Goal: Task Accomplishment & Management: Manage account settings

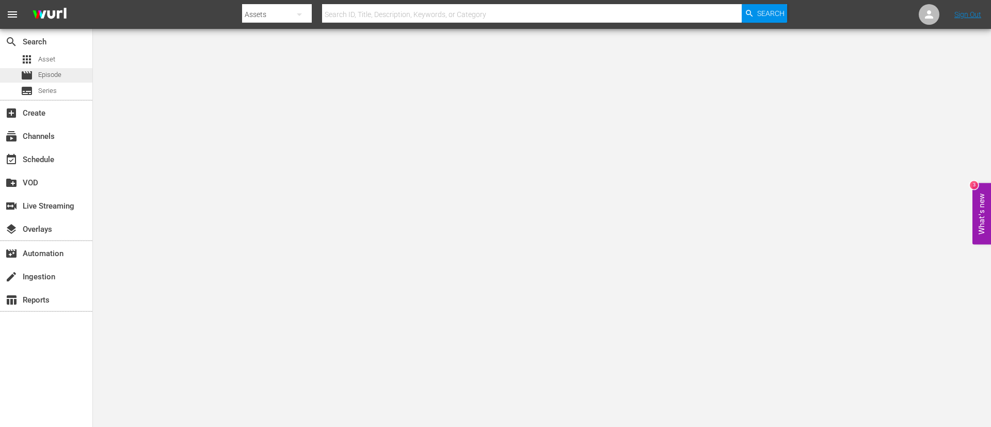
click at [35, 73] on div "movie Episode" at bounding box center [41, 75] width 41 height 14
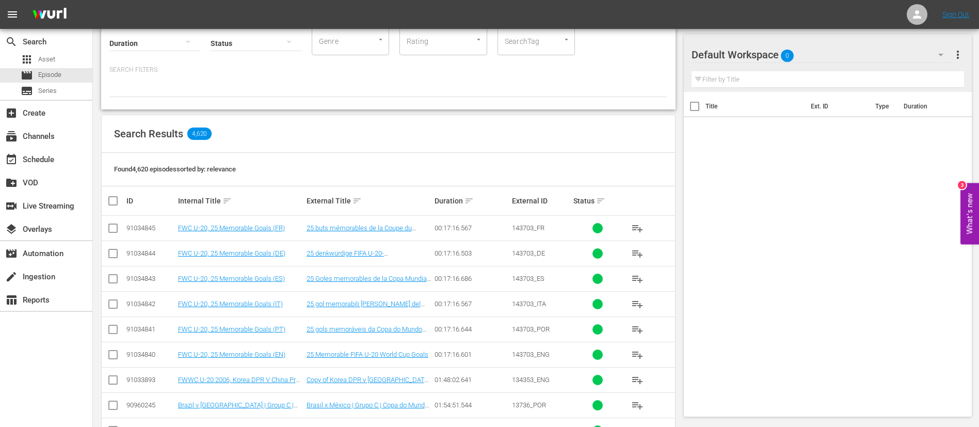
scroll to position [232, 0]
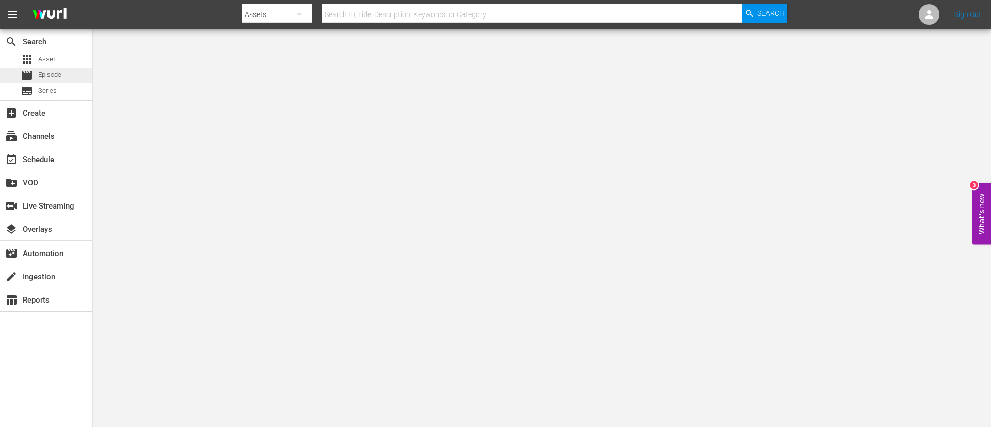
click at [41, 73] on span "Episode" at bounding box center [49, 75] width 23 height 10
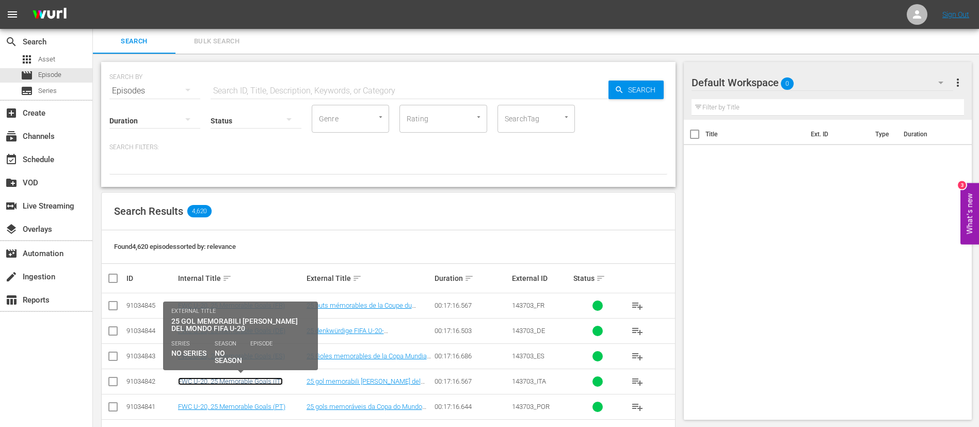
click at [271, 380] on link "FWC U-20, 25 Memorable Goals (IT)" at bounding box center [230, 381] width 105 height 8
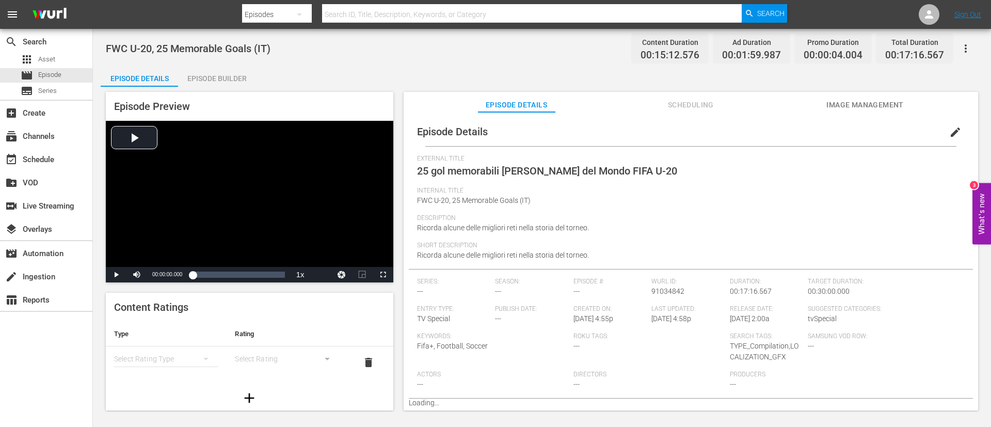
click at [226, 77] on div "Episode Builder" at bounding box center [216, 78] width 77 height 25
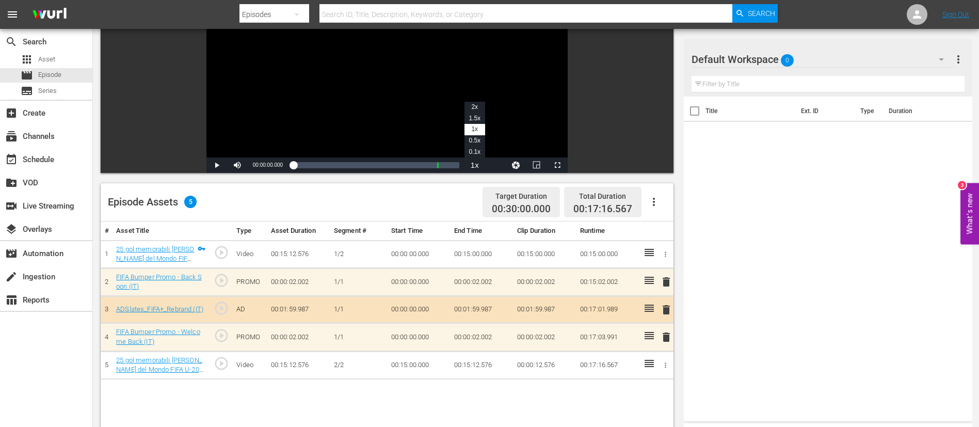
scroll to position [155, 0]
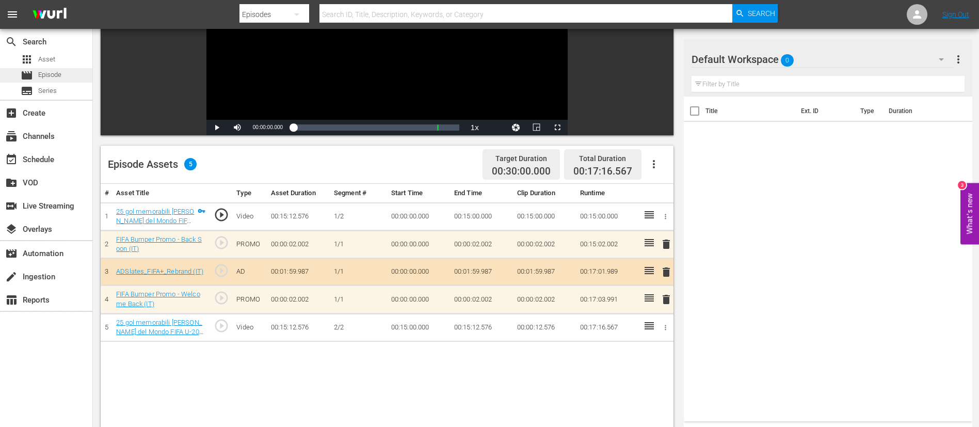
click at [85, 71] on div "movie Episode" at bounding box center [46, 75] width 92 height 14
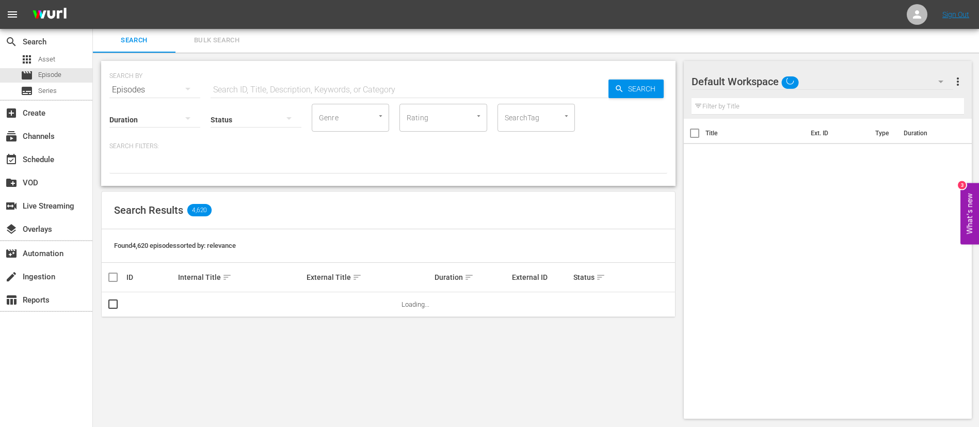
scroll to position [1, 0]
click at [81, 158] on div "event_available Schedule" at bounding box center [46, 158] width 92 height 21
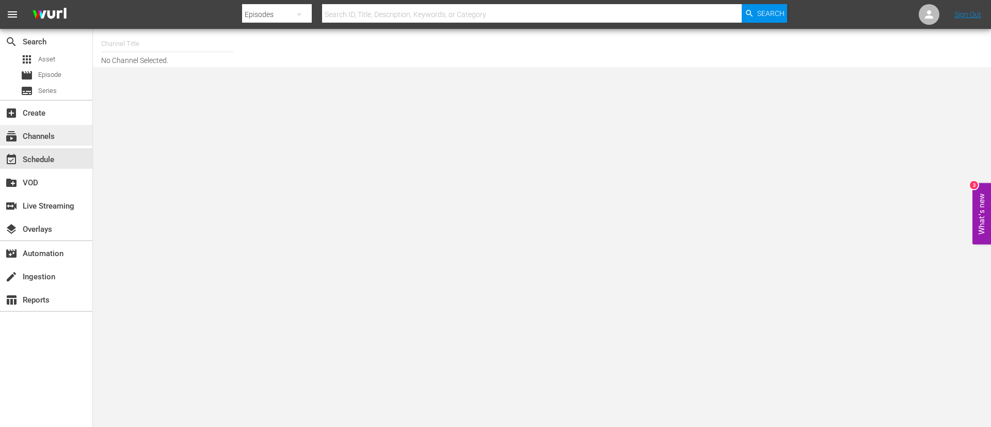
click at [39, 127] on div "subscriptions Channels" at bounding box center [46, 135] width 92 height 21
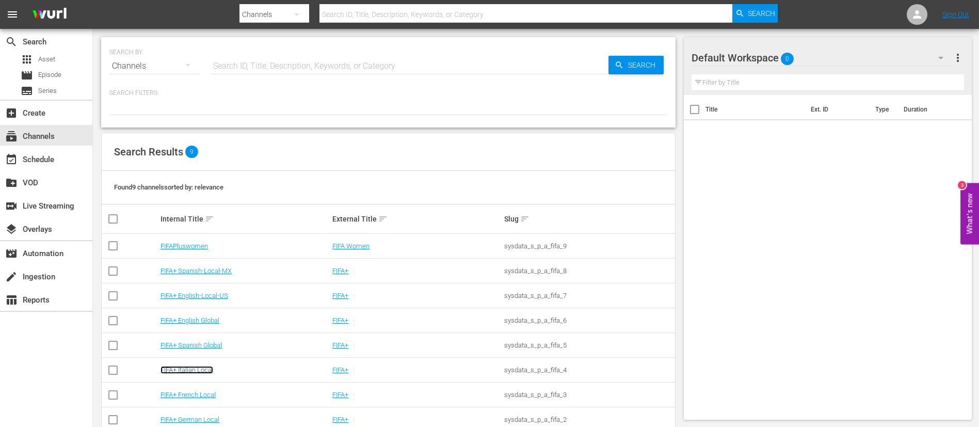
click at [181, 372] on link "FIFA+ Italian Local" at bounding box center [187, 370] width 53 height 8
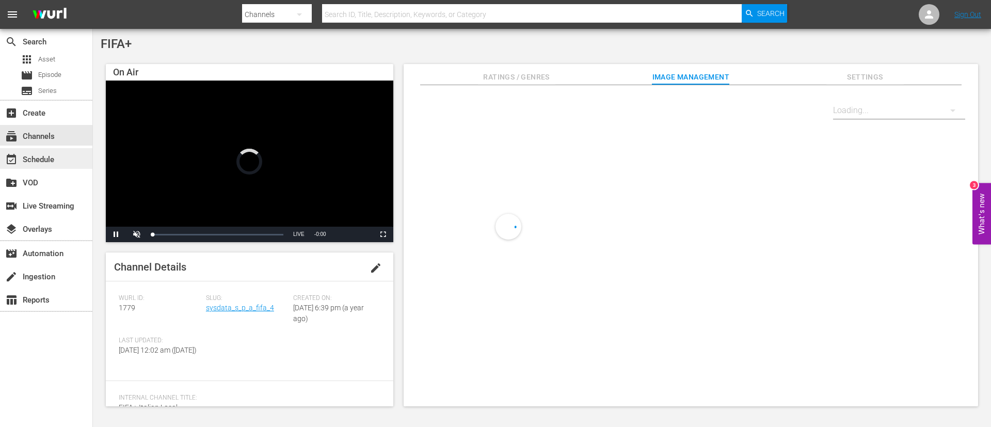
click at [59, 158] on div "event_available Schedule" at bounding box center [46, 158] width 92 height 21
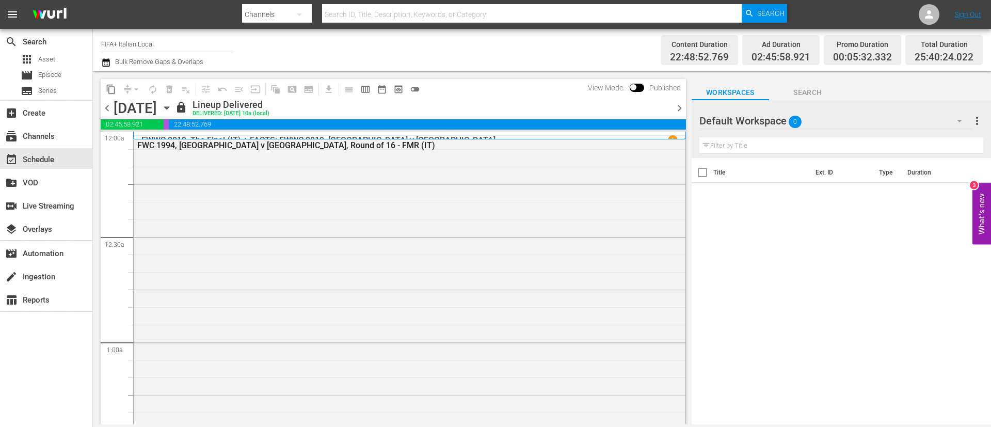
click at [680, 109] on span "chevron_right" at bounding box center [679, 108] width 13 height 13
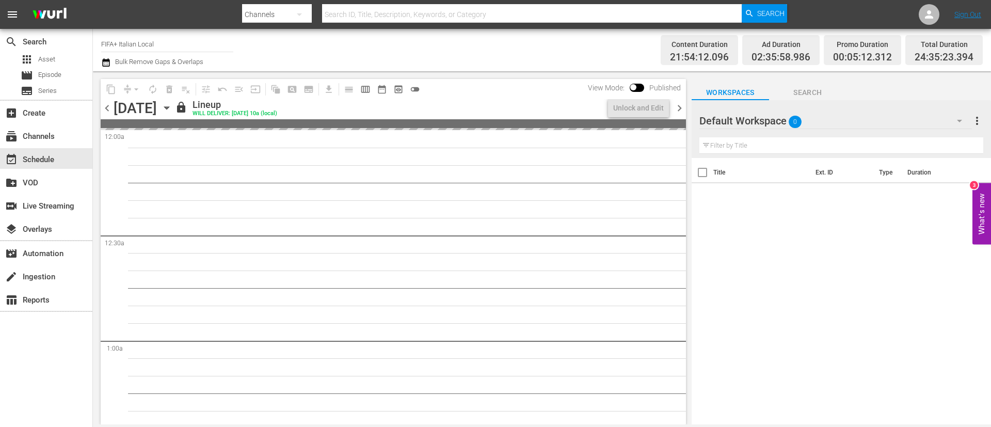
click at [680, 109] on span "chevron_right" at bounding box center [679, 108] width 13 height 13
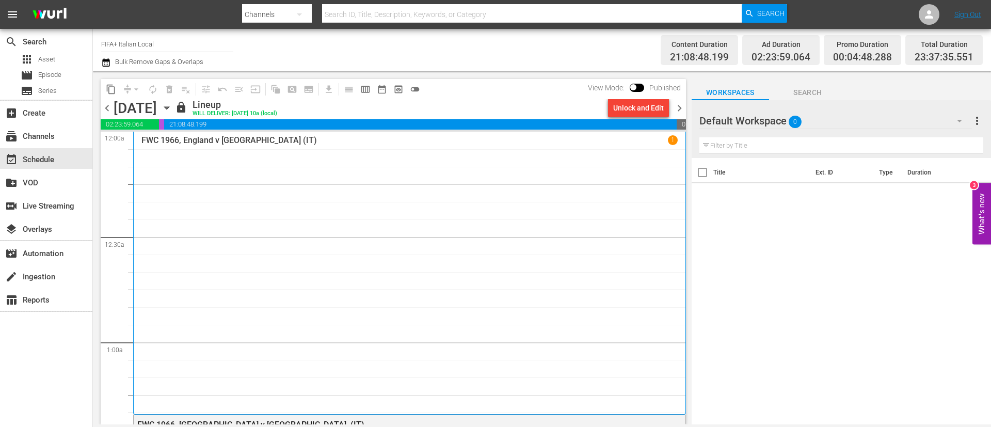
click at [627, 98] on div "content_copy compress arrow_drop_down autorenew_outlined delete_forever_outline…" at bounding box center [393, 89] width 585 height 20
click at [626, 105] on div "Unlock and Edit" at bounding box center [638, 108] width 51 height 19
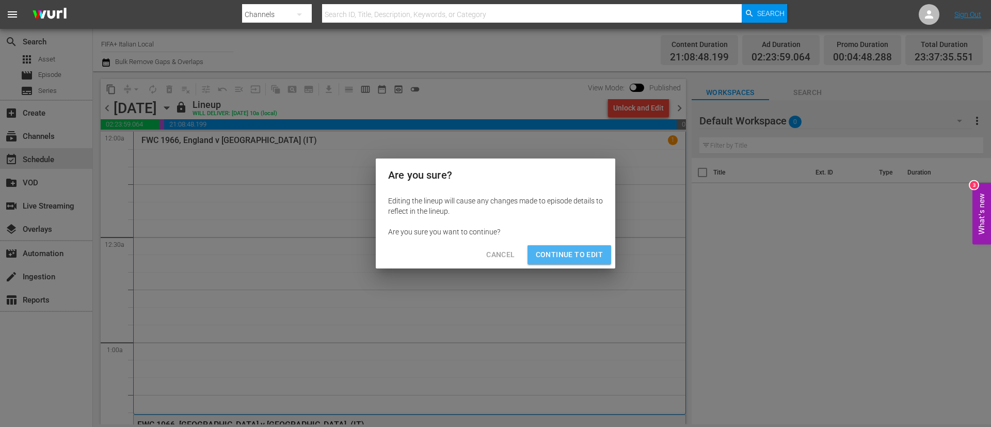
click at [584, 251] on span "Continue to Edit" at bounding box center [569, 254] width 67 height 13
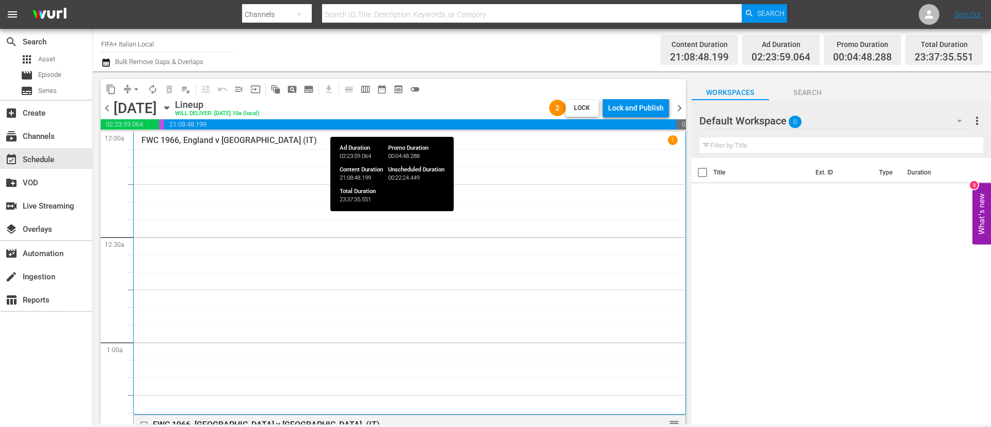
click at [632, 108] on div "Lock and Publish" at bounding box center [636, 108] width 56 height 19
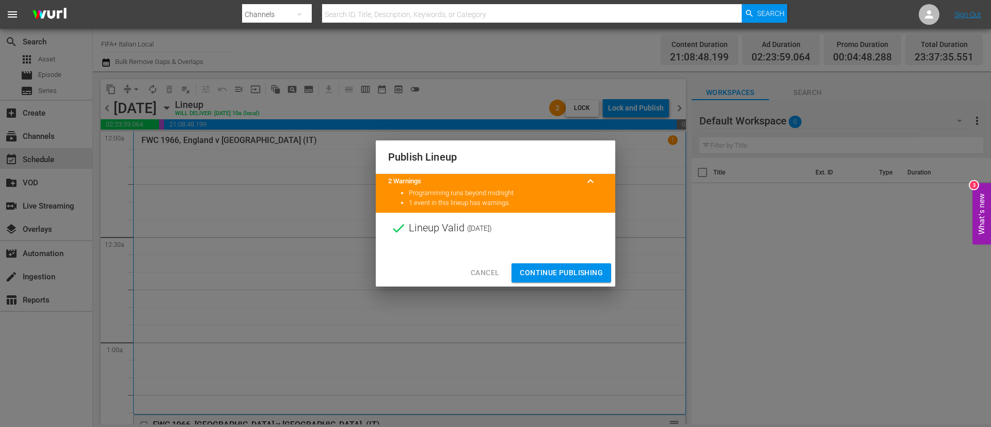
click at [578, 267] on span "Continue Publishing" at bounding box center [561, 272] width 83 height 13
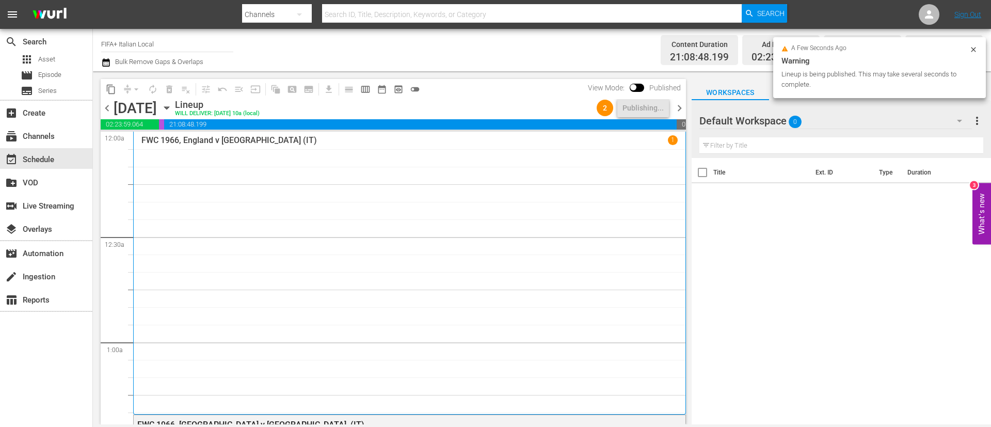
click at [676, 107] on span "chevron_right" at bounding box center [679, 108] width 13 height 13
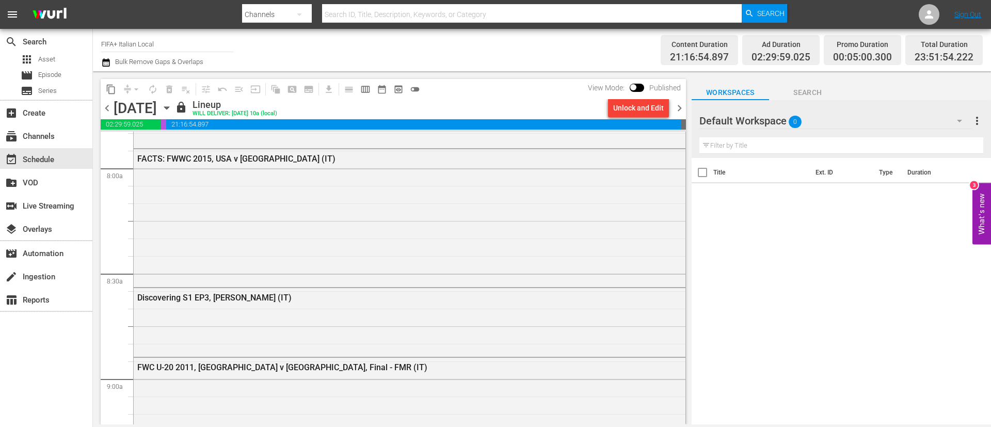
scroll to position [1626, 0]
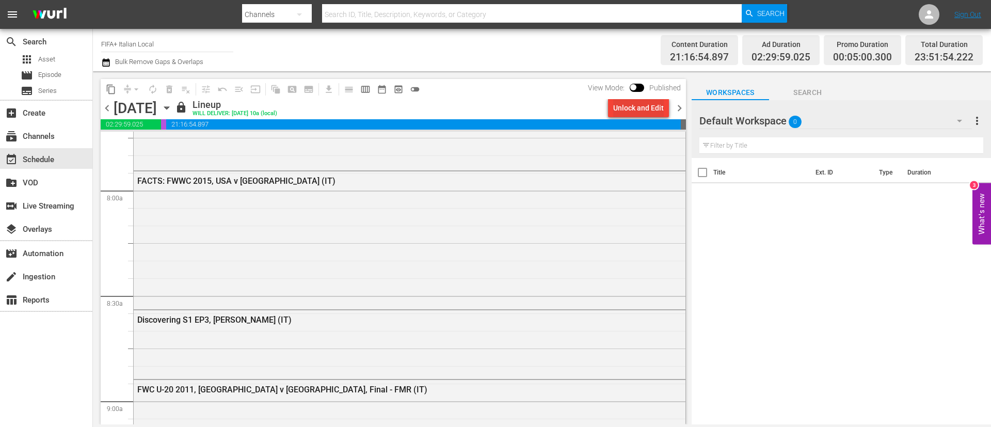
click at [626, 101] on div "Unlock and Edit" at bounding box center [638, 108] width 51 height 19
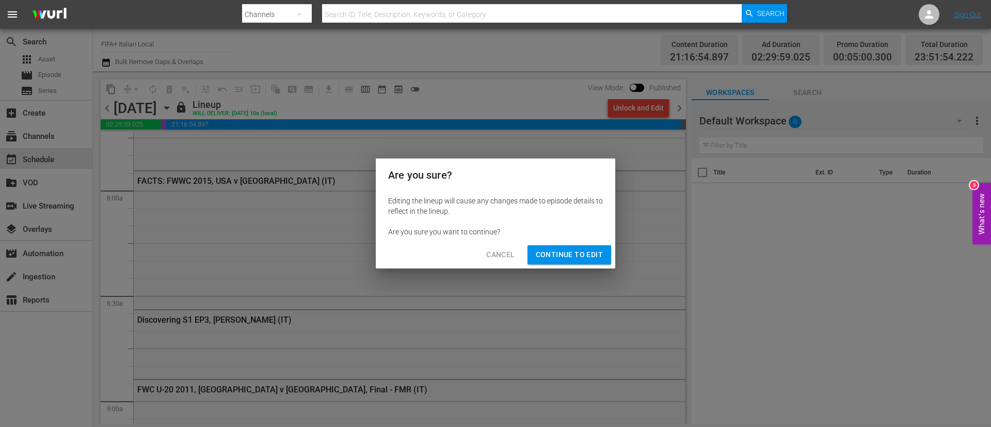
click at [591, 257] on span "Continue to Edit" at bounding box center [569, 254] width 67 height 13
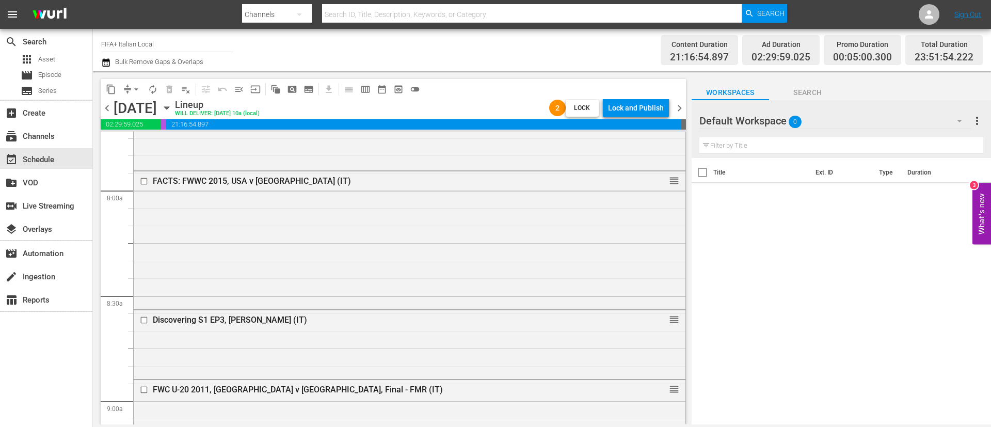
click at [348, 343] on div "Discovering S1 EP3, Hugo Sánchez (IT) reorder" at bounding box center [410, 343] width 552 height 67
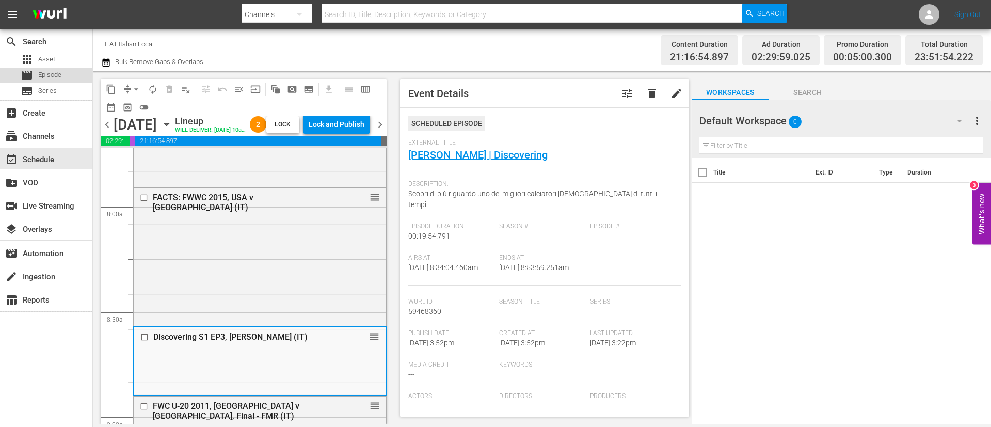
click at [76, 80] on div "movie Episode" at bounding box center [46, 75] width 92 height 14
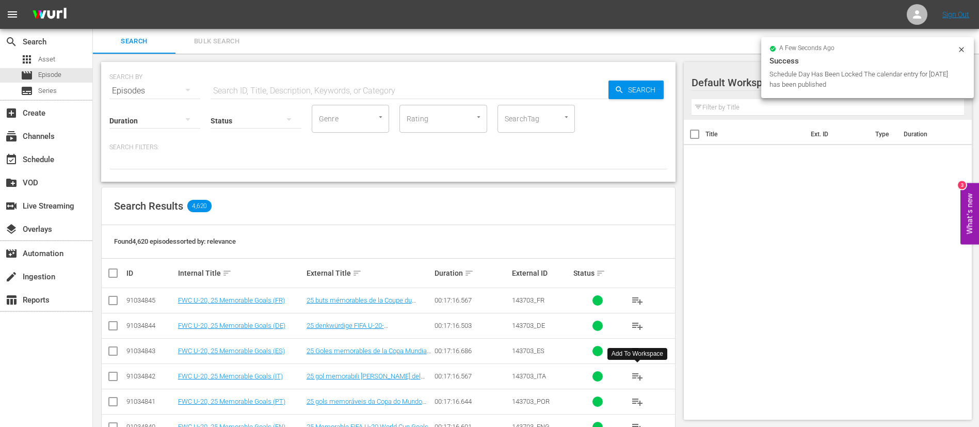
click at [640, 371] on span "playlist_add" at bounding box center [637, 376] width 12 height 12
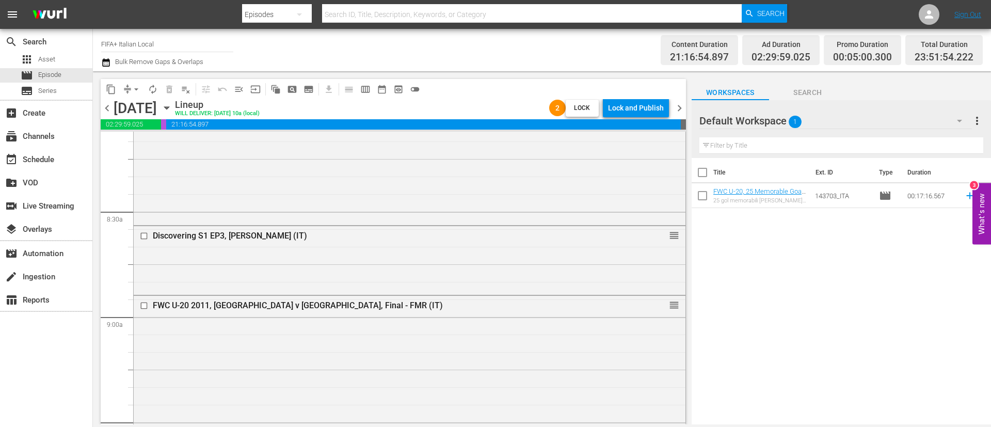
scroll to position [1781, 0]
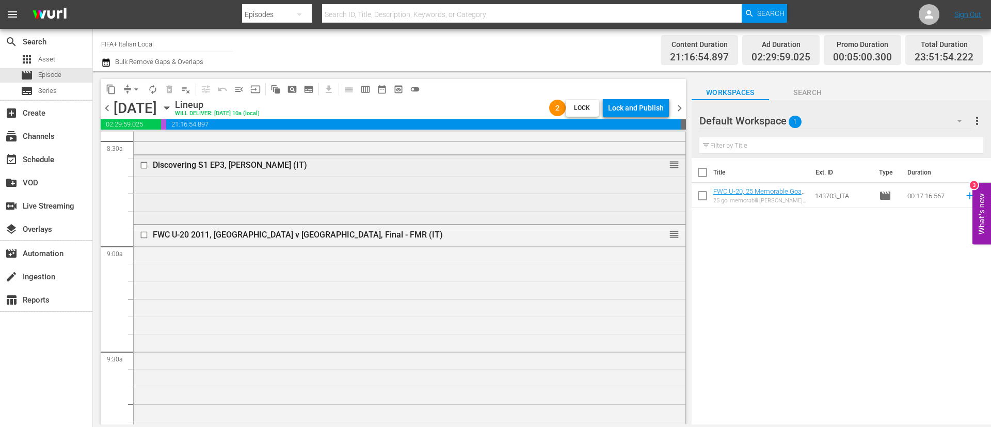
click at [146, 163] on input "checkbox" at bounding box center [145, 165] width 11 height 9
click at [172, 93] on span "delete_forever_outlined" at bounding box center [169, 89] width 10 height 10
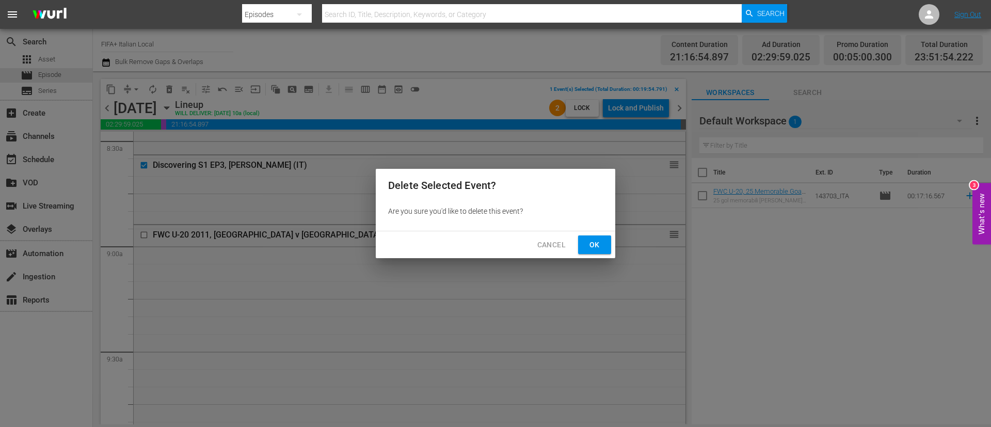
click at [603, 244] on button "Ok" at bounding box center [594, 244] width 33 height 19
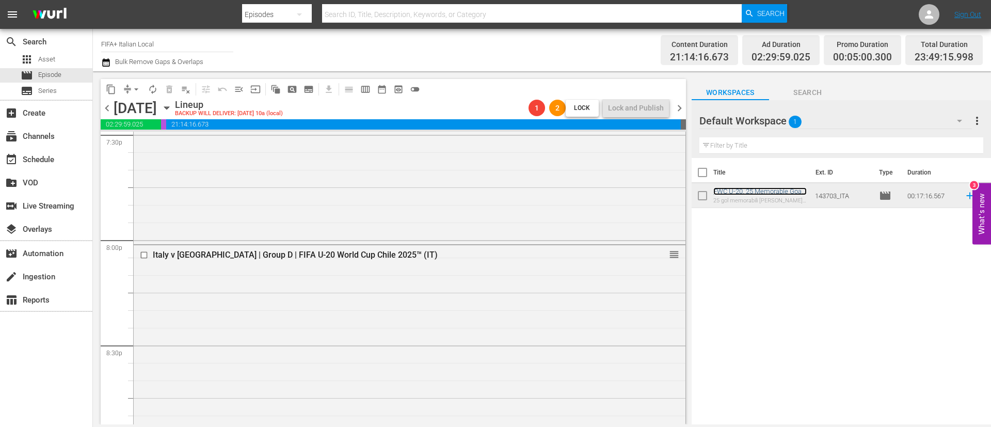
scroll to position [3872, 0]
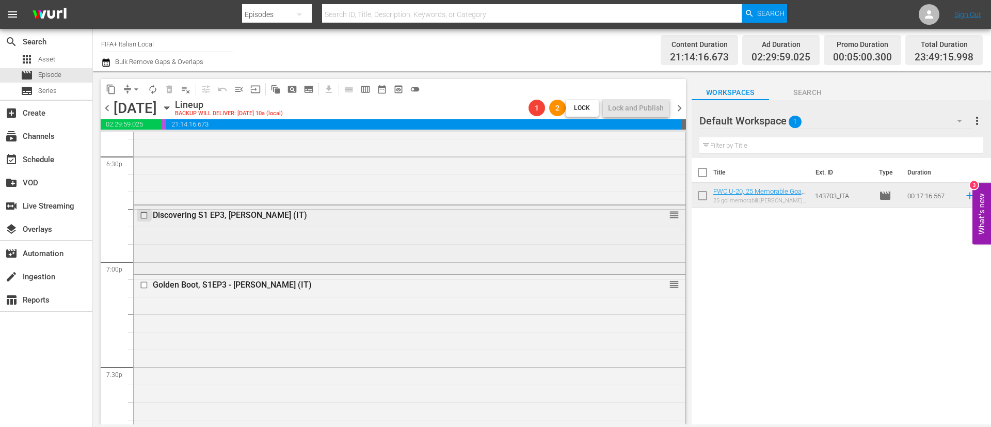
click at [140, 216] on input "checkbox" at bounding box center [145, 215] width 11 height 9
click at [169, 87] on span "delete_forever_outlined" at bounding box center [169, 89] width 10 height 10
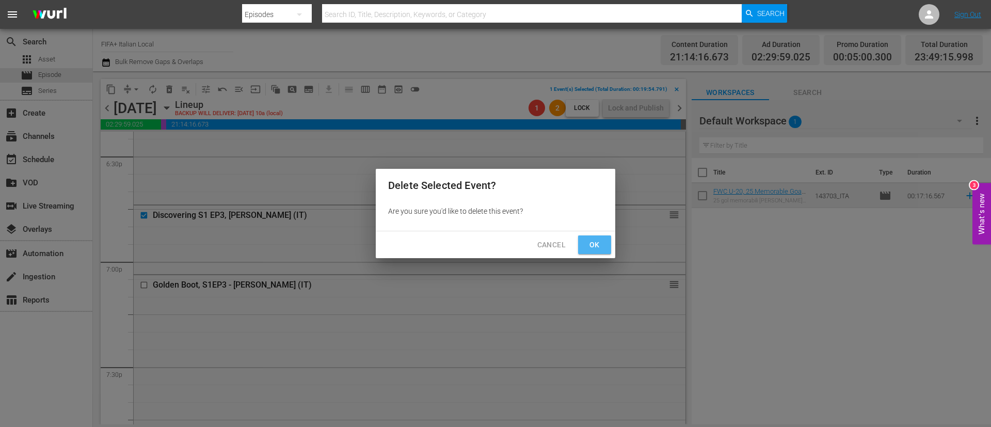
click at [591, 247] on span "Ok" at bounding box center [594, 244] width 17 height 13
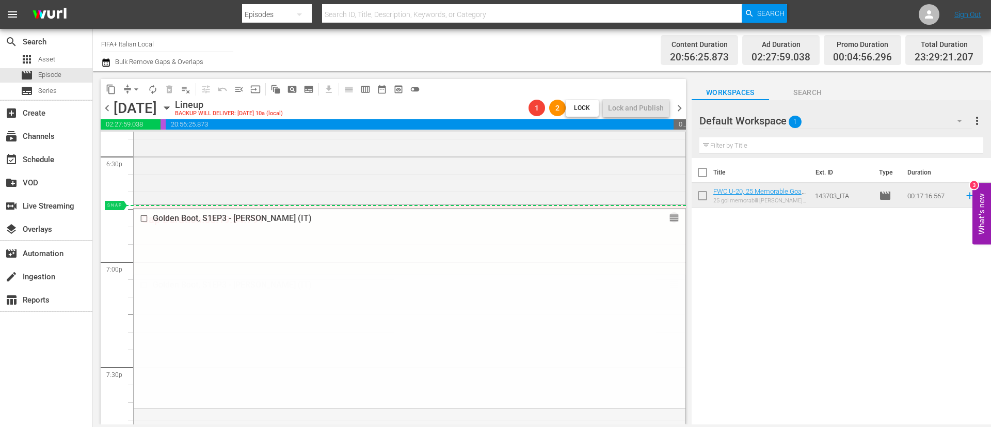
drag, startPoint x: 657, startPoint y: 289, endPoint x: 654, endPoint y: 205, distance: 83.7
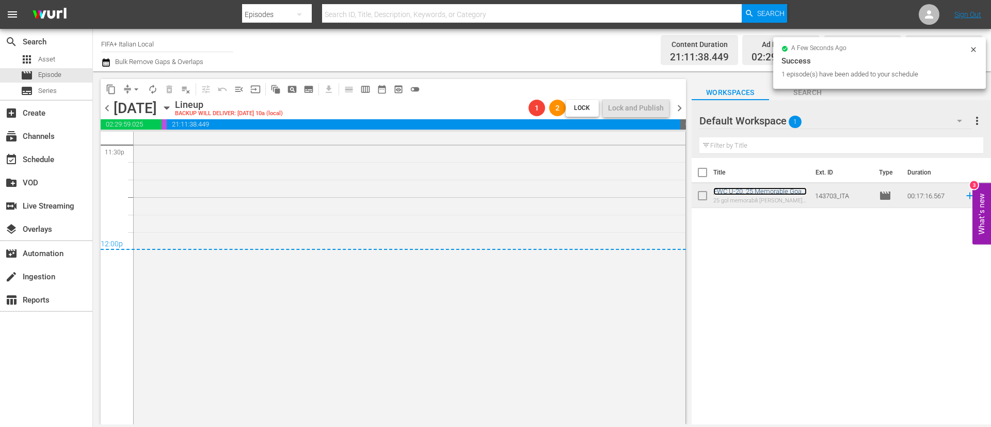
scroll to position [4938, 0]
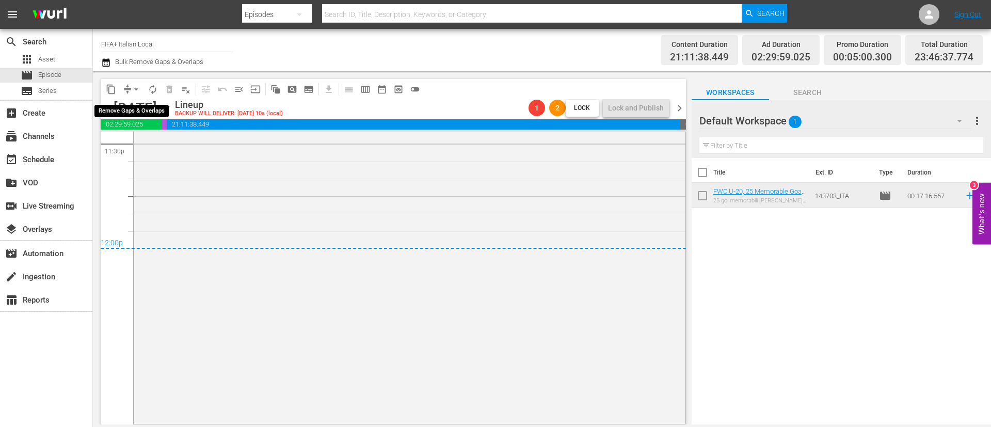
click at [136, 89] on span "arrow_drop_down" at bounding box center [136, 89] width 10 height 10
click at [157, 138] on li "Align to End of Previous Day" at bounding box center [137, 144] width 108 height 17
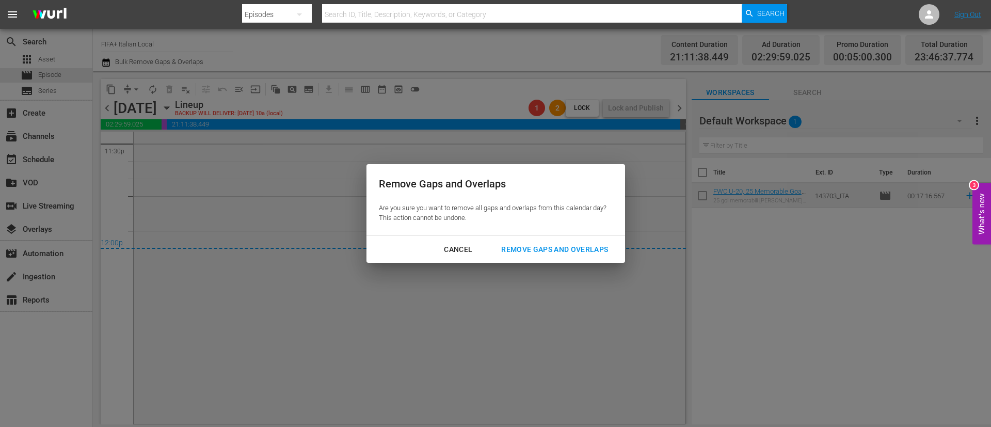
click at [575, 250] on div "Remove Gaps and Overlaps" at bounding box center [554, 249] width 123 height 13
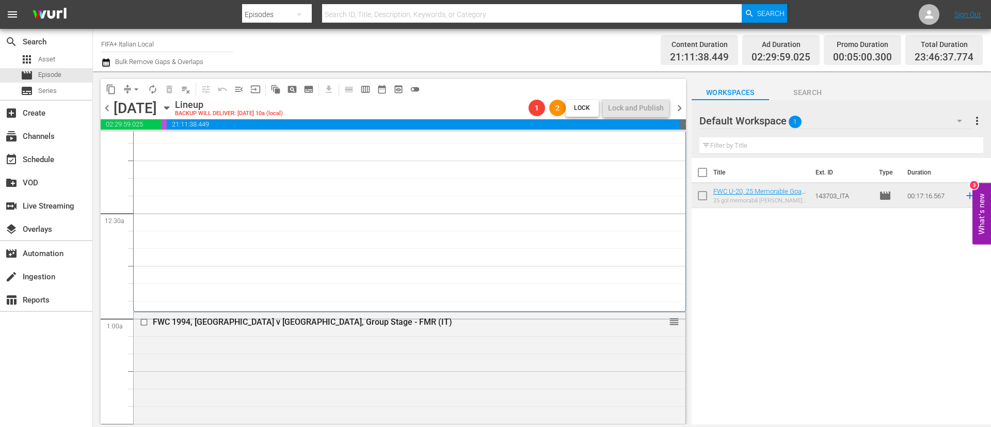
scroll to position [0, 0]
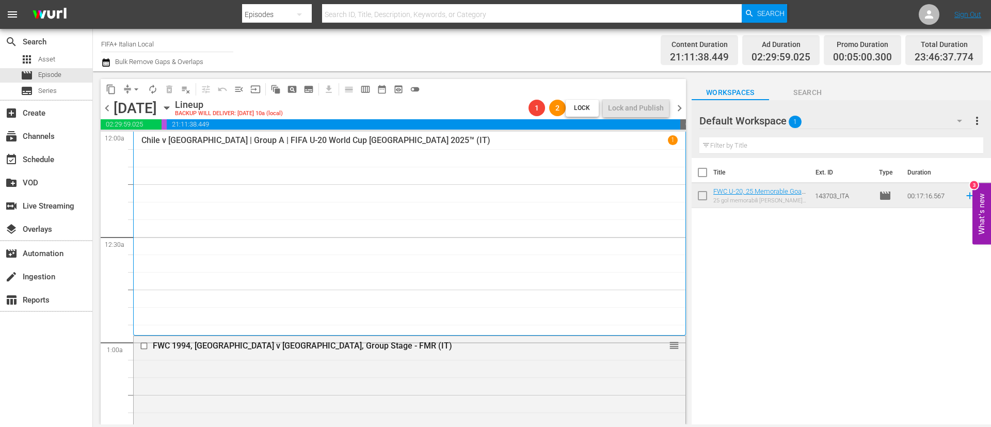
click at [687, 108] on div "content_copy compress arrow_drop_down autorenew_outlined delete_forever_outline…" at bounding box center [391, 247] width 596 height 353
click at [682, 109] on span "chevron_right" at bounding box center [679, 108] width 13 height 13
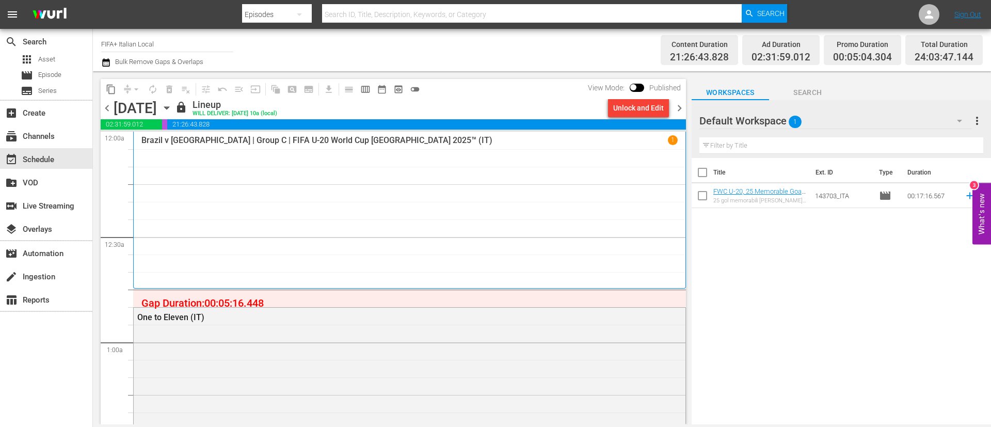
click at [631, 112] on div "Unlock and Edit" at bounding box center [638, 108] width 51 height 19
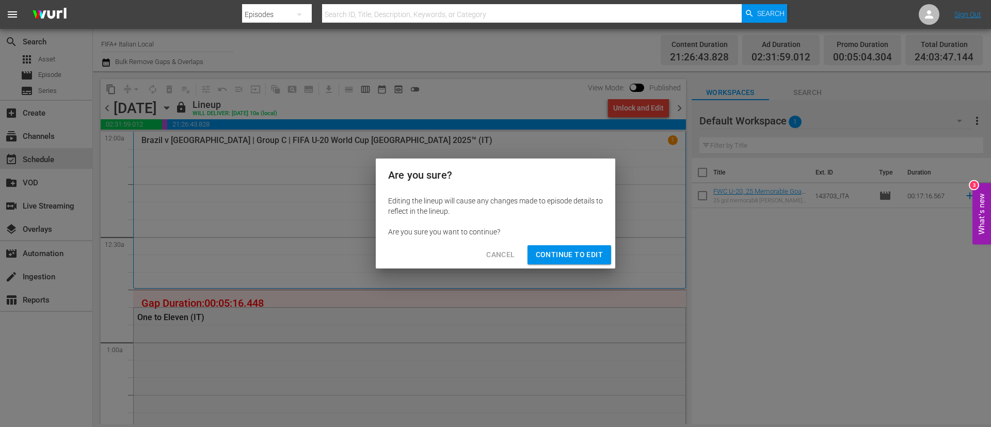
click at [559, 255] on span "Continue to Edit" at bounding box center [569, 254] width 67 height 13
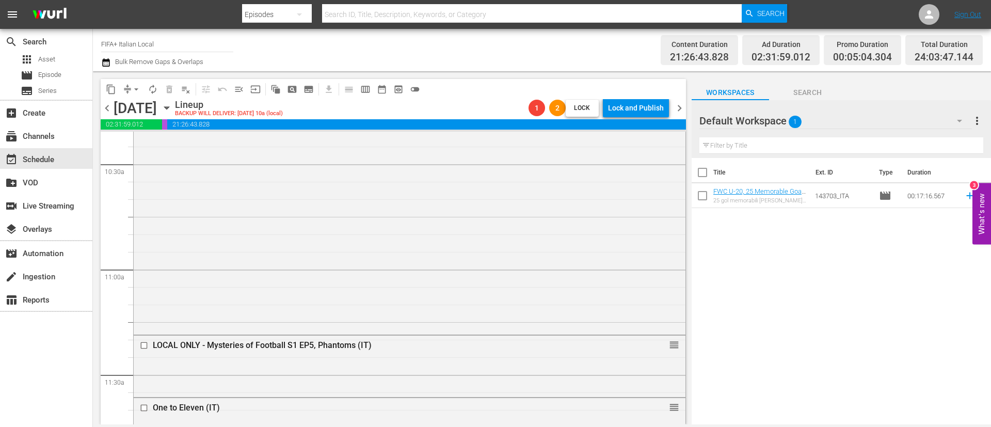
scroll to position [2246, 0]
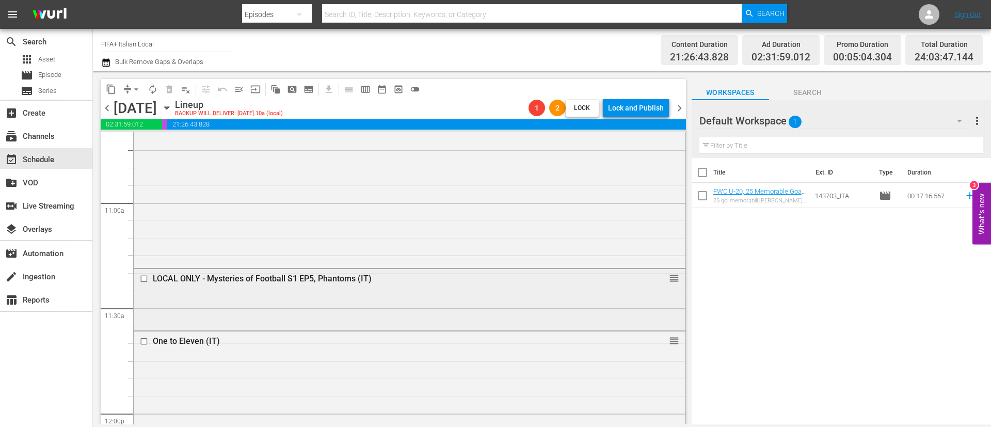
click at [147, 280] on input "checkbox" at bounding box center [145, 279] width 11 height 9
click at [163, 90] on button "delete_forever_outlined" at bounding box center [169, 89] width 17 height 17
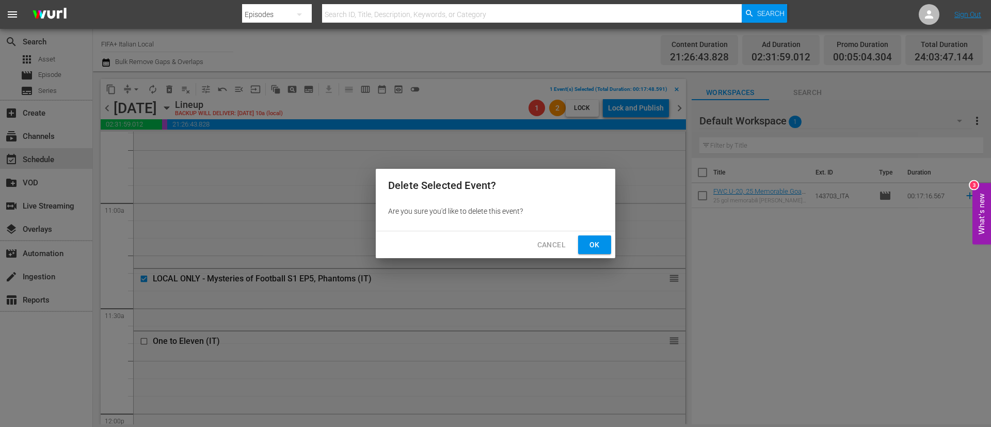
click at [592, 250] on span "Ok" at bounding box center [594, 244] width 17 height 13
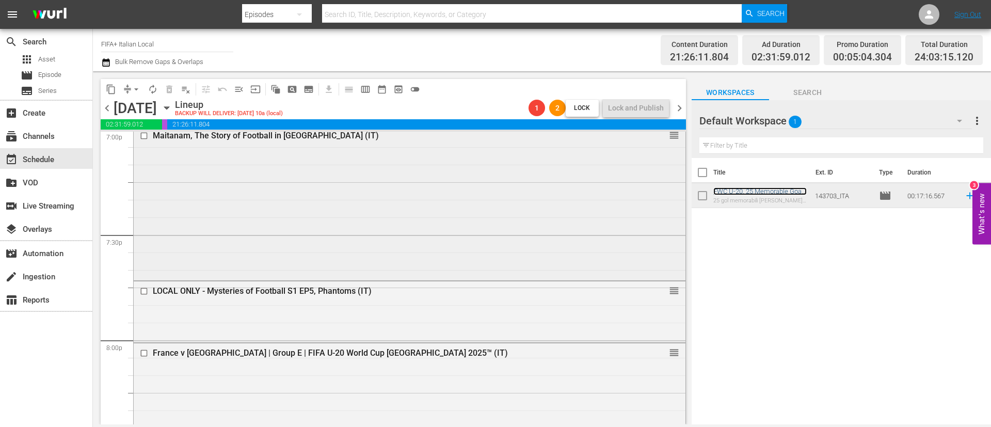
scroll to position [4026, 0]
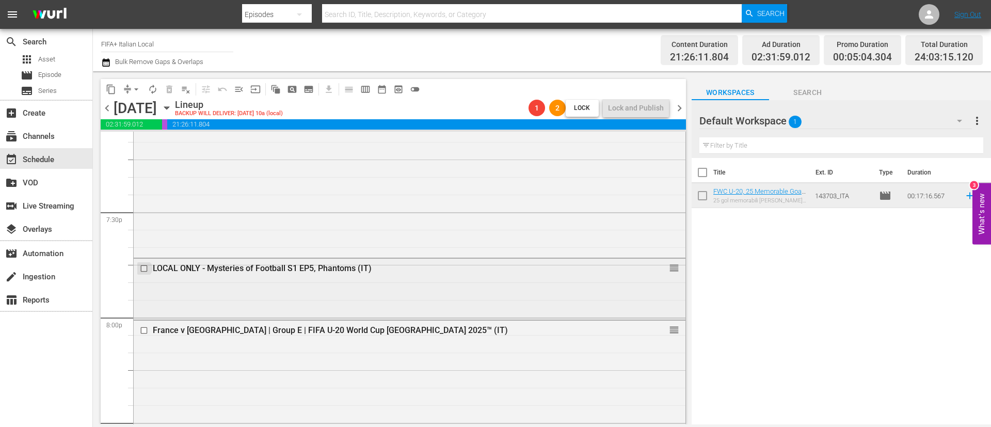
click at [145, 265] on input "checkbox" at bounding box center [145, 268] width 11 height 9
click at [168, 83] on button "delete_forever_outlined" at bounding box center [169, 89] width 17 height 17
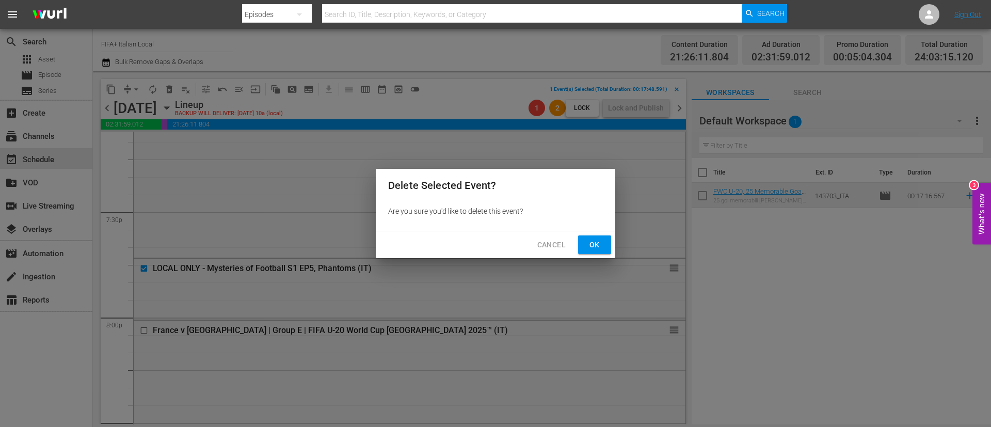
click at [588, 242] on span "Ok" at bounding box center [594, 244] width 17 height 13
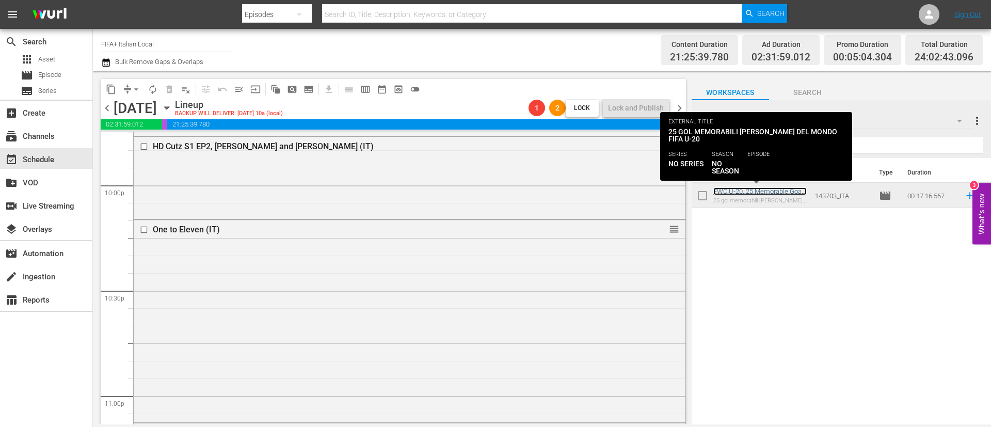
scroll to position [4491, 0]
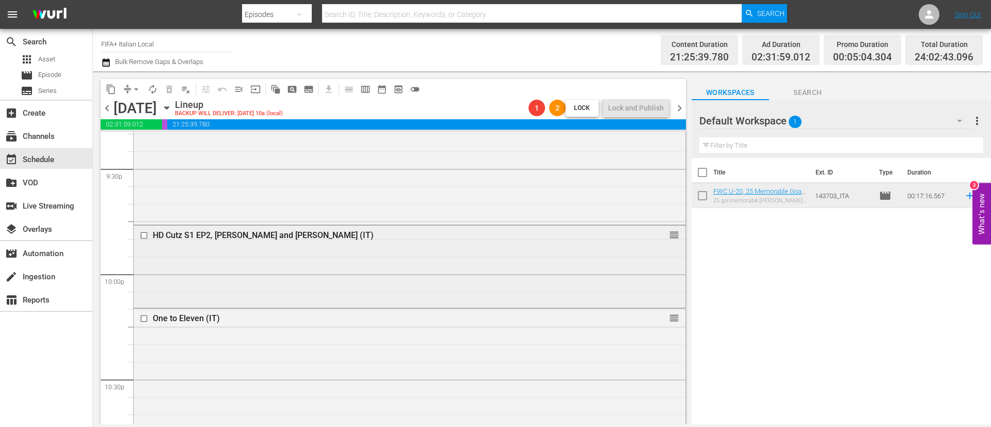
click at [145, 234] on input "checkbox" at bounding box center [145, 235] width 11 height 9
click at [170, 87] on span "delete_forever_outlined" at bounding box center [169, 89] width 10 height 10
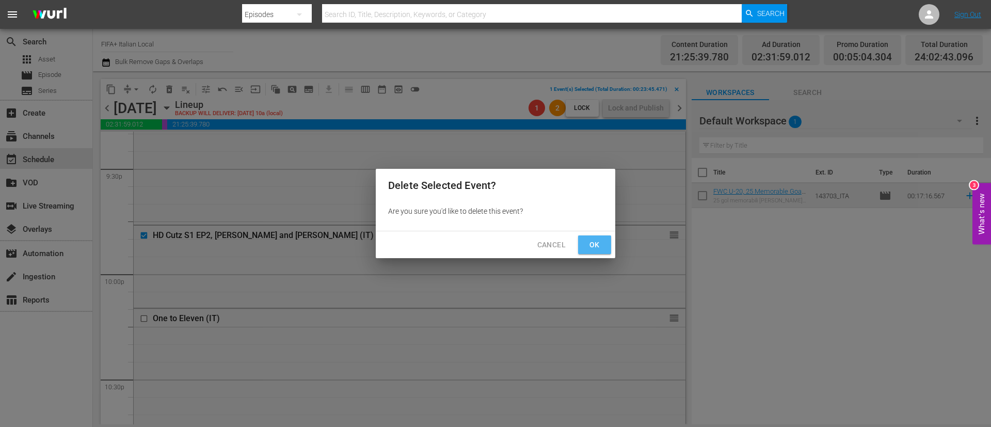
click at [591, 236] on button "Ok" at bounding box center [594, 244] width 33 height 19
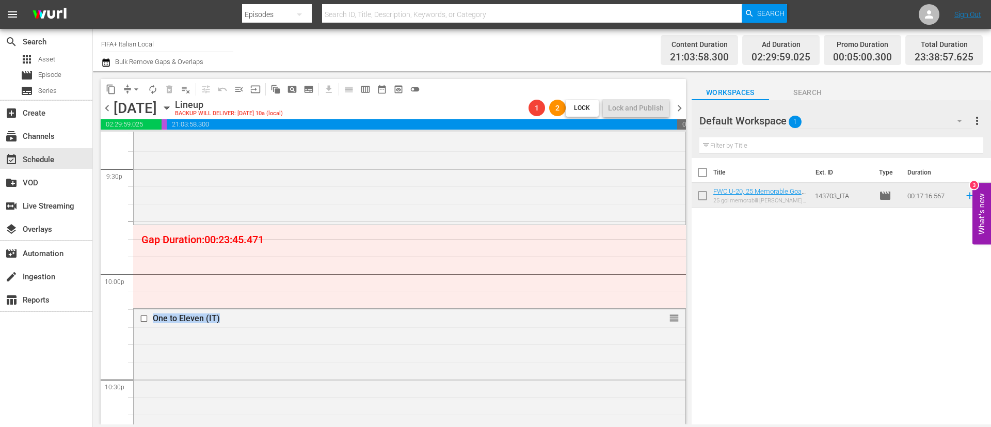
drag, startPoint x: 658, startPoint y: 311, endPoint x: 620, endPoint y: 235, distance: 84.7
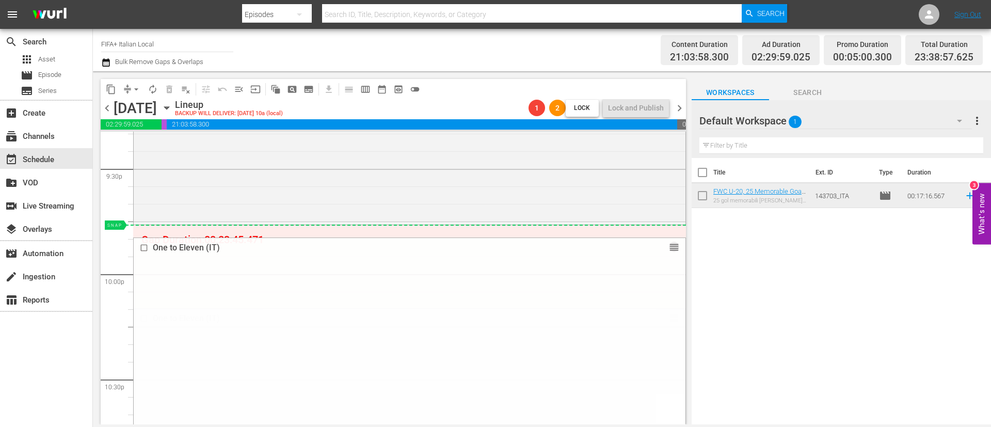
drag, startPoint x: 661, startPoint y: 321, endPoint x: 654, endPoint y: 226, distance: 95.3
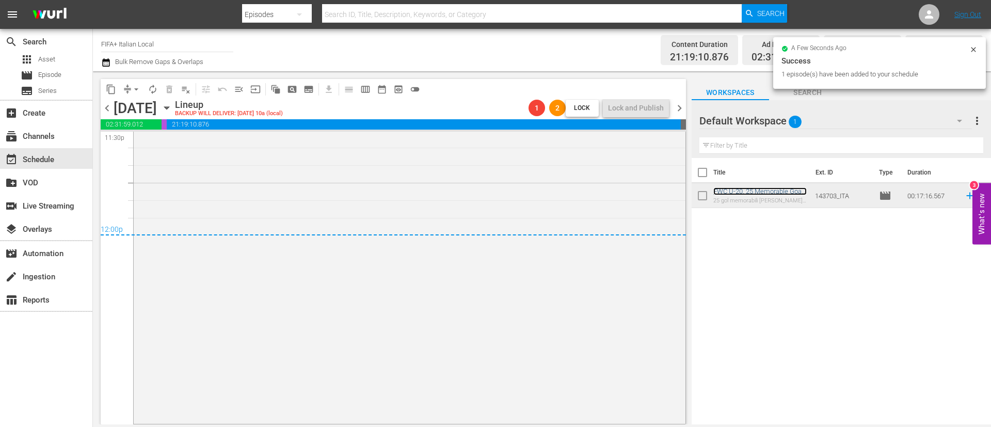
scroll to position [4933, 0]
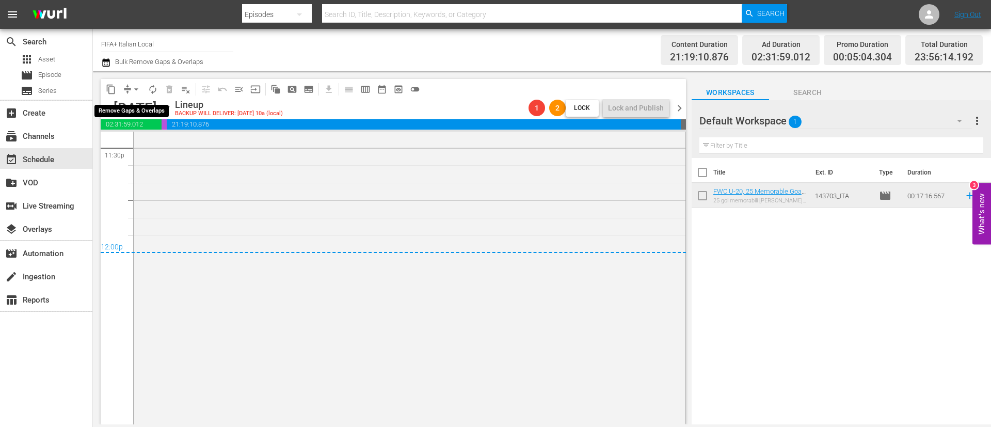
click at [137, 88] on span "arrow_drop_down" at bounding box center [136, 89] width 10 height 10
click at [179, 142] on li "Align to End of Previous Day" at bounding box center [137, 144] width 108 height 17
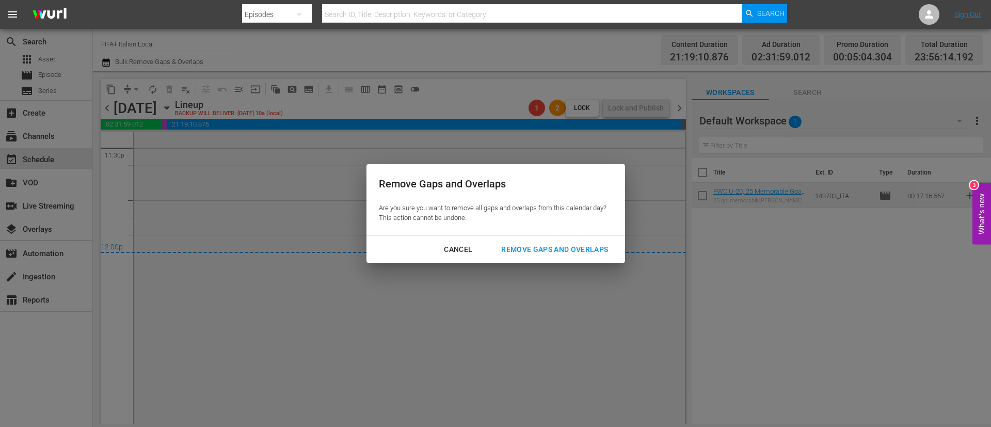
click at [511, 243] on div "Remove Gaps and Overlaps" at bounding box center [554, 249] width 123 height 13
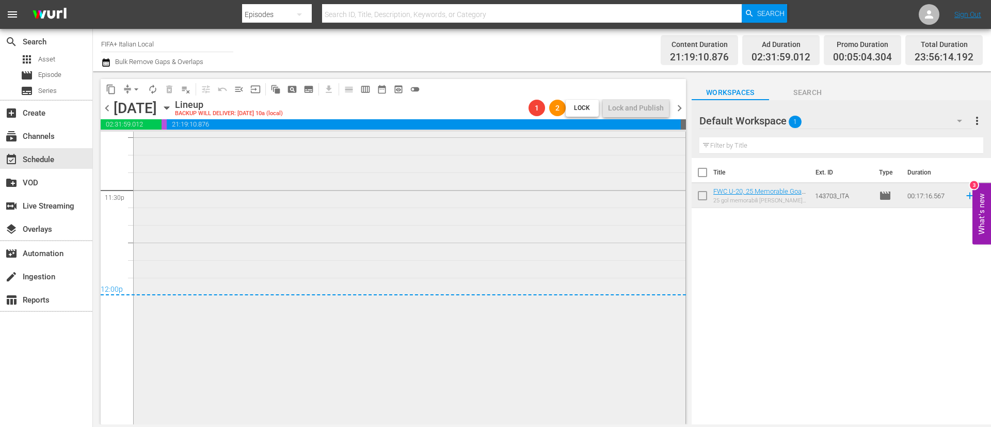
scroll to position [4906, 0]
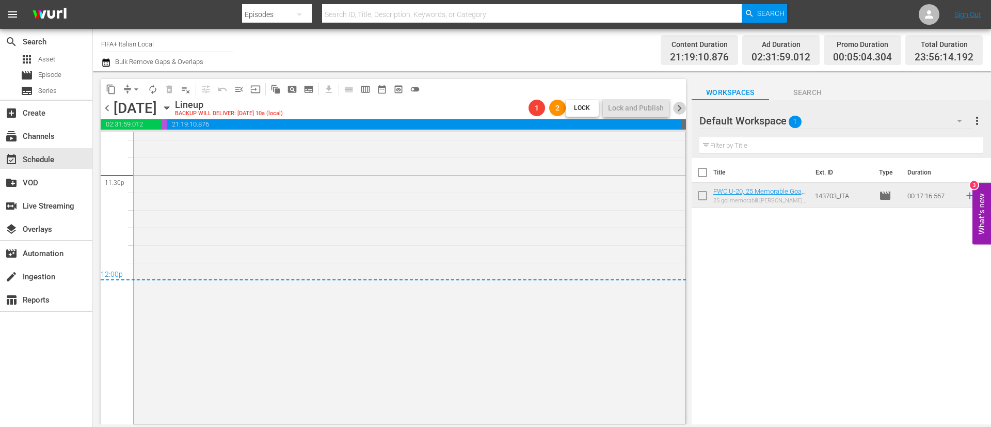
click at [681, 103] on span "chevron_right" at bounding box center [679, 108] width 13 height 13
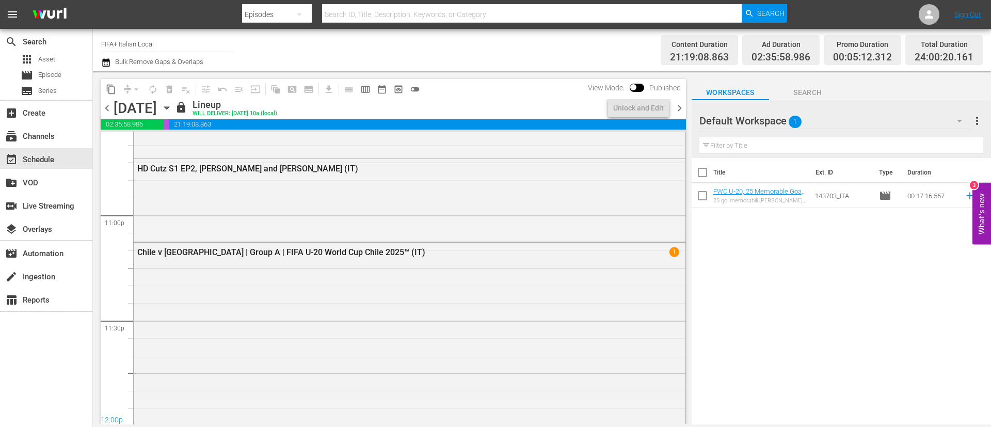
scroll to position [4906, 0]
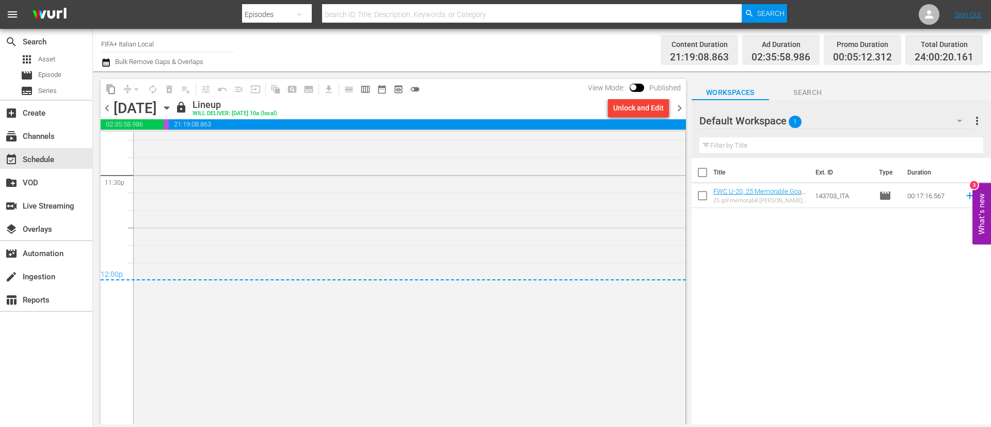
click at [657, 106] on div "Unlock and Edit" at bounding box center [638, 108] width 51 height 19
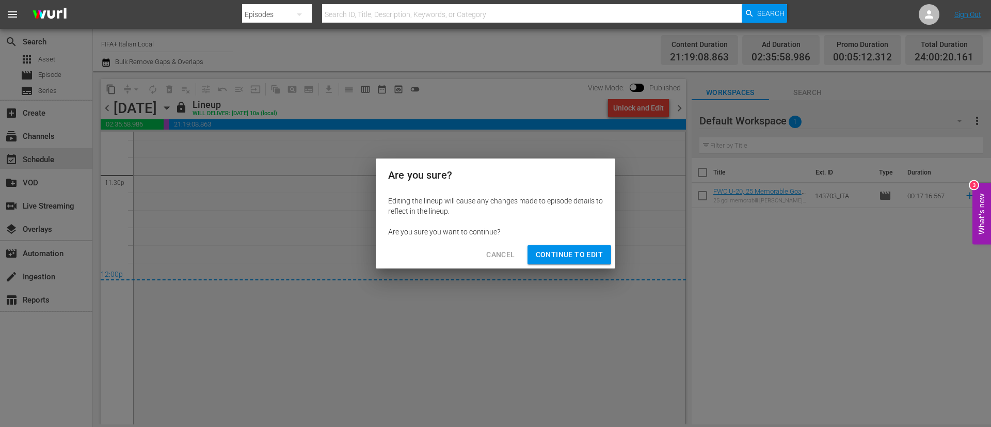
click at [568, 246] on button "Continue to Edit" at bounding box center [570, 254] width 84 height 19
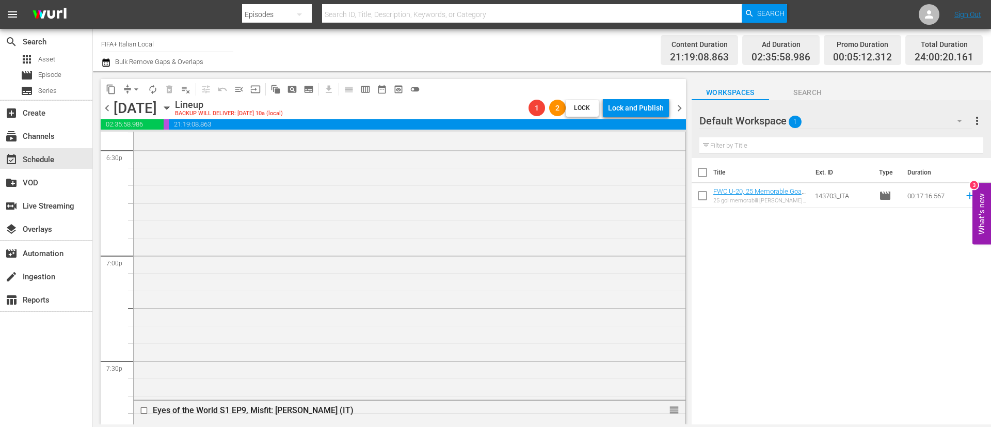
scroll to position [4041, 0]
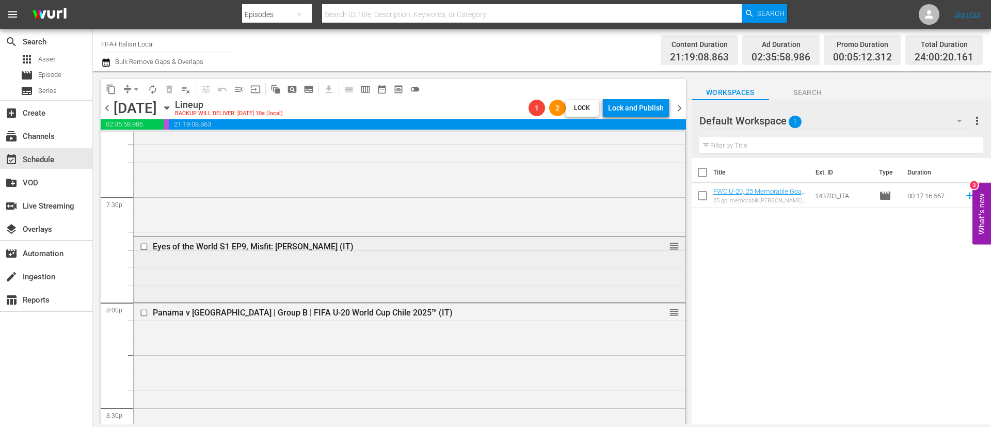
click at [147, 249] on input "checkbox" at bounding box center [145, 246] width 11 height 9
click at [172, 83] on button "delete_forever_outlined" at bounding box center [169, 89] width 17 height 17
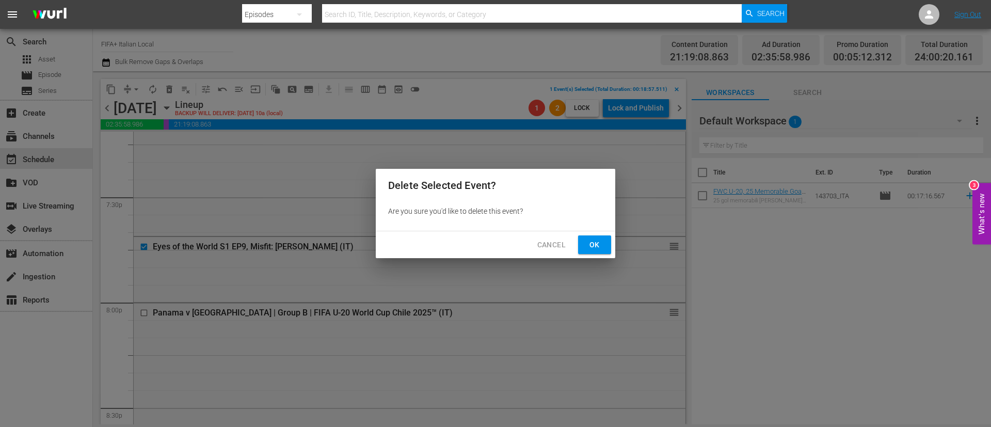
click at [602, 247] on span "Ok" at bounding box center [594, 244] width 17 height 13
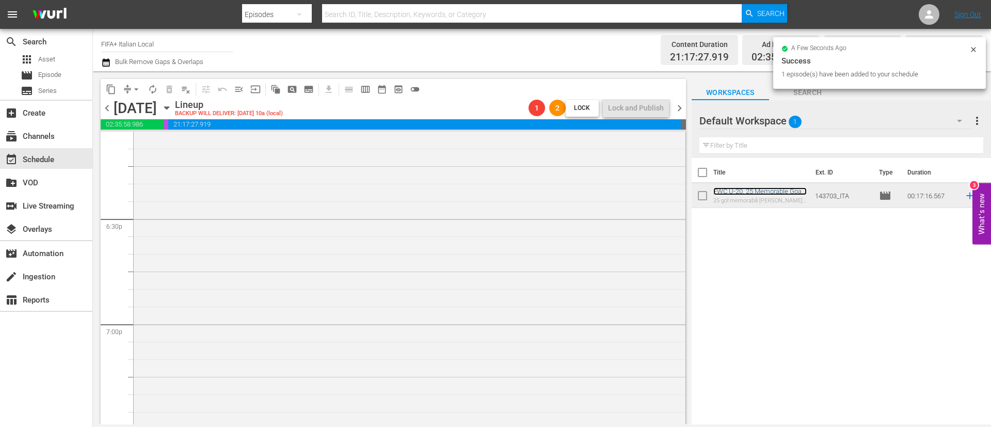
scroll to position [3577, 0]
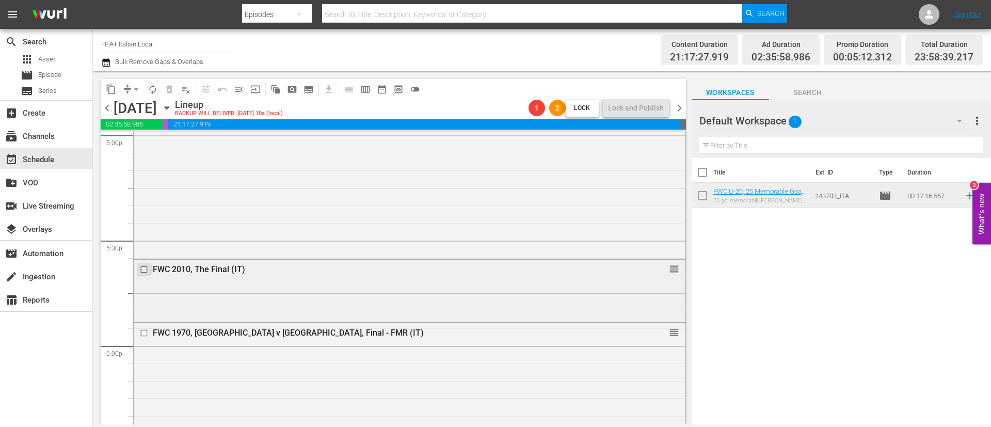
click at [140, 272] on input "checkbox" at bounding box center [145, 269] width 11 height 9
click at [172, 91] on span "delete_forever_outlined" at bounding box center [169, 89] width 10 height 10
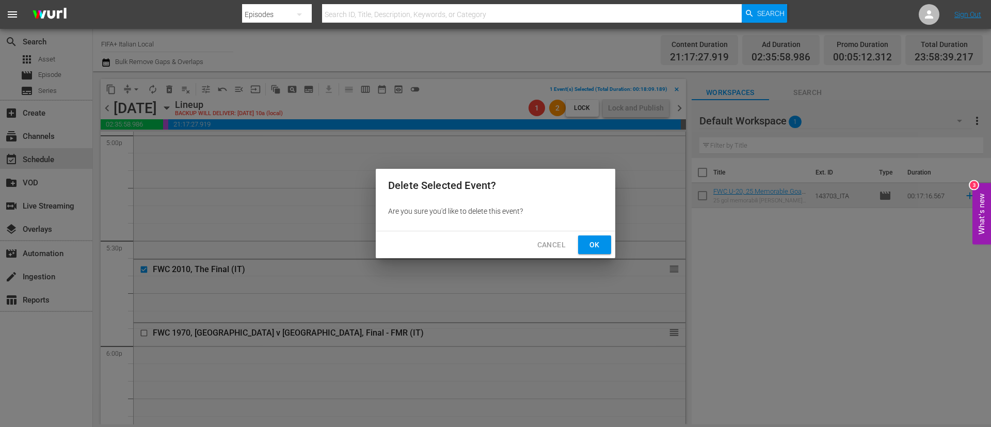
click at [590, 241] on span "Ok" at bounding box center [594, 244] width 17 height 13
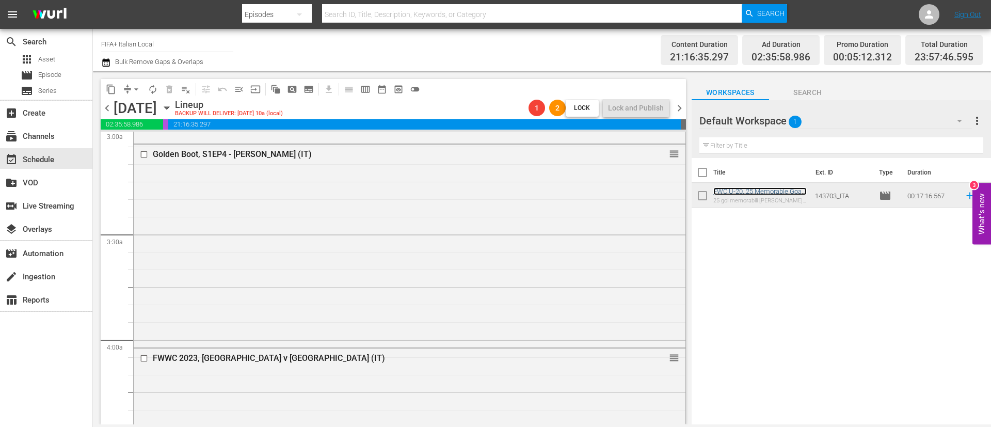
scroll to position [0, 0]
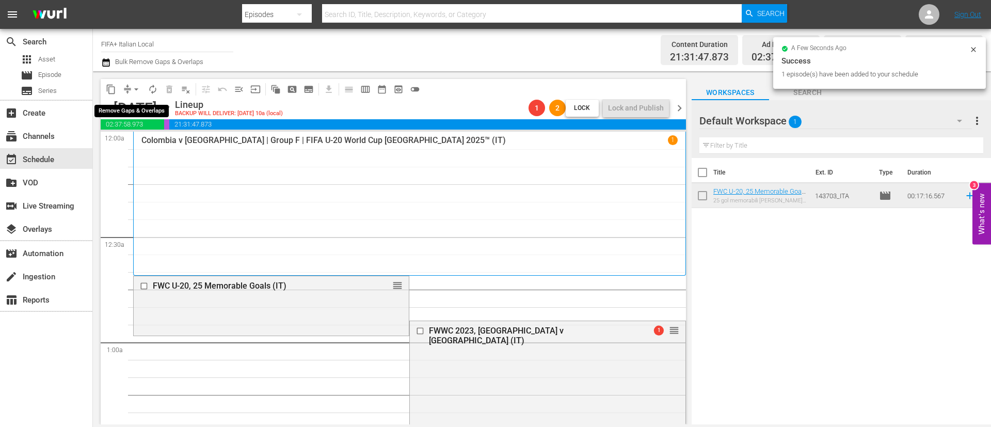
click at [134, 88] on span "arrow_drop_down" at bounding box center [136, 89] width 10 height 10
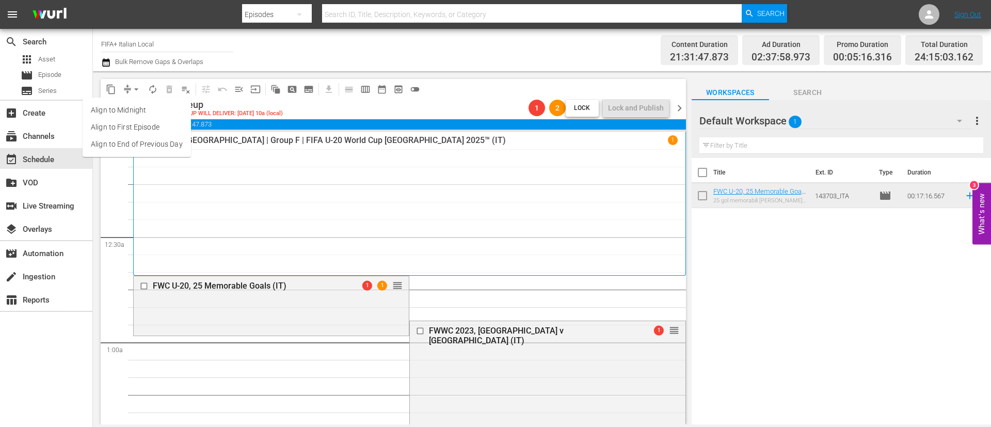
click at [149, 144] on li "Align to End of Previous Day" at bounding box center [137, 144] width 108 height 17
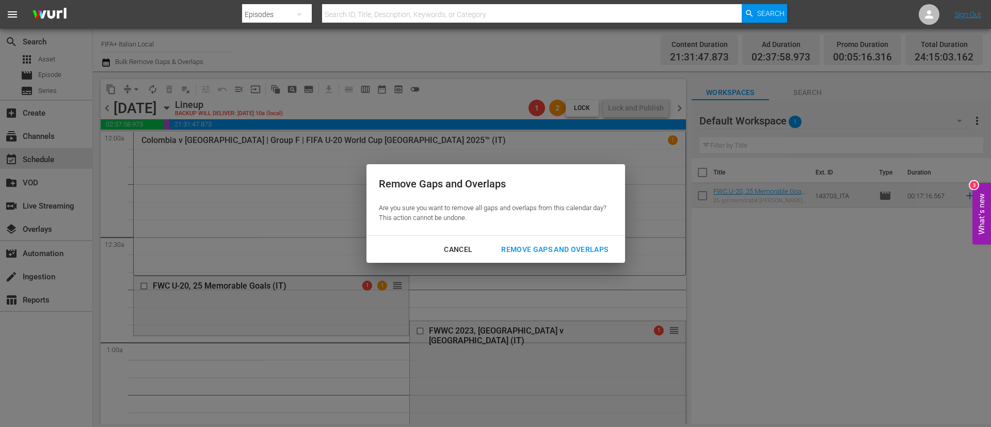
click at [600, 244] on div "Remove Gaps and Overlaps" at bounding box center [554, 249] width 123 height 13
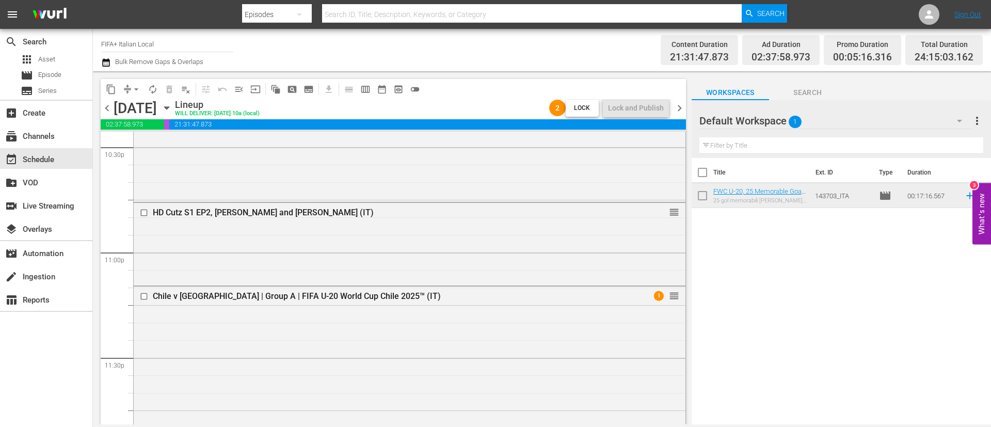
scroll to position [4646, 0]
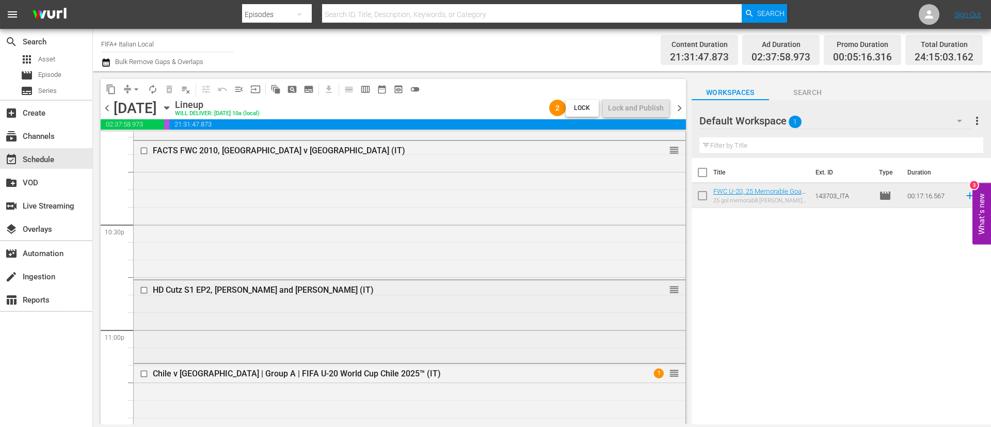
click at [144, 293] on input "checkbox" at bounding box center [145, 290] width 11 height 9
click at [168, 92] on span "delete_forever_outlined" at bounding box center [169, 89] width 10 height 10
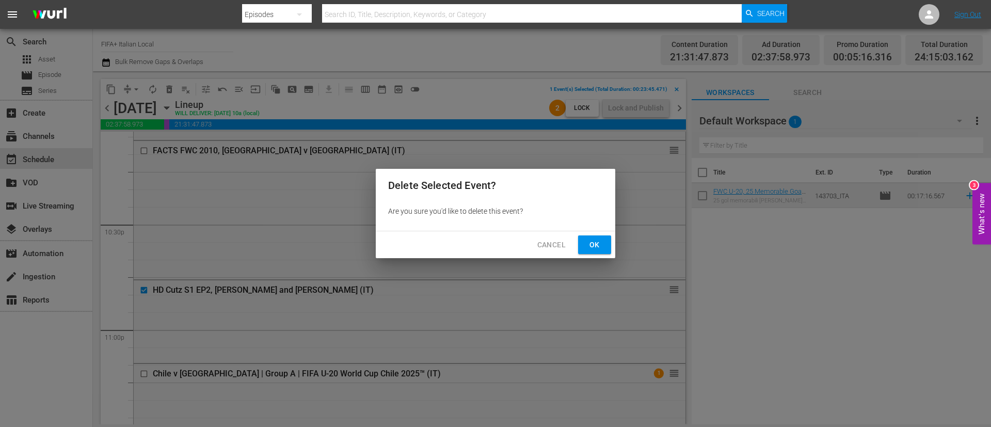
click at [601, 245] on span "Ok" at bounding box center [594, 244] width 17 height 13
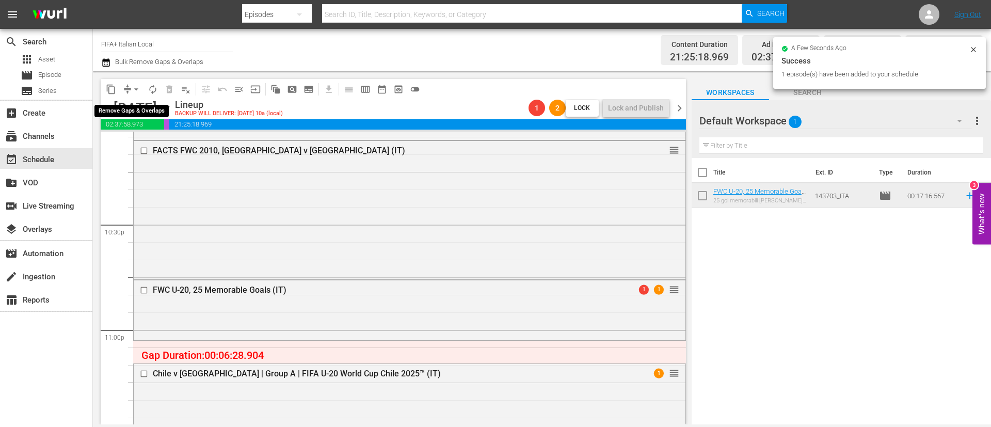
click at [132, 85] on span "arrow_drop_down" at bounding box center [136, 89] width 10 height 10
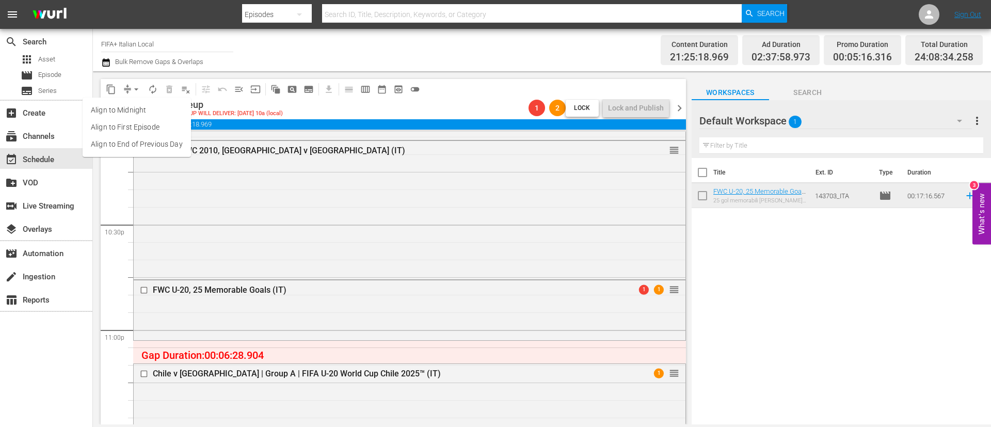
click at [167, 146] on li "Align to End of Previous Day" at bounding box center [137, 144] width 108 height 17
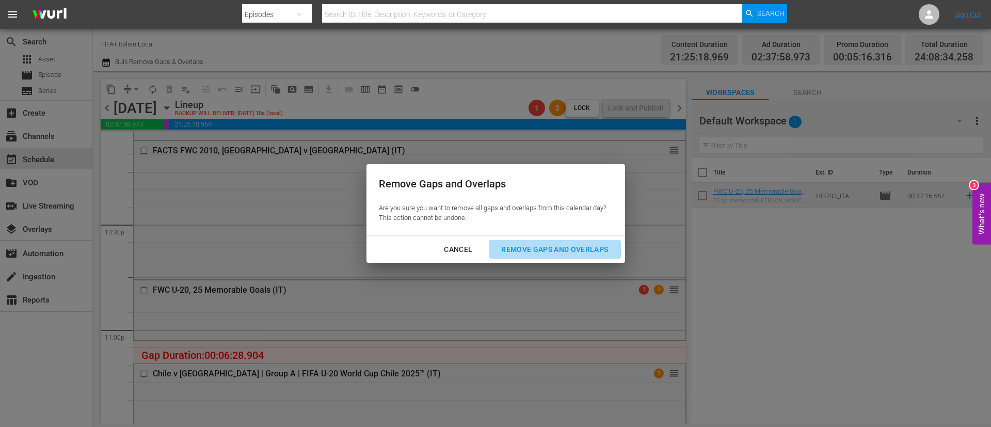
click at [559, 247] on div "Remove Gaps and Overlaps" at bounding box center [554, 249] width 123 height 13
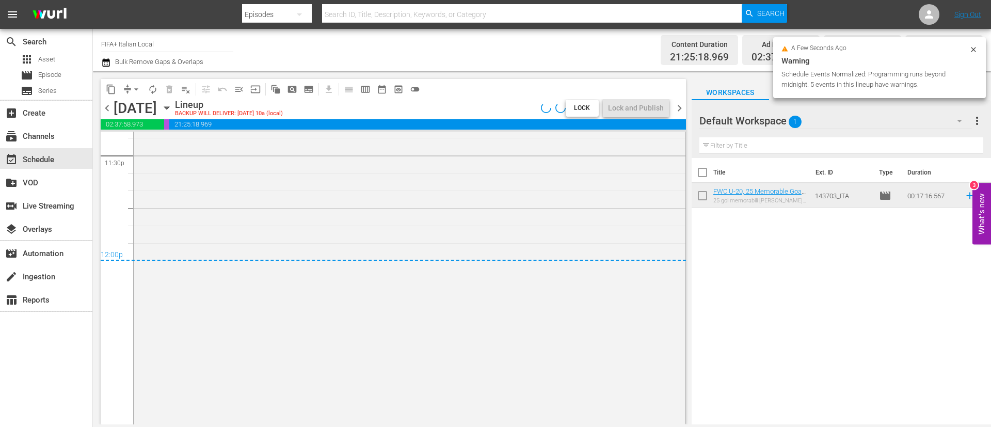
scroll to position [4936, 0]
click at [679, 107] on span "chevron_right" at bounding box center [679, 108] width 13 height 13
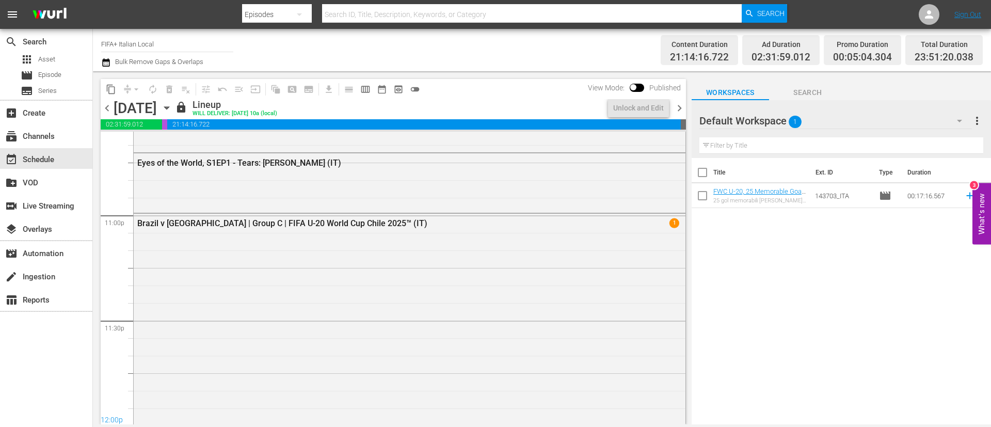
scroll to position [4922, 0]
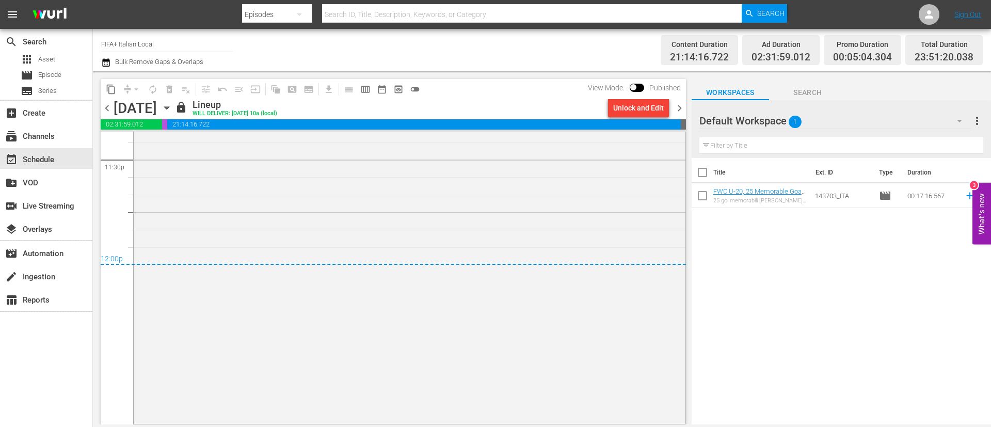
click at [650, 112] on div "Unlock and Edit" at bounding box center [638, 108] width 51 height 19
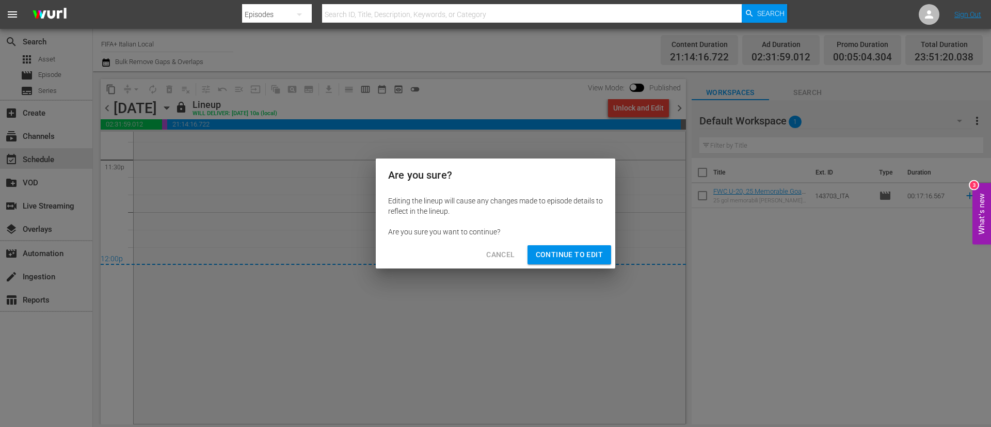
click at [595, 253] on span "Continue to Edit" at bounding box center [569, 254] width 67 height 13
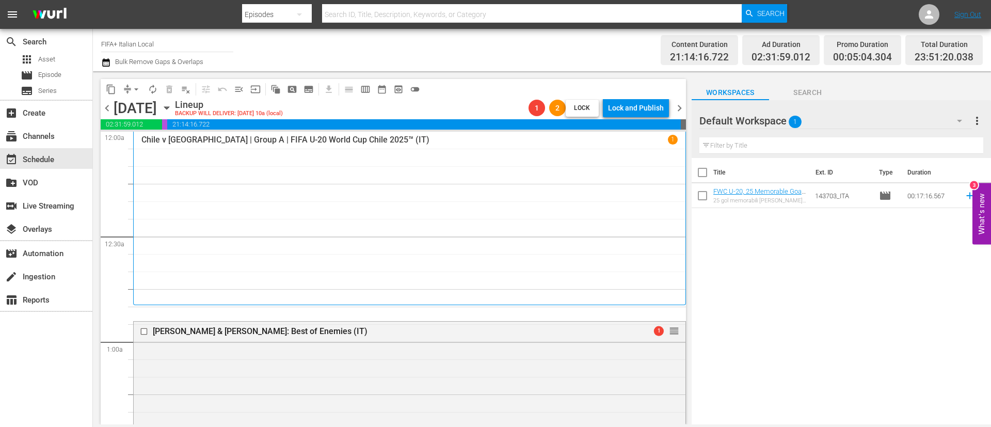
scroll to position [0, 0]
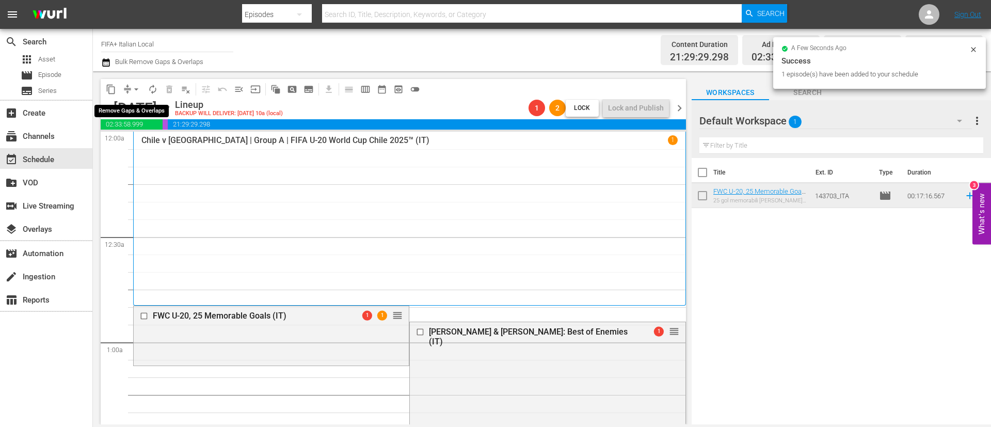
click at [134, 89] on span "arrow_drop_down" at bounding box center [136, 89] width 10 height 10
click at [155, 146] on li "Align to End of Previous Day" at bounding box center [137, 144] width 108 height 17
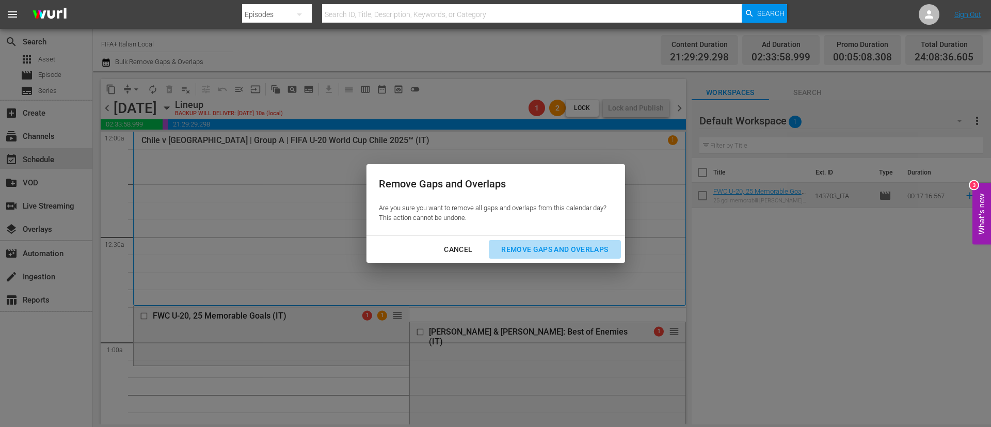
click at [519, 246] on div "Remove Gaps and Overlaps" at bounding box center [554, 249] width 123 height 13
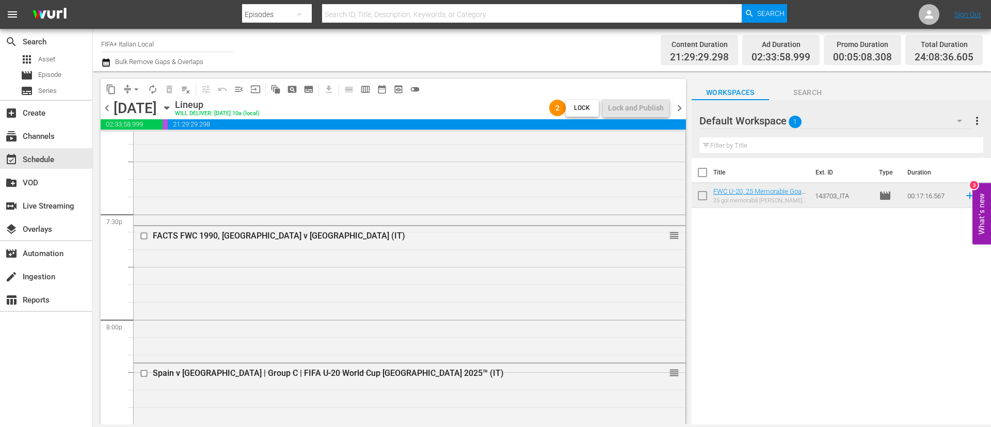
scroll to position [4044, 0]
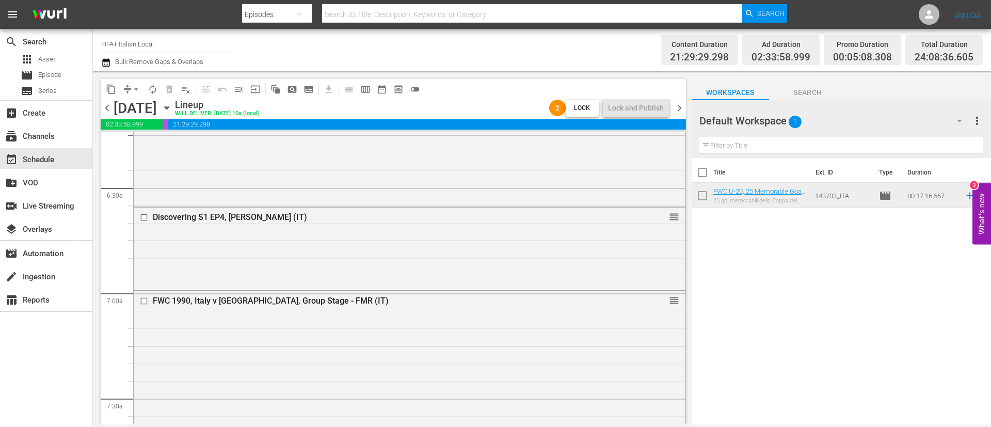
scroll to position [1256, 0]
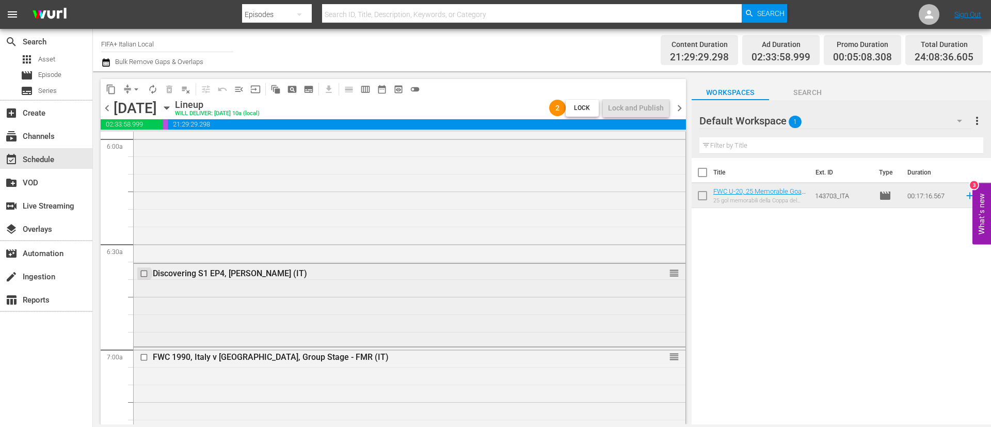
click at [146, 275] on input "checkbox" at bounding box center [145, 273] width 11 height 9
click at [169, 87] on span "delete_forever_outlined" at bounding box center [169, 89] width 10 height 10
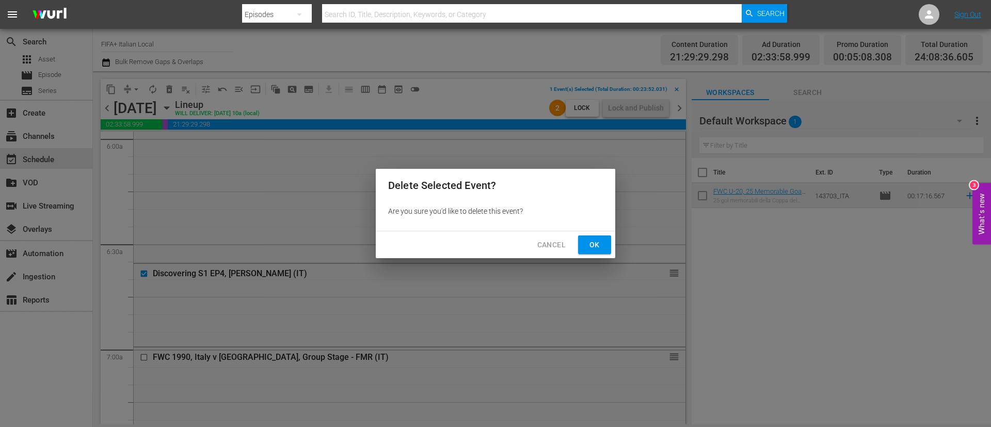
click at [602, 245] on span "Ok" at bounding box center [594, 244] width 17 height 13
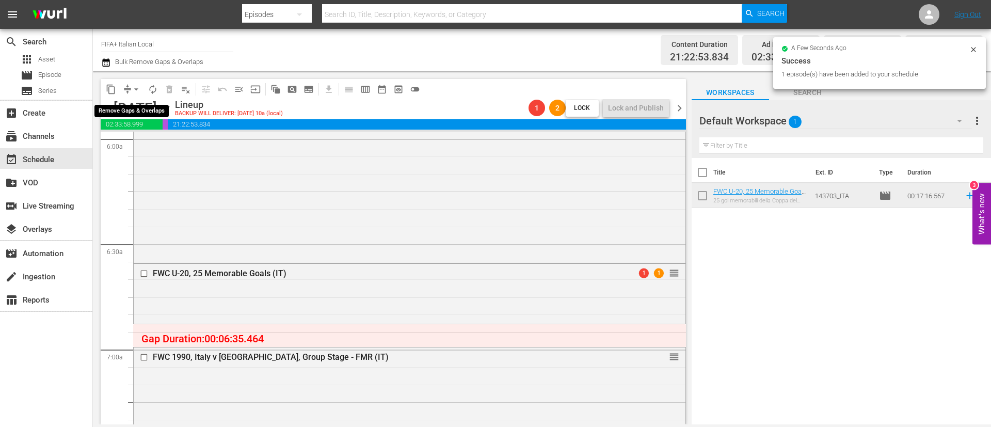
click at [135, 85] on span "arrow_drop_down" at bounding box center [136, 89] width 10 height 10
click at [164, 142] on li "Align to End of Previous Day" at bounding box center [137, 144] width 108 height 17
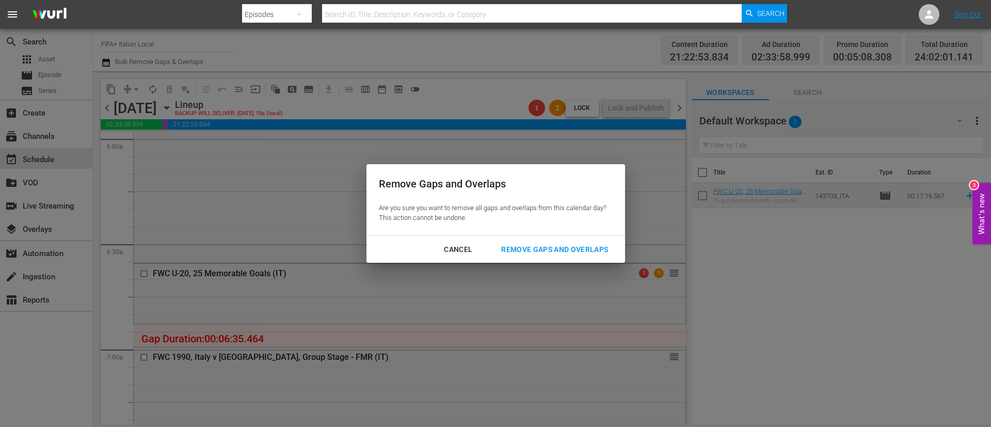
click at [566, 256] on button "Remove Gaps and Overlaps" at bounding box center [555, 249] width 132 height 19
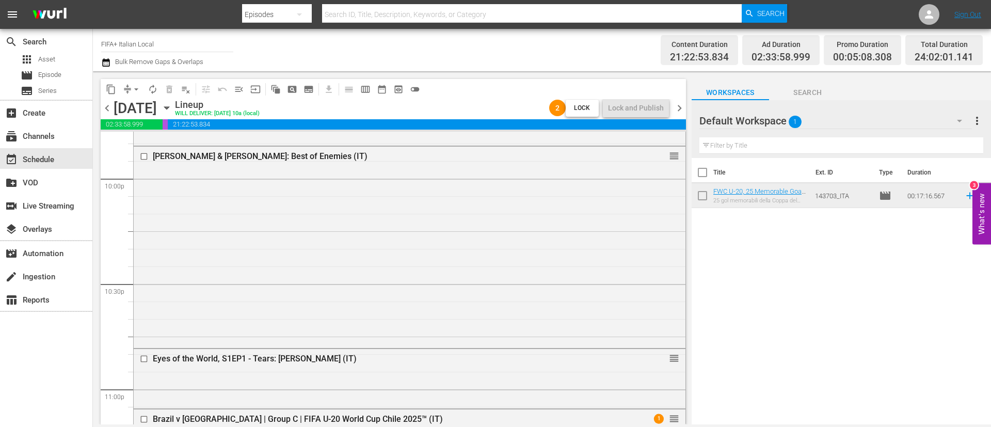
scroll to position [4664, 0]
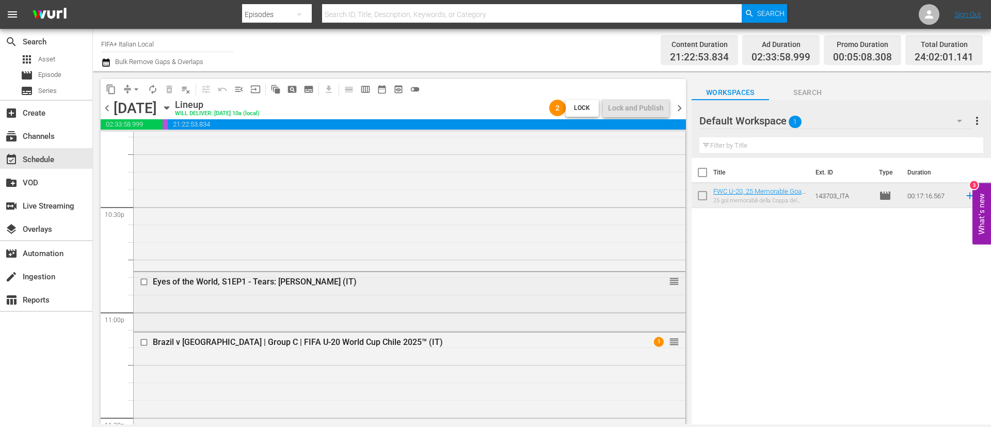
click at [145, 284] on input "checkbox" at bounding box center [145, 281] width 11 height 9
click at [173, 86] on span "delete_forever_outlined" at bounding box center [169, 89] width 10 height 10
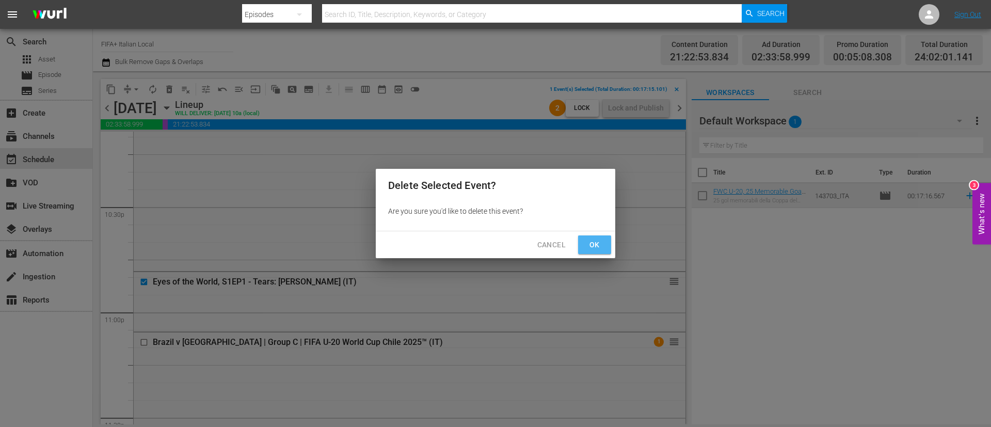
click at [585, 240] on button "Ok" at bounding box center [594, 244] width 33 height 19
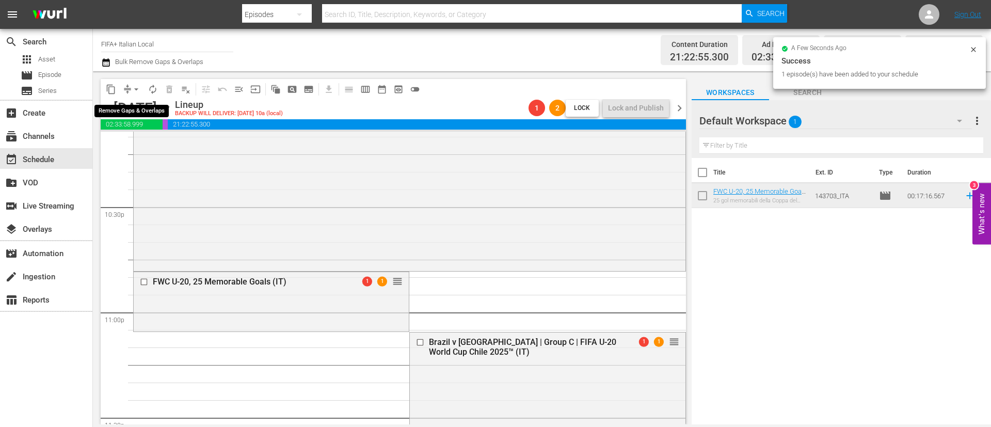
click at [132, 93] on span "arrow_drop_down" at bounding box center [136, 89] width 10 height 10
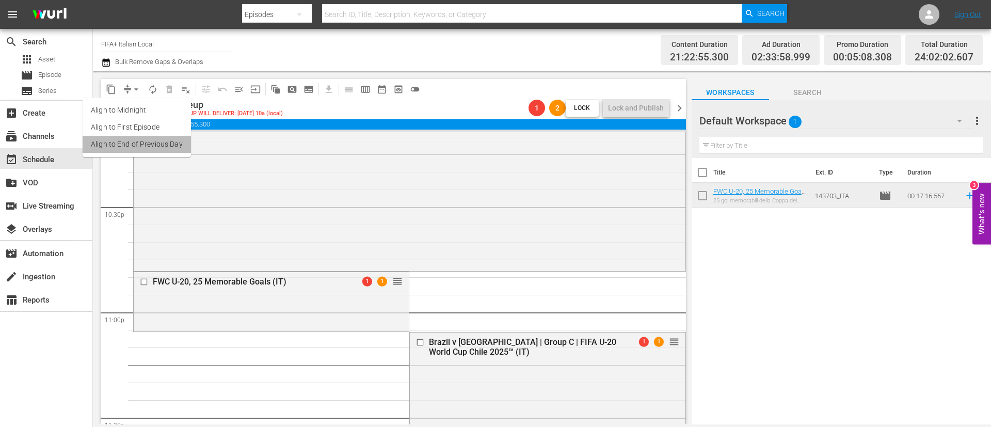
click at [143, 141] on li "Align to End of Previous Day" at bounding box center [137, 144] width 108 height 17
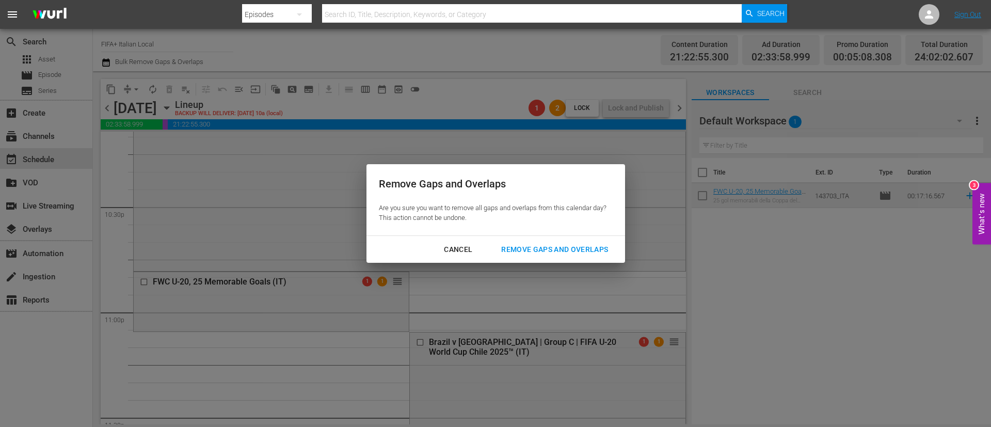
click at [551, 236] on div "Cancel Remove Gaps and Overlaps" at bounding box center [496, 249] width 259 height 27
click at [565, 245] on div "Remove Gaps and Overlaps" at bounding box center [554, 249] width 123 height 13
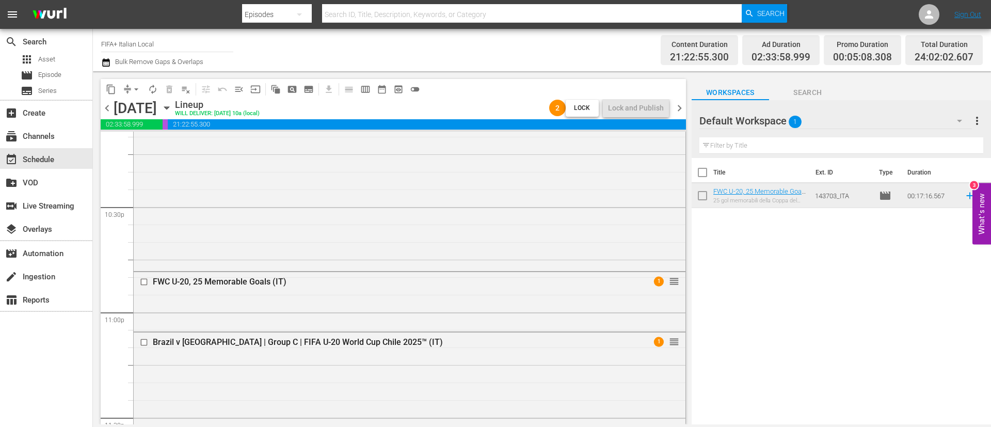
click at [676, 105] on span "chevron_right" at bounding box center [679, 108] width 13 height 13
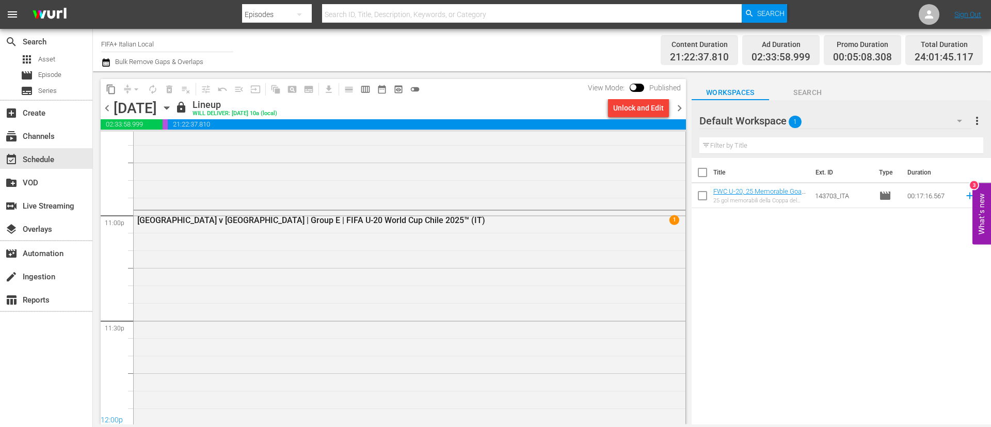
scroll to position [4646, 0]
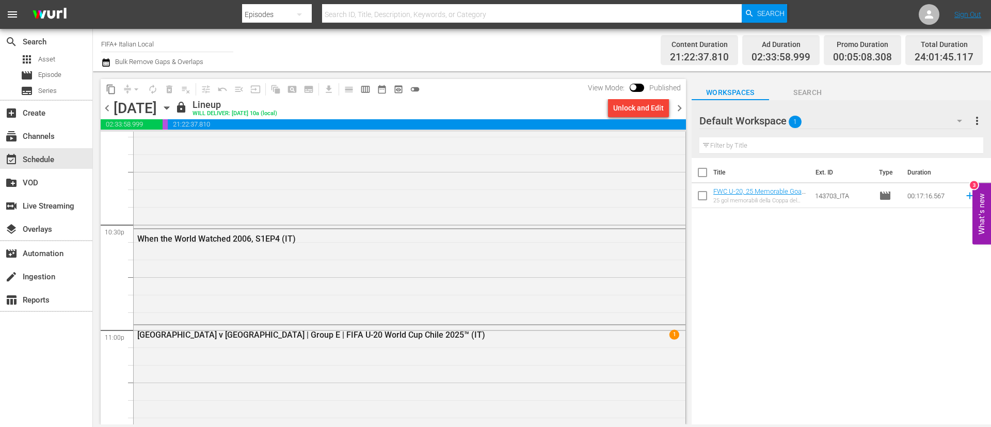
click at [656, 108] on div "Unlock and Edit" at bounding box center [638, 108] width 51 height 19
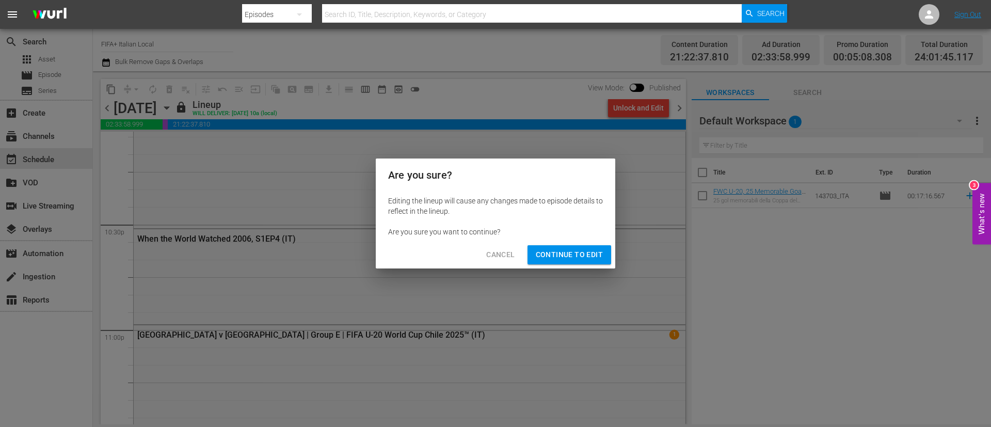
click at [596, 260] on span "Continue to Edit" at bounding box center [569, 254] width 67 height 13
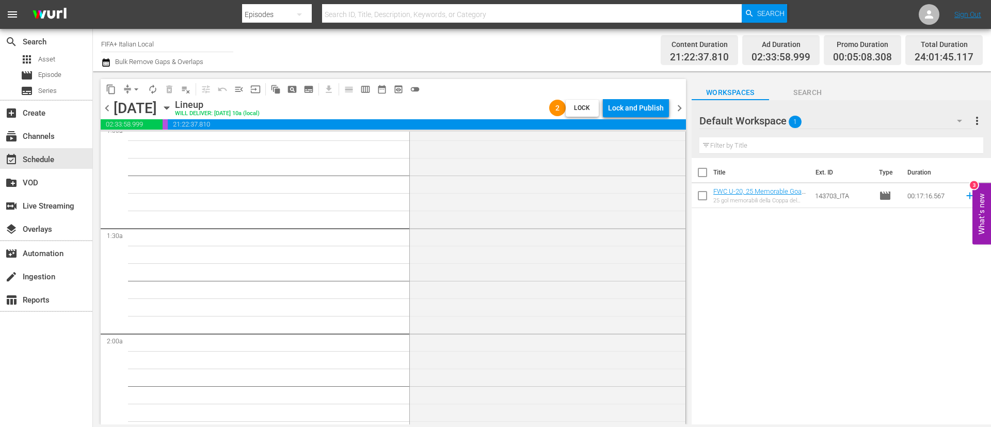
scroll to position [0, 0]
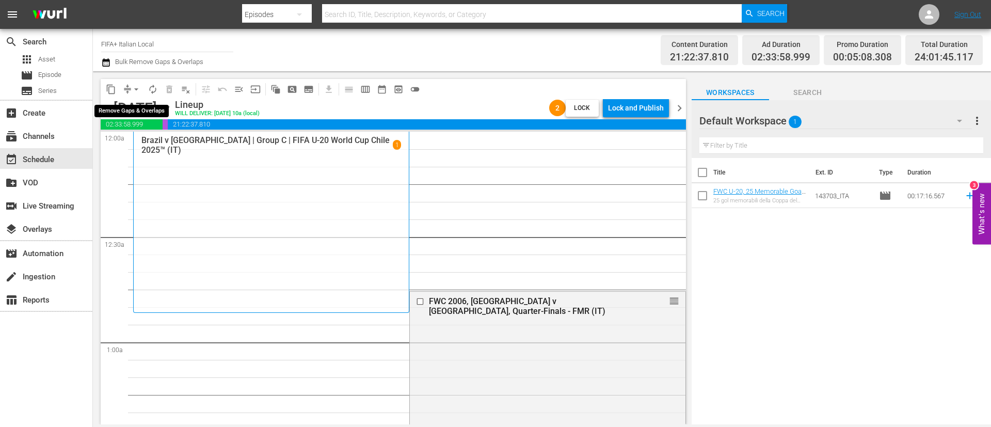
click at [136, 89] on span "arrow_drop_down" at bounding box center [136, 89] width 10 height 10
click at [138, 138] on li "Align to End of Previous Day" at bounding box center [137, 144] width 108 height 17
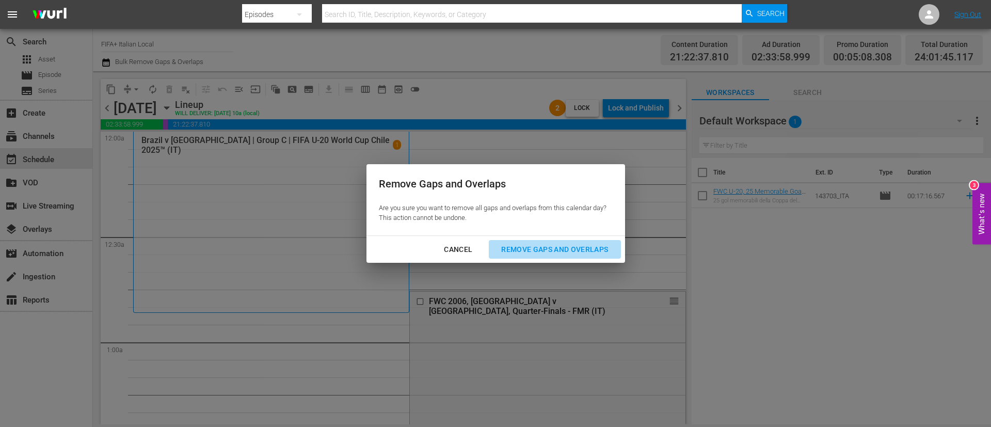
click at [576, 246] on div "Remove Gaps and Overlaps" at bounding box center [554, 249] width 123 height 13
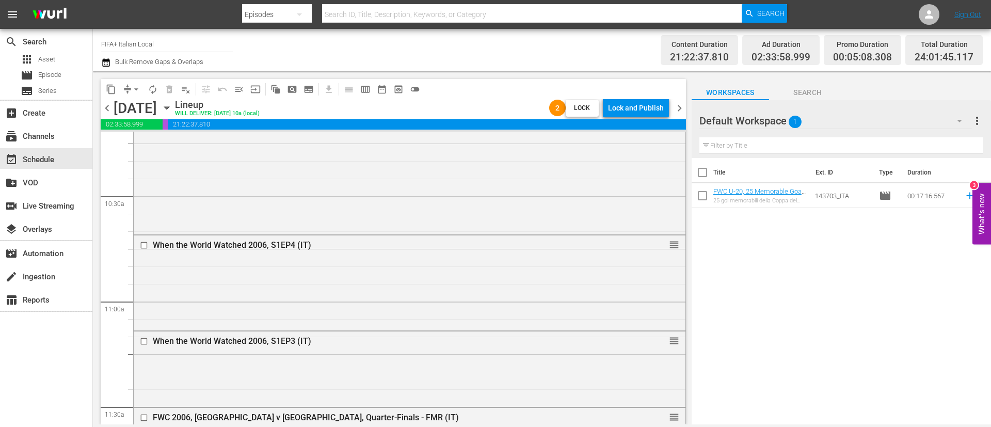
scroll to position [2168, 0]
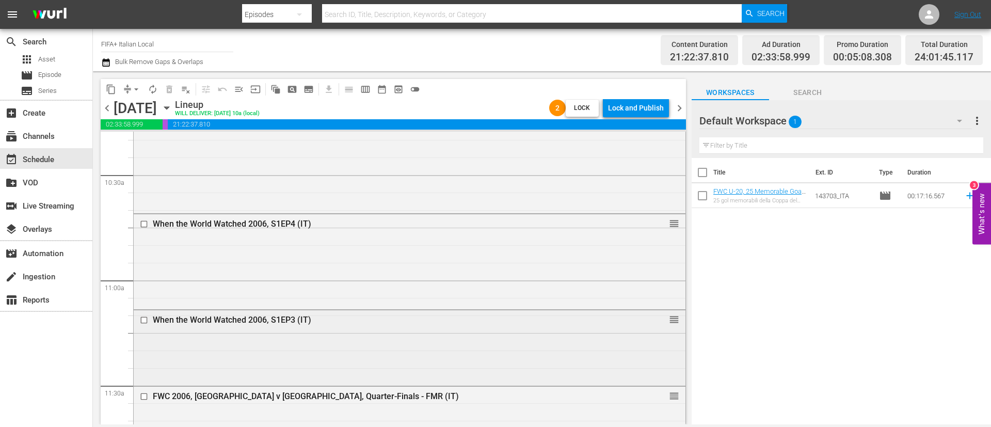
click at [144, 320] on input "checkbox" at bounding box center [145, 320] width 11 height 9
click at [168, 84] on span "delete_forever_outlined" at bounding box center [169, 89] width 10 height 10
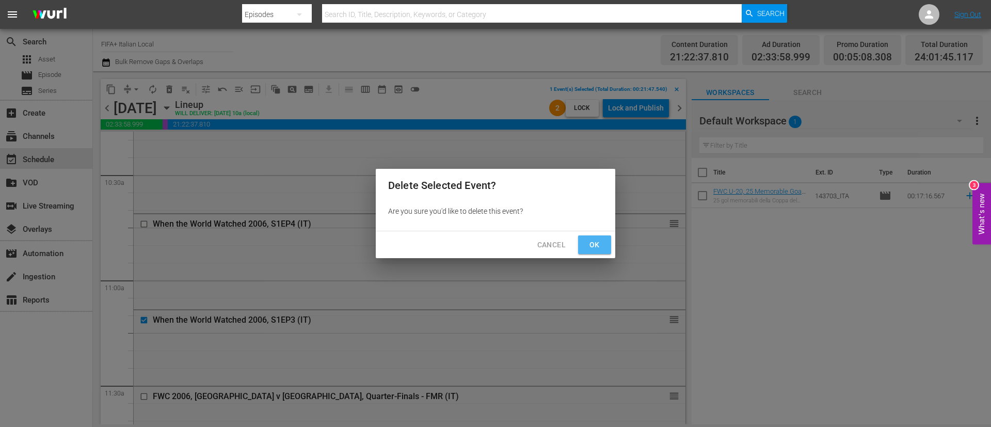
click at [590, 240] on span "Ok" at bounding box center [594, 244] width 17 height 13
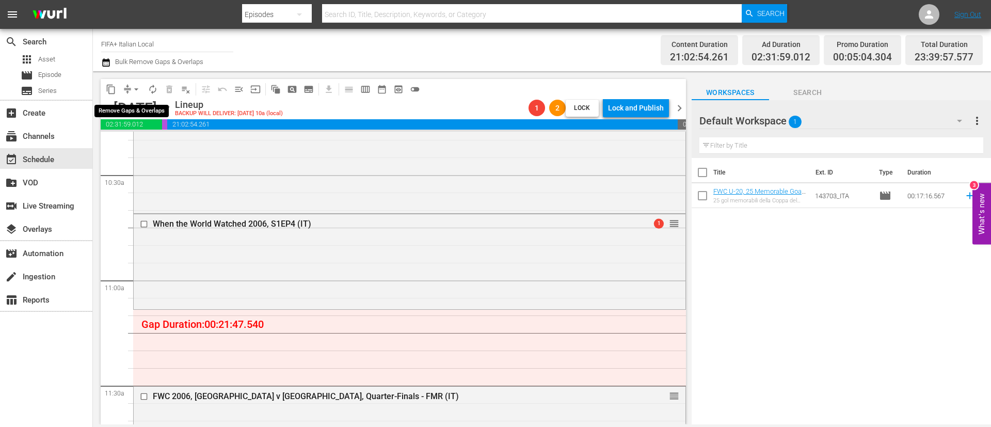
click at [131, 86] on button "arrow_drop_down" at bounding box center [136, 89] width 17 height 17
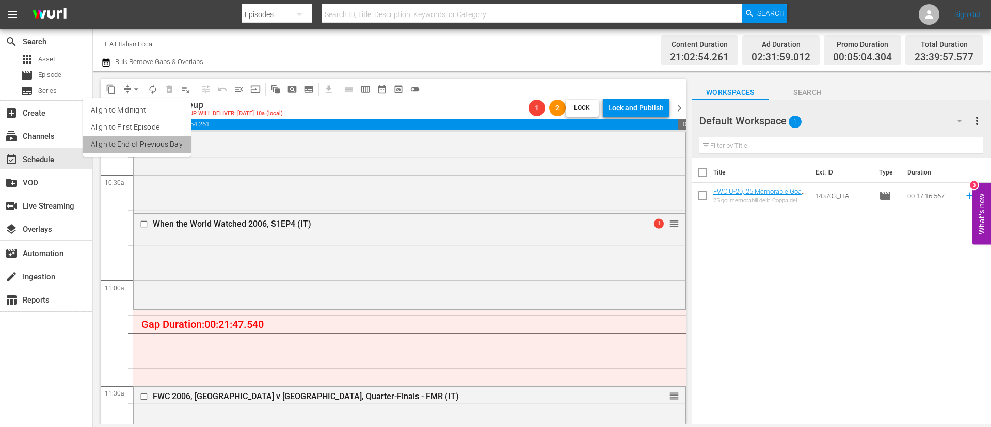
click at [174, 144] on li "Align to End of Previous Day" at bounding box center [137, 144] width 108 height 17
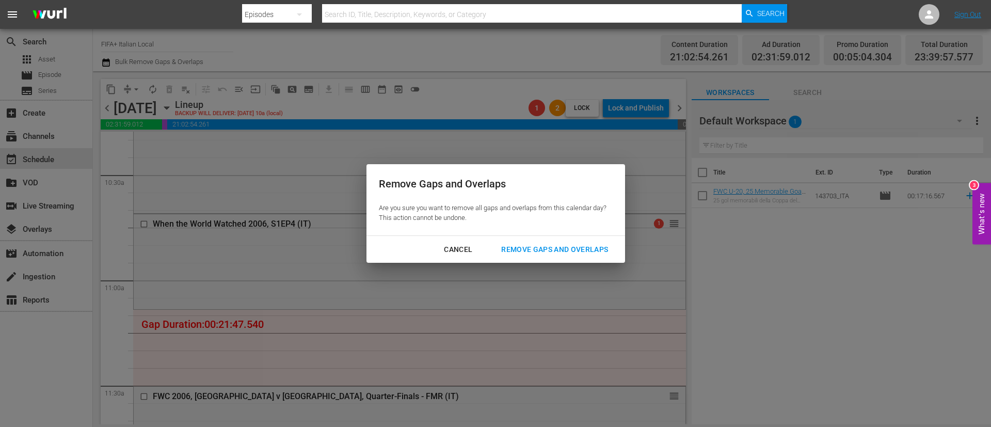
click at [557, 246] on div "Remove Gaps and Overlaps" at bounding box center [554, 249] width 123 height 13
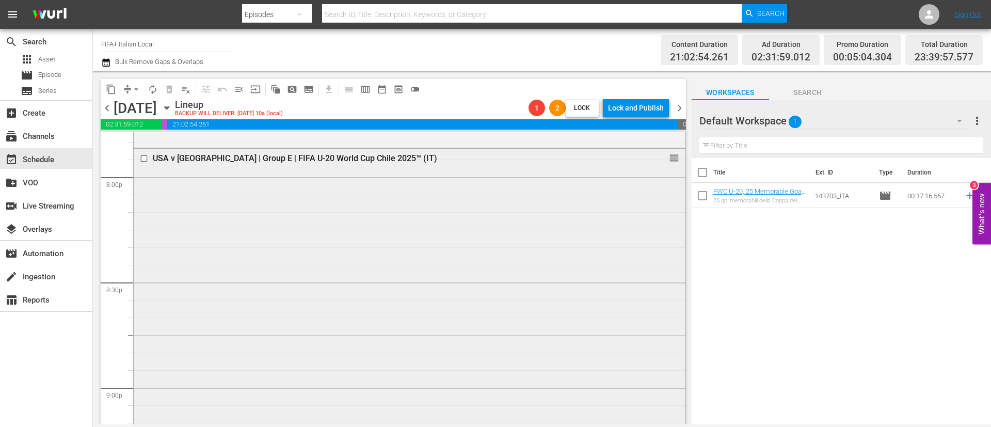
scroll to position [4104, 0]
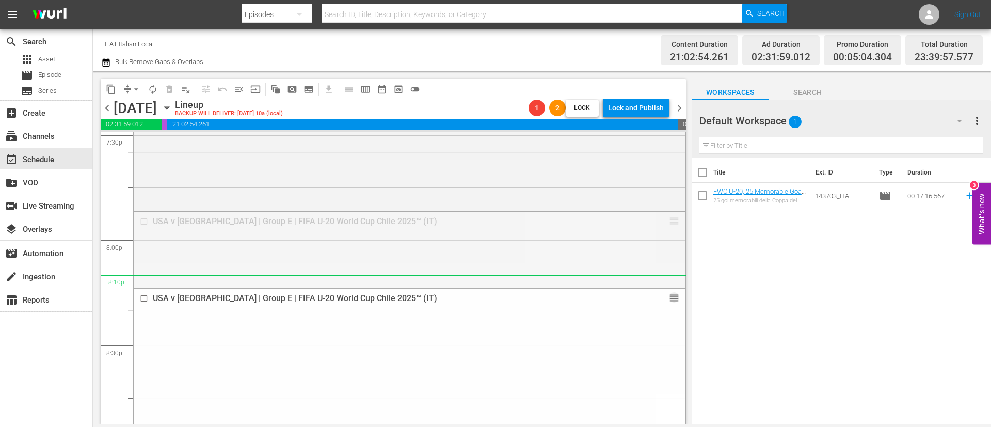
drag, startPoint x: 666, startPoint y: 218, endPoint x: 665, endPoint y: 280, distance: 62.0
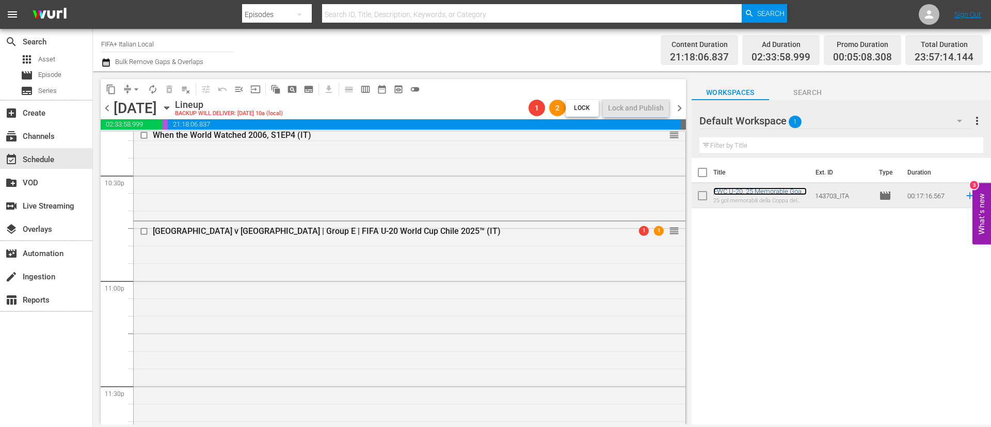
scroll to position [4646, 0]
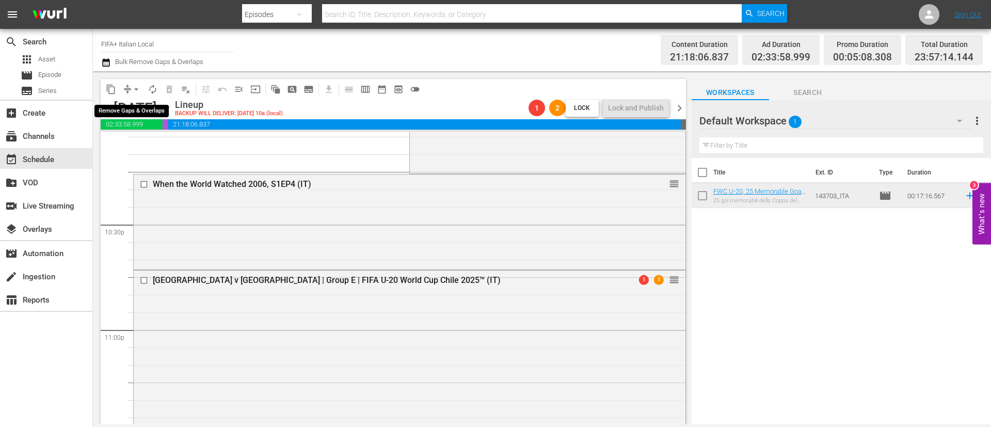
click at [135, 89] on span "arrow_drop_down" at bounding box center [136, 89] width 10 height 10
click at [158, 137] on li "Align to End of Previous Day" at bounding box center [137, 144] width 108 height 17
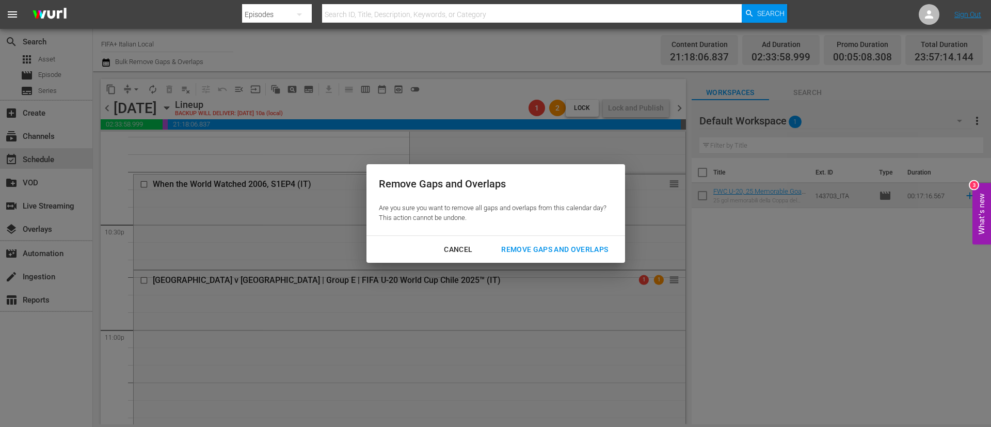
click at [568, 243] on div "Remove Gaps and Overlaps" at bounding box center [554, 249] width 123 height 13
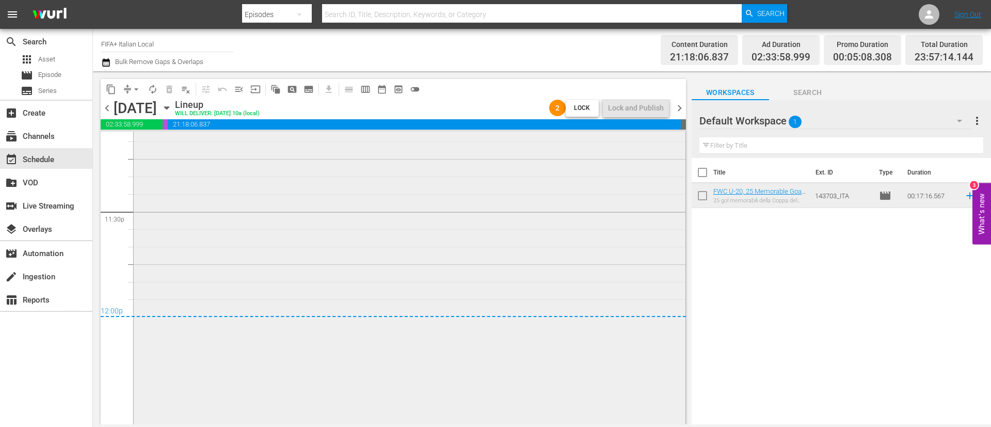
scroll to position [4933, 0]
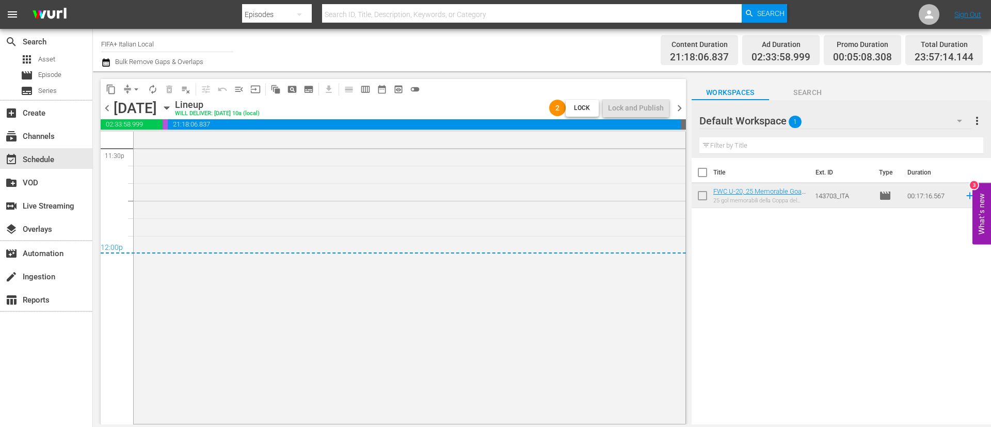
click at [683, 105] on span "chevron_right" at bounding box center [679, 108] width 13 height 13
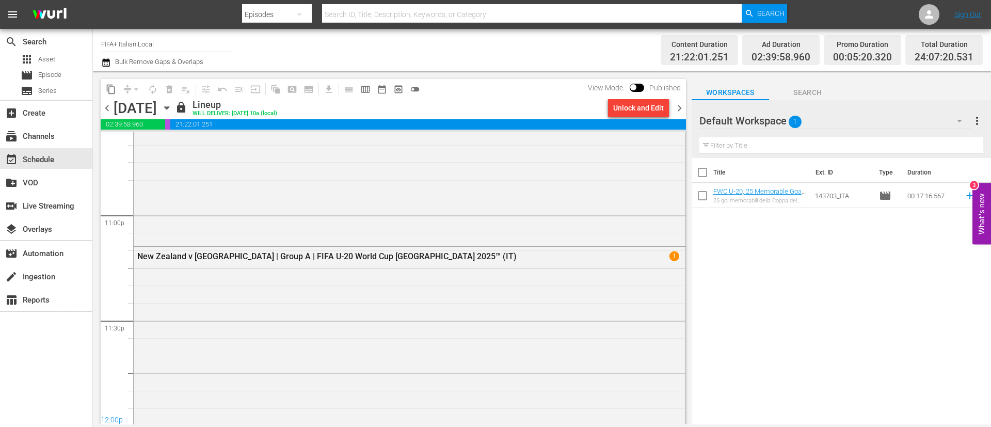
scroll to position [4933, 0]
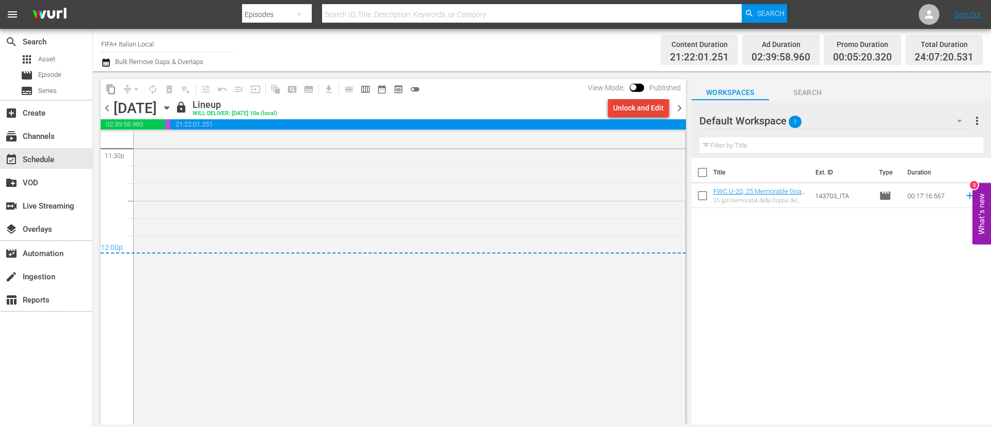
click at [650, 101] on div "Unlock and Edit" at bounding box center [638, 108] width 51 height 19
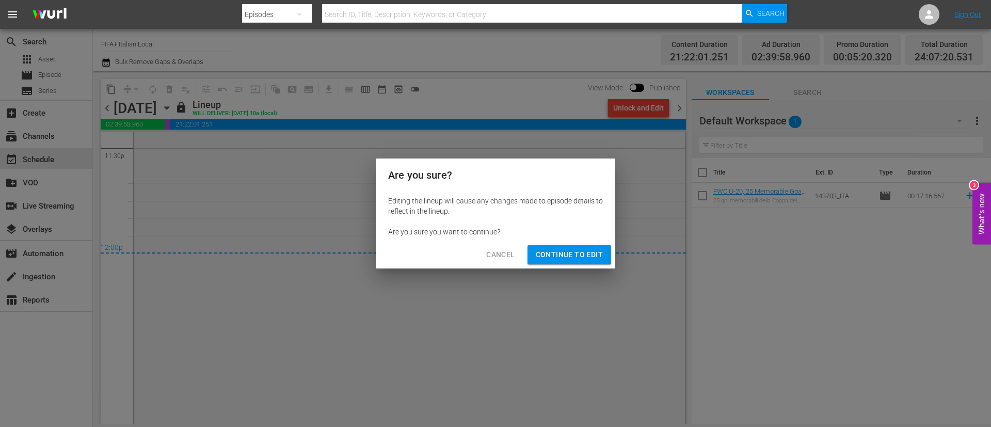
click at [561, 254] on span "Continue to Edit" at bounding box center [569, 254] width 67 height 13
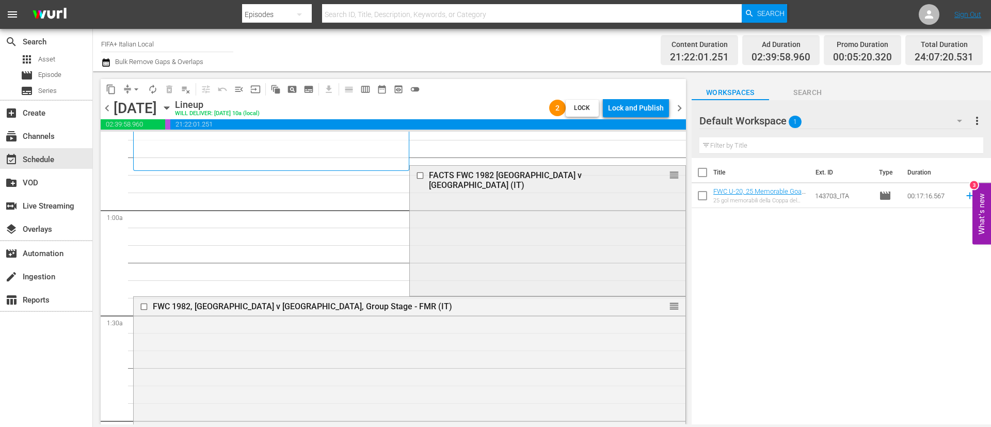
scroll to position [0, 0]
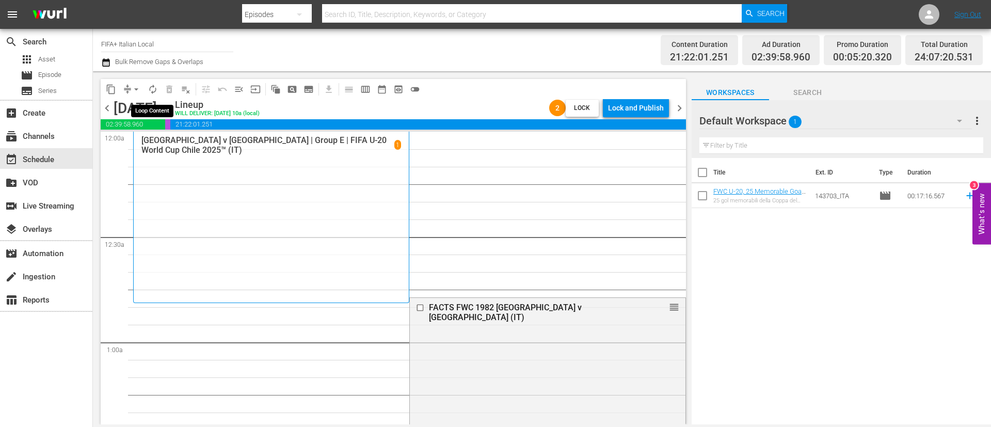
click at [146, 89] on button "autorenew_outlined" at bounding box center [153, 89] width 17 height 17
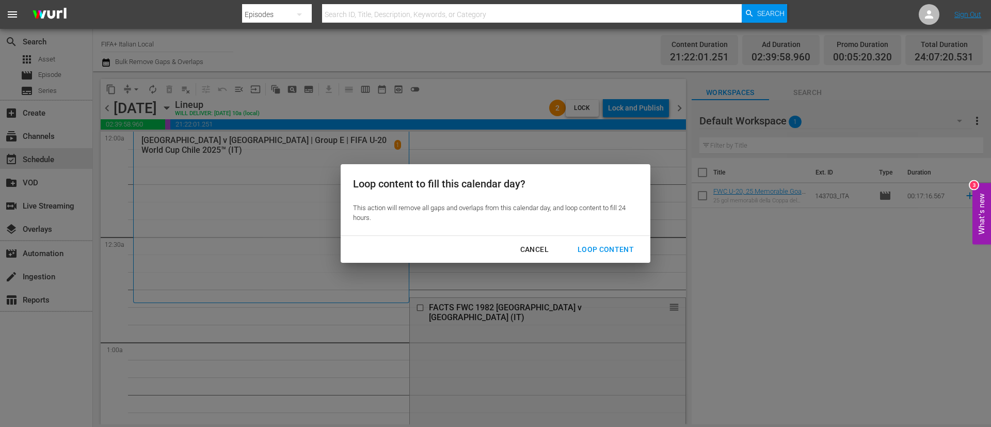
click at [528, 248] on div "Cancel" at bounding box center [534, 249] width 45 height 13
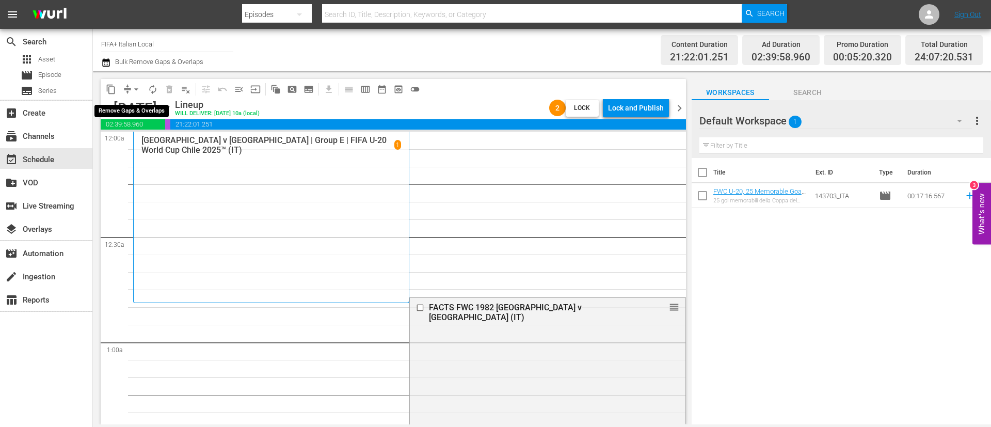
click at [141, 92] on span "arrow_drop_down" at bounding box center [136, 89] width 10 height 10
click at [150, 143] on li "Align to End of Previous Day" at bounding box center [137, 144] width 108 height 17
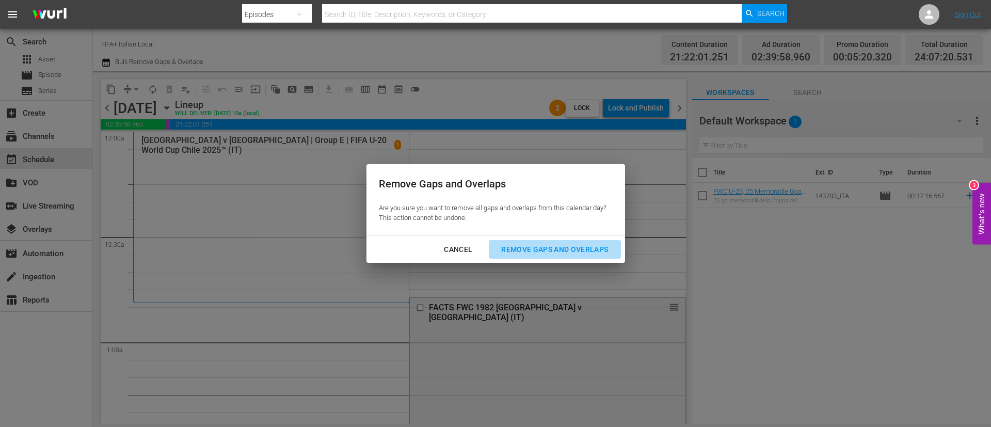
click at [549, 256] on button "Remove Gaps and Overlaps" at bounding box center [555, 249] width 132 height 19
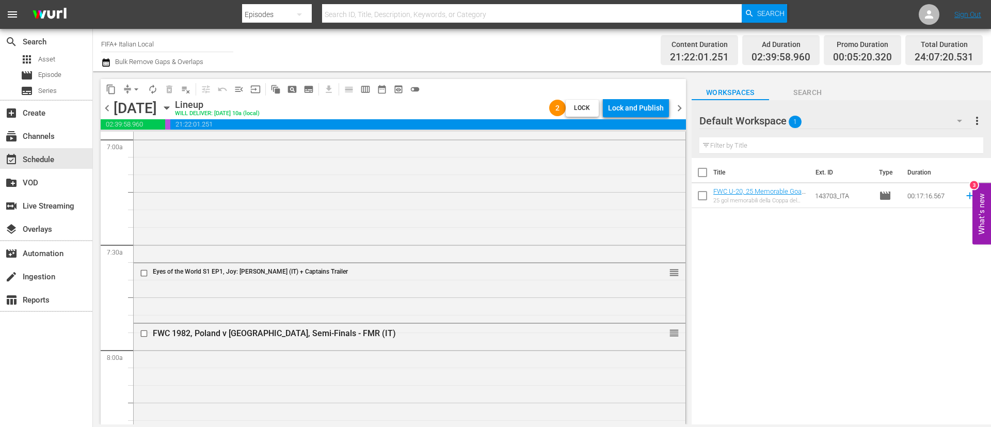
scroll to position [1549, 0]
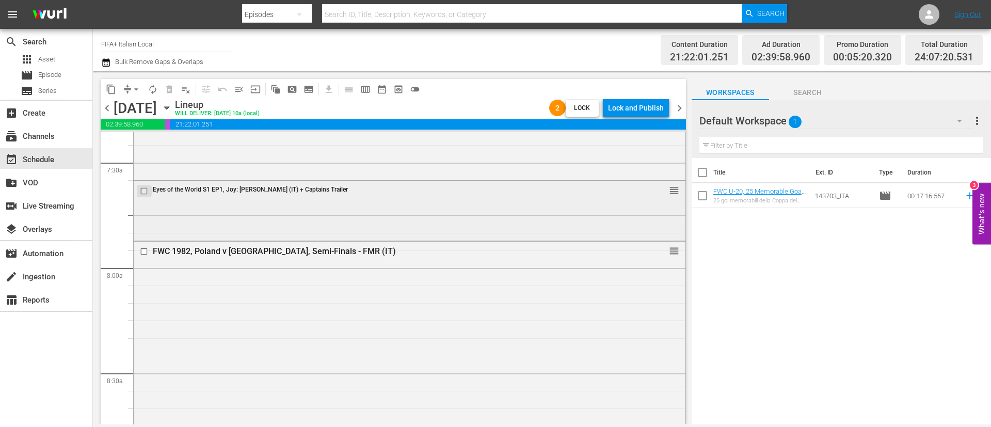
click at [144, 187] on input "checkbox" at bounding box center [145, 190] width 11 height 9
click at [168, 89] on span "delete_forever_outlined" at bounding box center [169, 89] width 10 height 10
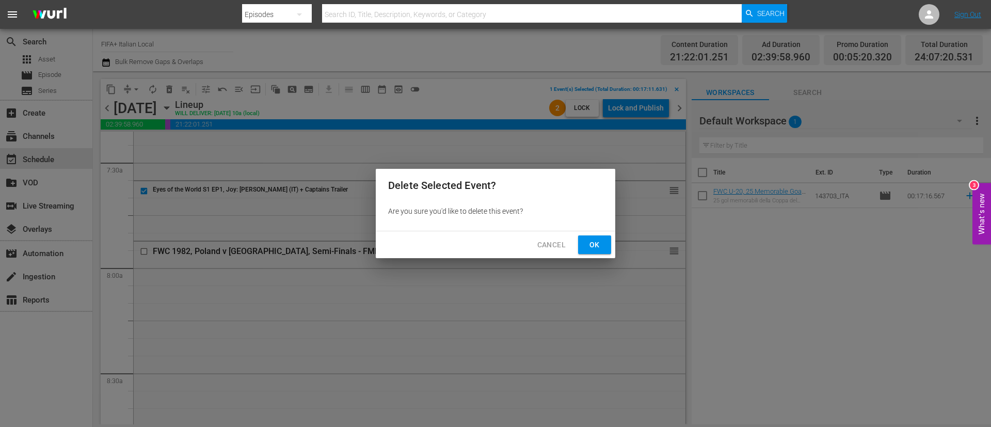
click at [584, 244] on button "Ok" at bounding box center [594, 244] width 33 height 19
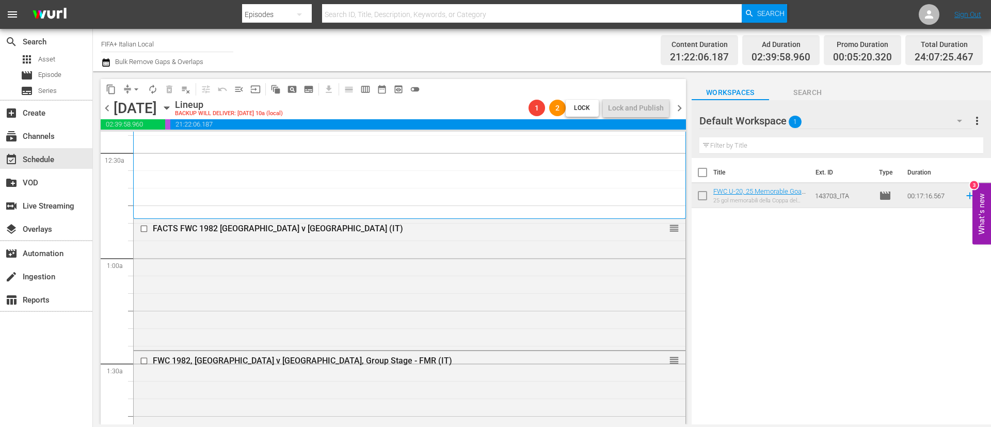
scroll to position [0, 0]
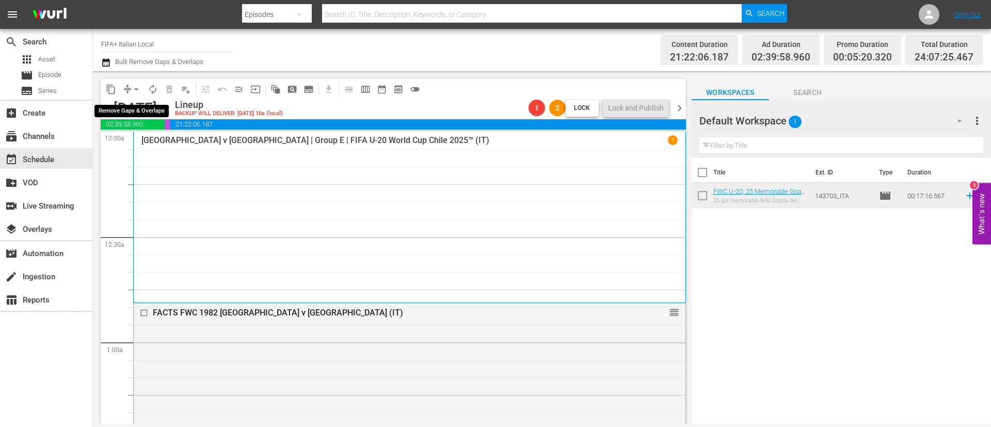
click at [133, 86] on span "arrow_drop_down" at bounding box center [136, 89] width 10 height 10
click at [151, 142] on li "Align to End of Previous Day" at bounding box center [137, 144] width 108 height 17
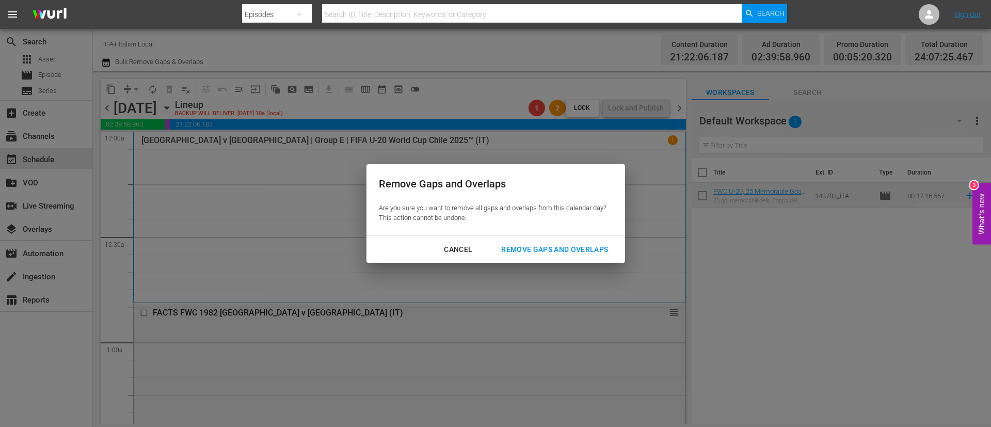
click at [545, 246] on div "Remove Gaps and Overlaps" at bounding box center [554, 249] width 123 height 13
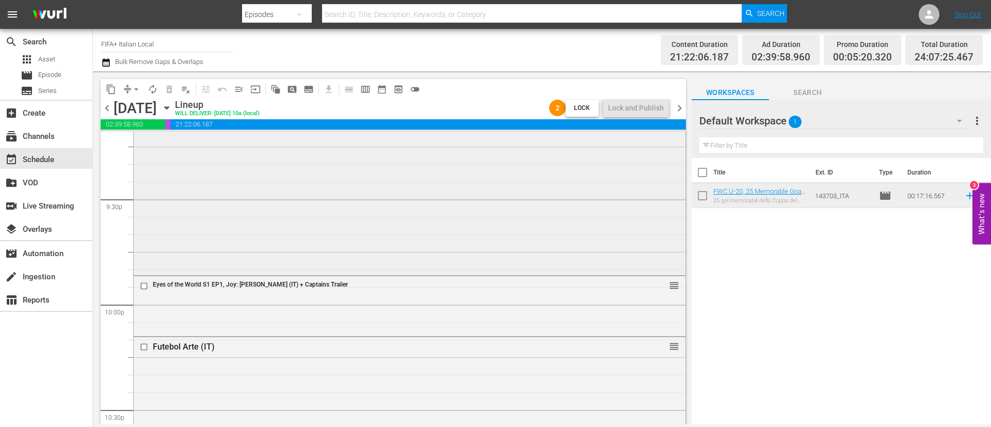
scroll to position [4414, 0]
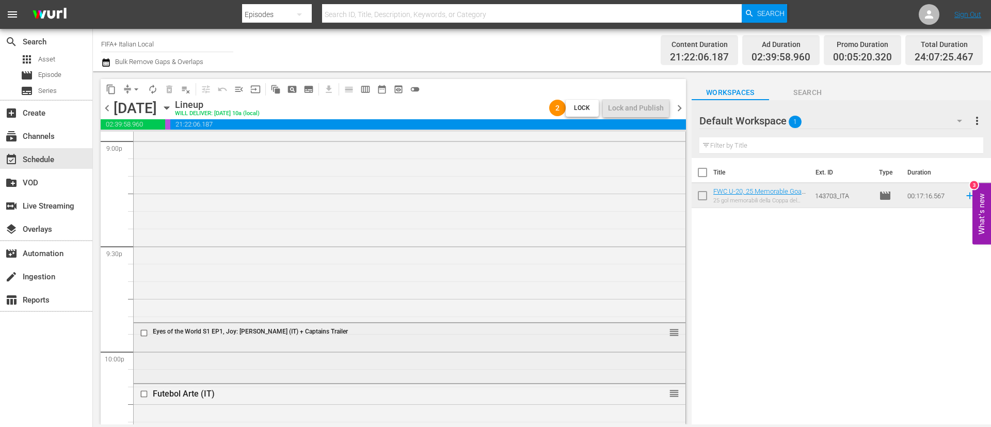
click at [188, 339] on div "Eyes of the World S1 EP1, Joy: [PERSON_NAME] (IT) + Captains Trailer reorder" at bounding box center [410, 333] width 552 height 20
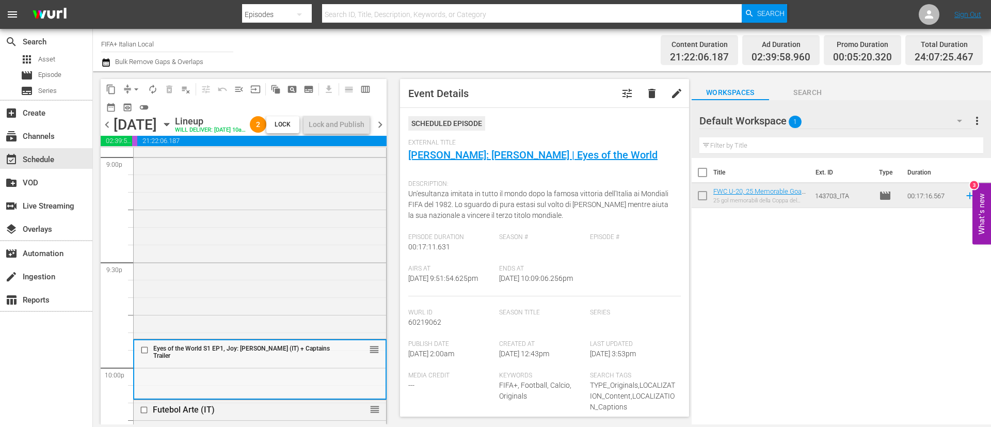
click at [145, 354] on input "checkbox" at bounding box center [145, 349] width 11 height 9
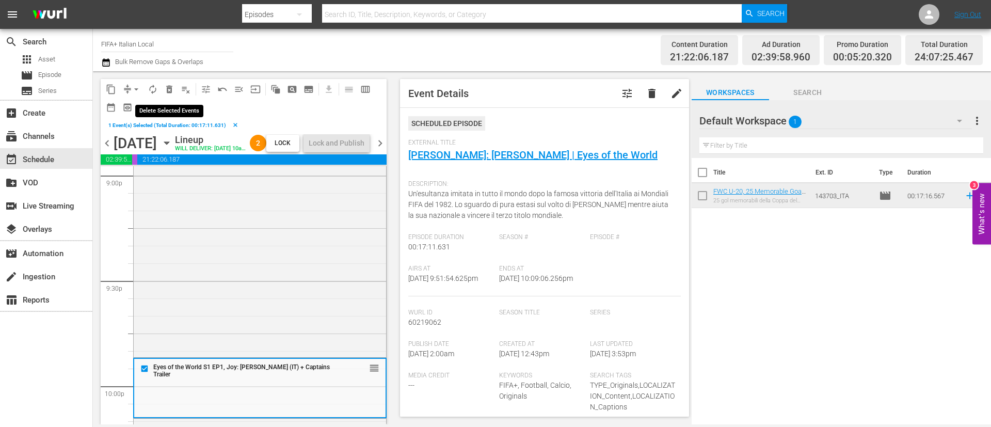
click at [174, 87] on button "delete_forever_outlined" at bounding box center [169, 89] width 17 height 17
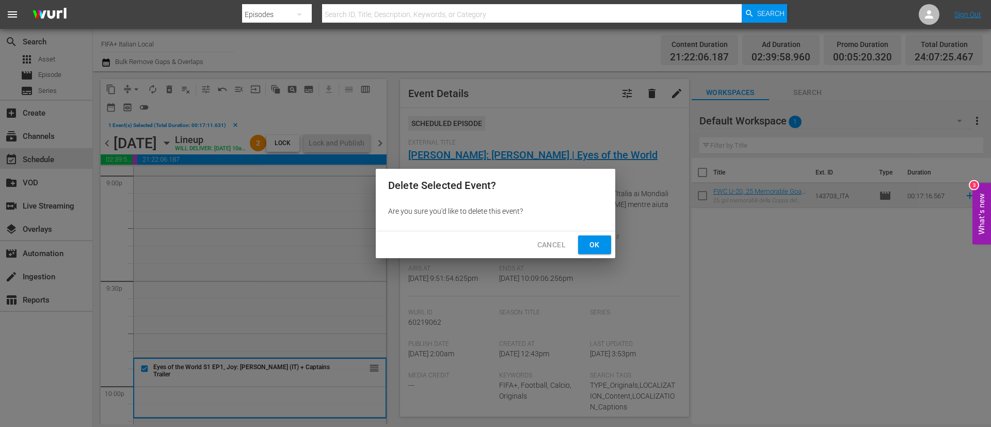
click at [599, 246] on span "Ok" at bounding box center [594, 244] width 17 height 13
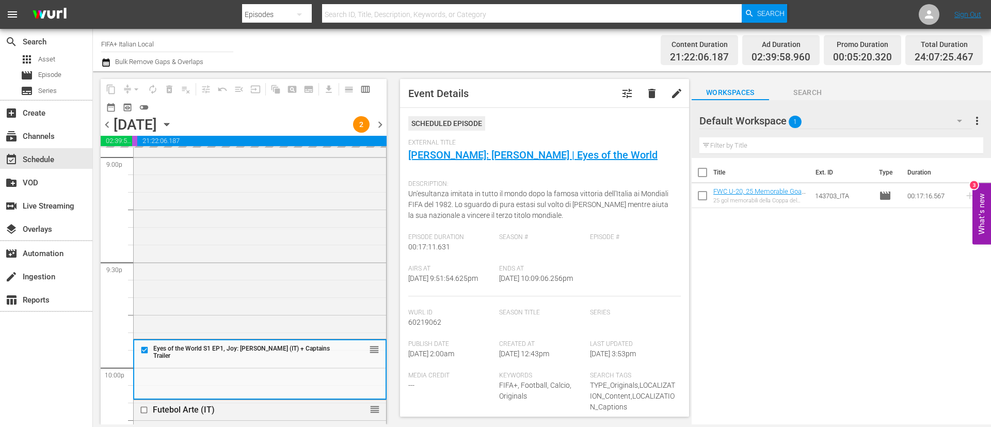
scroll to position [4569, 0]
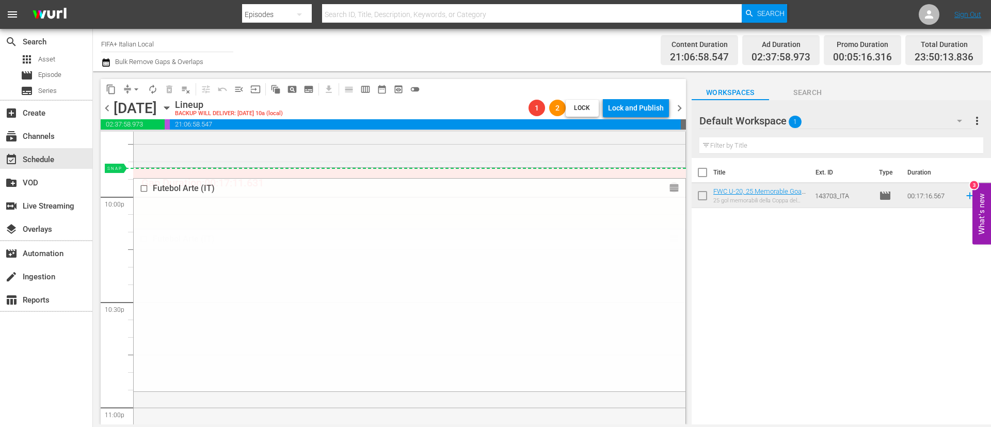
drag, startPoint x: 665, startPoint y: 240, endPoint x: 659, endPoint y: 173, distance: 66.9
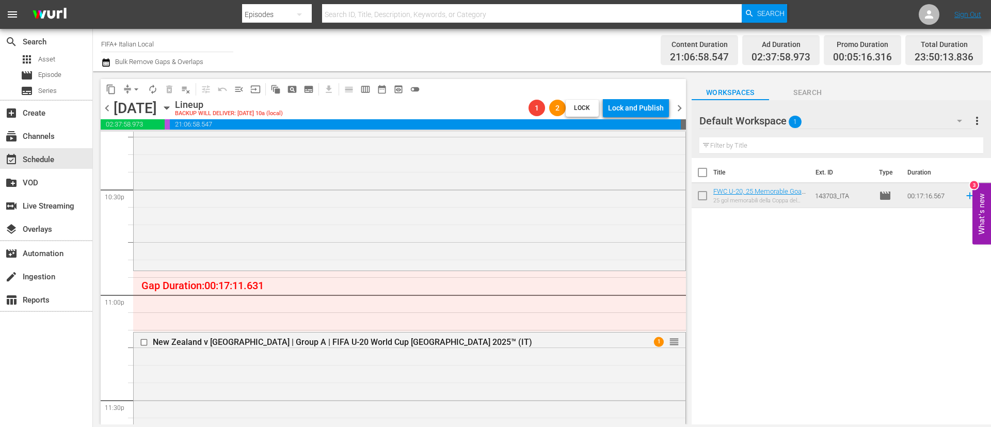
scroll to position [4723, 0]
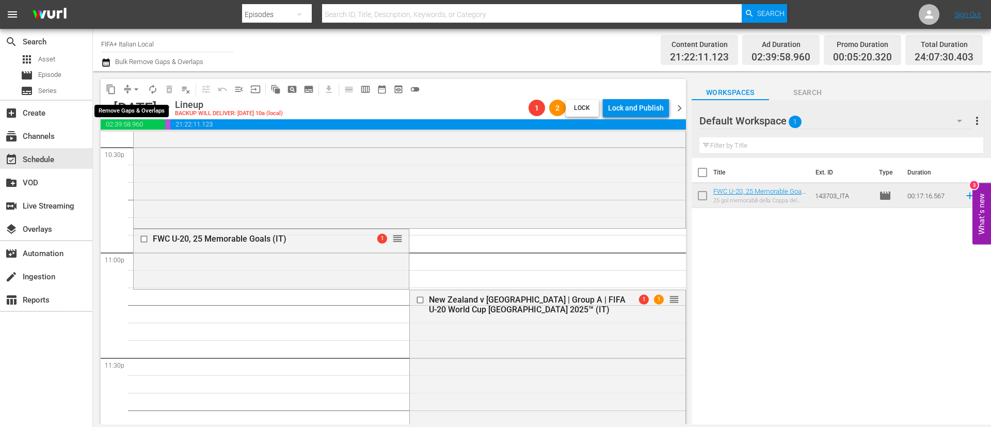
click at [138, 83] on button "arrow_drop_down" at bounding box center [136, 89] width 17 height 17
click at [141, 148] on li "Align to End of Previous Day" at bounding box center [137, 144] width 108 height 17
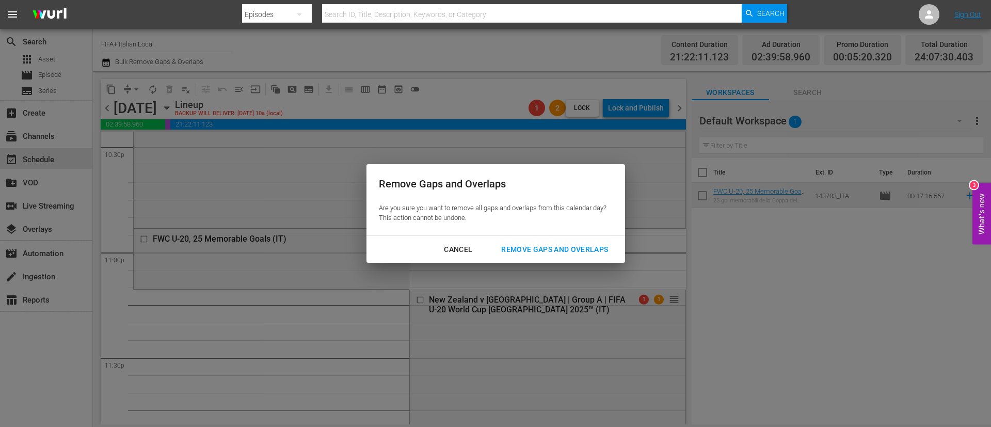
click at [564, 242] on button "Remove Gaps and Overlaps" at bounding box center [555, 249] width 132 height 19
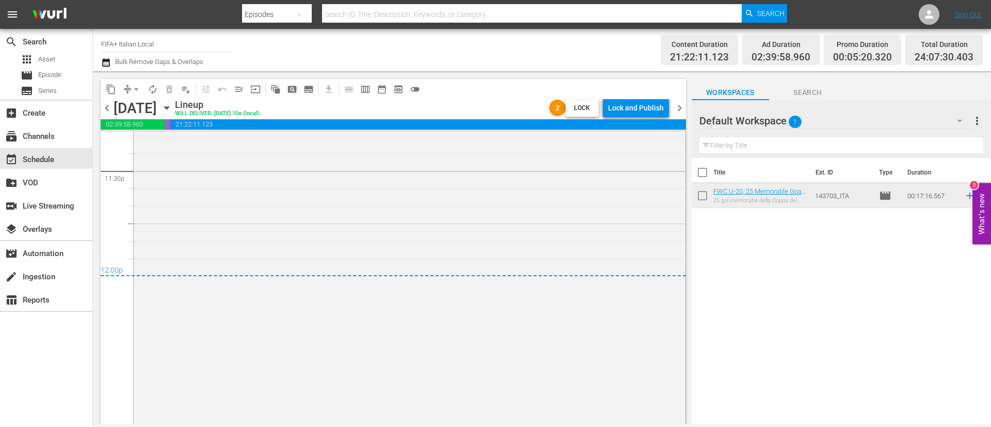
scroll to position [4960, 0]
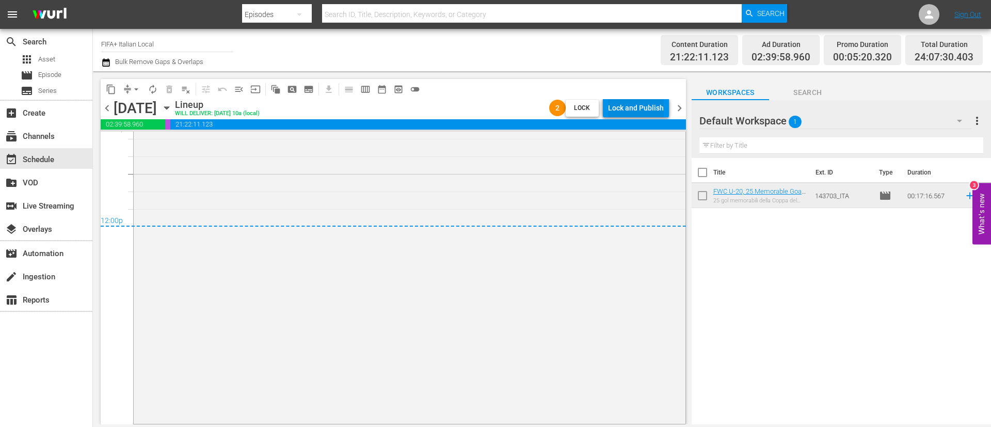
click at [651, 105] on div "Lock and Publish" at bounding box center [636, 108] width 56 height 19
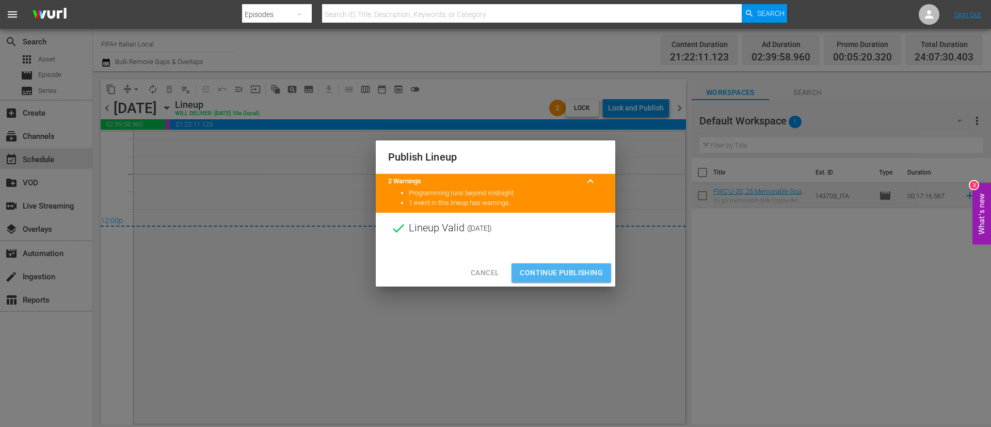
click at [593, 263] on button "Continue Publishing" at bounding box center [562, 272] width 100 height 19
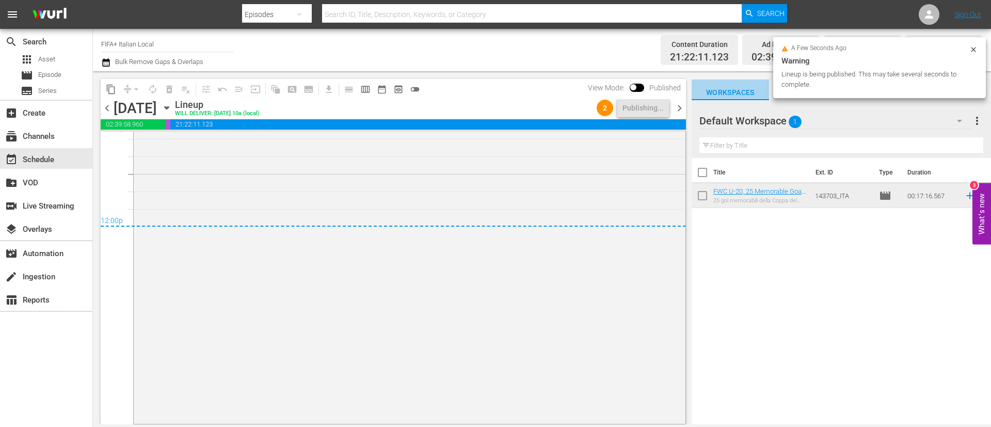
click at [693, 96] on span "Workspaces" at bounding box center [730, 92] width 77 height 13
click at [682, 103] on span "chevron_right" at bounding box center [679, 108] width 13 height 13
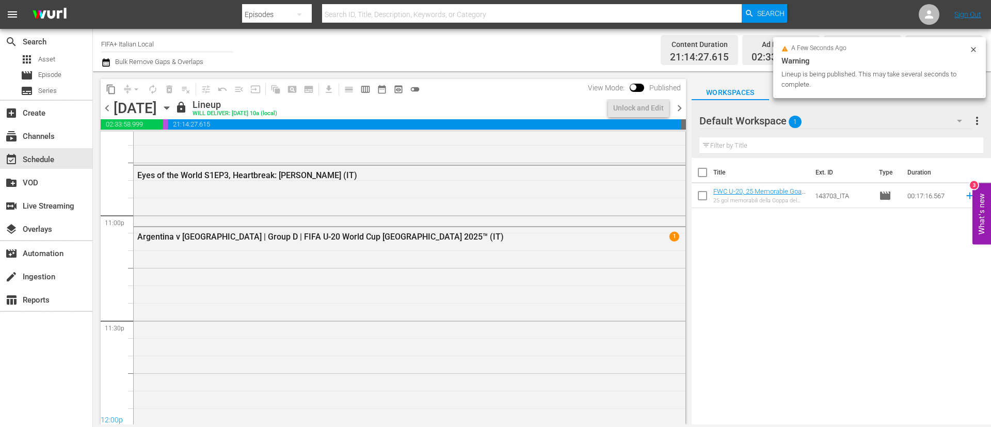
scroll to position [4931, 0]
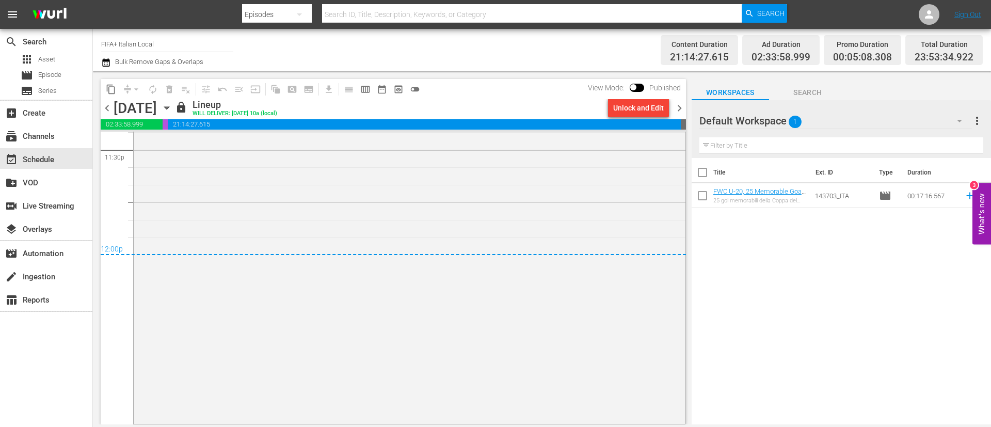
click at [657, 106] on div "Unlock and Edit" at bounding box center [638, 108] width 51 height 19
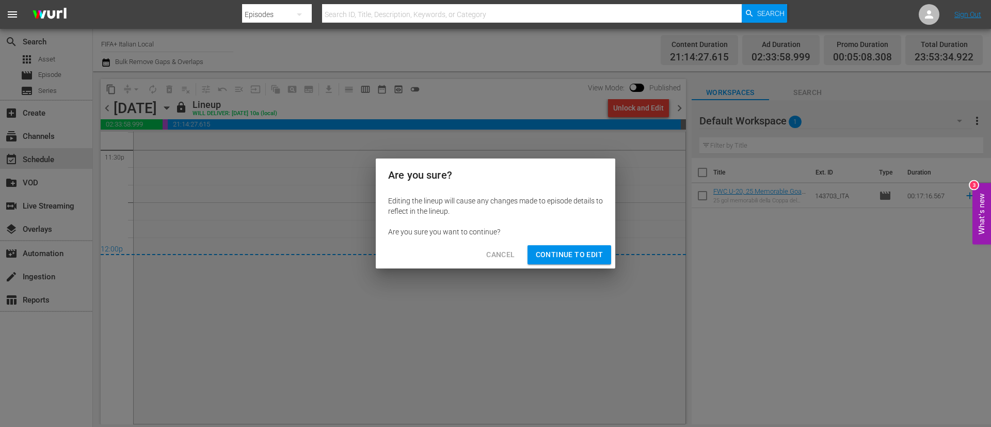
click at [588, 254] on span "Continue to Edit" at bounding box center [569, 254] width 67 height 13
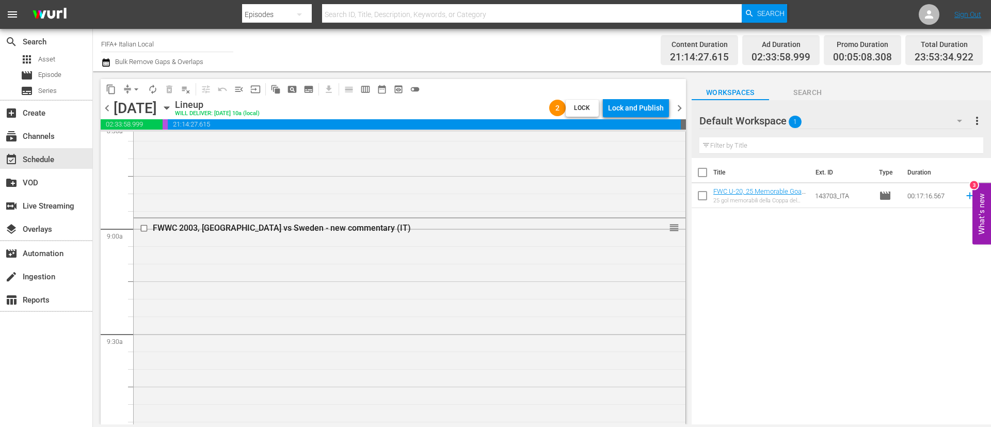
scroll to position [494, 0]
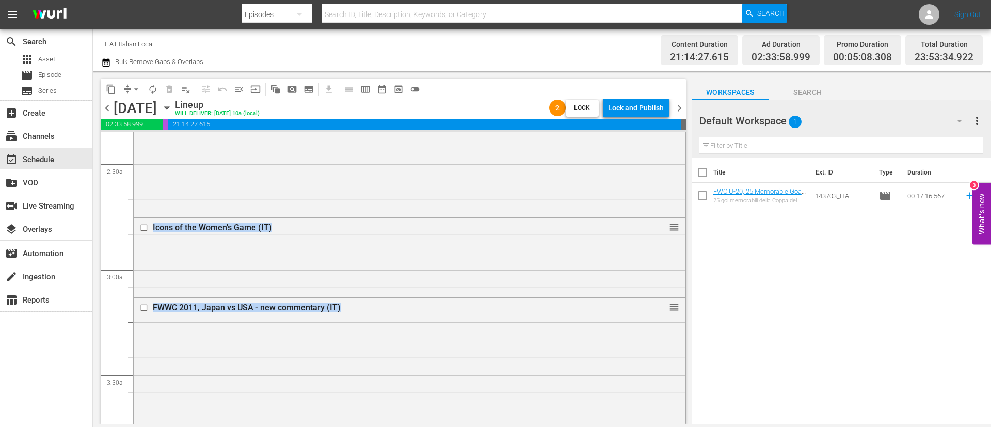
drag, startPoint x: 691, startPoint y: 113, endPoint x: 693, endPoint y: 101, distance: 11.6
click at [693, 101] on div "content_copy compress arrow_drop_down autorenew_outlined delete_forever_outline…" at bounding box center [542, 247] width 898 height 353
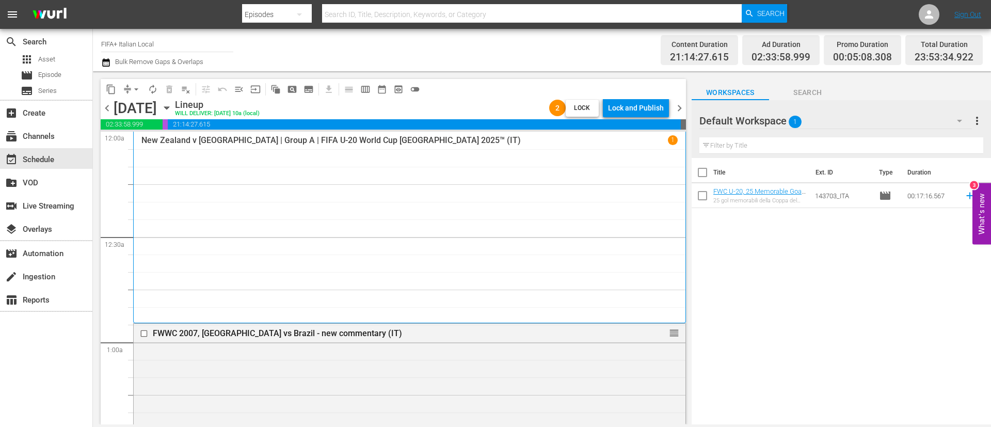
click at [823, 276] on div "Title Ext. ID Type Duration FWC U-20, 25 Memorable Goals (IT) 25 gol memorabili…" at bounding box center [841, 292] width 299 height 268
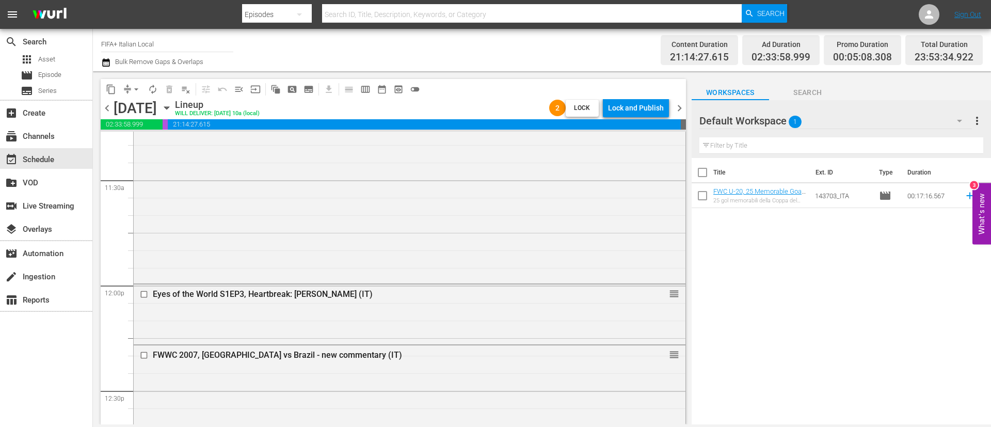
scroll to position [2478, 0]
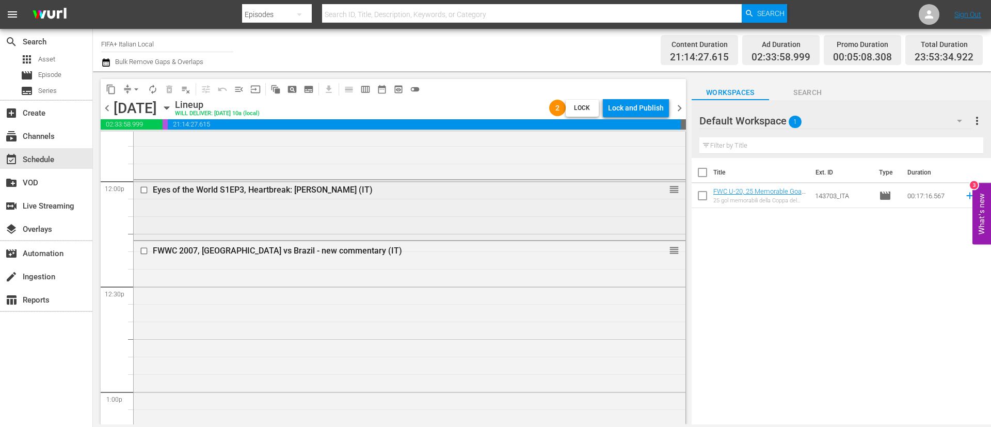
click at [146, 192] on input "checkbox" at bounding box center [145, 189] width 11 height 9
click at [170, 92] on span "delete_forever_outlined" at bounding box center [169, 89] width 10 height 10
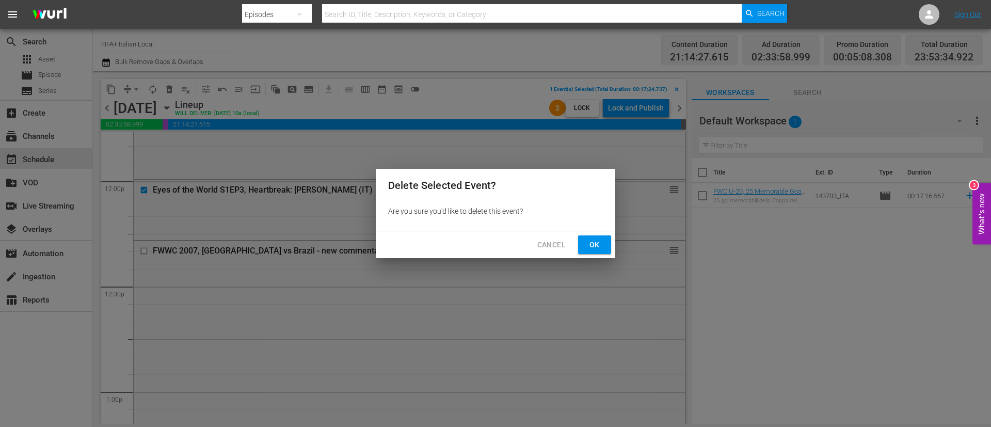
click at [604, 247] on button "Ok" at bounding box center [594, 244] width 33 height 19
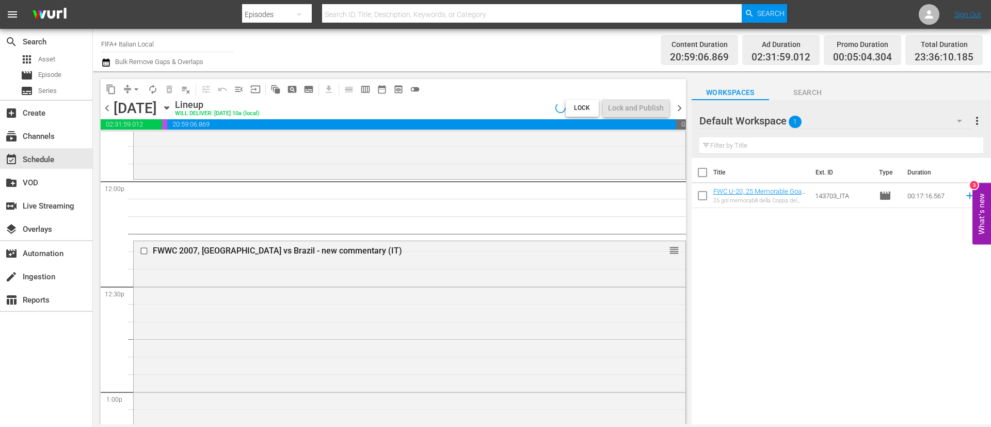
scroll to position [2460, 0]
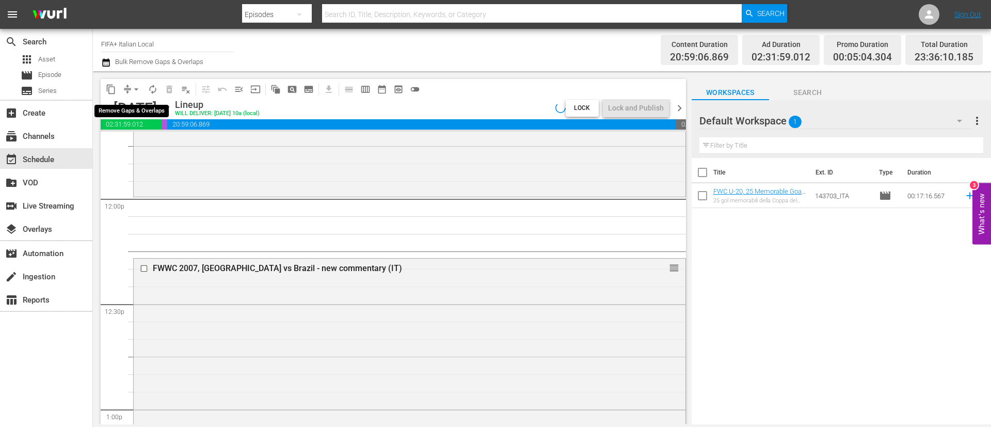
click at [130, 92] on button "arrow_drop_down" at bounding box center [136, 89] width 17 height 17
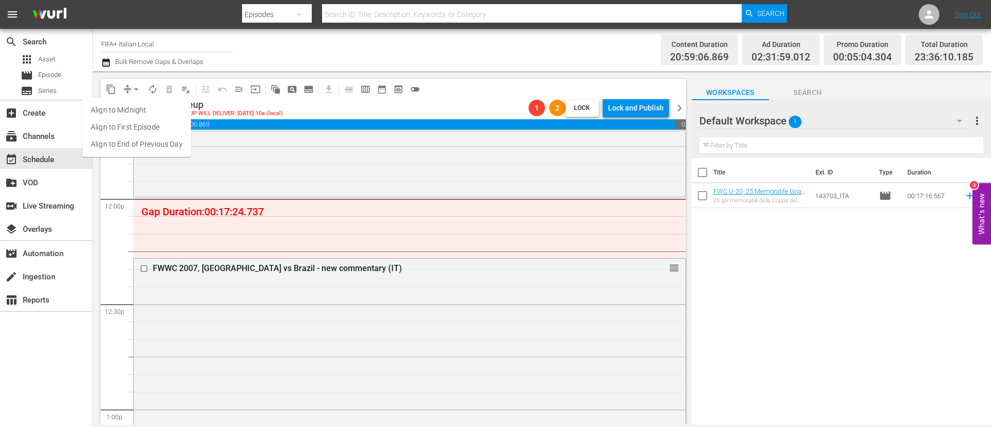
click at [151, 138] on li "Align to End of Previous Day" at bounding box center [137, 144] width 108 height 17
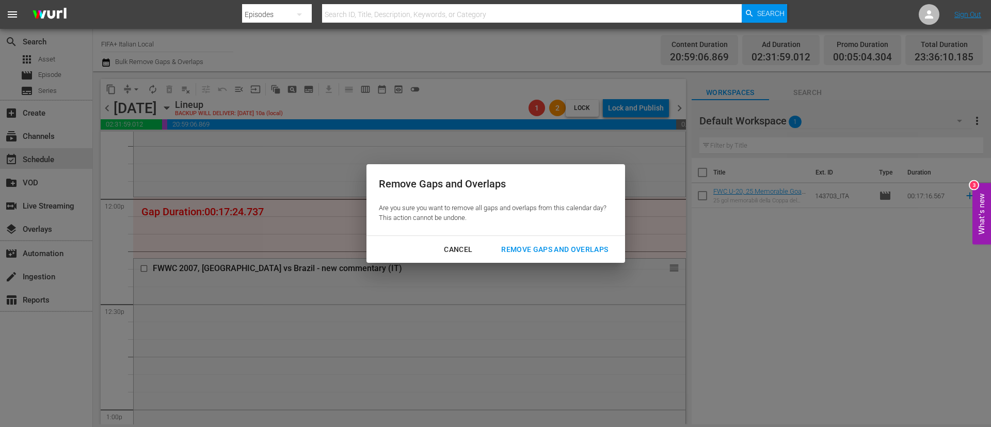
click at [582, 246] on div "Remove Gaps and Overlaps" at bounding box center [554, 249] width 123 height 13
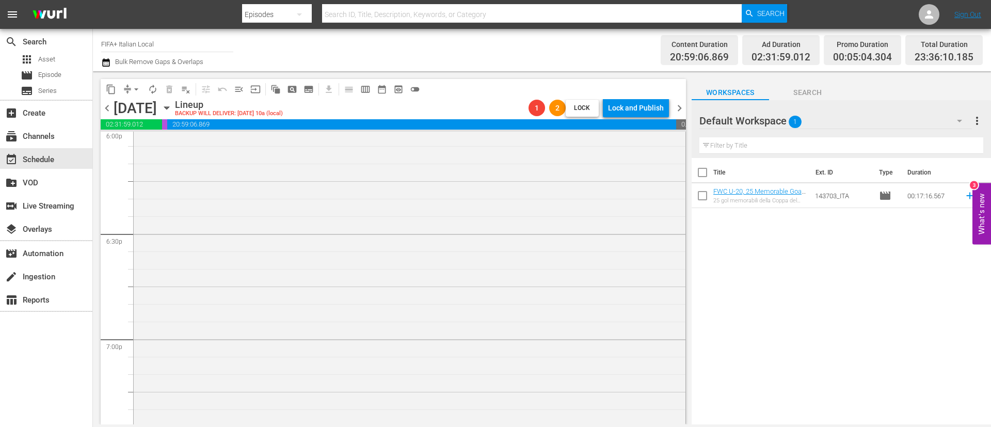
scroll to position [4026, 0]
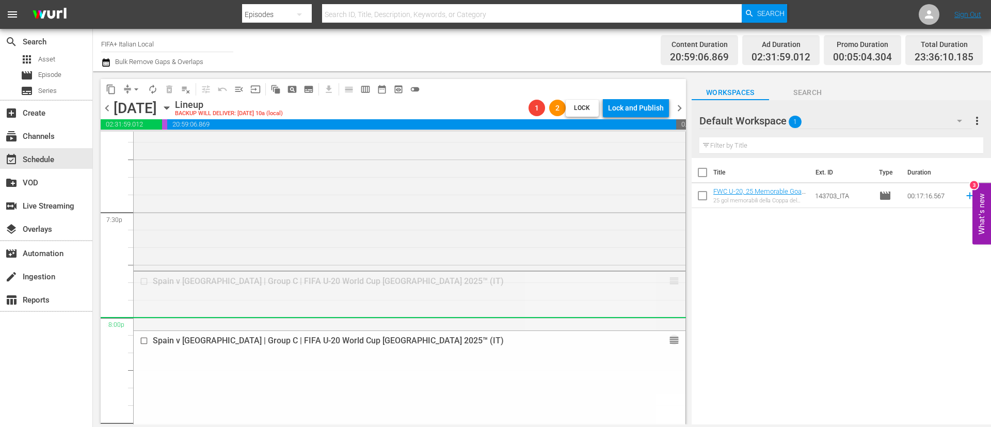
drag, startPoint x: 664, startPoint y: 283, endPoint x: 660, endPoint y: 329, distance: 45.6
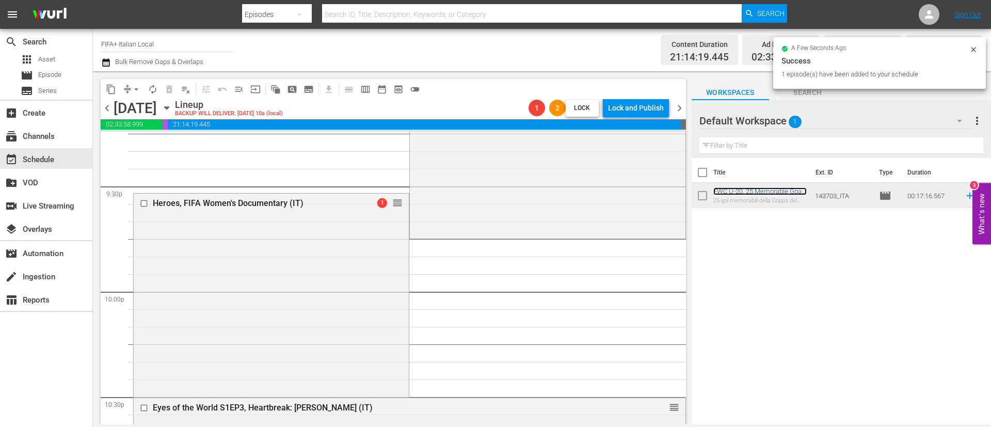
scroll to position [4646, 0]
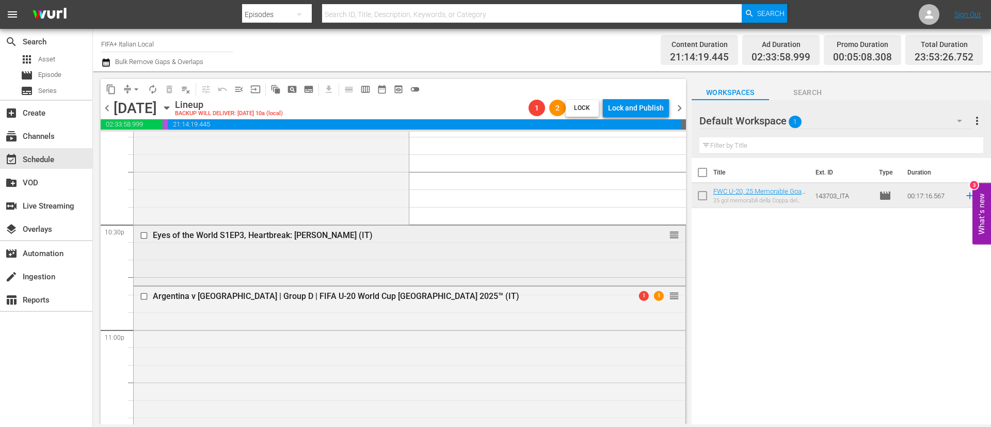
click at [146, 235] on input "checkbox" at bounding box center [145, 235] width 11 height 9
click at [172, 94] on button "delete_forever_outlined" at bounding box center [169, 89] width 17 height 17
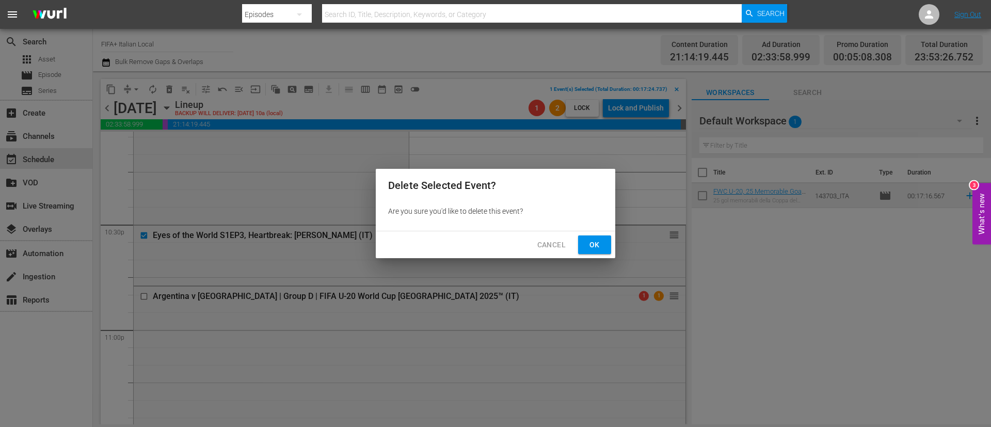
click at [597, 244] on span "Ok" at bounding box center [594, 244] width 17 height 13
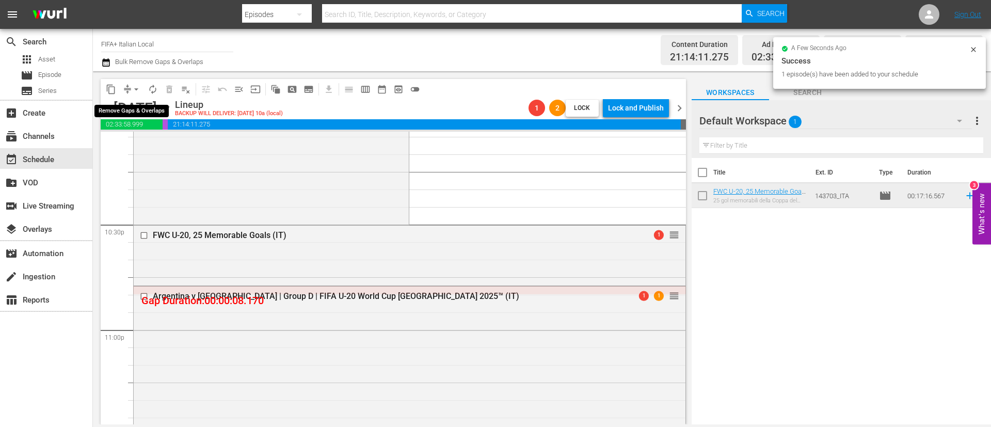
click at [136, 91] on span "arrow_drop_down" at bounding box center [136, 89] width 10 height 10
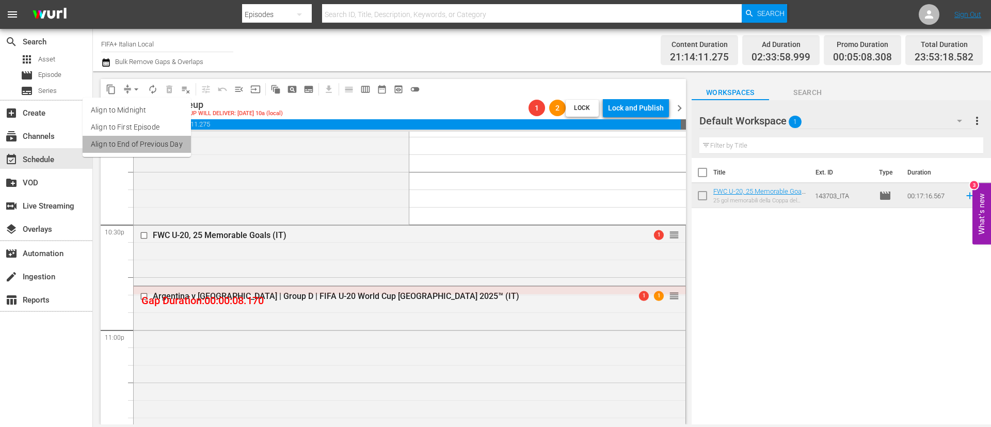
click at [177, 139] on li "Align to End of Previous Day" at bounding box center [137, 144] width 108 height 17
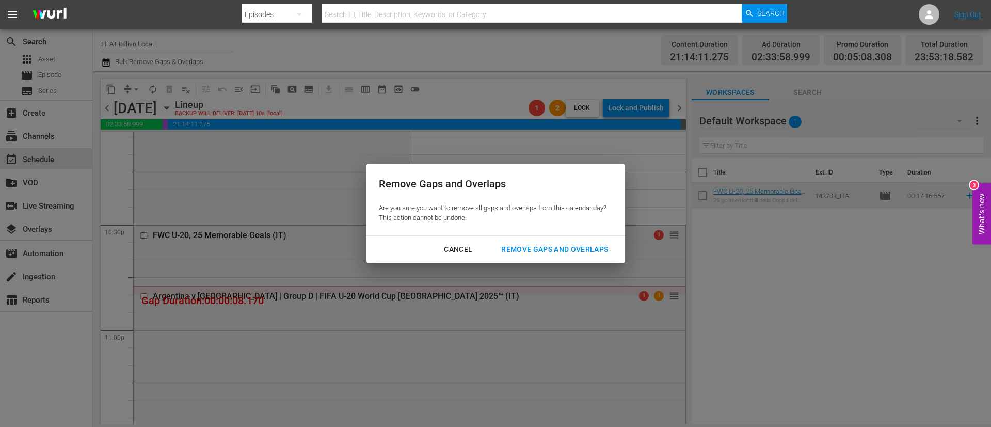
click at [582, 249] on div "Remove Gaps and Overlaps" at bounding box center [554, 249] width 123 height 13
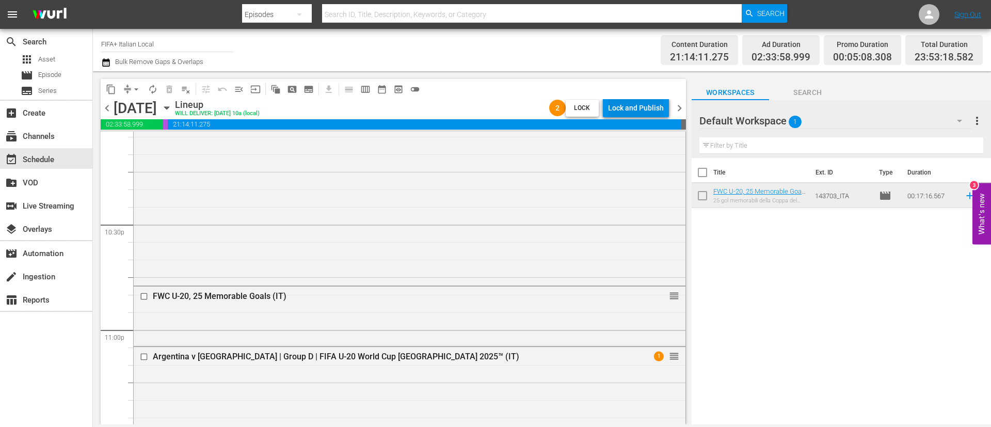
click at [639, 105] on div "Lock and Publish" at bounding box center [636, 108] width 56 height 19
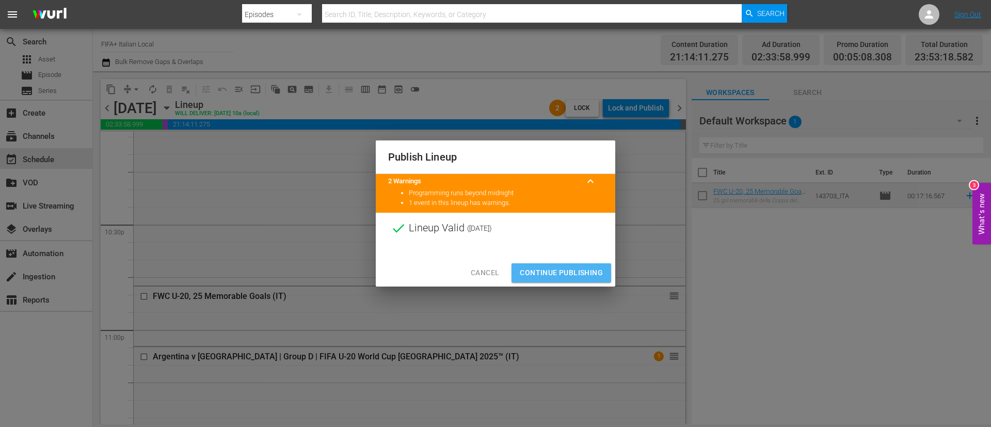
click at [575, 276] on span "Continue Publishing" at bounding box center [561, 272] width 83 height 13
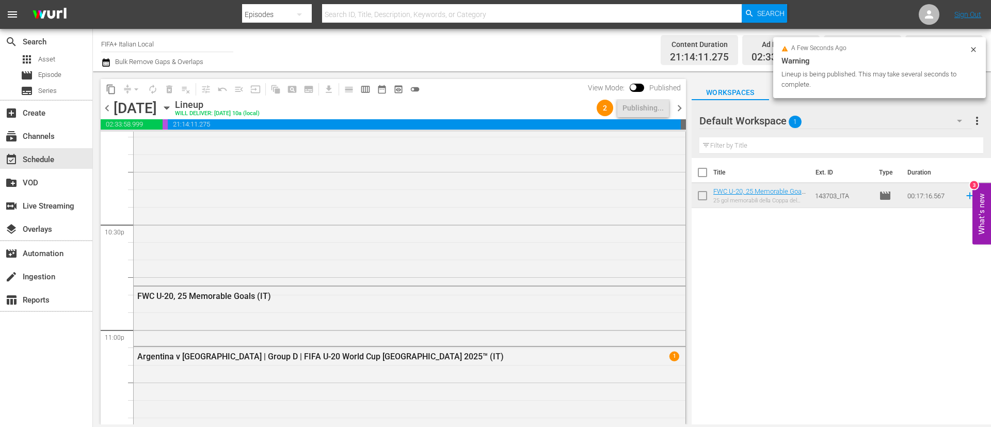
click at [683, 109] on span "chevron_right" at bounding box center [679, 108] width 13 height 13
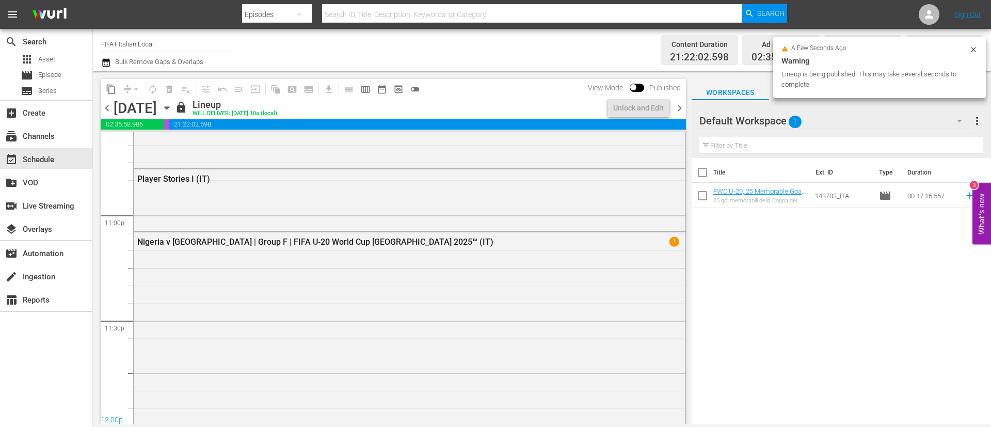
scroll to position [4664, 0]
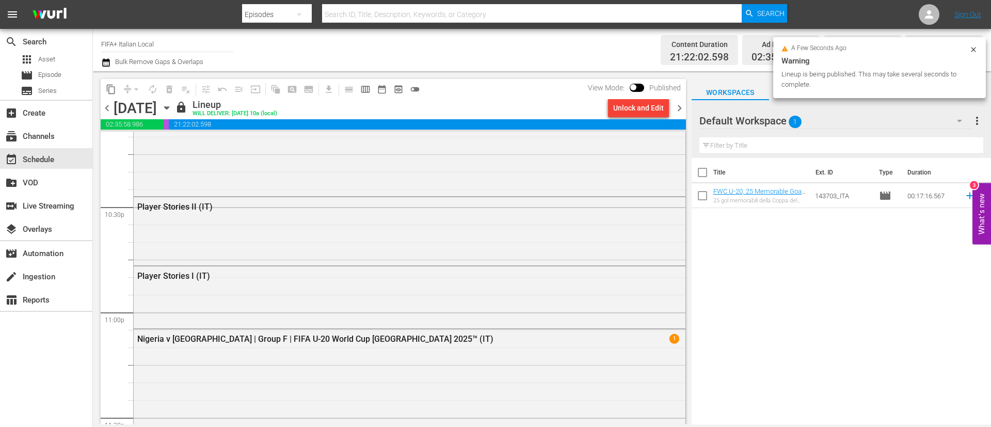
click at [645, 106] on div "Unlock and Edit" at bounding box center [638, 108] width 51 height 19
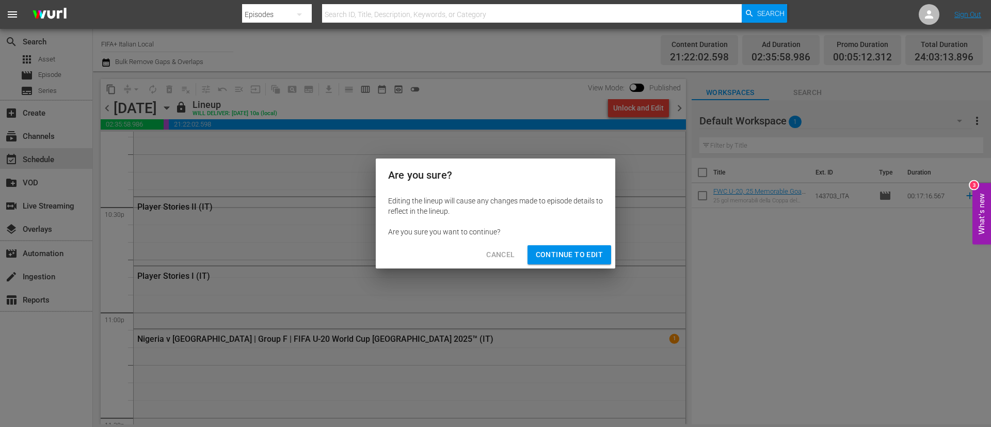
click at [593, 240] on div "Editing the lineup will cause any changes made to episode details to reflect in…" at bounding box center [496, 217] width 240 height 50
click at [593, 248] on span "Continue to Edit" at bounding box center [569, 254] width 67 height 13
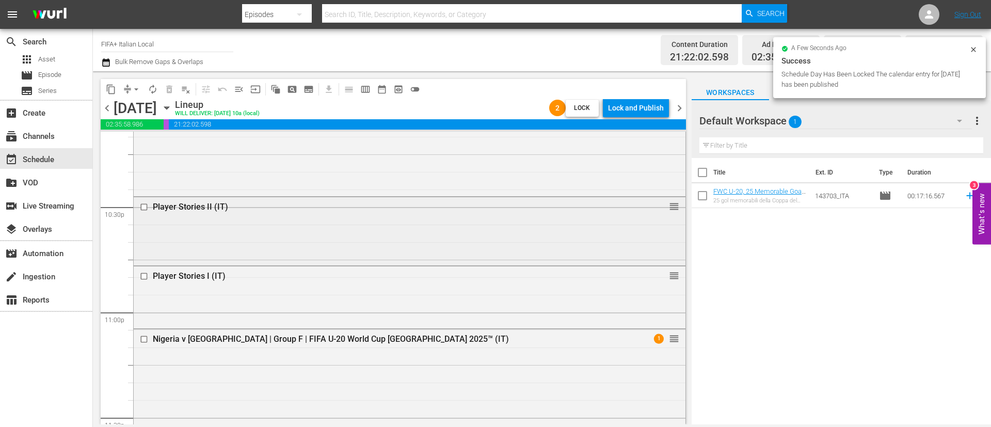
click at [141, 206] on input "checkbox" at bounding box center [145, 207] width 11 height 9
click at [168, 88] on span "delete_forever_outlined" at bounding box center [169, 89] width 10 height 10
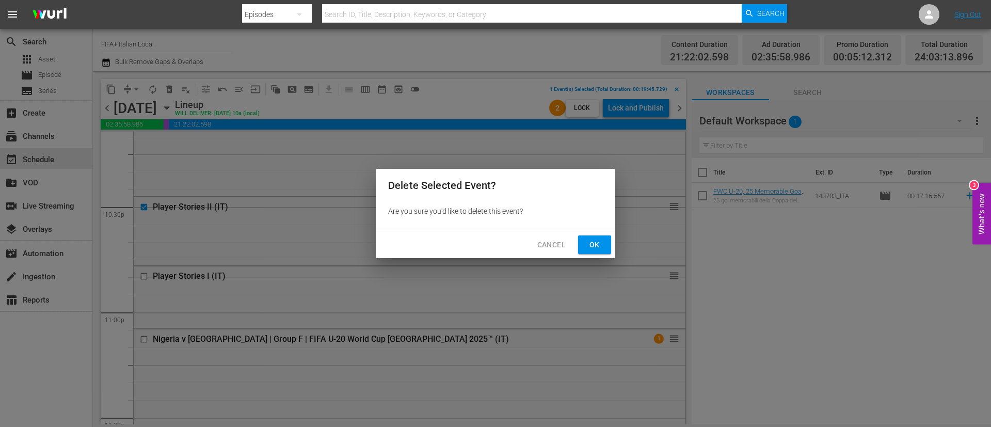
click at [603, 250] on button "Ok" at bounding box center [594, 244] width 33 height 19
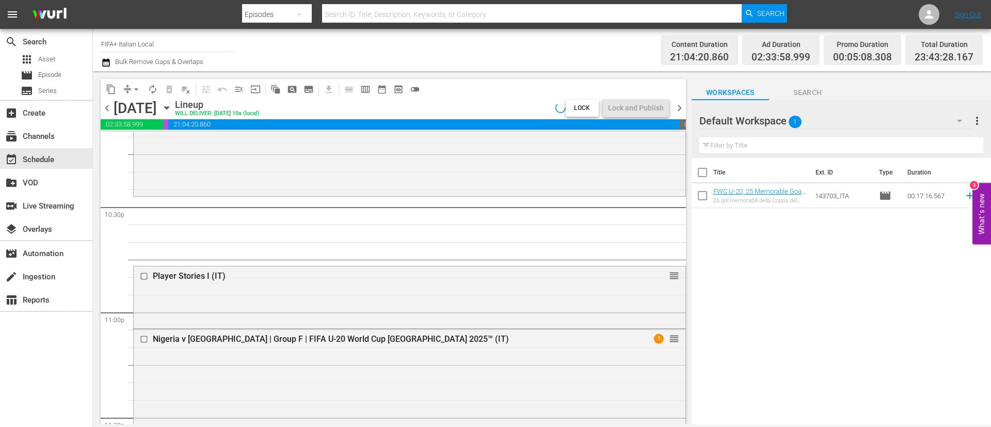
scroll to position [4681, 0]
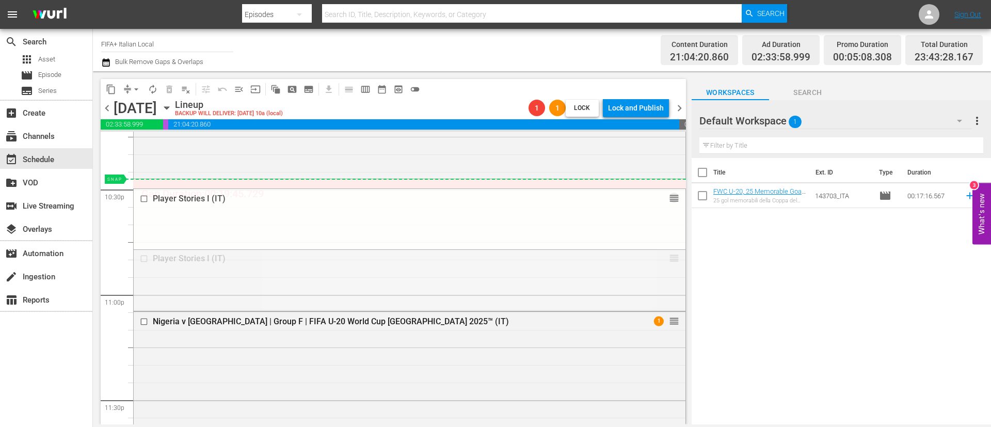
drag, startPoint x: 665, startPoint y: 258, endPoint x: 663, endPoint y: 184, distance: 73.3
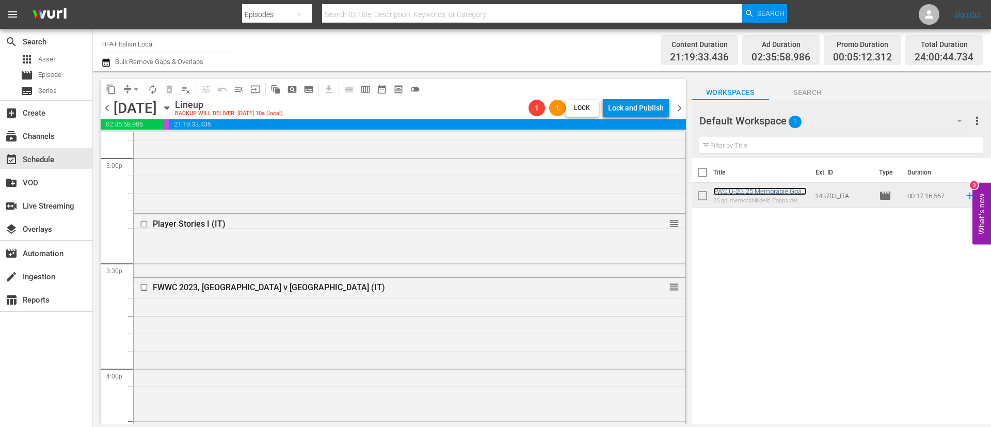
scroll to position [3132, 0]
click at [145, 226] on input "checkbox" at bounding box center [145, 224] width 11 height 9
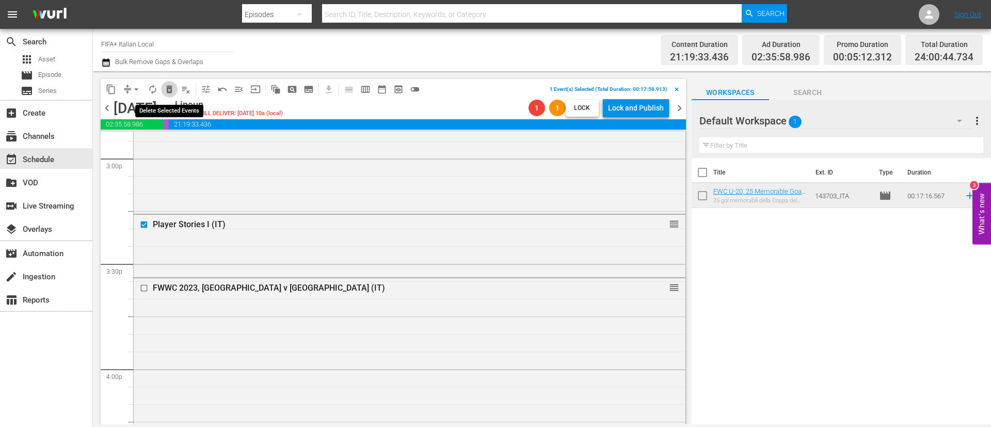
click at [168, 88] on span "delete_forever_outlined" at bounding box center [169, 89] width 10 height 10
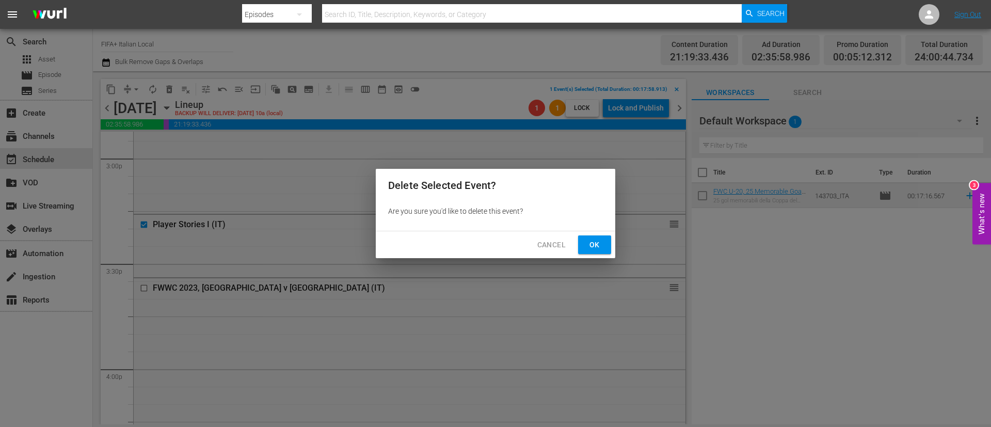
click at [594, 244] on span "Ok" at bounding box center [594, 244] width 17 height 13
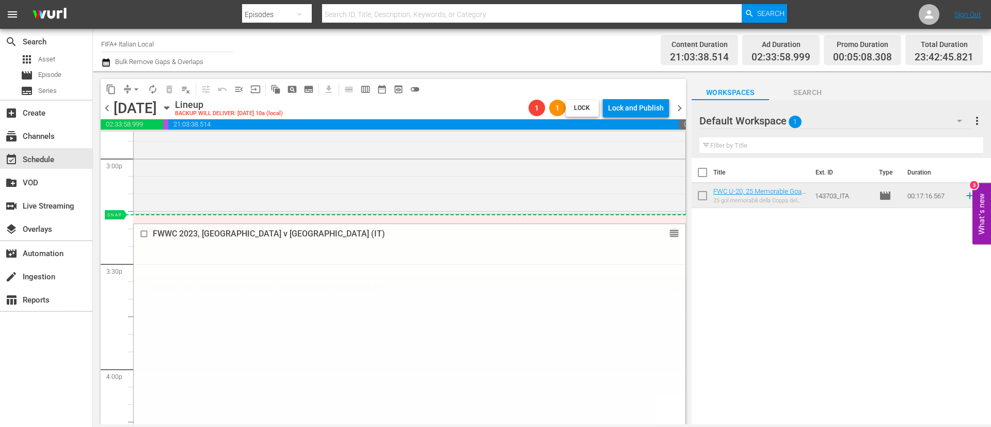
drag, startPoint x: 662, startPoint y: 286, endPoint x: 644, endPoint y: 225, distance: 64.0
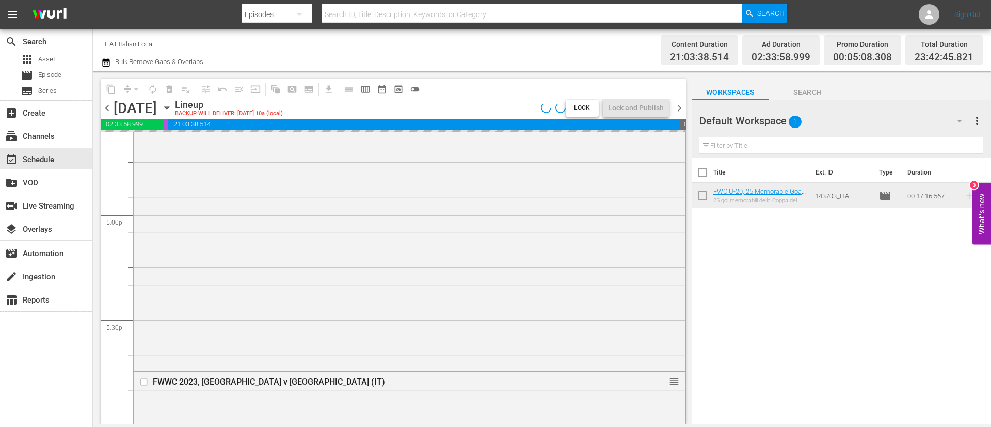
scroll to position [3597, 0]
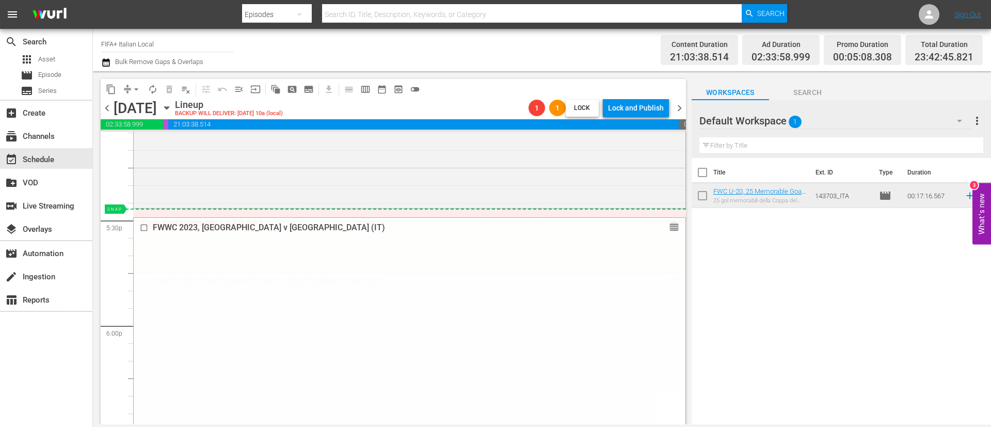
drag, startPoint x: 654, startPoint y: 258, endPoint x: 638, endPoint y: 213, distance: 47.9
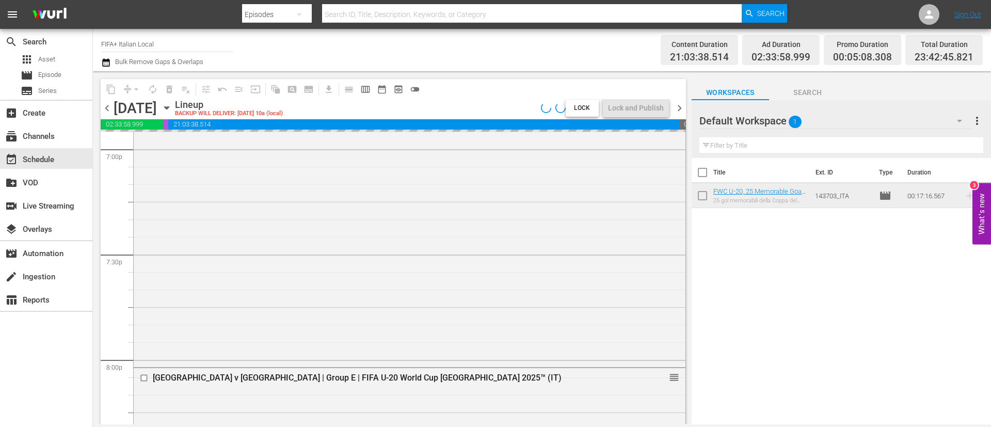
scroll to position [4062, 0]
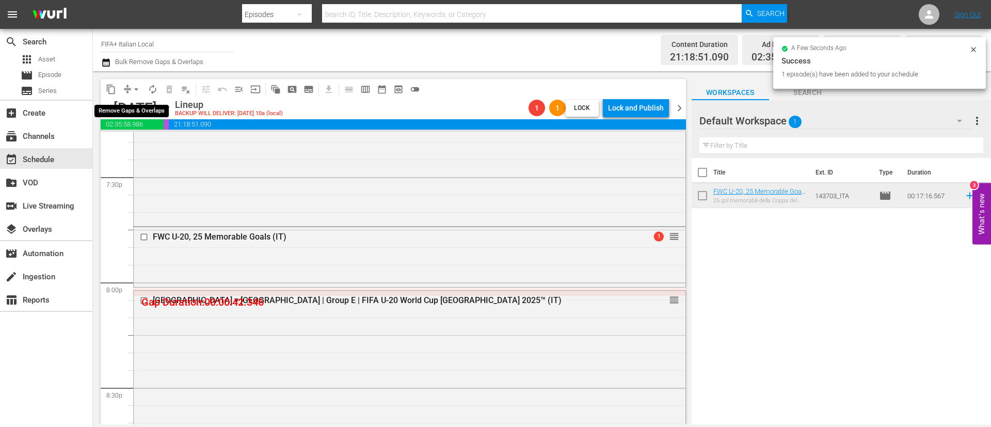
click at [138, 90] on span "arrow_drop_down" at bounding box center [136, 89] width 10 height 10
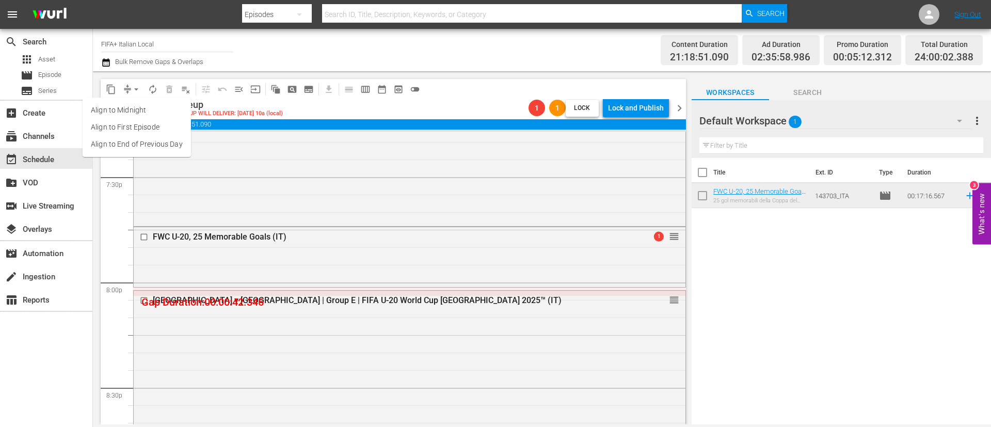
click at [146, 140] on li "Align to End of Previous Day" at bounding box center [137, 144] width 108 height 17
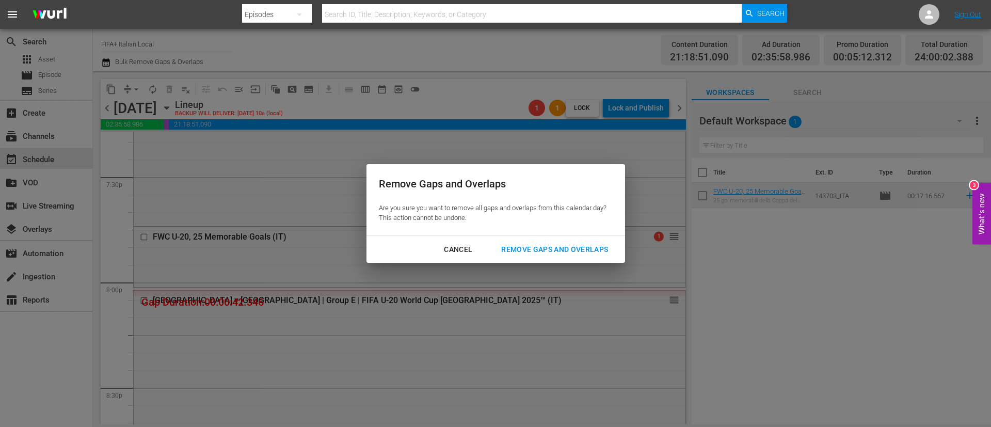
click at [584, 243] on div "Remove Gaps and Overlaps" at bounding box center [554, 249] width 123 height 13
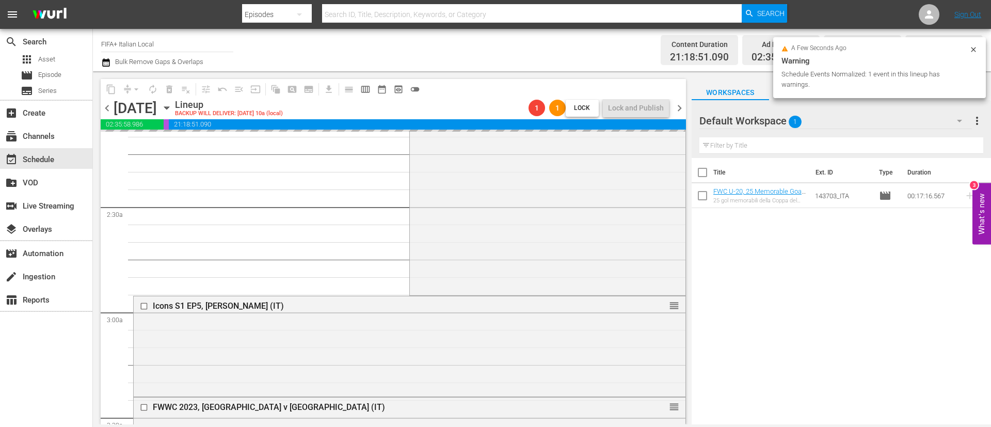
scroll to position [0, 0]
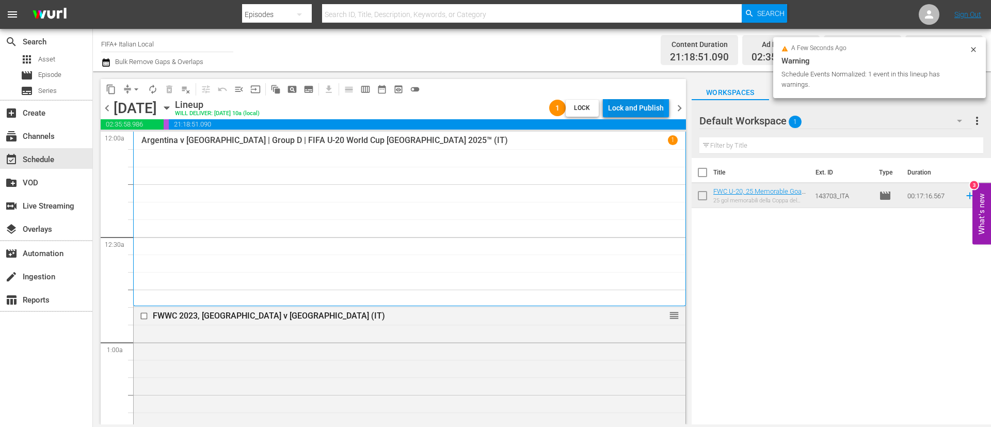
click at [630, 110] on div "Lock and Publish" at bounding box center [636, 108] width 56 height 19
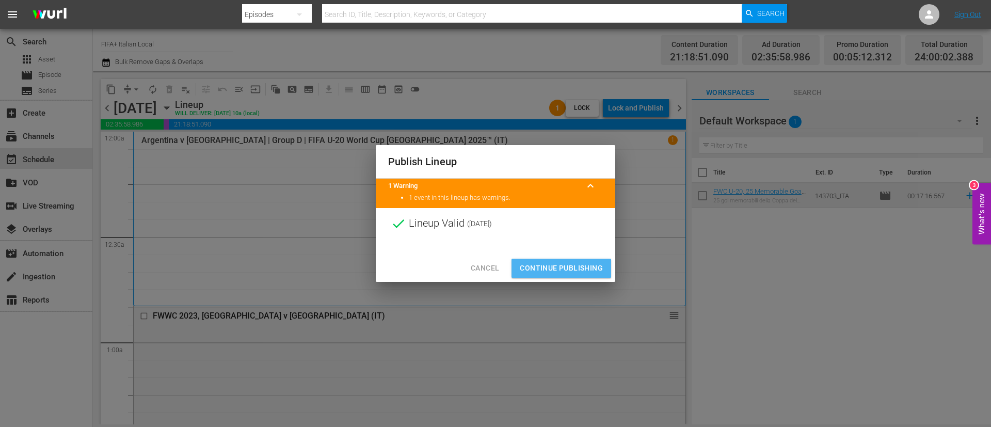
click at [581, 264] on span "Continue Publishing" at bounding box center [561, 268] width 83 height 13
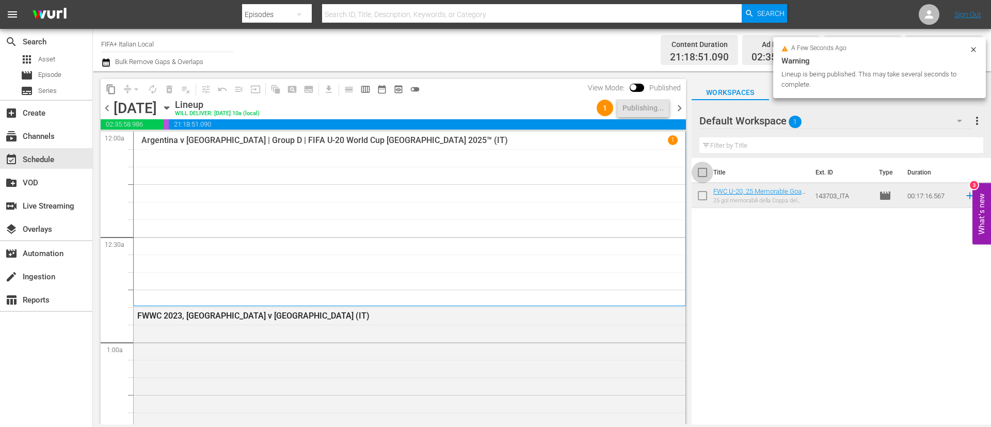
click at [705, 173] on input "checkbox" at bounding box center [703, 175] width 22 height 22
checkbox input "true"
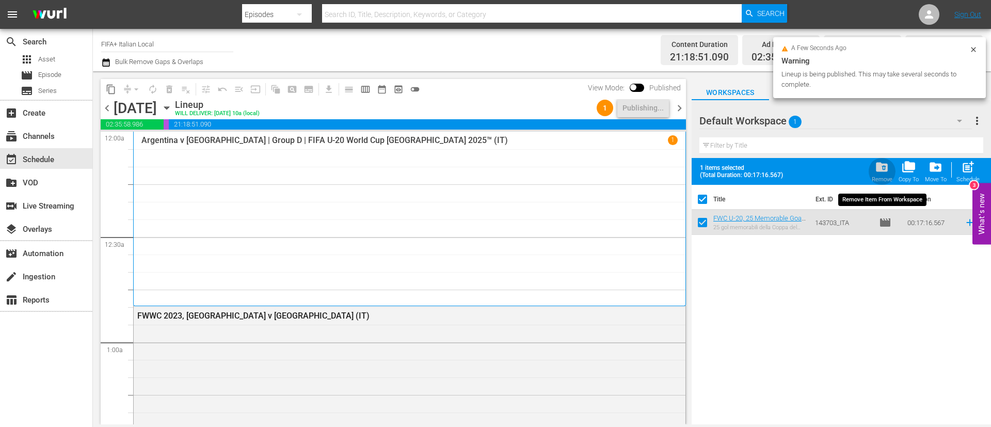
click at [878, 166] on span "folder_delete" at bounding box center [882, 167] width 14 height 14
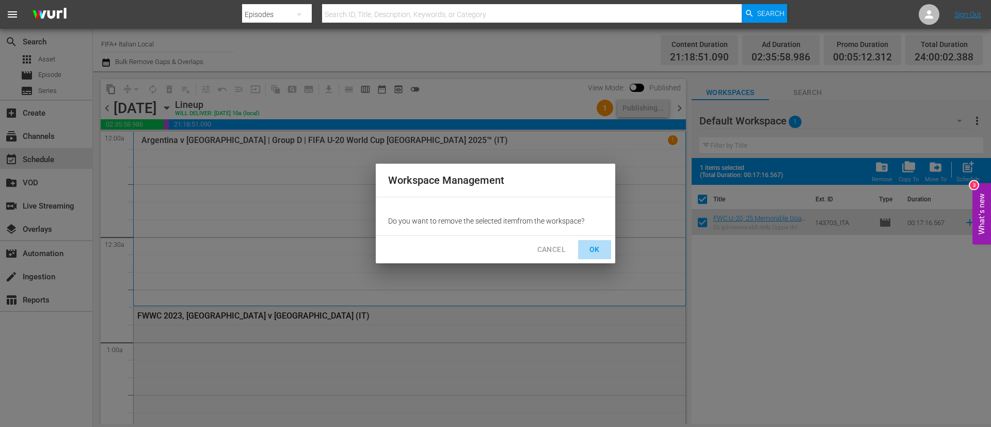
click at [584, 242] on button "OK" at bounding box center [594, 249] width 33 height 19
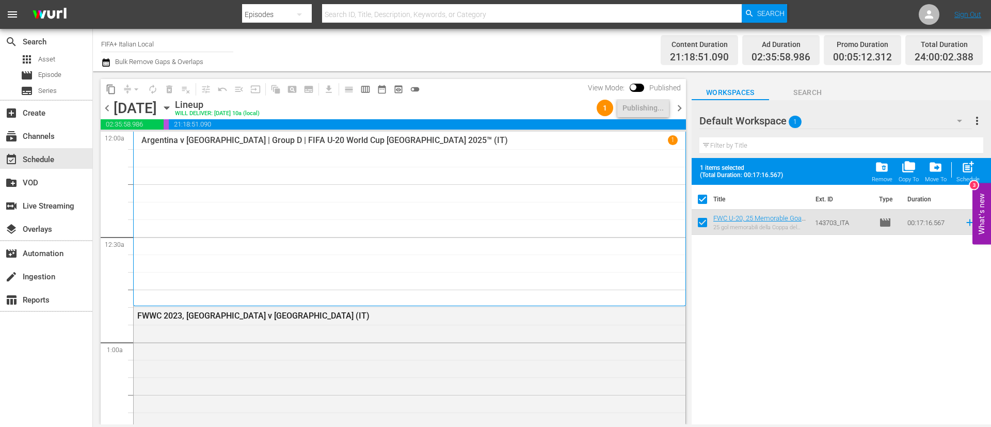
checkbox input "false"
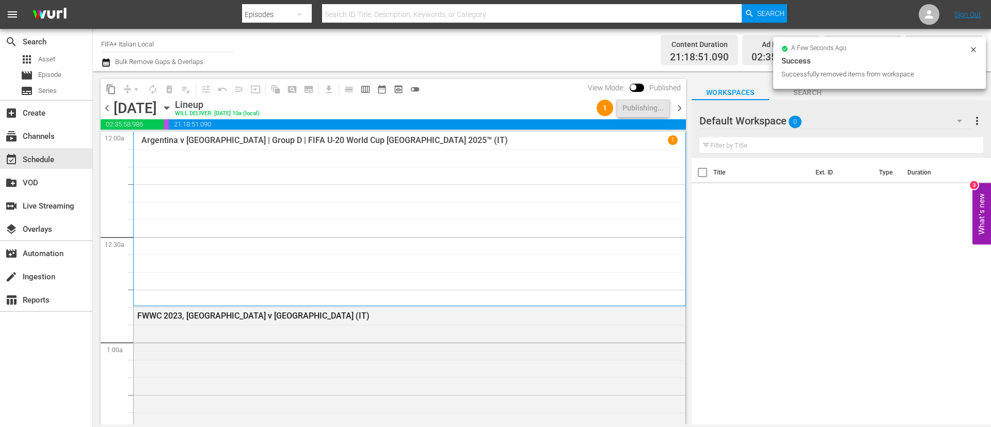
click at [172, 109] on icon "button" at bounding box center [166, 107] width 11 height 11
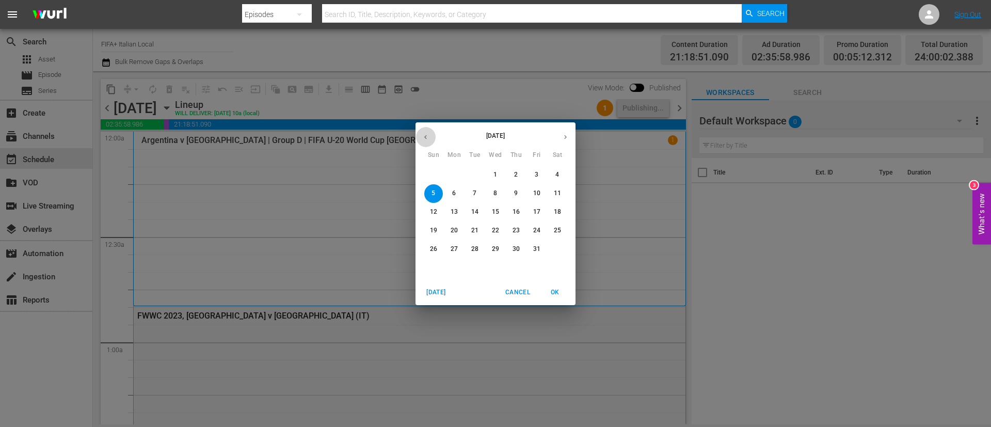
click at [425, 142] on button "button" at bounding box center [426, 137] width 20 height 20
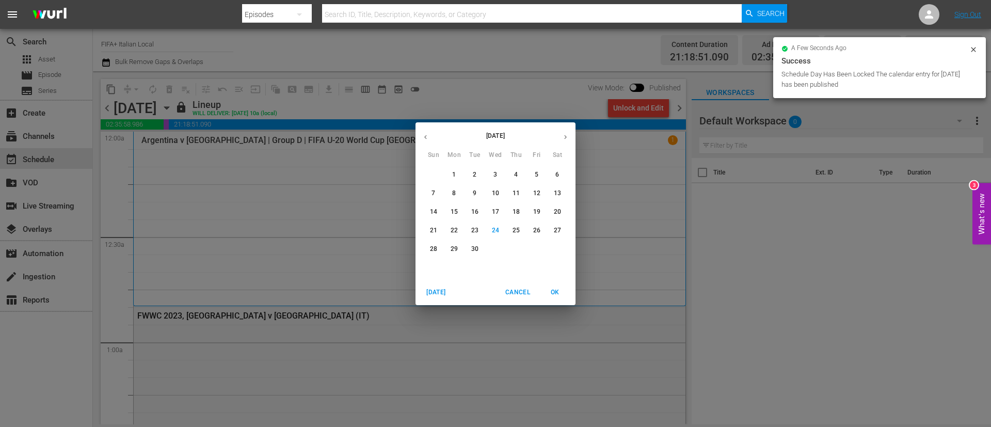
click at [453, 251] on p "29" at bounding box center [454, 249] width 7 height 9
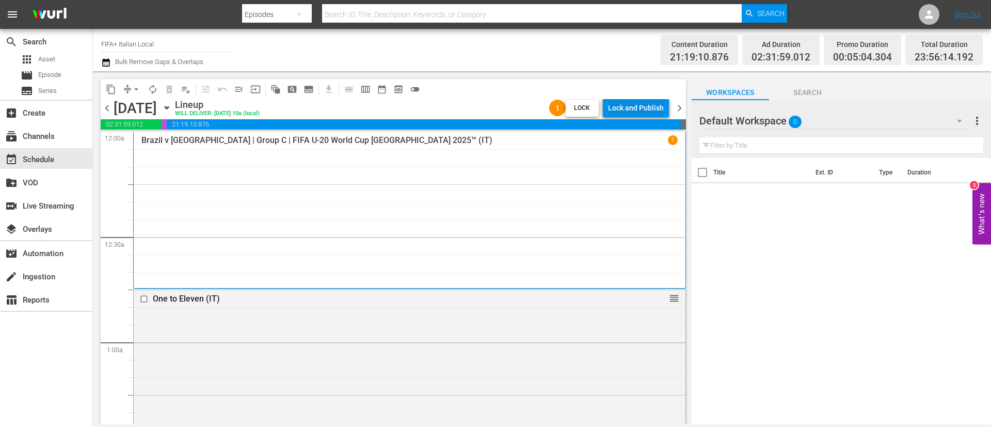
click at [634, 109] on div "Lock and Publish" at bounding box center [636, 108] width 56 height 19
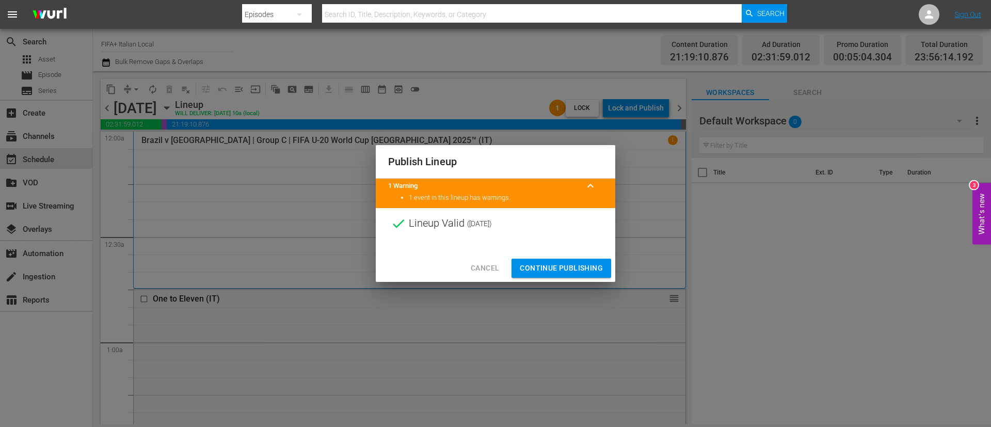
click at [579, 262] on span "Continue Publishing" at bounding box center [561, 268] width 83 height 13
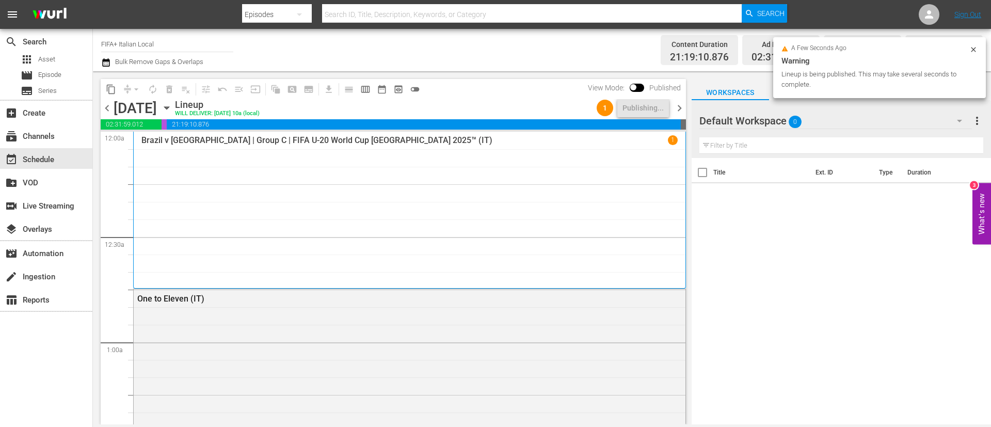
click at [678, 106] on span "chevron_right" at bounding box center [679, 108] width 13 height 13
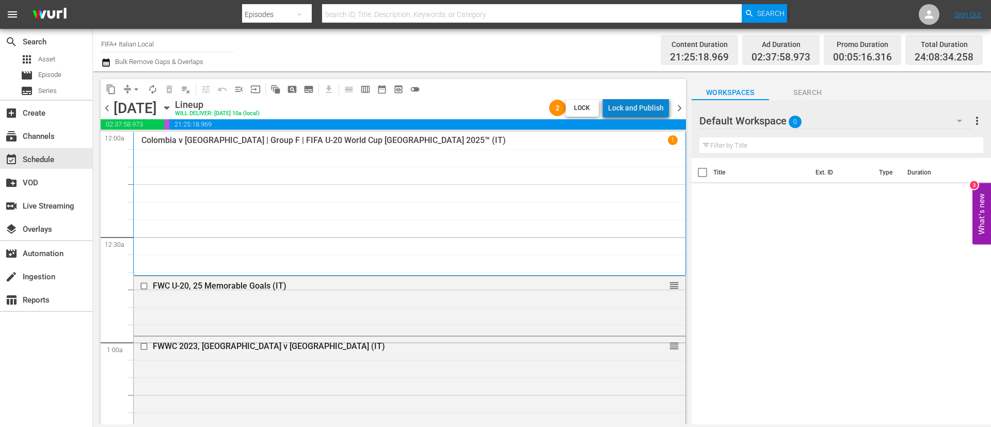
click at [648, 112] on div "Lock and Publish" at bounding box center [636, 108] width 56 height 19
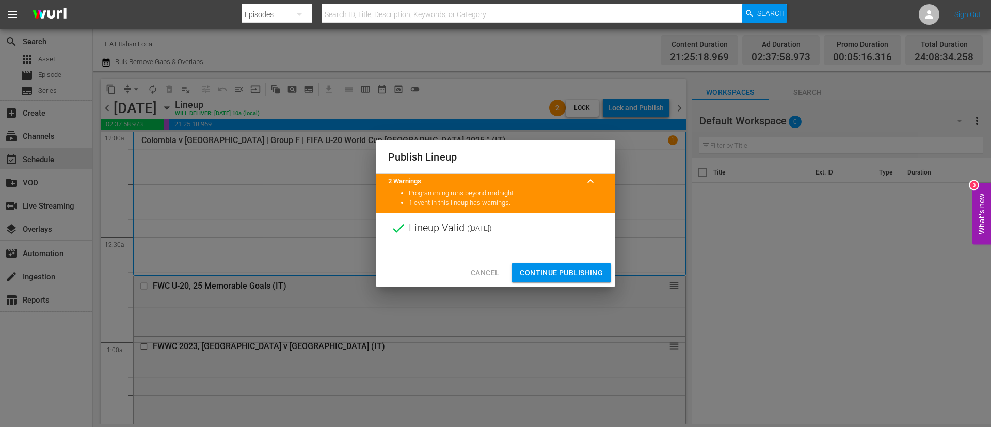
click at [567, 262] on div "Cancel Continue Publishing" at bounding box center [496, 272] width 240 height 27
click at [567, 267] on span "Continue Publishing" at bounding box center [561, 272] width 83 height 13
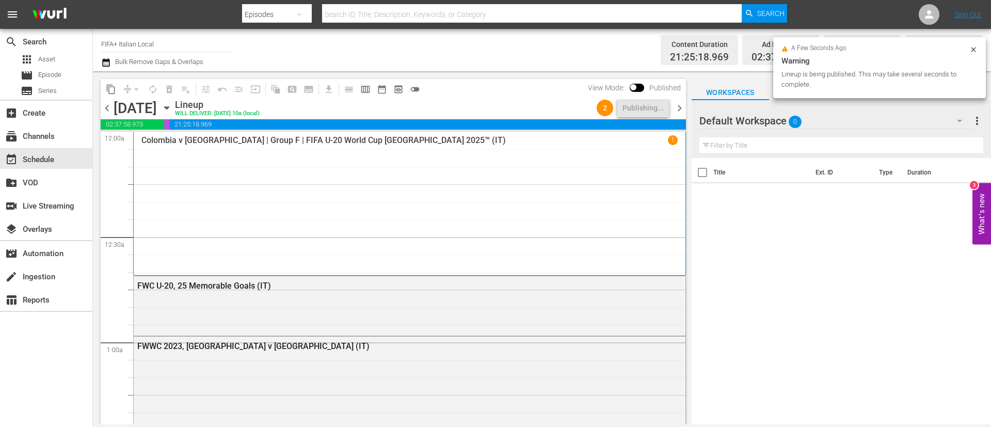
click at [683, 113] on span "chevron_right" at bounding box center [679, 108] width 13 height 13
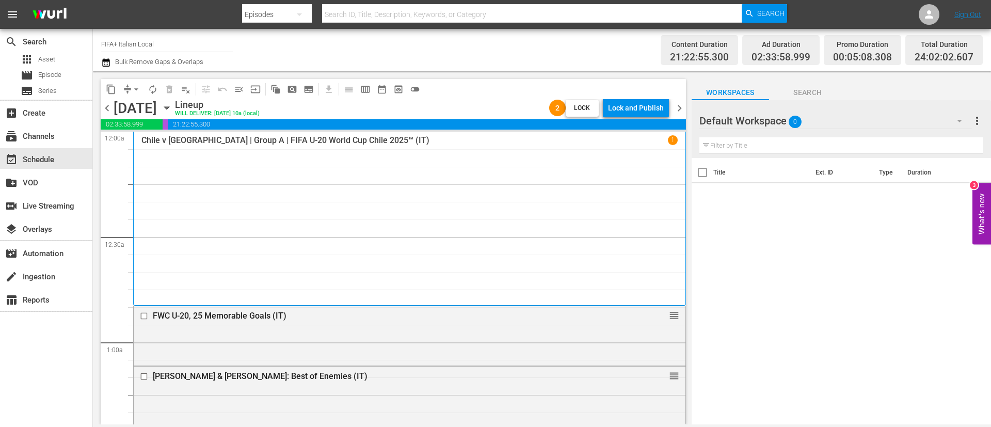
click at [647, 108] on div "Lock and Publish" at bounding box center [636, 108] width 56 height 19
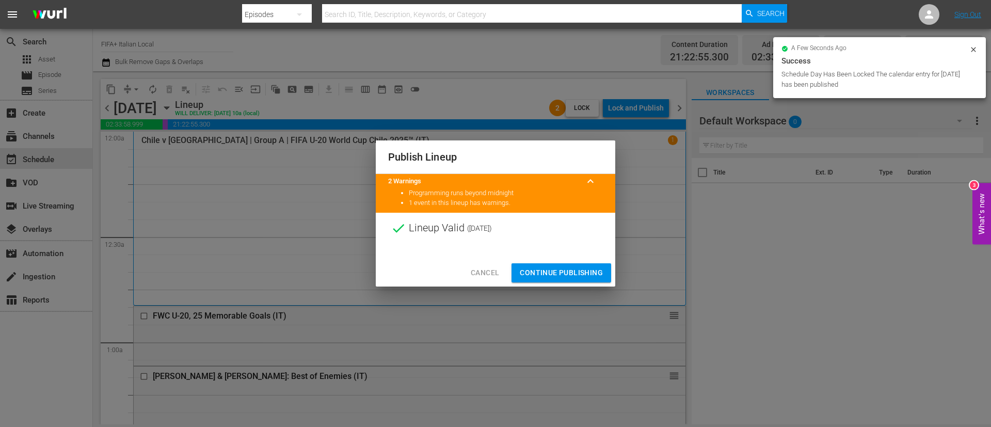
click at [576, 268] on span "Continue Publishing" at bounding box center [561, 272] width 83 height 13
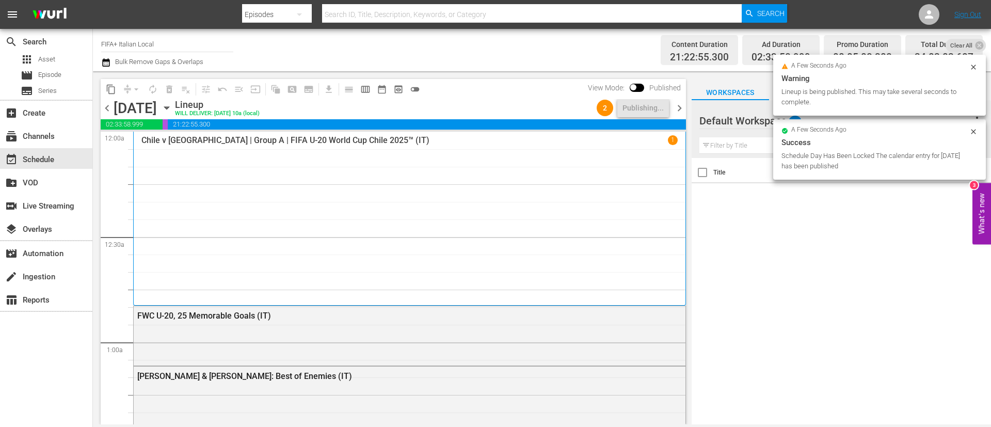
click at [677, 112] on span "chevron_right" at bounding box center [679, 108] width 13 height 13
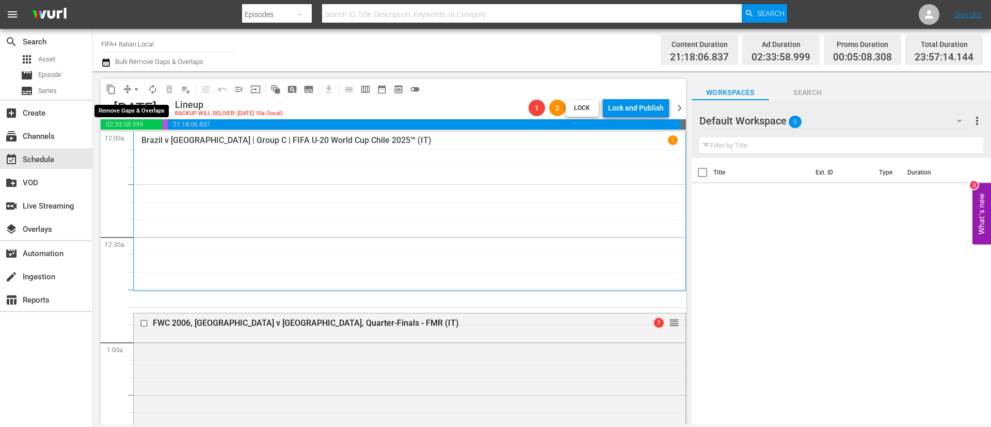
click at [128, 89] on span "compress" at bounding box center [127, 89] width 10 height 10
click at [142, 86] on button "arrow_drop_down" at bounding box center [136, 89] width 17 height 17
click at [145, 141] on li "Align to End of Previous Day" at bounding box center [137, 144] width 108 height 17
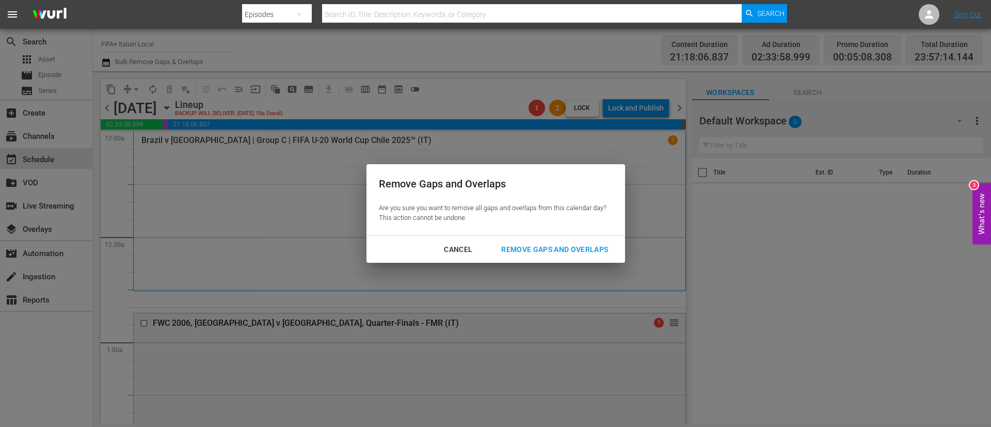
click at [532, 248] on div "Remove Gaps and Overlaps" at bounding box center [554, 249] width 123 height 13
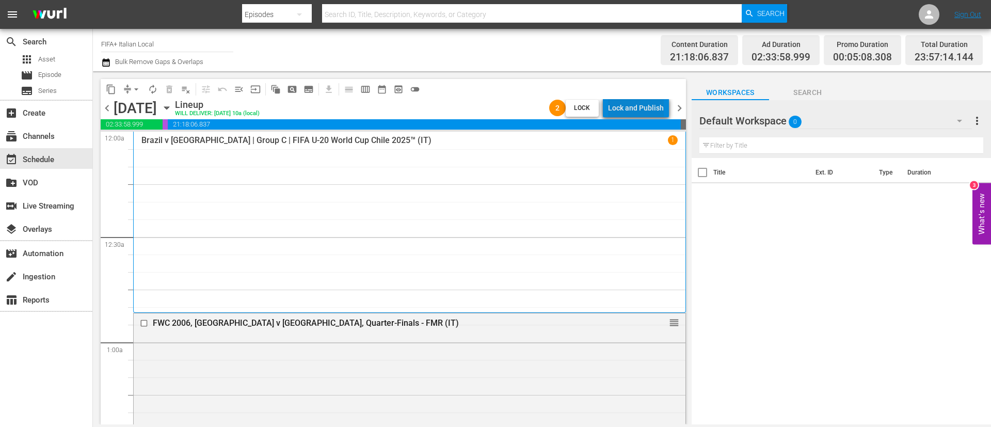
click at [647, 109] on div "Lock and Publish" at bounding box center [636, 108] width 56 height 19
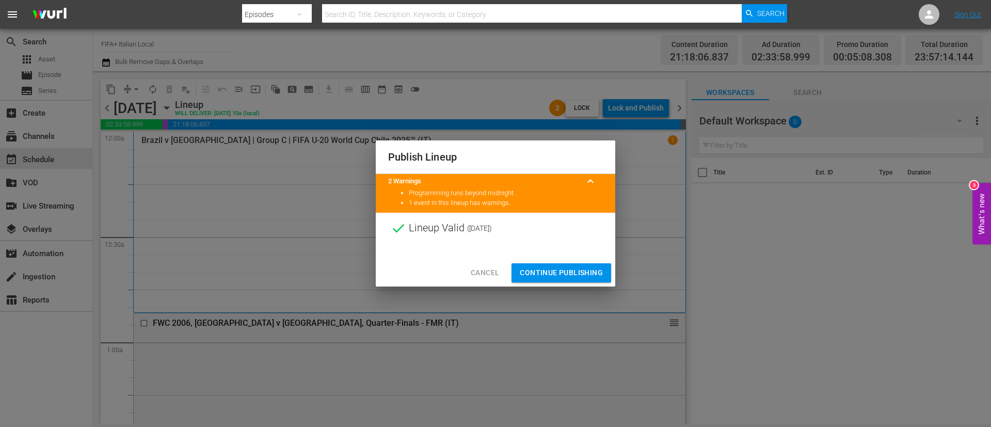
click at [581, 268] on span "Continue Publishing" at bounding box center [561, 272] width 83 height 13
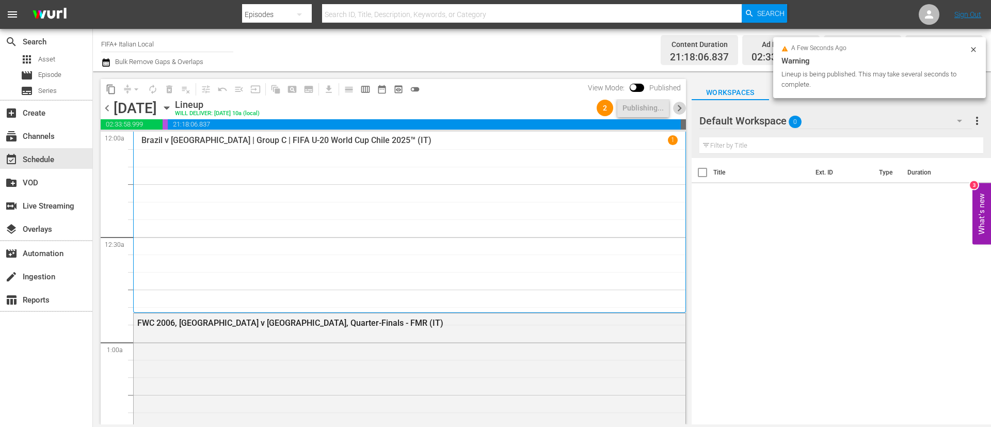
click at [678, 105] on span "chevron_right" at bounding box center [679, 108] width 13 height 13
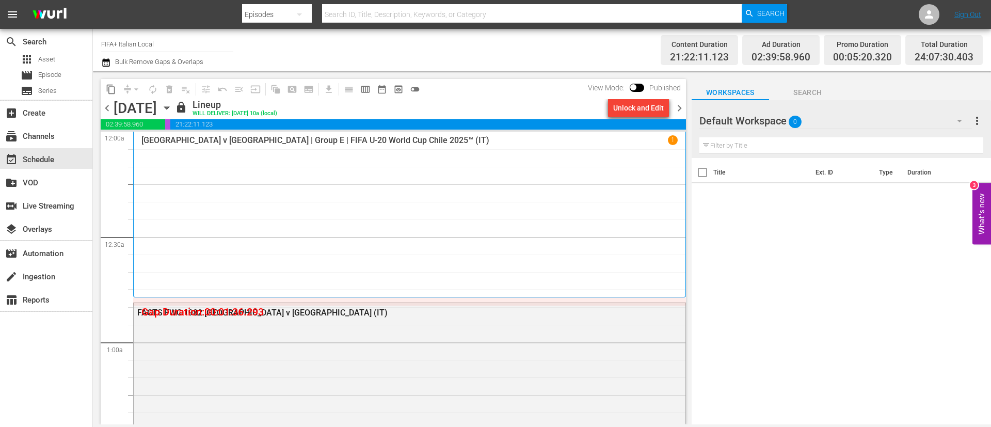
click at [634, 105] on div "Unlock and Edit" at bounding box center [638, 108] width 51 height 19
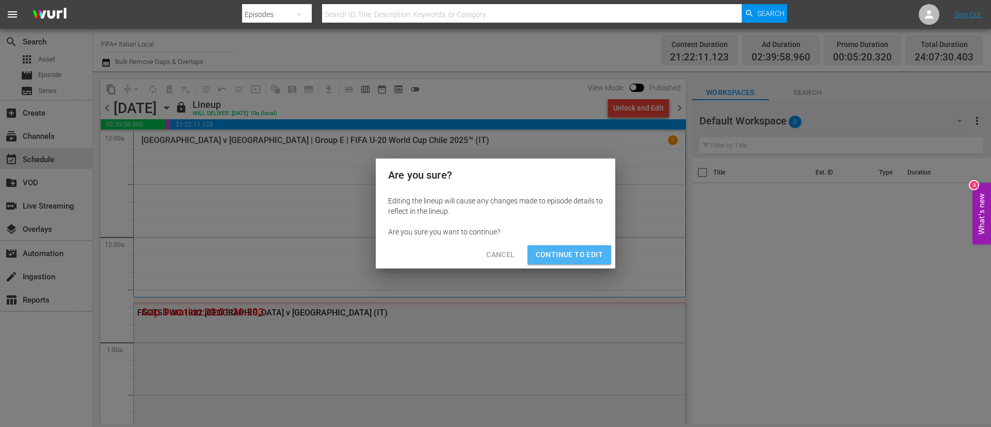
click at [566, 250] on span "Continue to Edit" at bounding box center [569, 254] width 67 height 13
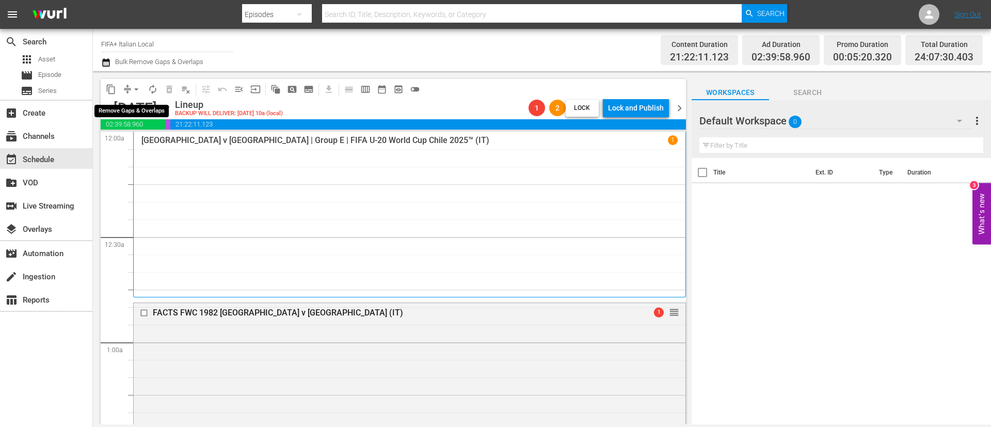
click at [134, 92] on span "arrow_drop_down" at bounding box center [136, 89] width 10 height 10
click at [157, 142] on li "Align to End of Previous Day" at bounding box center [137, 144] width 108 height 17
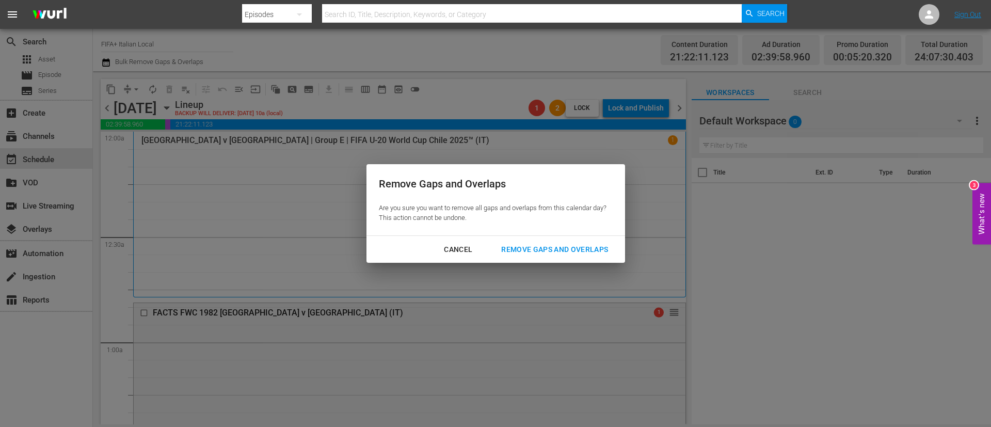
click at [535, 248] on div "Remove Gaps and Overlaps" at bounding box center [554, 249] width 123 height 13
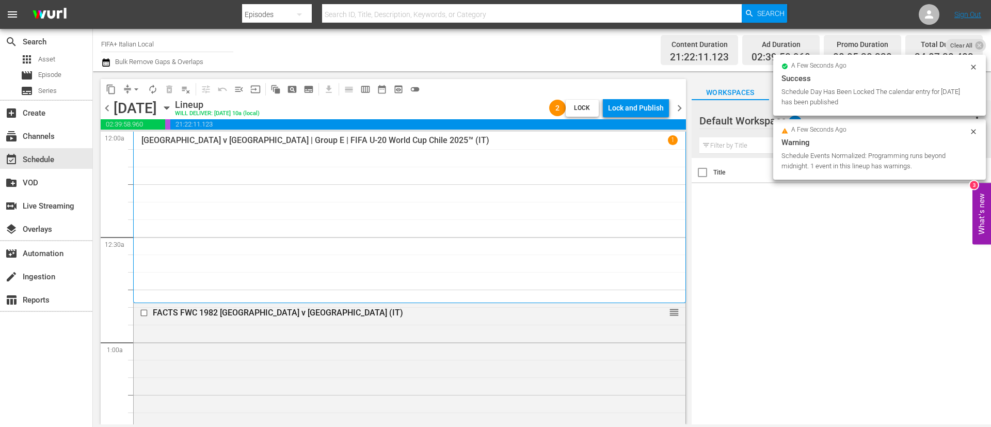
click at [637, 114] on div "Lock and Publish" at bounding box center [636, 108] width 56 height 19
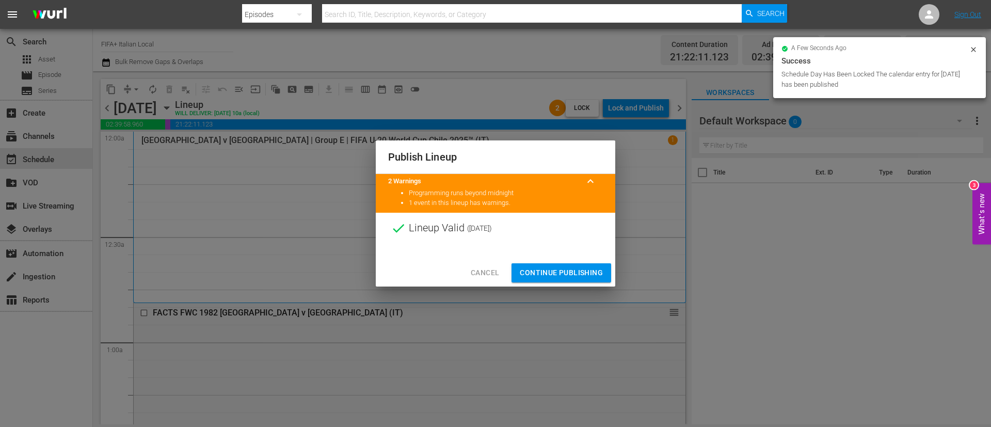
click at [577, 272] on span "Continue Publishing" at bounding box center [561, 272] width 83 height 13
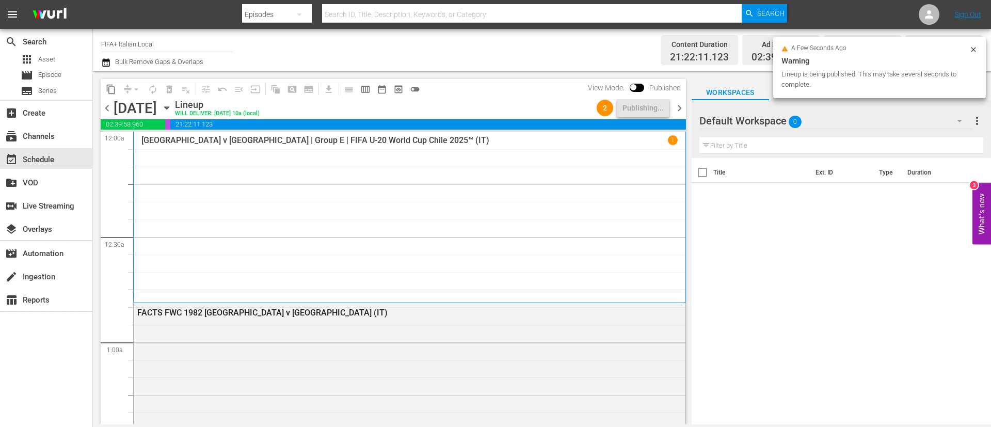
click at [679, 107] on span "chevron_right" at bounding box center [679, 108] width 13 height 13
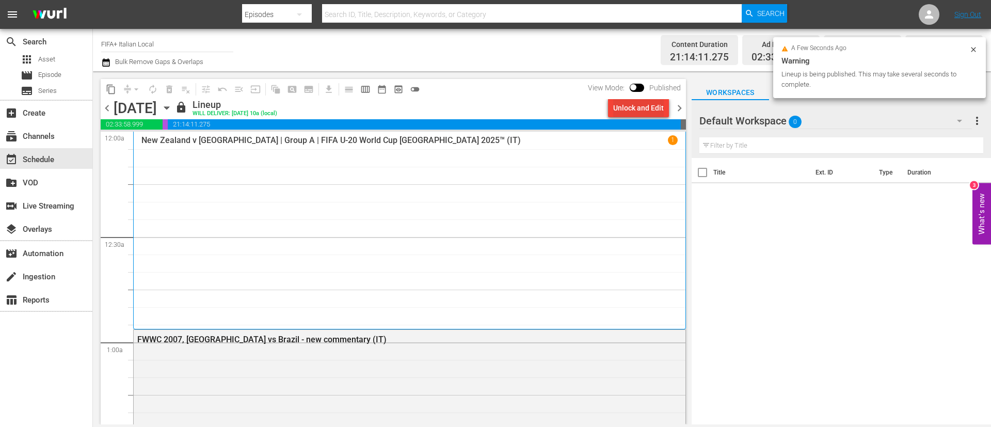
click at [636, 110] on div "Unlock and Edit" at bounding box center [638, 108] width 51 height 19
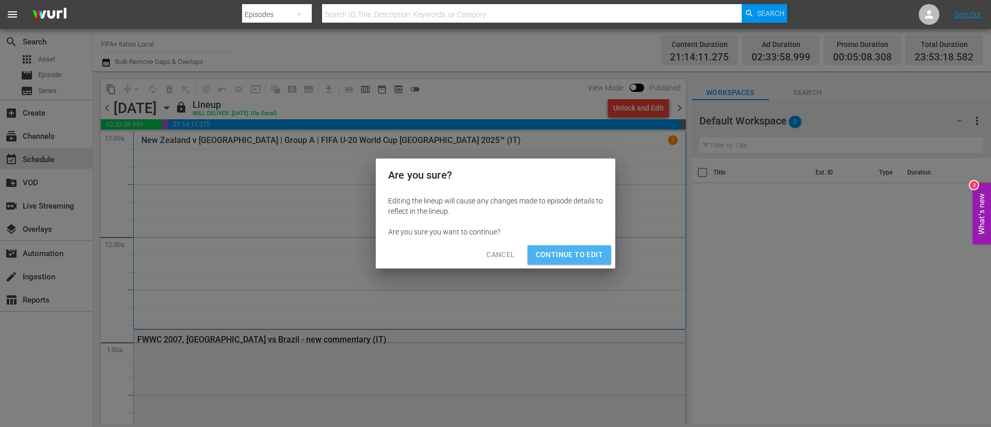
click at [571, 248] on span "Continue to Edit" at bounding box center [569, 254] width 67 height 13
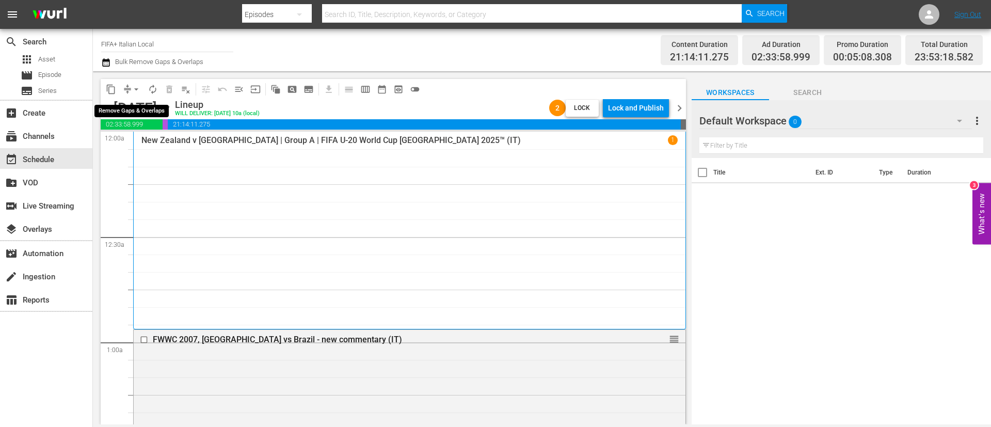
click at [134, 86] on span "arrow_drop_down" at bounding box center [136, 89] width 10 height 10
click at [151, 142] on li "Align to End of Previous Day" at bounding box center [137, 144] width 108 height 17
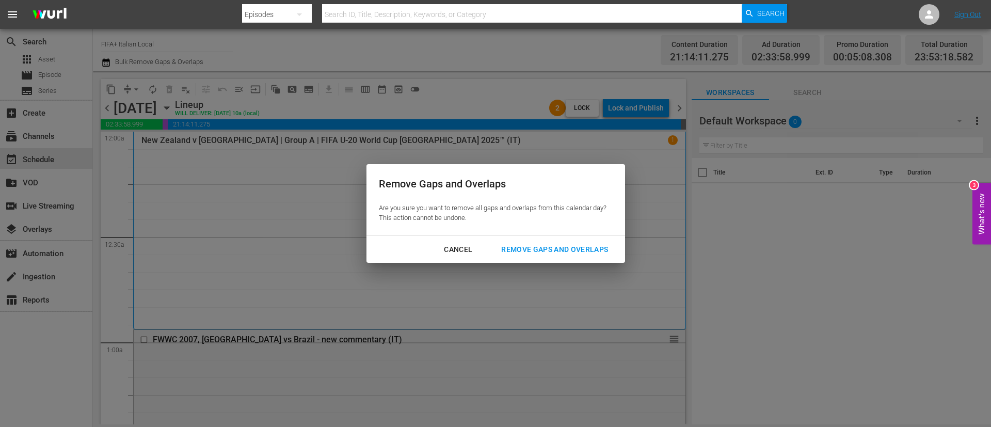
click at [607, 249] on div "Remove Gaps and Overlaps" at bounding box center [554, 249] width 123 height 13
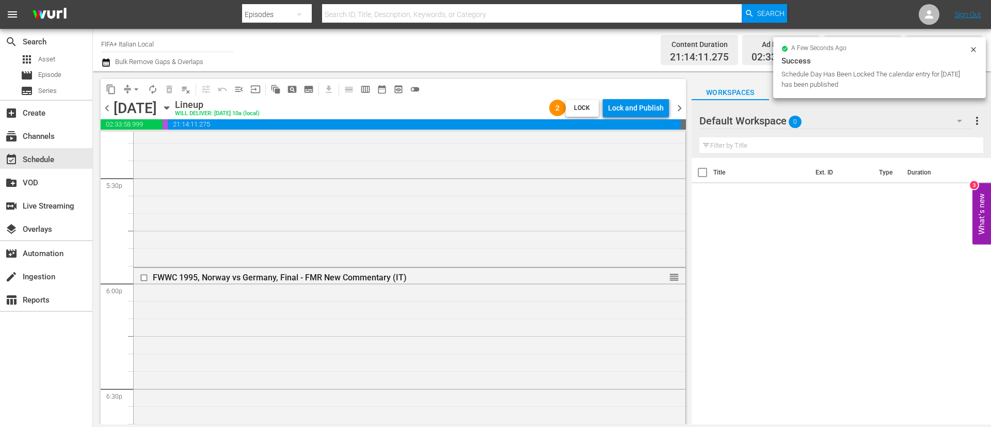
scroll to position [4104, 0]
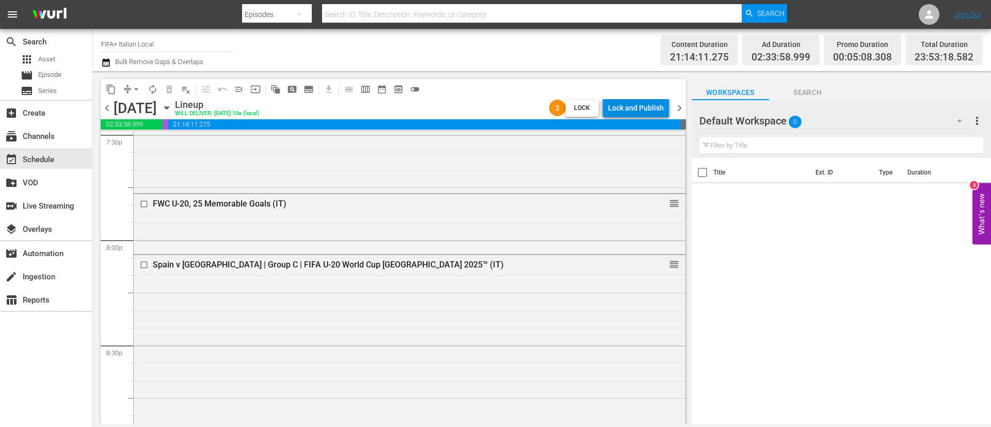
click at [627, 112] on div "Lock and Publish" at bounding box center [636, 108] width 56 height 19
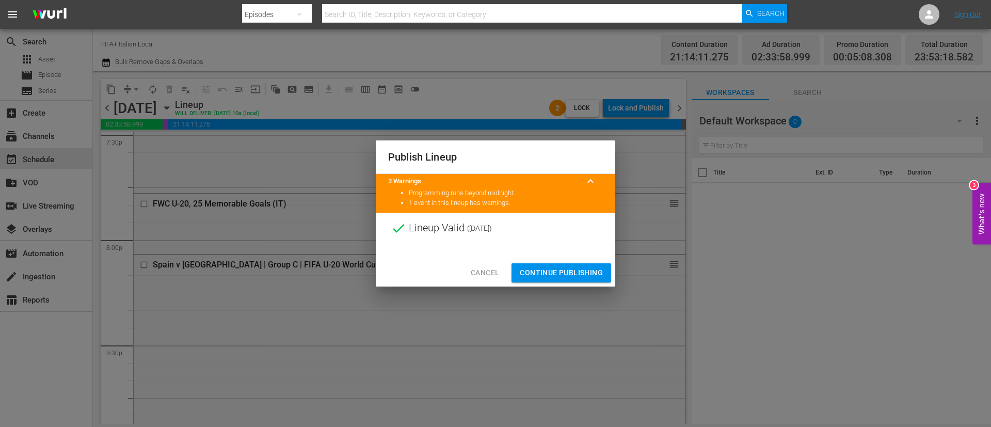
click at [580, 273] on span "Continue Publishing" at bounding box center [561, 272] width 83 height 13
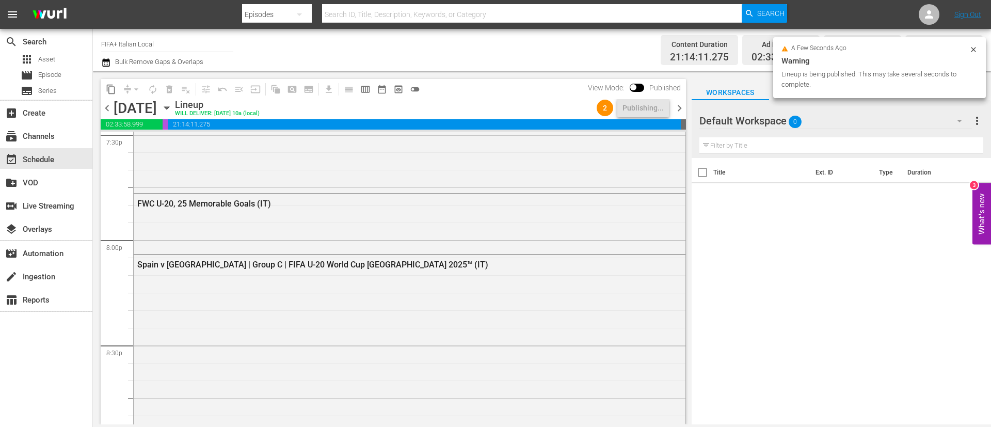
click at [675, 106] on span "chevron_right" at bounding box center [679, 108] width 13 height 13
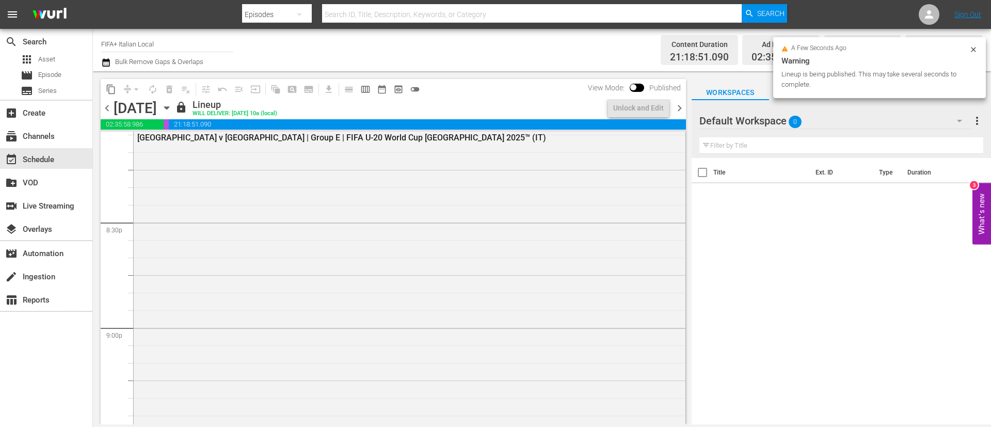
scroll to position [4086, 0]
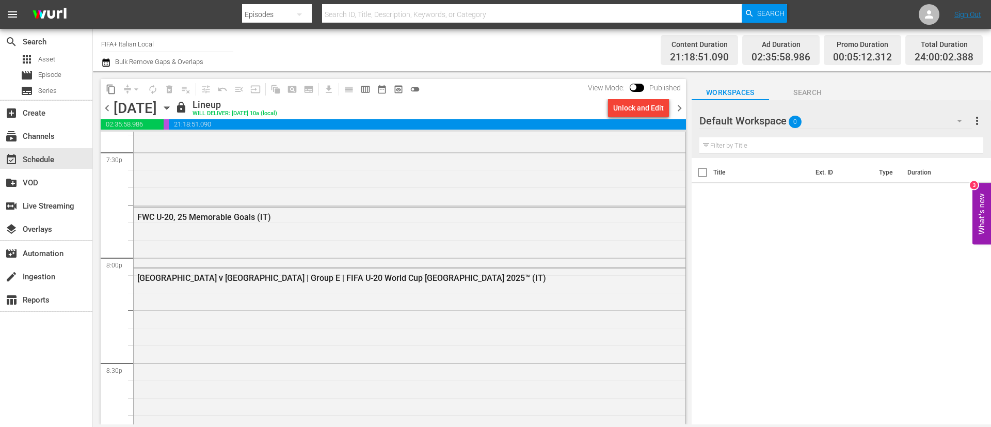
click at [641, 116] on div "Unlock and Edit" at bounding box center [638, 108] width 51 height 19
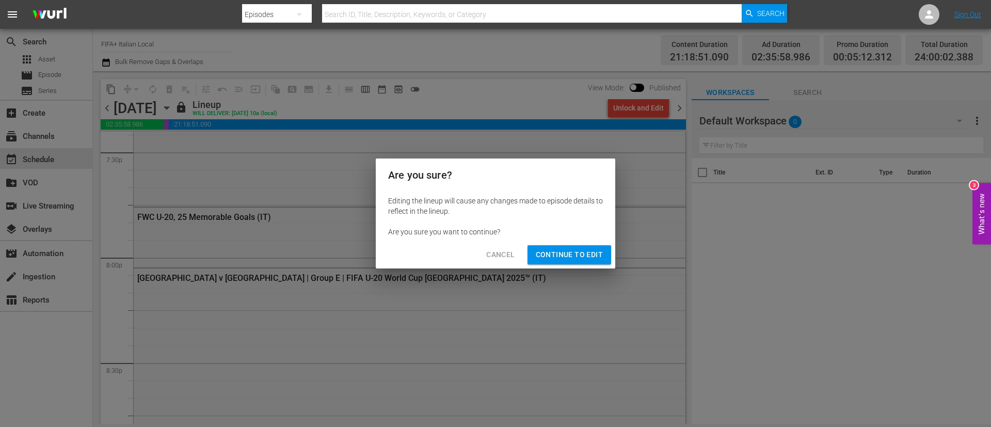
click at [581, 251] on span "Continue to Edit" at bounding box center [569, 254] width 67 height 13
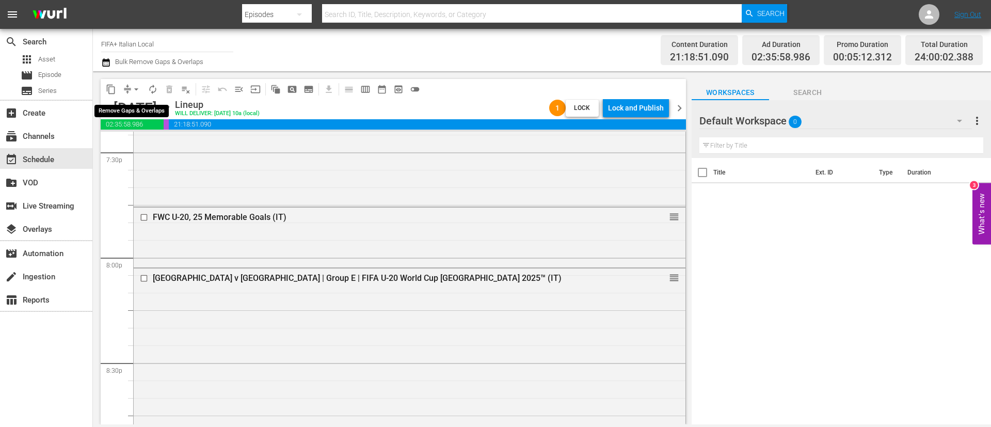
click at [140, 88] on span "arrow_drop_down" at bounding box center [136, 89] width 10 height 10
click at [168, 141] on li "Align to End of Previous Day" at bounding box center [137, 144] width 108 height 17
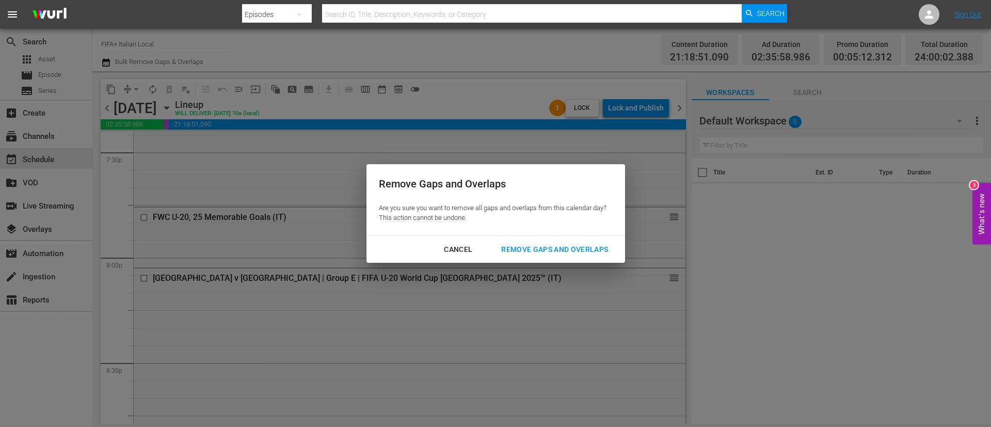
click at [548, 230] on div "Remove Gaps and Overlaps Are you sure you want to remove all gaps and overlaps …" at bounding box center [496, 199] width 259 height 71
click at [553, 247] on div "Remove Gaps and Overlaps" at bounding box center [554, 249] width 123 height 13
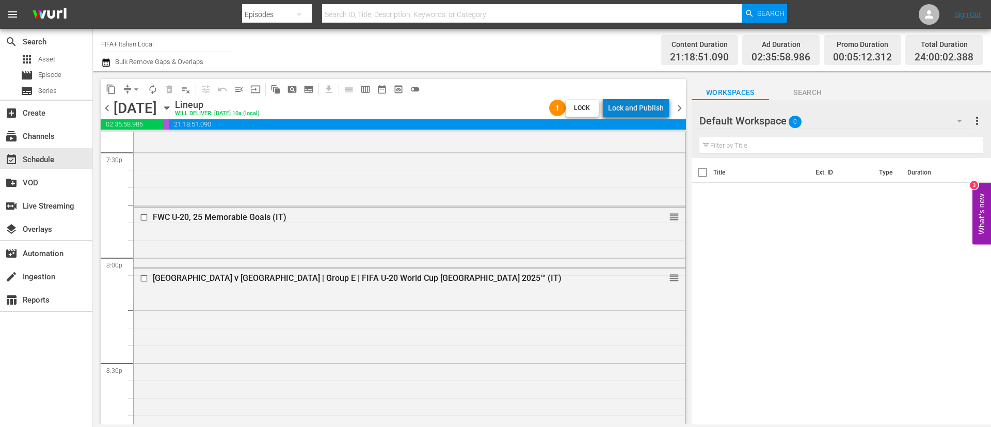
click at [655, 101] on div "Lock and Publish" at bounding box center [636, 108] width 56 height 19
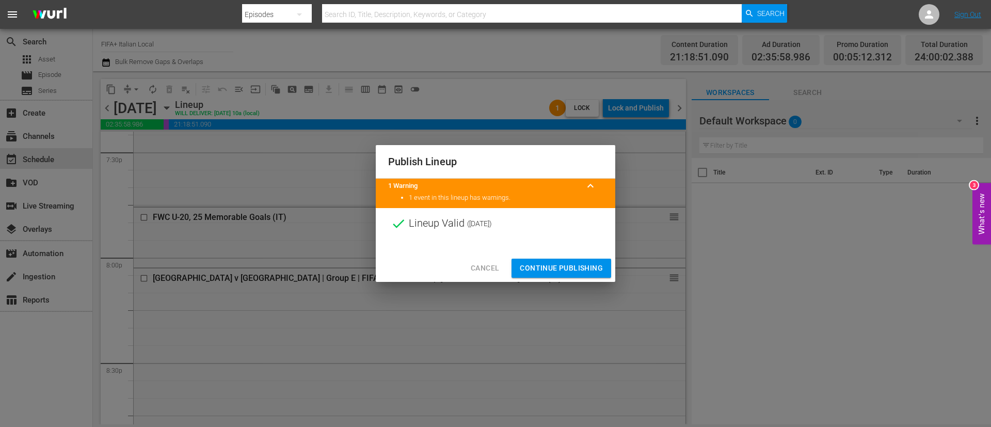
click at [587, 276] on button "Continue Publishing" at bounding box center [562, 268] width 100 height 19
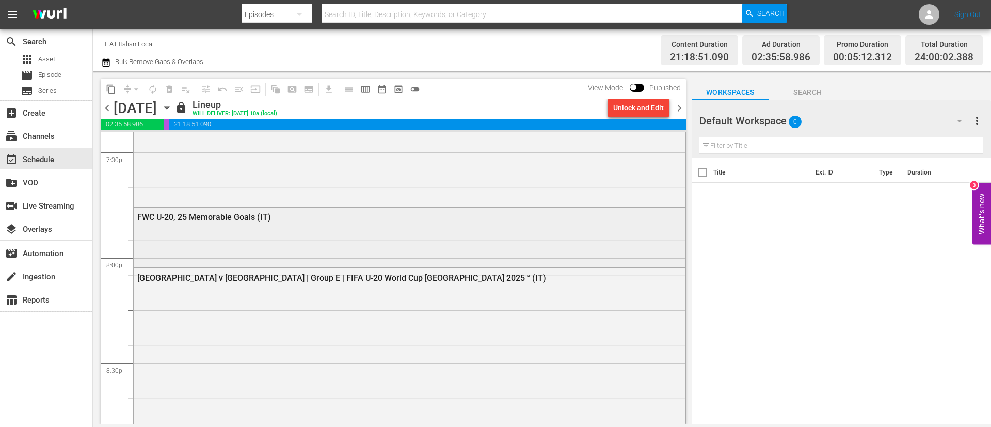
click at [258, 246] on div "FWC U-20, 25 Memorable Goals (IT)" at bounding box center [410, 236] width 552 height 57
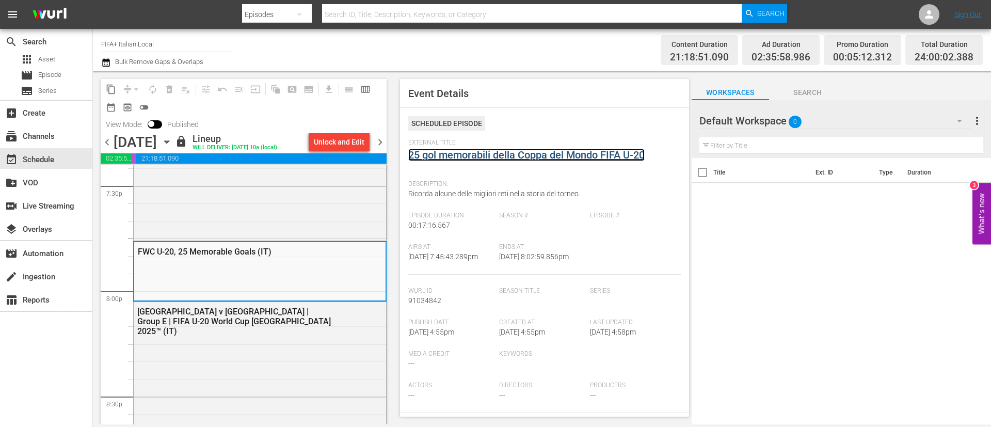
click at [537, 152] on link "25 gol memorabili della Coppa del Mondo FIFA U-20" at bounding box center [526, 155] width 236 height 12
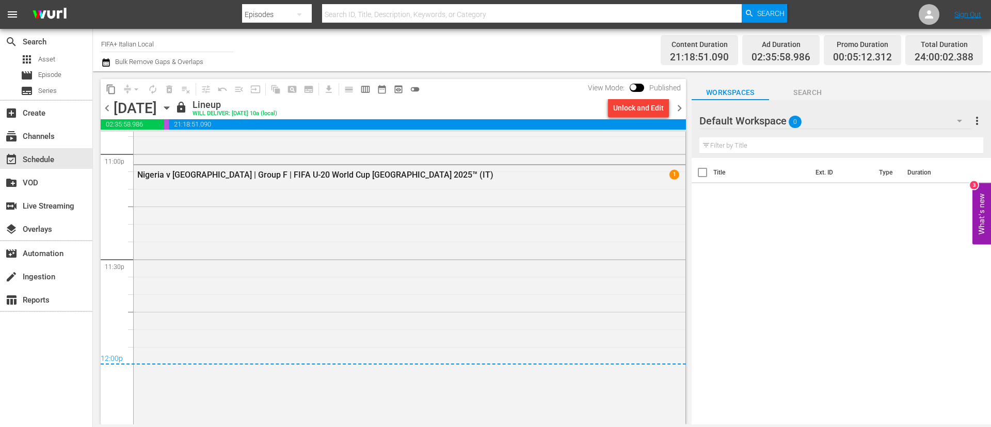
scroll to position [4936, 0]
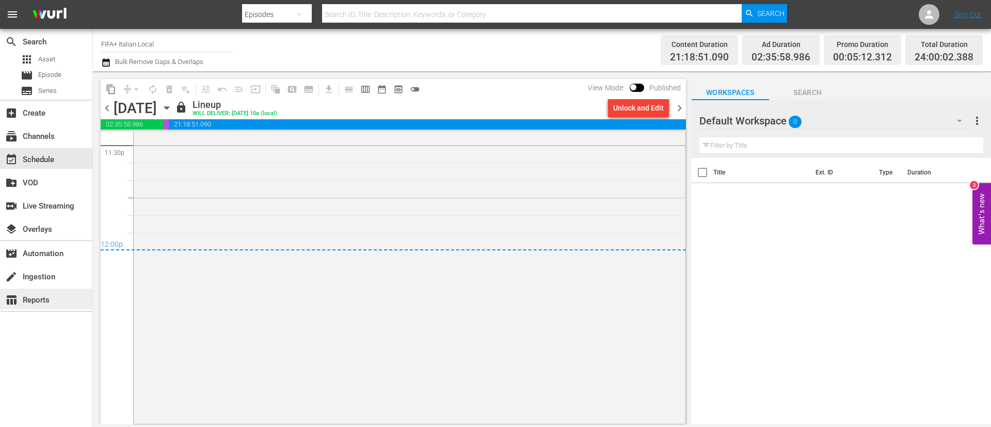
click at [66, 297] on div "table_chart Reports" at bounding box center [46, 299] width 92 height 21
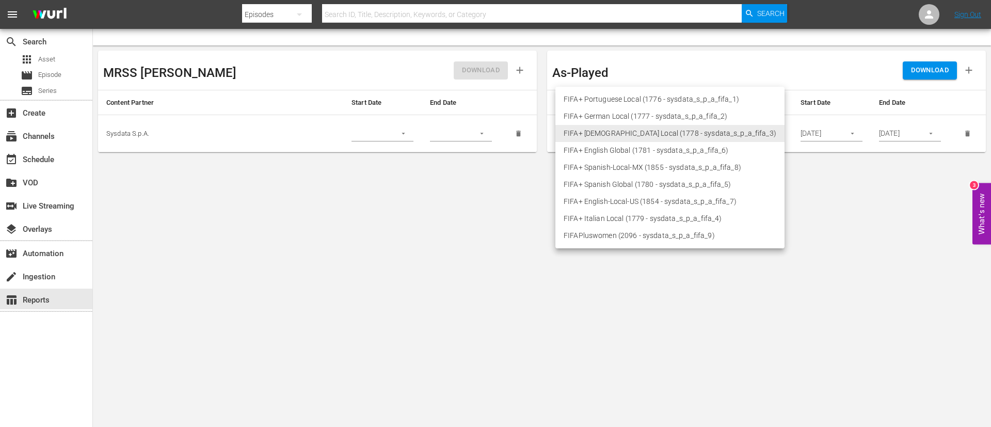
click at [636, 139] on body "menu Search By Episodes Search ID, Title, Description, Keywords, or Category Se…" at bounding box center [495, 213] width 991 height 427
click at [607, 215] on li "FIFA+ Italian Local (1779 - sysdata_s_p_a_fifa_4)" at bounding box center [669, 218] width 229 height 17
type input "1779"
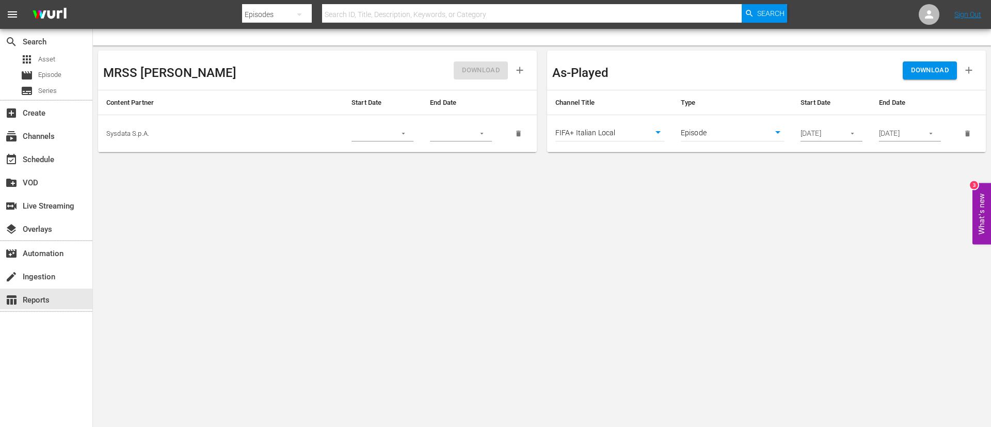
click at [912, 72] on span "DOWNLOAD" at bounding box center [930, 71] width 38 height 12
click at [85, 136] on div "subscriptions Channels" at bounding box center [46, 135] width 92 height 21
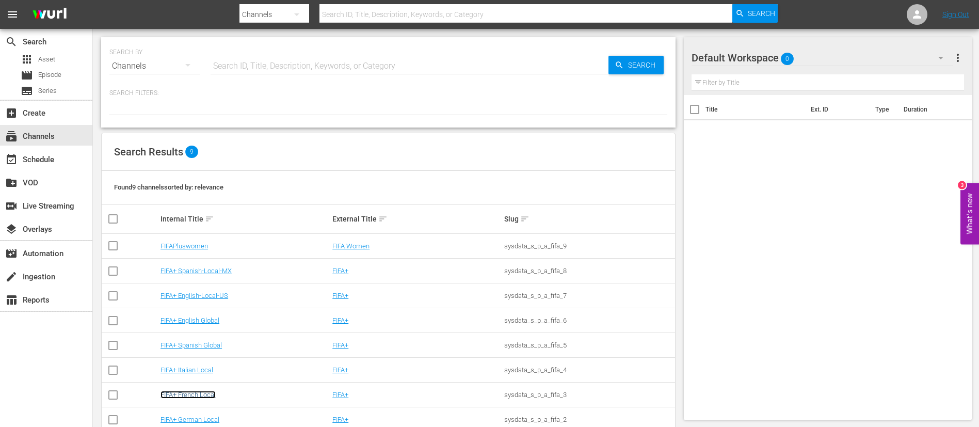
click at [213, 392] on link "FIFA+ French Local" at bounding box center [188, 395] width 55 height 8
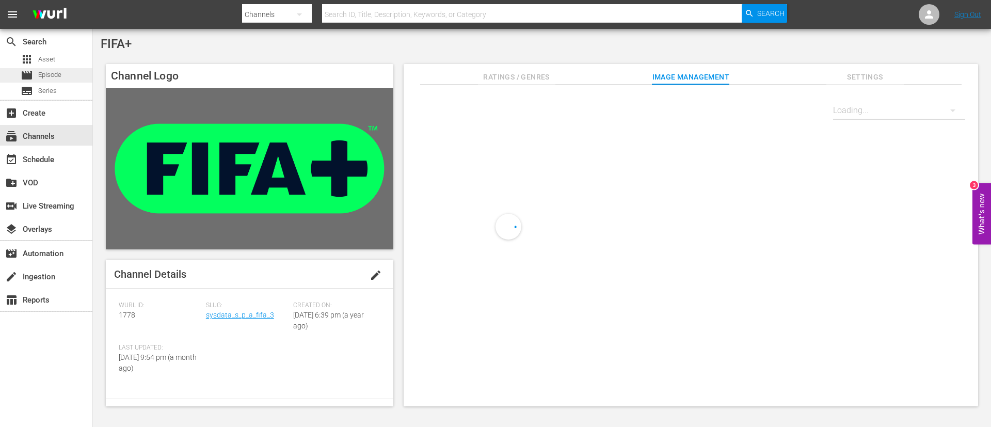
click at [81, 80] on div "movie Episode" at bounding box center [46, 75] width 92 height 14
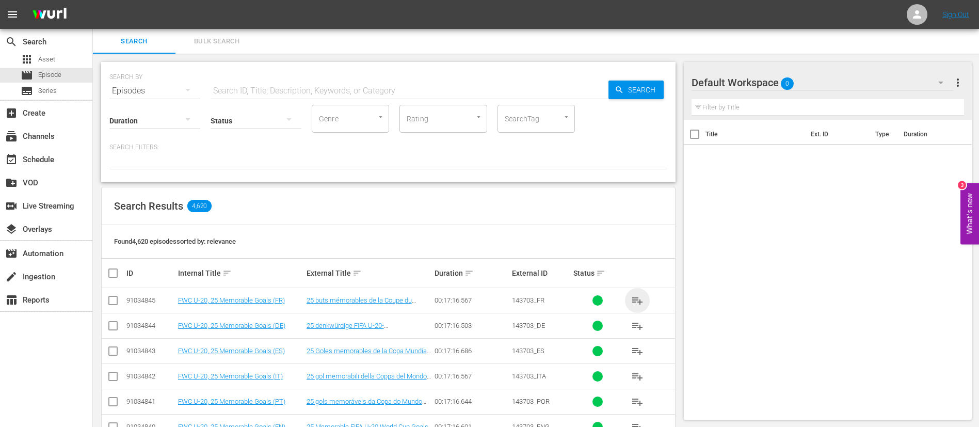
click at [632, 301] on span "playlist_add" at bounding box center [637, 300] width 12 height 12
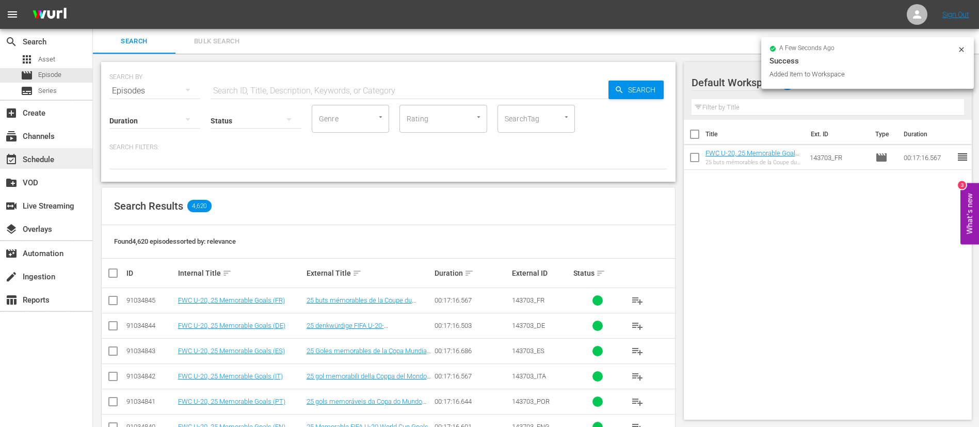
click at [25, 158] on div "event_available Schedule" at bounding box center [29, 157] width 58 height 9
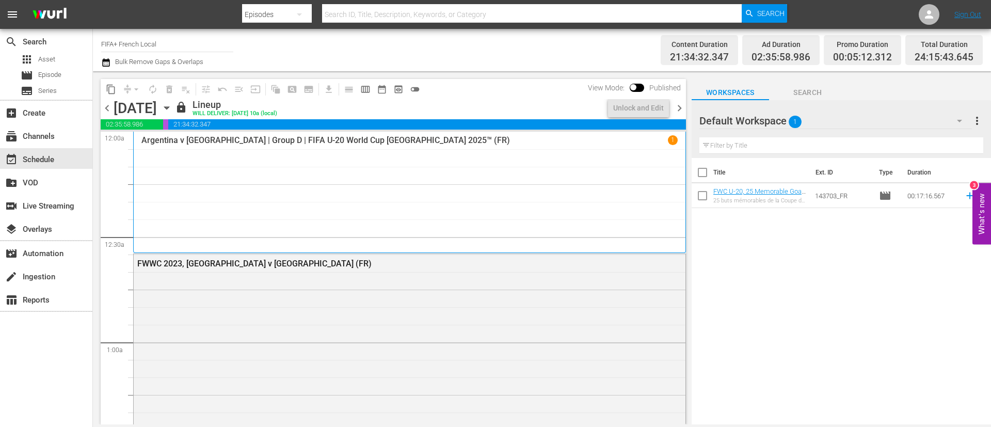
click at [259, 105] on div "chevron_left [DATE] [DATE] lock Lineup WILL DELIVER: [DATE] 10a (local) Unlock …" at bounding box center [393, 109] width 585 height 20
click at [172, 106] on icon "button" at bounding box center [166, 107] width 11 height 11
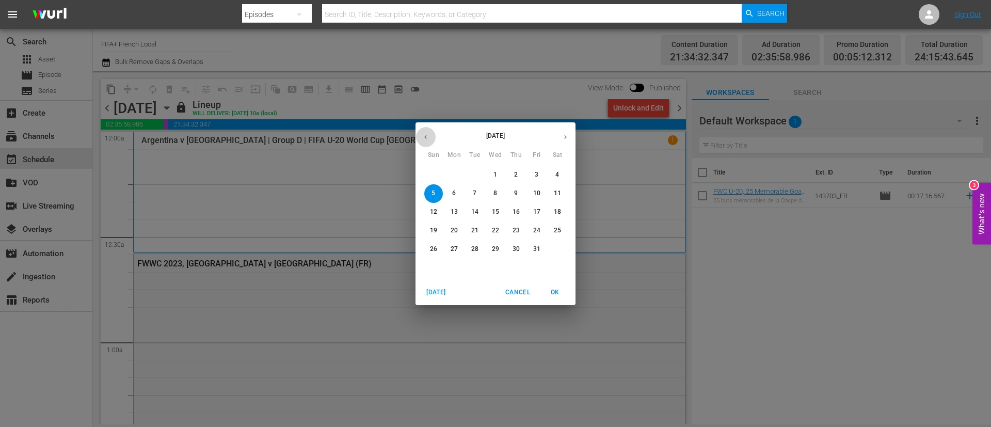
click at [424, 137] on icon "button" at bounding box center [426, 137] width 8 height 8
click at [449, 250] on span "29" at bounding box center [454, 249] width 19 height 9
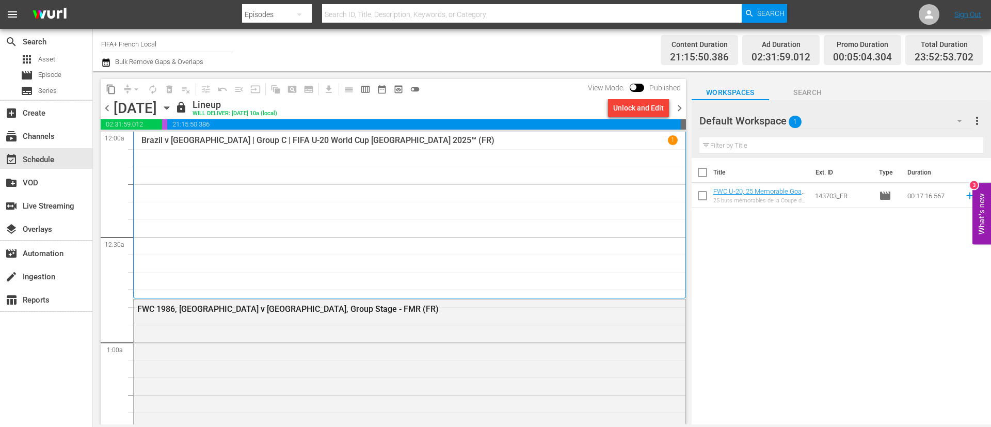
click at [652, 97] on div "content_copy compress arrow_drop_down autorenew_outlined delete_forever_outline…" at bounding box center [393, 89] width 585 height 20
click at [650, 106] on div "Unlock and Edit" at bounding box center [638, 108] width 51 height 19
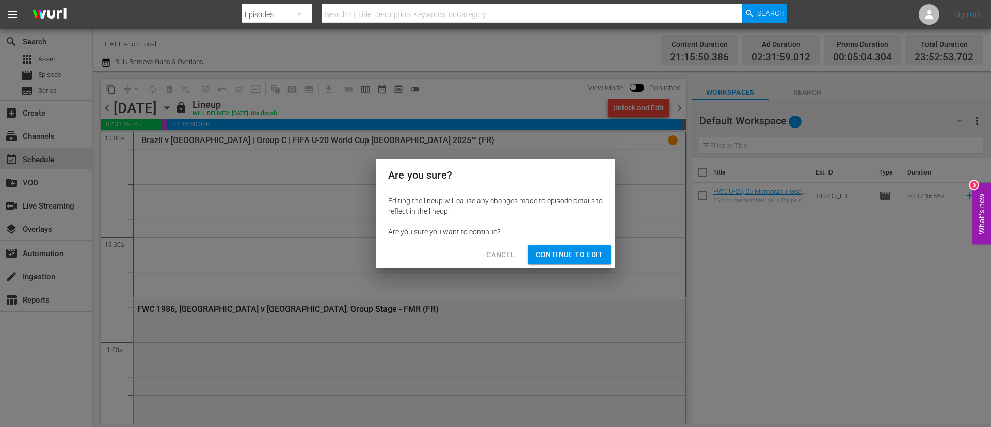
click at [588, 255] on span "Continue to Edit" at bounding box center [569, 254] width 67 height 13
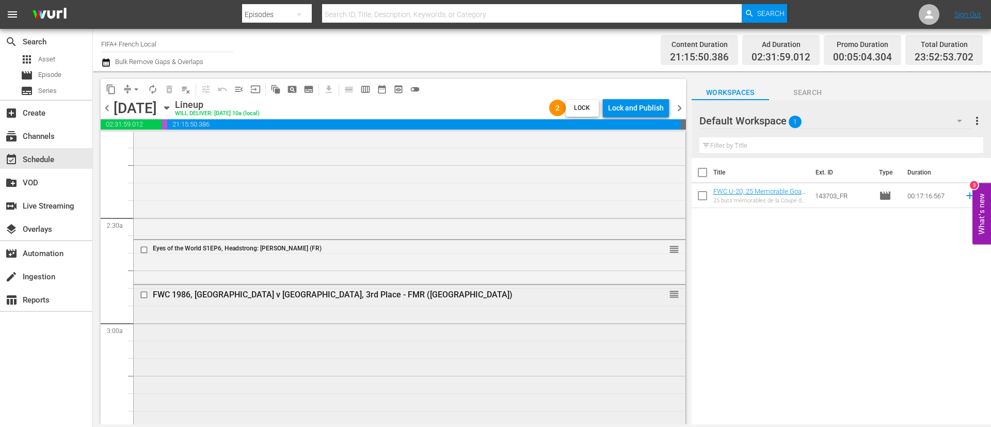
scroll to position [465, 0]
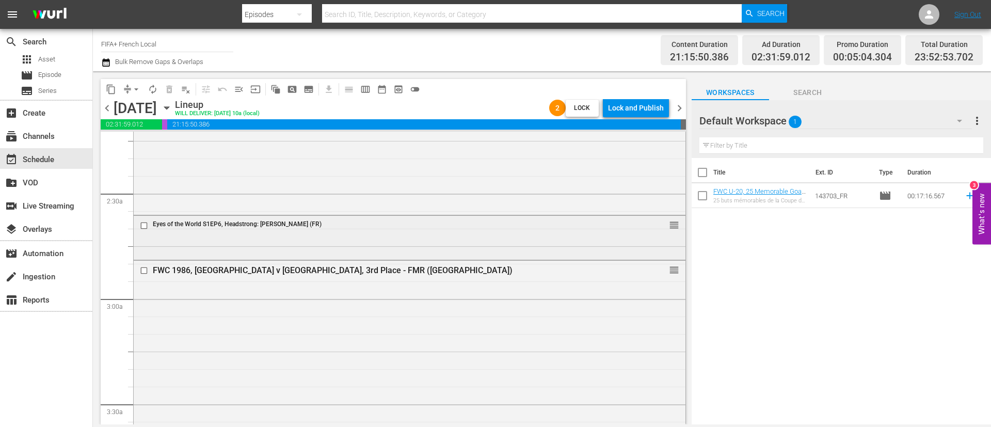
click at [145, 228] on input "checkbox" at bounding box center [145, 225] width 11 height 9
click at [170, 93] on span "delete_forever_outlined" at bounding box center [169, 89] width 10 height 10
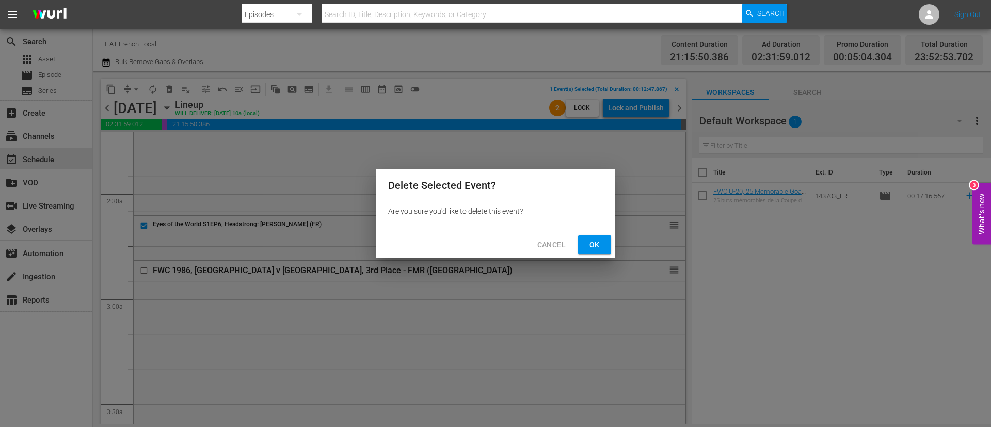
click at [599, 244] on span "Ok" at bounding box center [594, 244] width 17 height 13
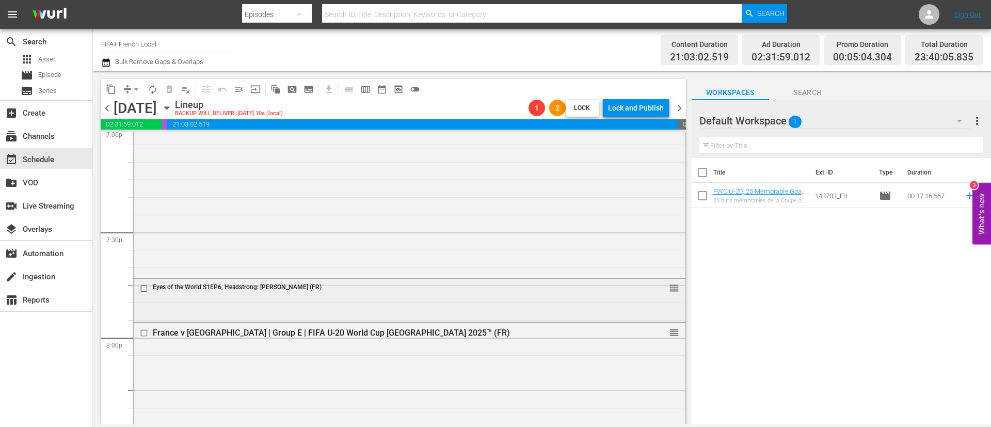
scroll to position [4026, 0]
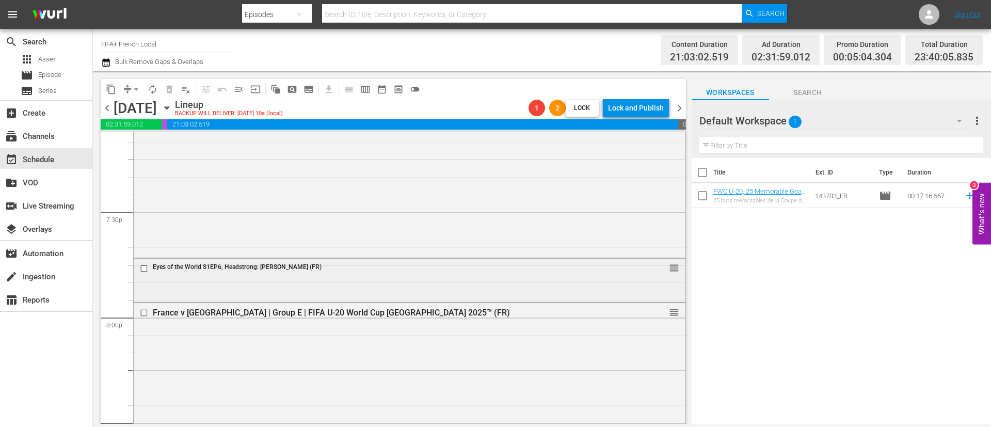
click at [143, 272] on input "checkbox" at bounding box center [145, 268] width 11 height 9
click at [176, 87] on button "delete_forever_outlined" at bounding box center [169, 89] width 17 height 17
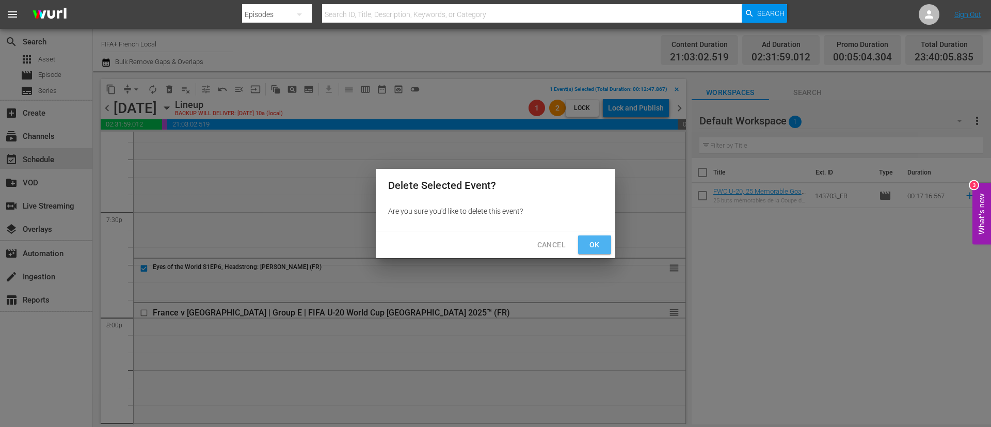
click at [591, 243] on span "Ok" at bounding box center [594, 244] width 17 height 13
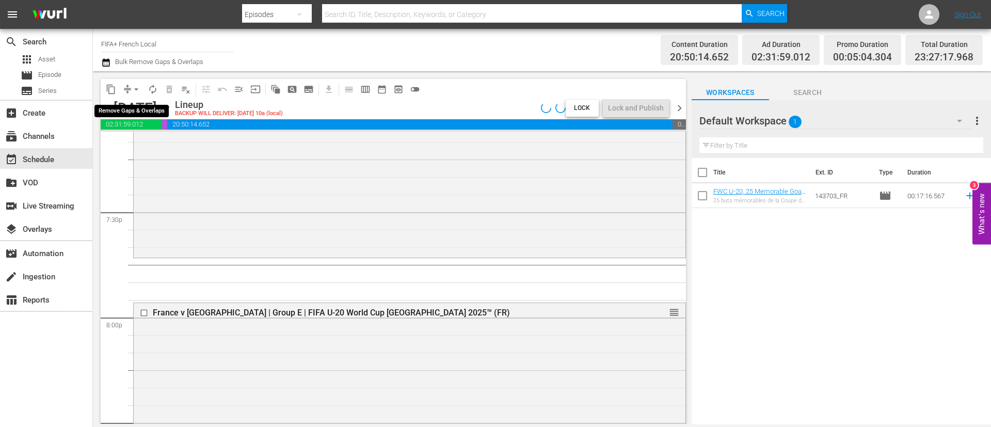
click at [138, 92] on span "arrow_drop_down" at bounding box center [136, 89] width 10 height 10
click at [175, 146] on li "Align to End of Previous Day" at bounding box center [137, 144] width 108 height 17
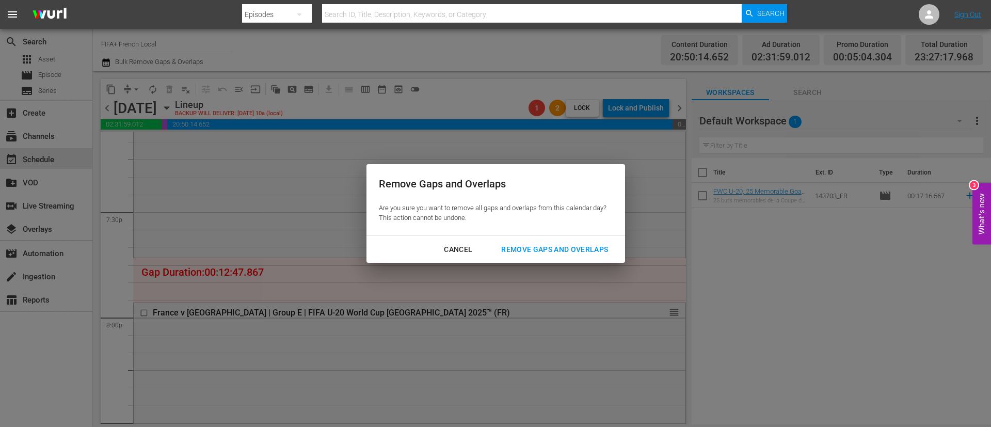
click at [566, 252] on div "Remove Gaps and Overlaps" at bounding box center [554, 249] width 123 height 13
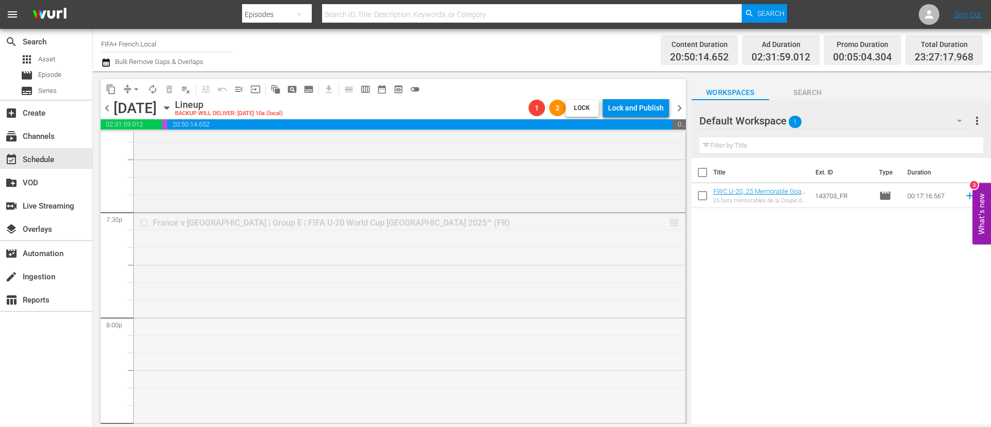
drag, startPoint x: 663, startPoint y: 222, endPoint x: 647, endPoint y: 332, distance: 111.2
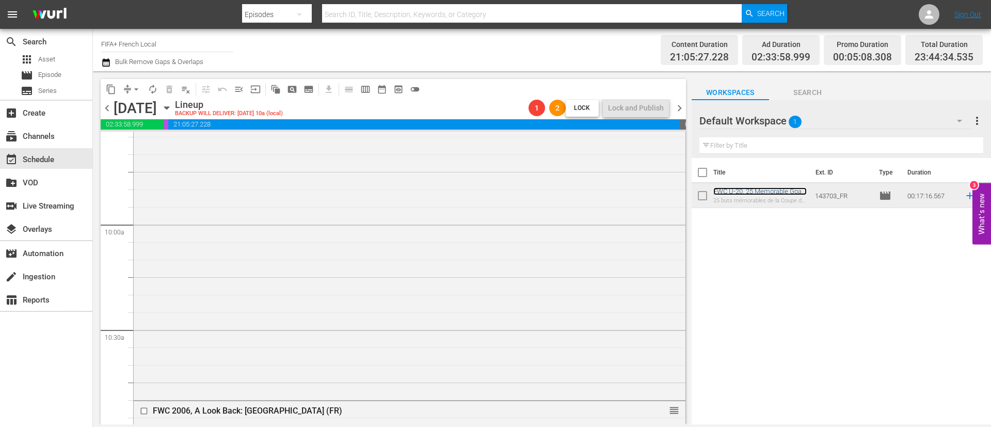
scroll to position [1471, 0]
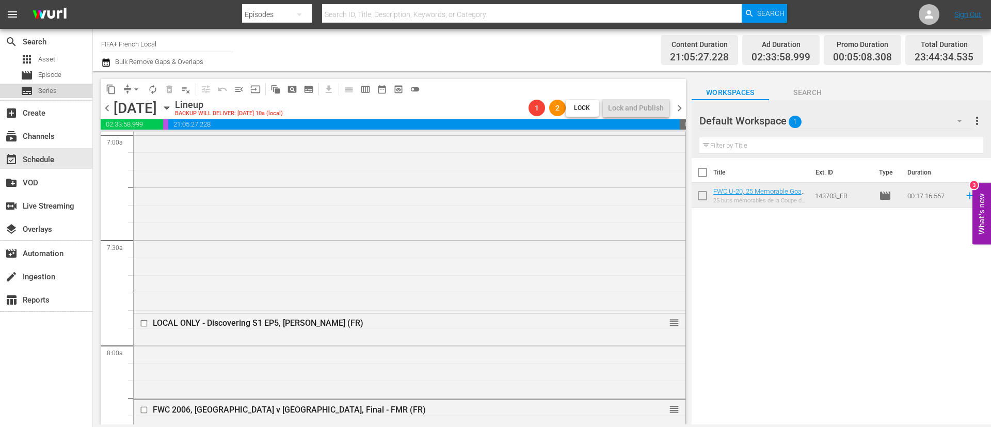
click at [72, 84] on div "subtitles Series" at bounding box center [46, 91] width 92 height 14
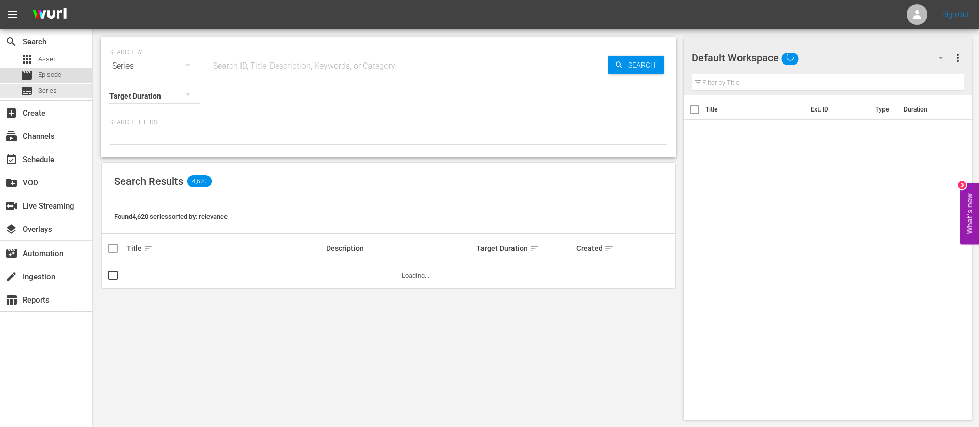
click at [73, 76] on div "movie Episode" at bounding box center [46, 75] width 92 height 14
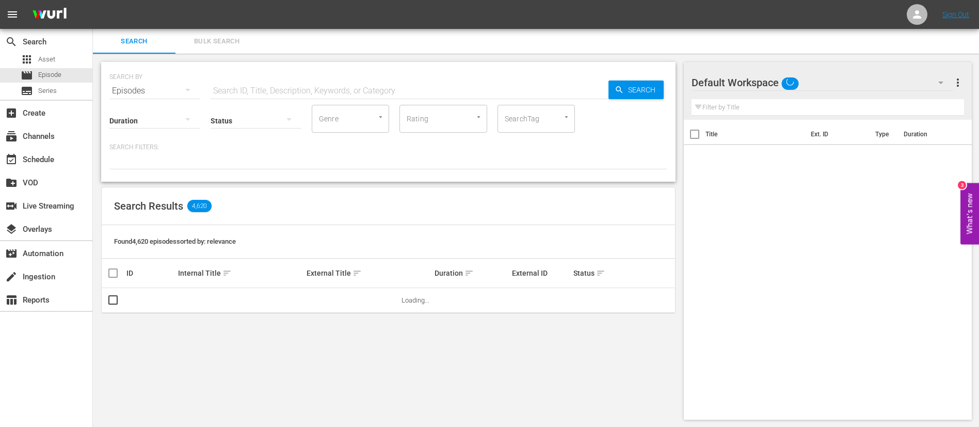
click at [287, 75] on div "SEARCH BY Search By Episodes Search ID, Title, Description, Keywords, or Catego…" at bounding box center [388, 84] width 558 height 37
click at [284, 88] on input "text" at bounding box center [410, 90] width 398 height 25
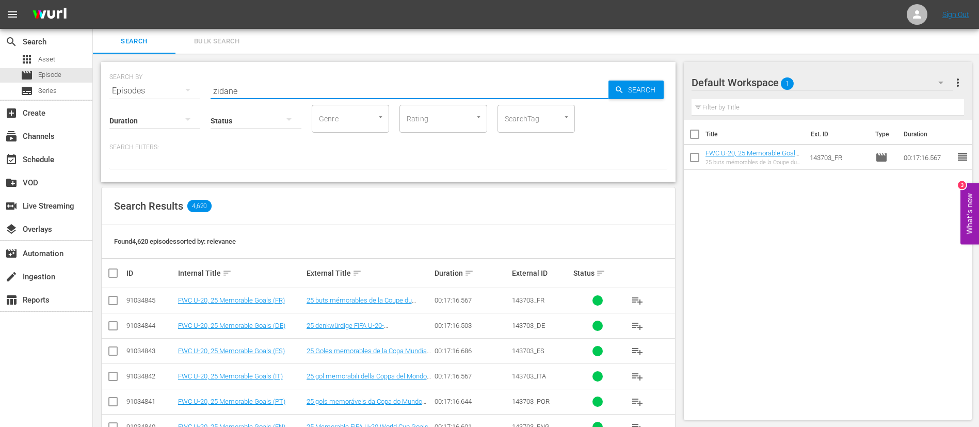
type input "zidane"
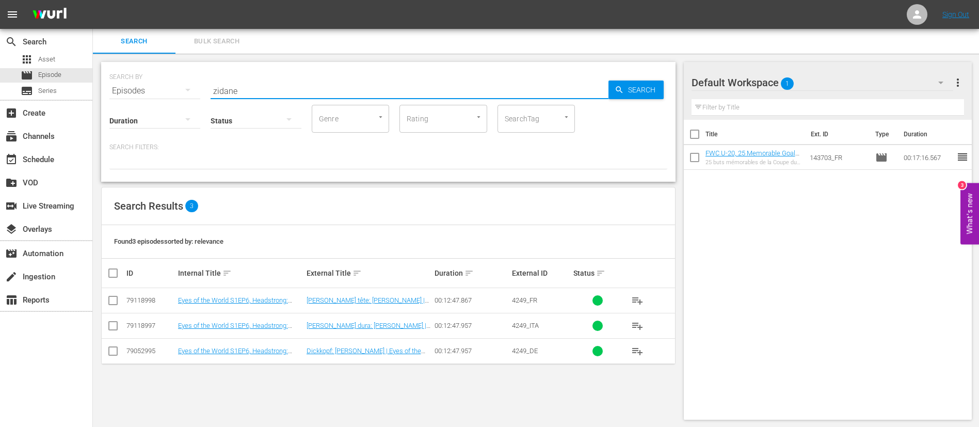
click at [645, 301] on button "playlist_add" at bounding box center [637, 300] width 25 height 25
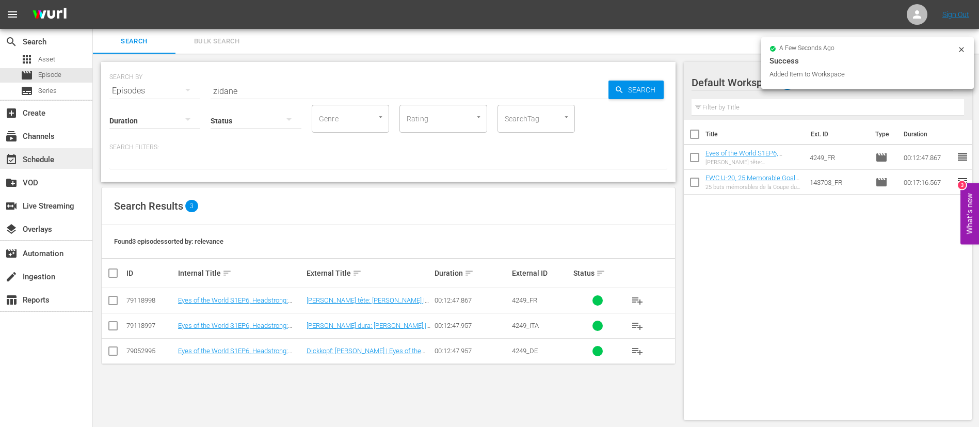
click at [35, 161] on div "event_available Schedule" at bounding box center [29, 157] width 58 height 9
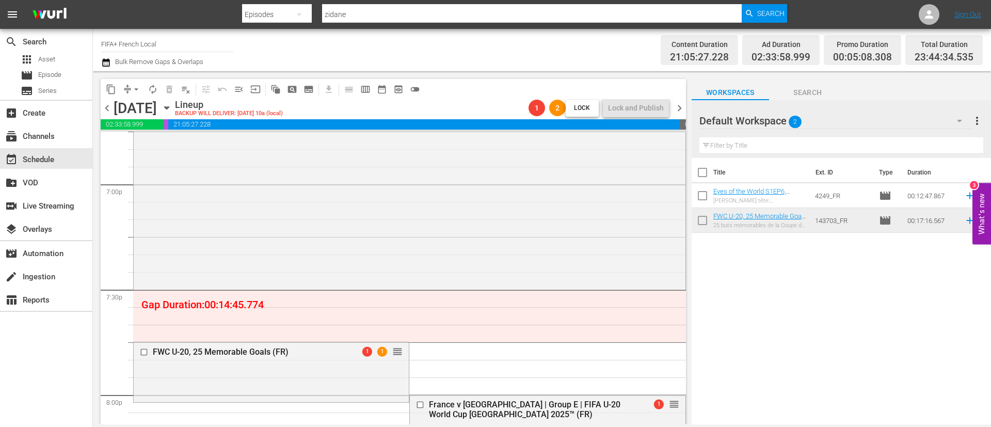
scroll to position [4026, 0]
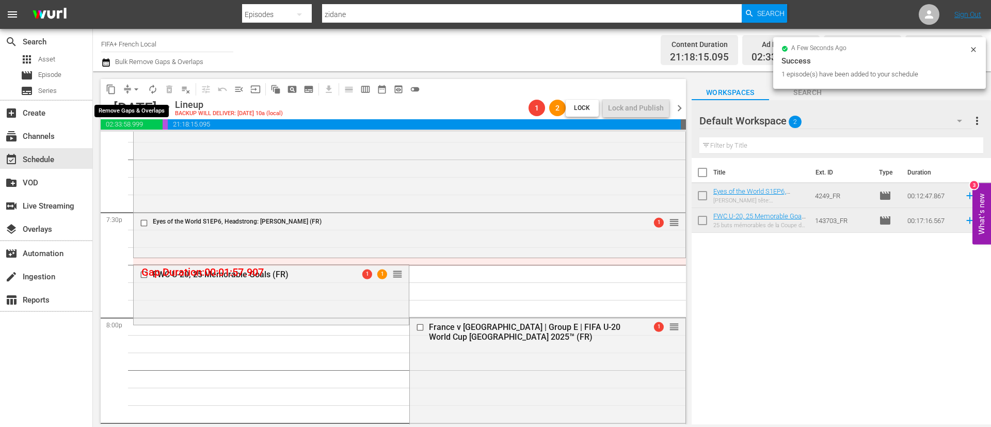
click at [139, 90] on span "arrow_drop_down" at bounding box center [136, 89] width 10 height 10
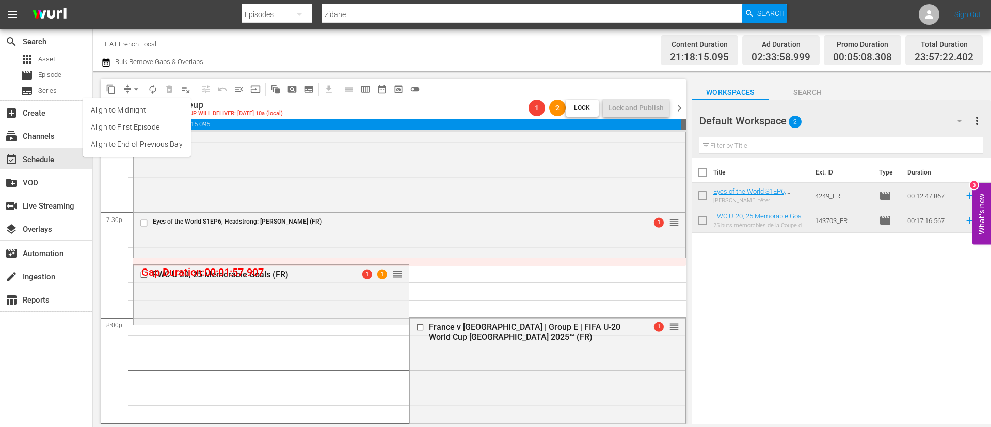
click at [150, 141] on li "Align to End of Previous Day" at bounding box center [137, 144] width 108 height 17
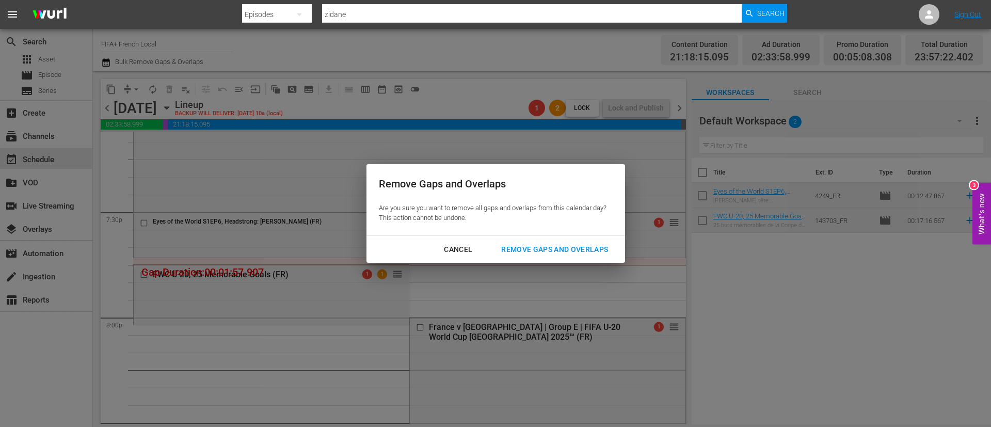
click at [569, 247] on div "Remove Gaps and Overlaps" at bounding box center [554, 249] width 123 height 13
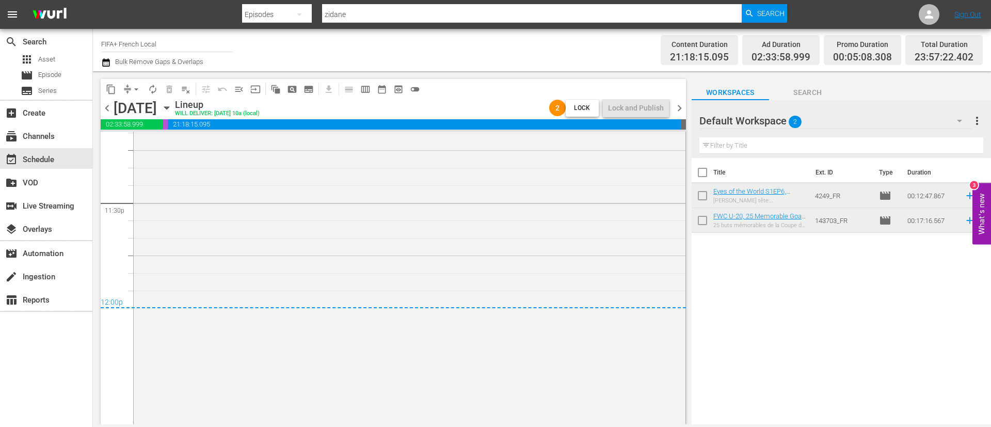
scroll to position [4920, 0]
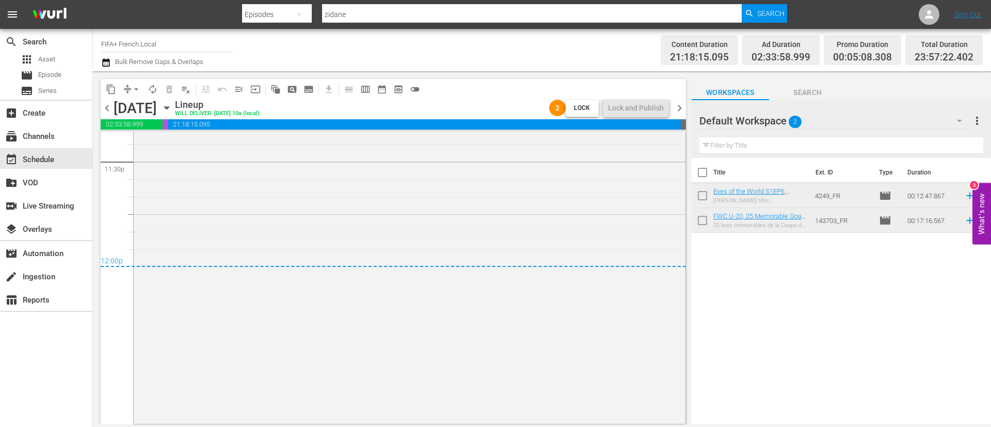
click at [680, 107] on span "chevron_right" at bounding box center [679, 108] width 13 height 13
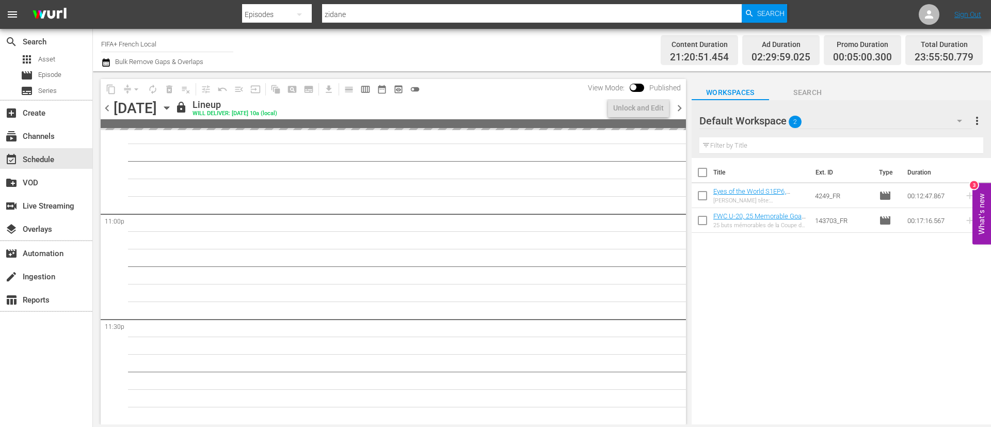
scroll to position [4890, 0]
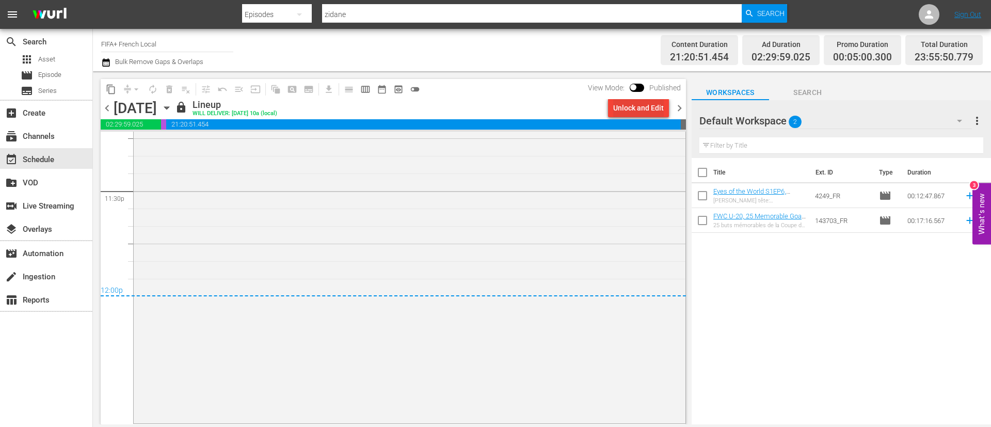
click at [636, 114] on div "Unlock and Edit" at bounding box center [638, 108] width 51 height 19
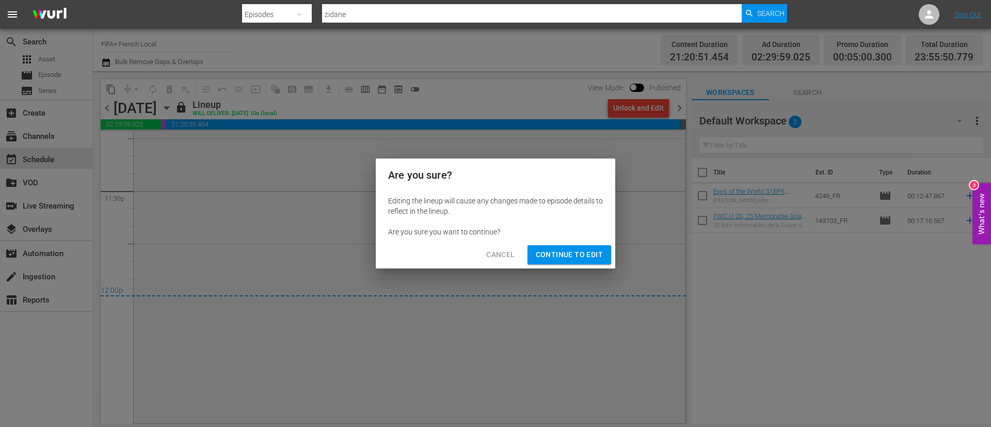
click at [582, 264] on button "Continue to Edit" at bounding box center [570, 254] width 84 height 19
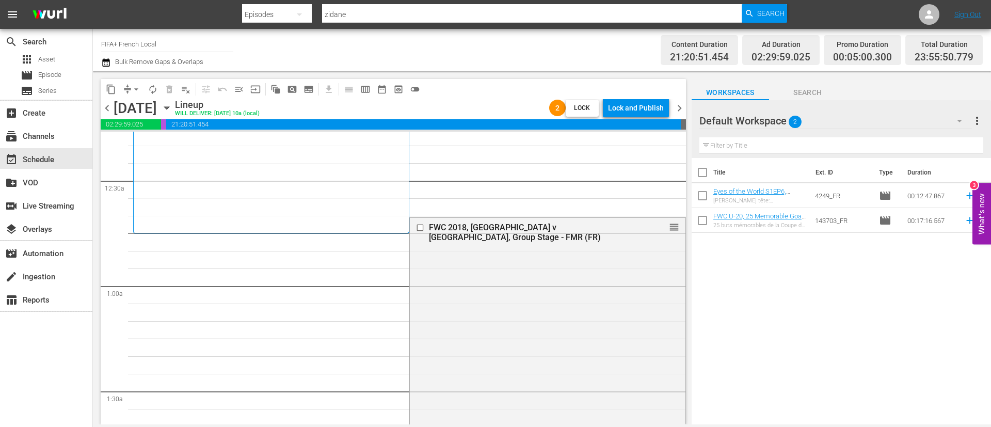
scroll to position [0, 0]
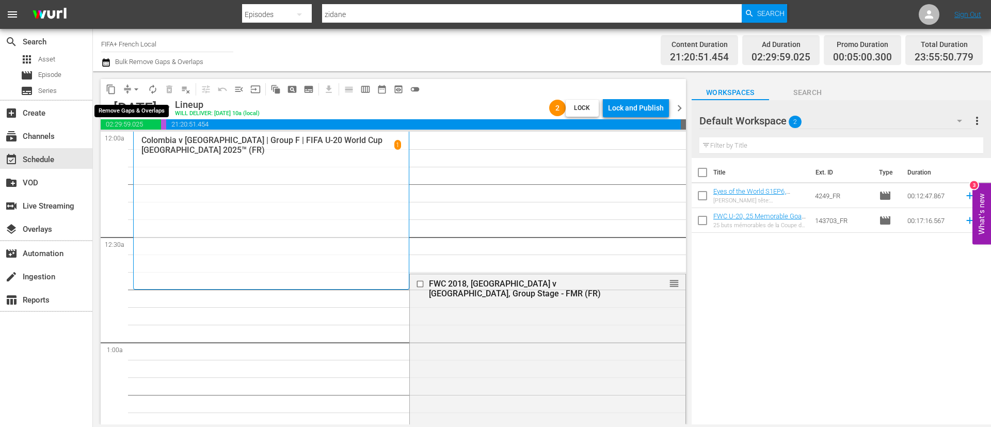
click at [132, 87] on span "arrow_drop_down" at bounding box center [136, 89] width 10 height 10
click at [147, 145] on li "Align to End of Previous Day" at bounding box center [137, 144] width 108 height 17
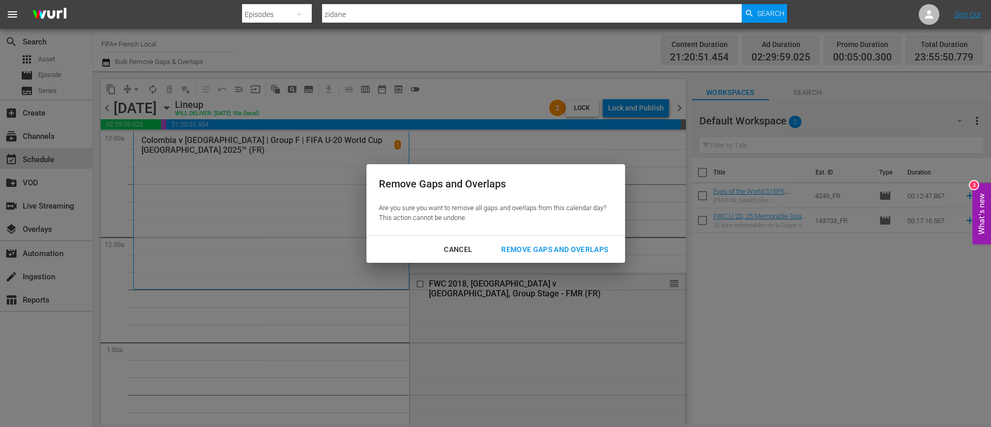
click at [550, 242] on button "Remove Gaps and Overlaps" at bounding box center [555, 249] width 132 height 19
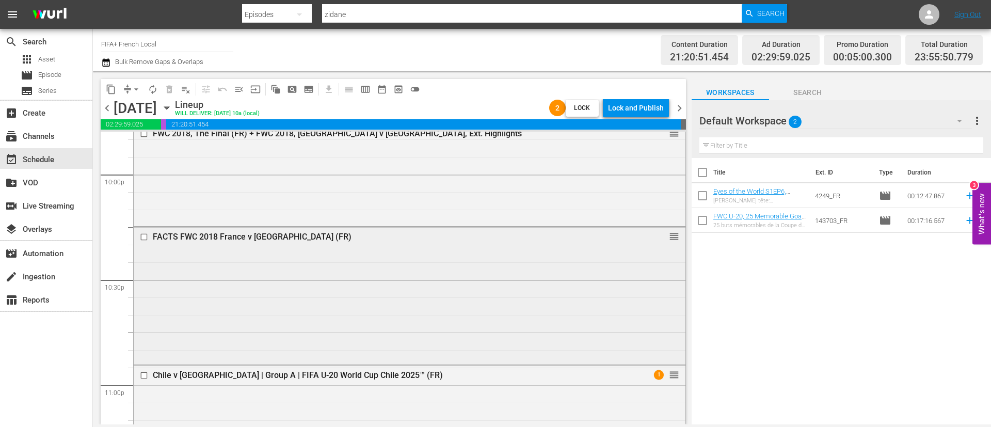
scroll to position [4569, 0]
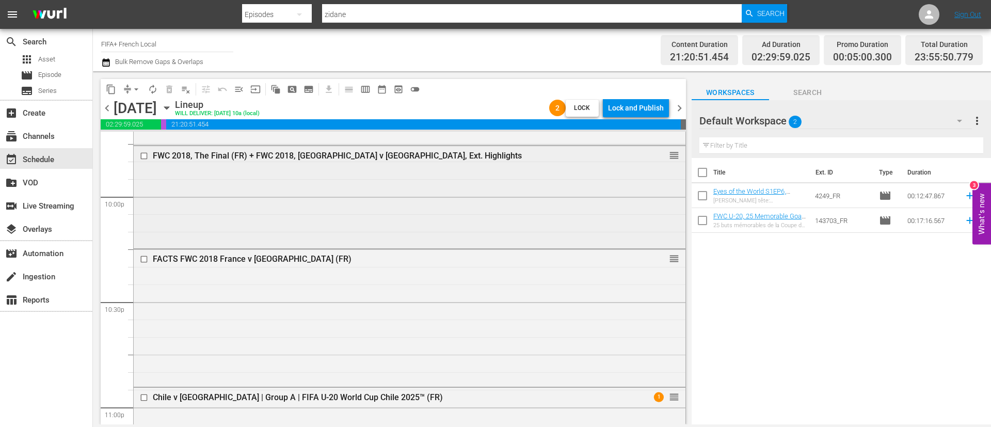
click at [214, 174] on div "FWC 2018, The Final (FR) + FWC 2018, [GEOGRAPHIC_DATA] v [GEOGRAPHIC_DATA], Ext…" at bounding box center [410, 196] width 552 height 100
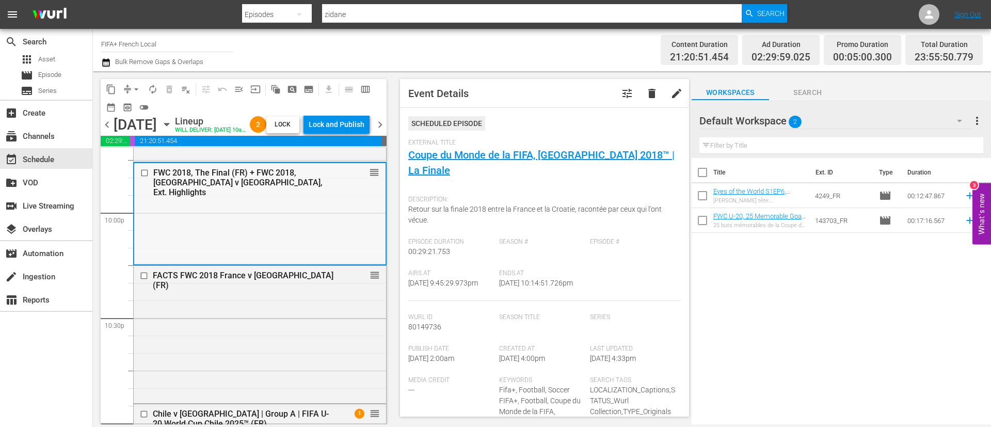
click at [144, 177] on input "checkbox" at bounding box center [145, 172] width 11 height 9
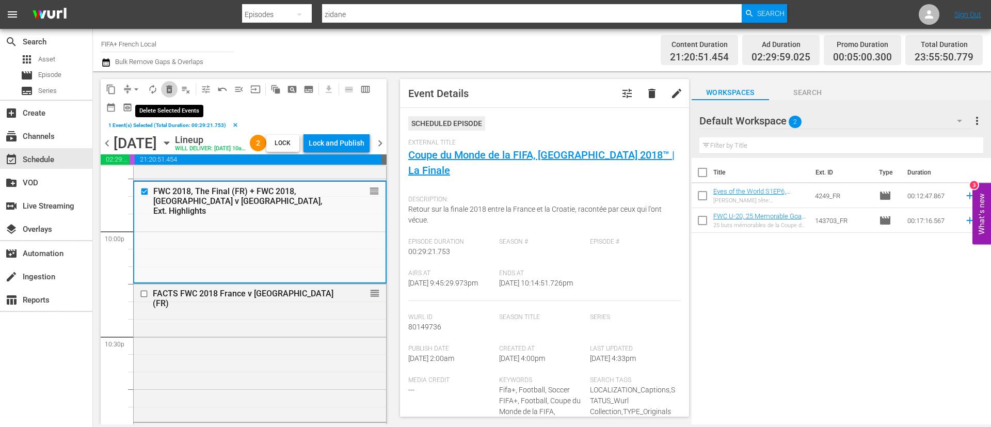
click at [174, 92] on span "delete_forever_outlined" at bounding box center [169, 89] width 10 height 10
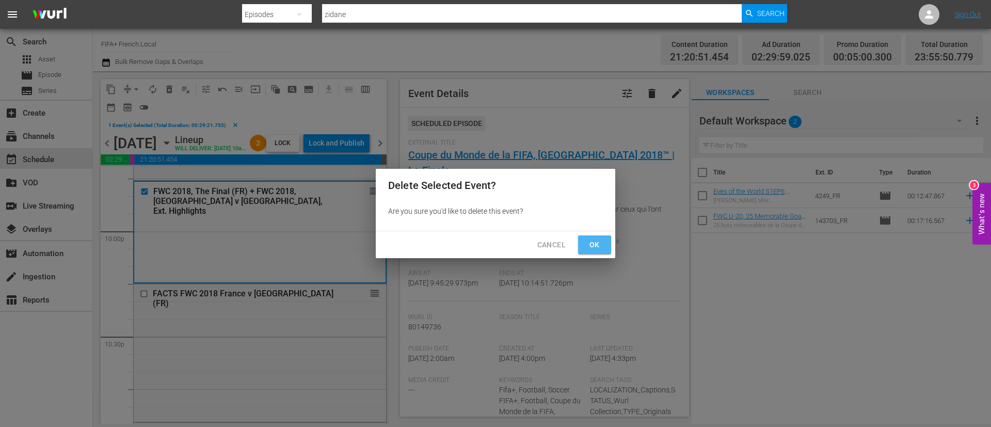
click at [596, 236] on button "Ok" at bounding box center [594, 244] width 33 height 19
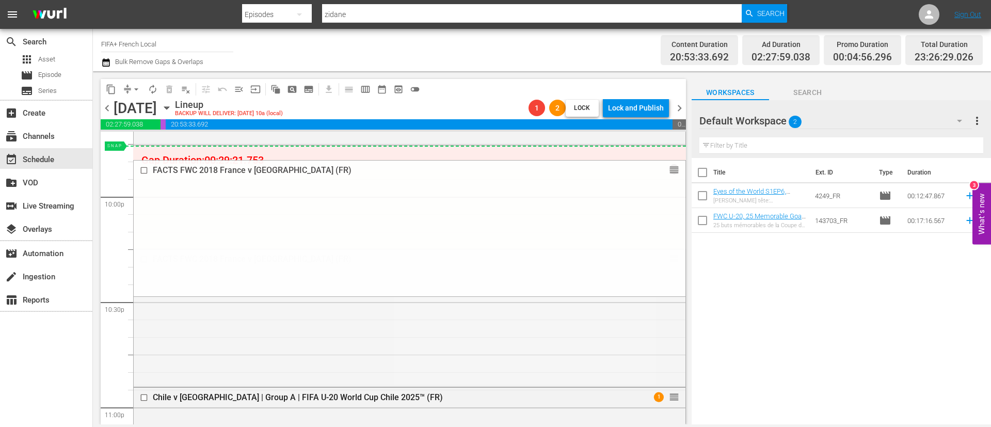
drag, startPoint x: 660, startPoint y: 261, endPoint x: 640, endPoint y: 147, distance: 115.9
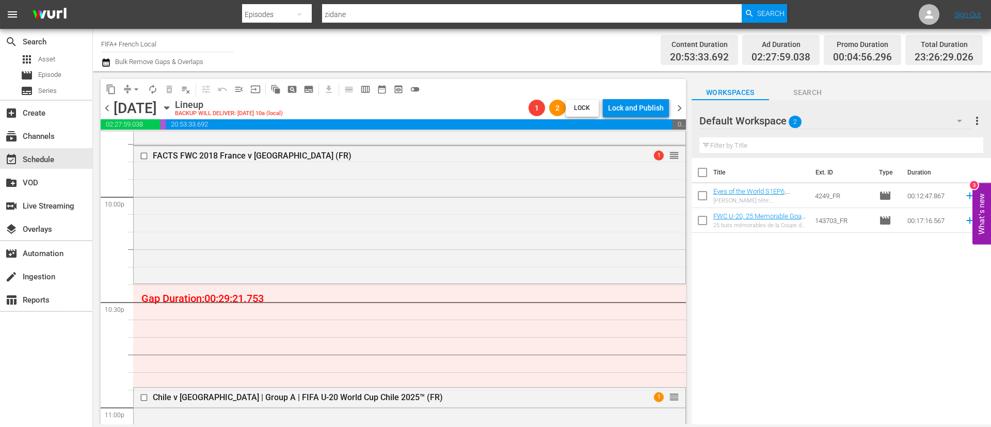
click at [706, 174] on input "checkbox" at bounding box center [703, 175] width 22 height 22
checkbox input "true"
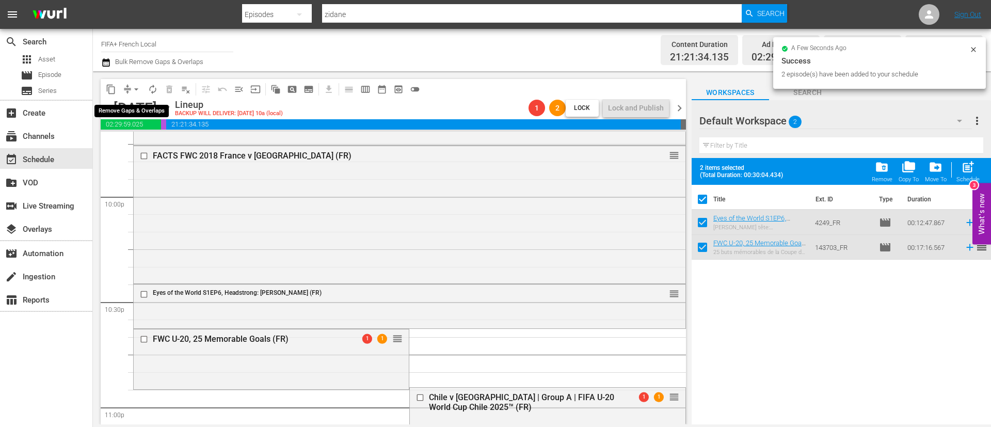
click at [133, 89] on span "arrow_drop_down" at bounding box center [136, 89] width 10 height 10
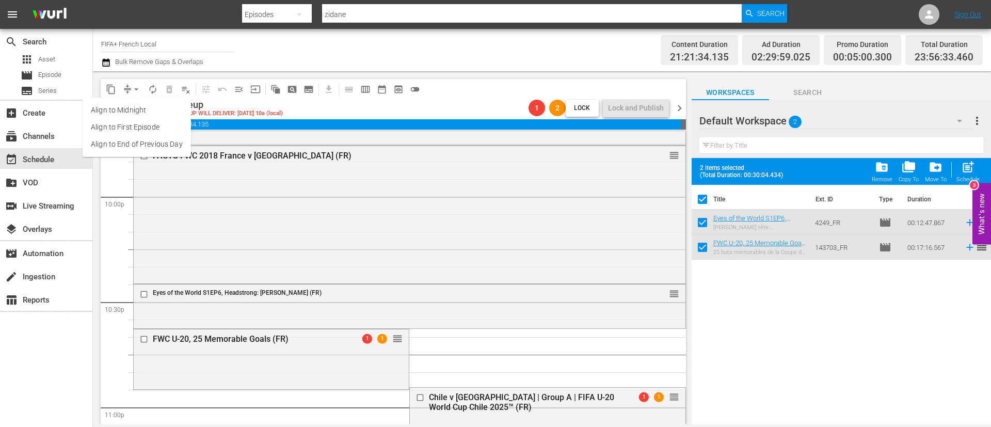
click at [157, 144] on li "Align to End of Previous Day" at bounding box center [137, 144] width 108 height 17
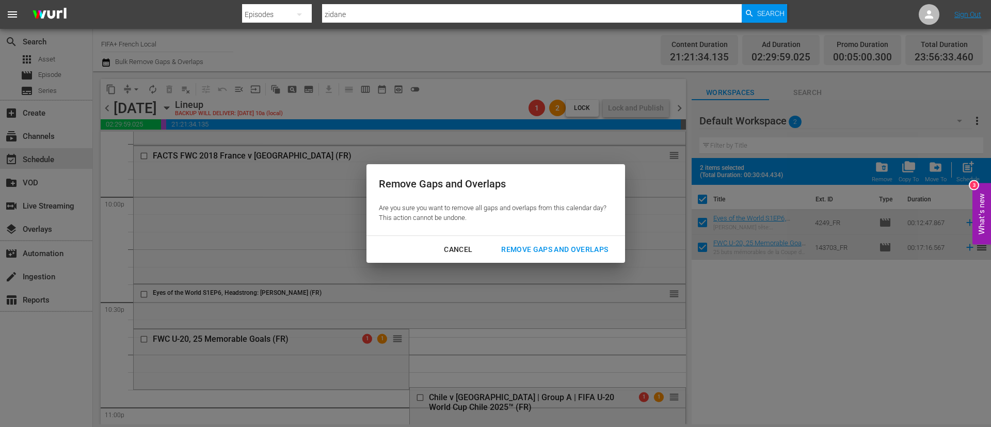
click at [581, 243] on div "Remove Gaps and Overlaps" at bounding box center [554, 249] width 123 height 13
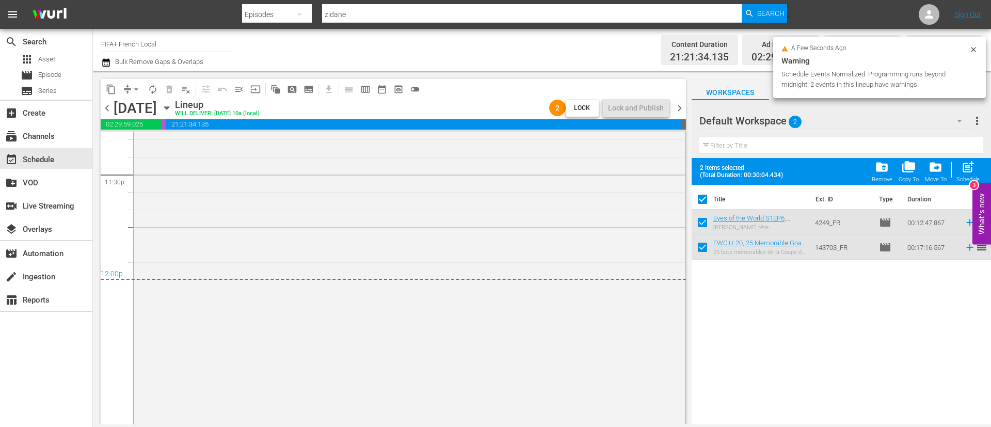
scroll to position [4908, 0]
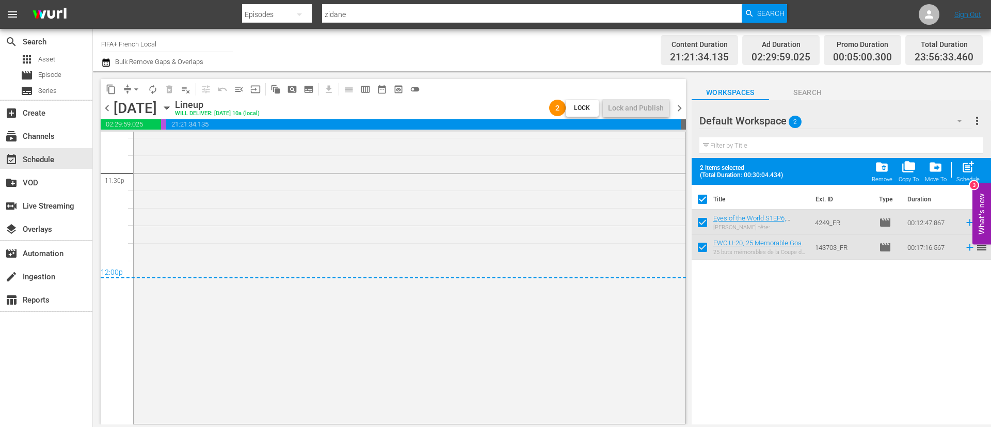
click at [677, 104] on span "chevron_right" at bounding box center [679, 108] width 13 height 13
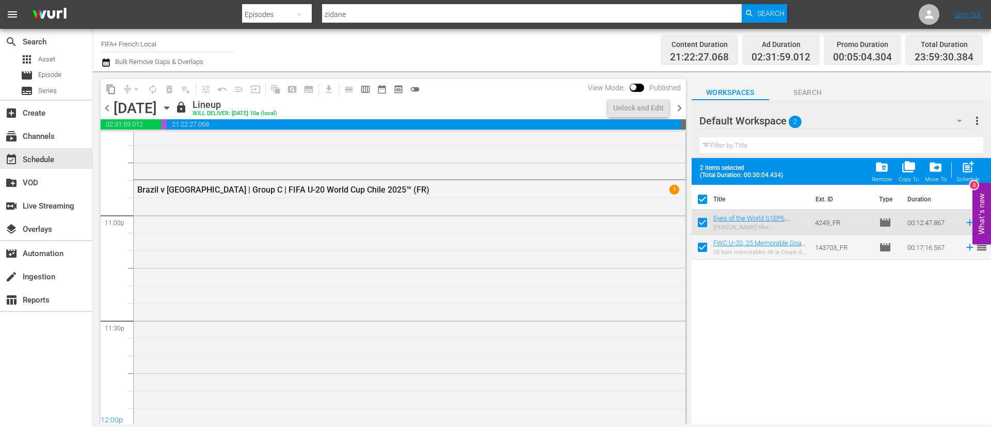
scroll to position [4873, 0]
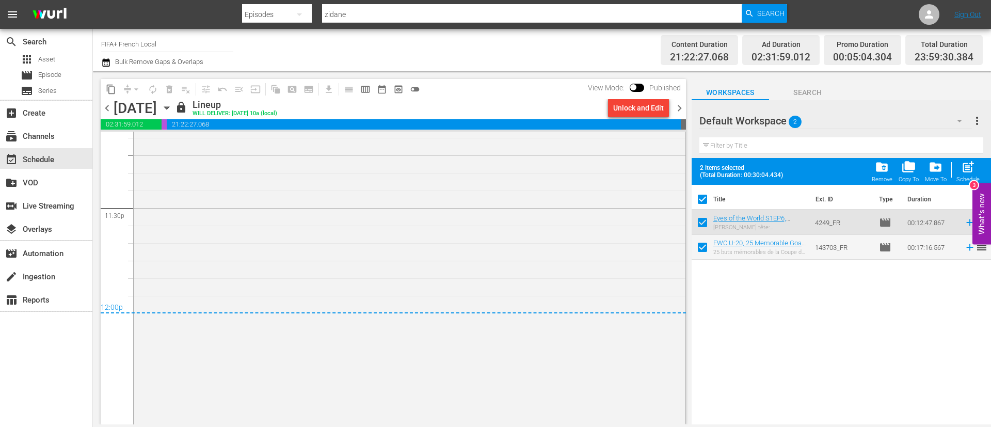
click at [643, 110] on div "Unlock and Edit" at bounding box center [638, 108] width 51 height 19
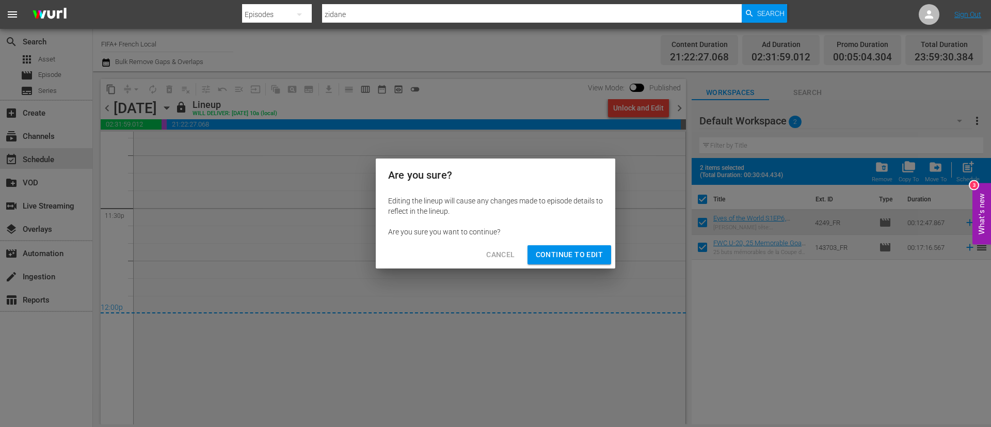
click at [593, 247] on button "Continue to Edit" at bounding box center [570, 254] width 84 height 19
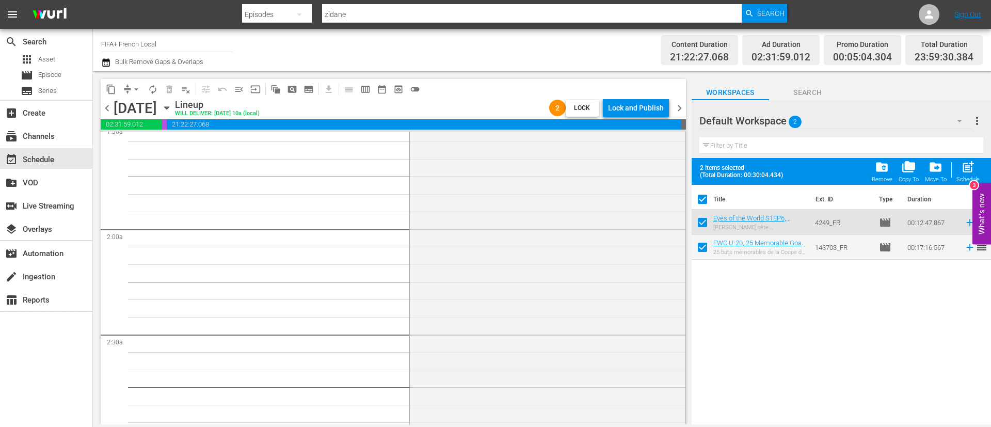
scroll to position [0, 0]
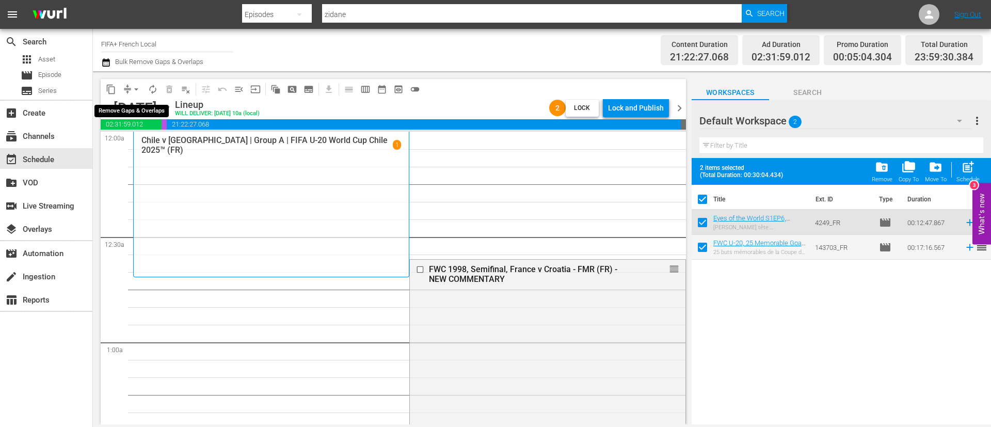
click at [125, 87] on span "compress" at bounding box center [127, 89] width 10 height 10
click at [137, 83] on button "arrow_drop_down" at bounding box center [136, 89] width 17 height 17
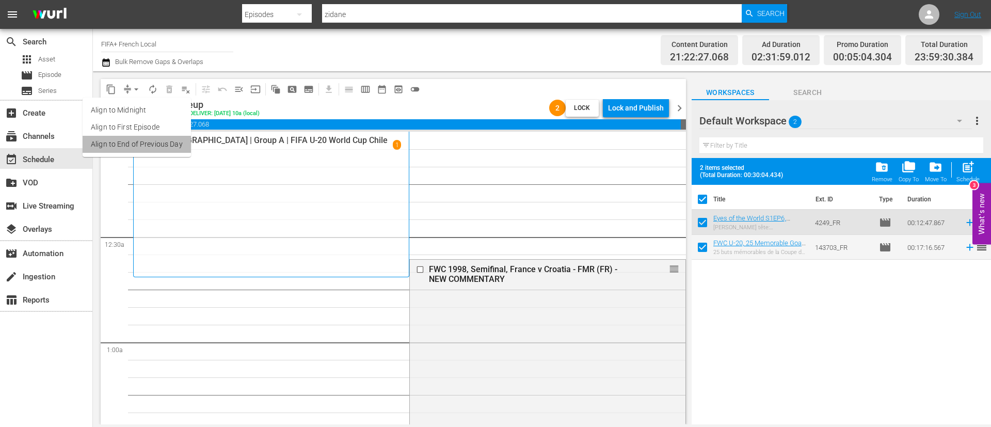
click at [141, 147] on li "Align to End of Previous Day" at bounding box center [137, 144] width 108 height 17
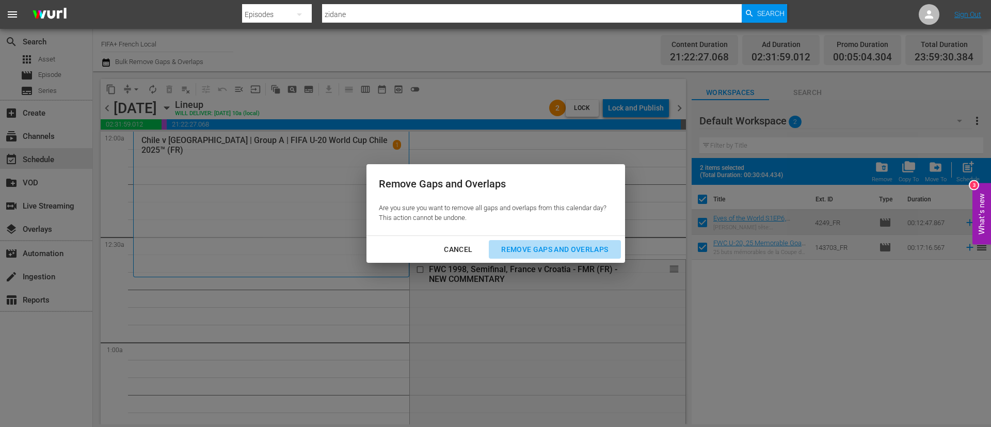
click at [562, 247] on div "Remove Gaps and Overlaps" at bounding box center [554, 249] width 123 height 13
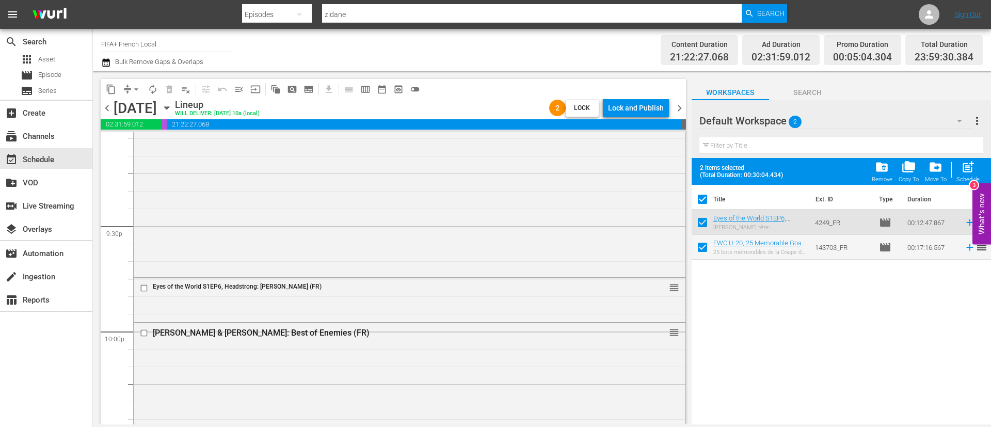
scroll to position [4491, 0]
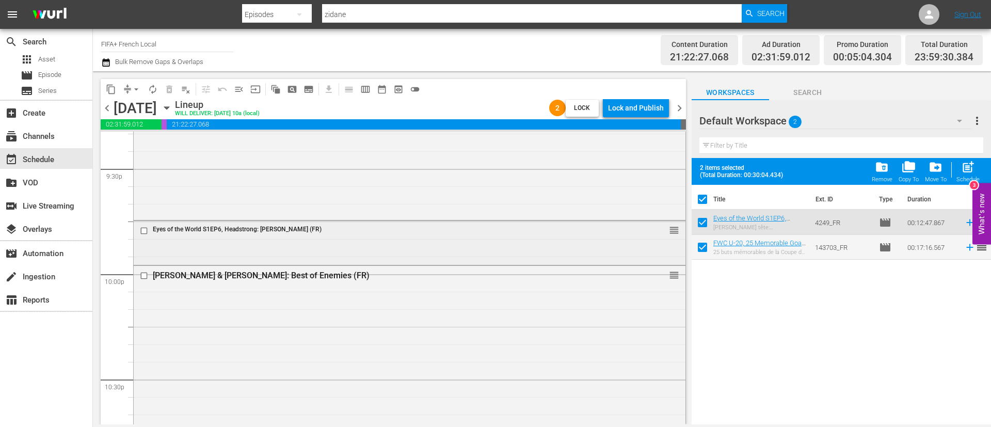
click at [144, 229] on input "checkbox" at bounding box center [145, 231] width 11 height 9
click at [174, 86] on span "delete_forever_outlined" at bounding box center [169, 89] width 10 height 10
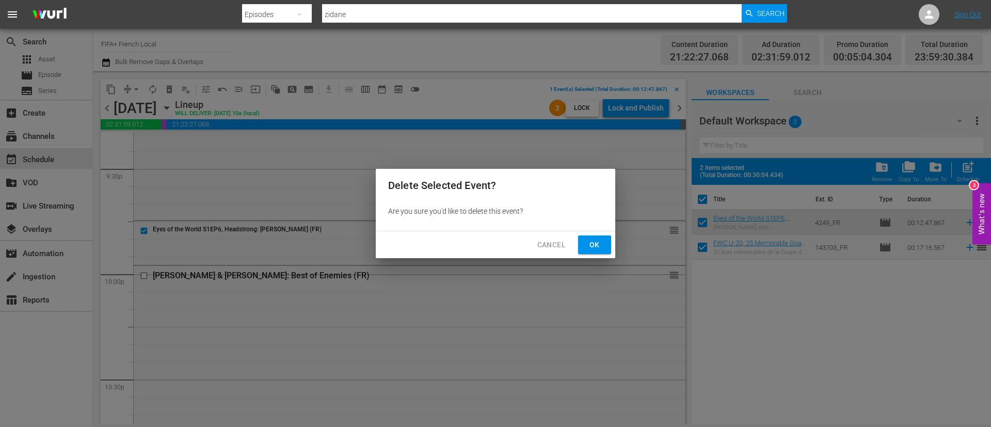
click at [582, 236] on button "Ok" at bounding box center [594, 244] width 33 height 19
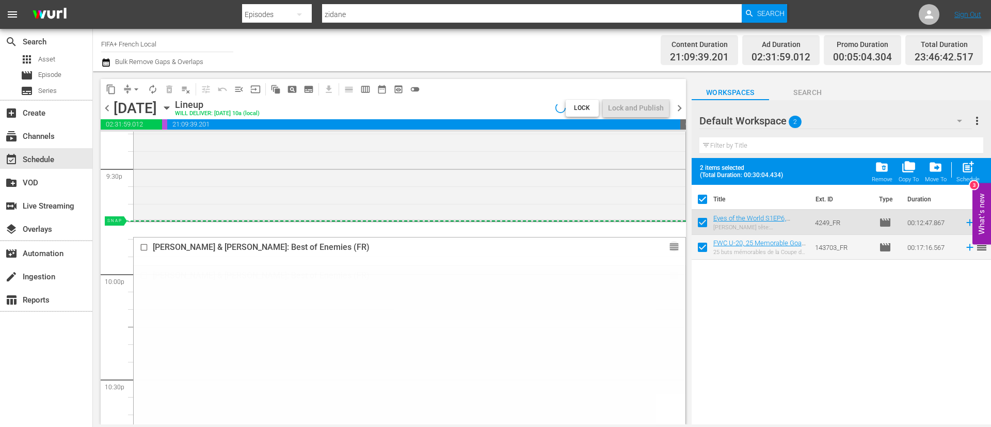
drag, startPoint x: 664, startPoint y: 278, endPoint x: 664, endPoint y: 230, distance: 47.5
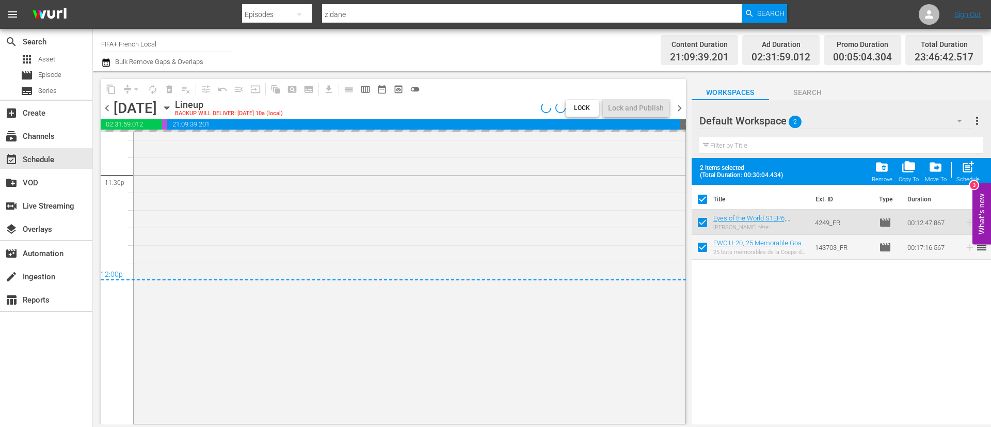
scroll to position [4751, 0]
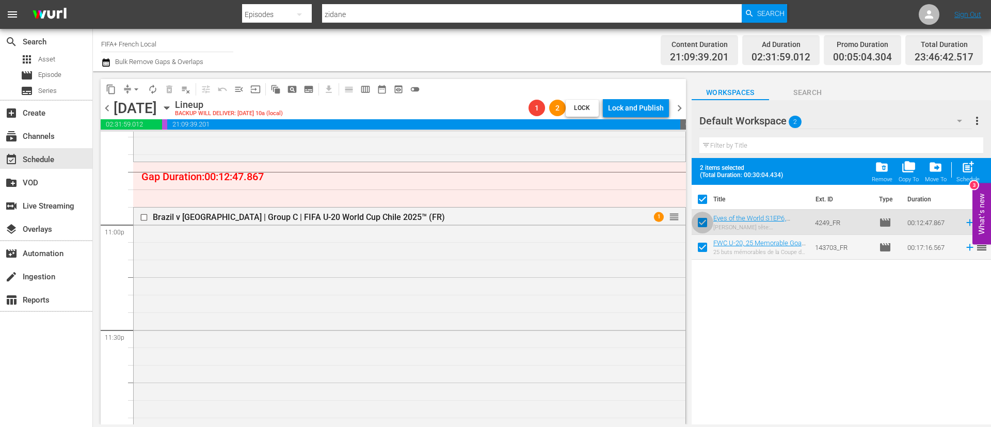
drag, startPoint x: 698, startPoint y: 225, endPoint x: 709, endPoint y: 235, distance: 14.2
click at [699, 225] on input "checkbox" at bounding box center [703, 225] width 22 height 22
checkbox input "false"
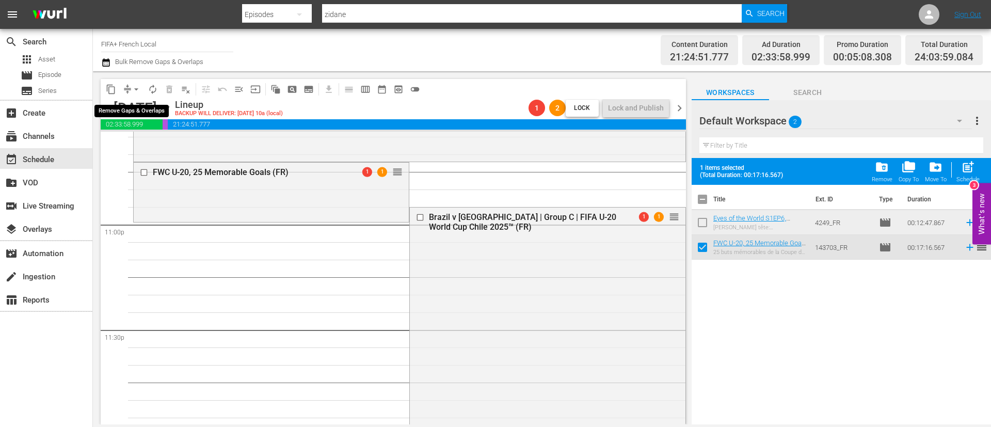
click at [138, 86] on span "arrow_drop_down" at bounding box center [136, 89] width 10 height 10
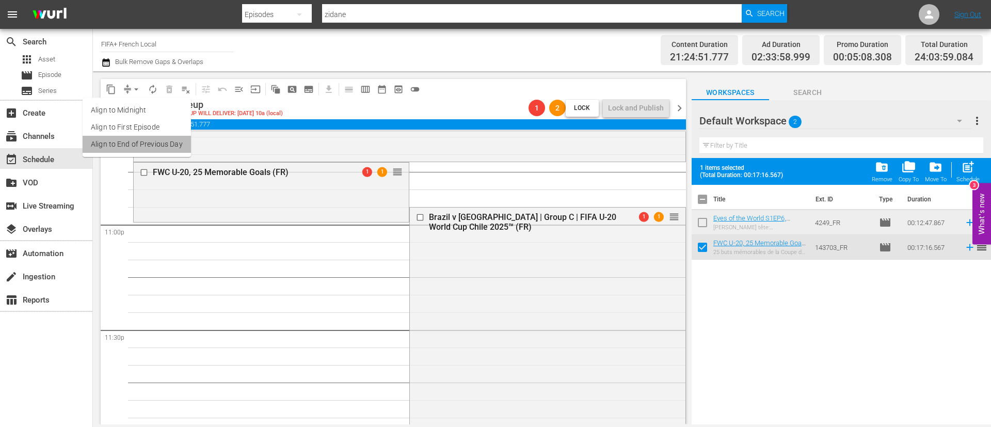
click at [144, 149] on li "Align to End of Previous Day" at bounding box center [137, 144] width 108 height 17
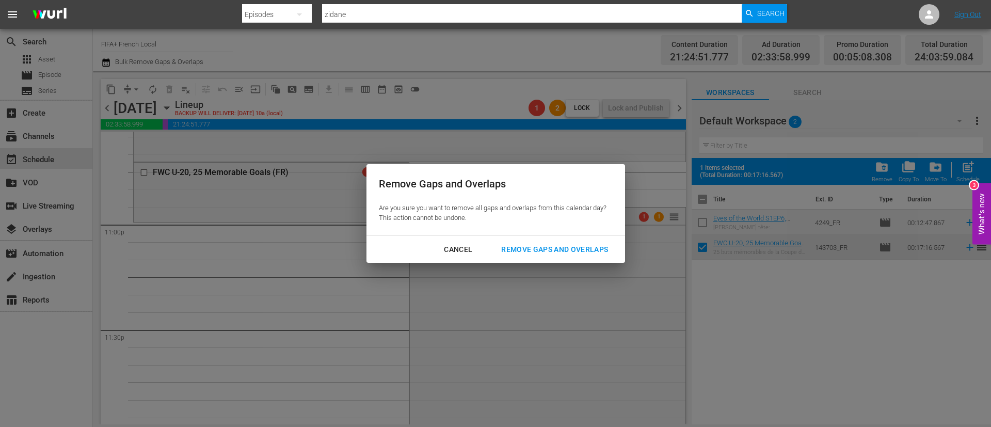
click at [550, 252] on div "Remove Gaps and Overlaps" at bounding box center [554, 249] width 123 height 13
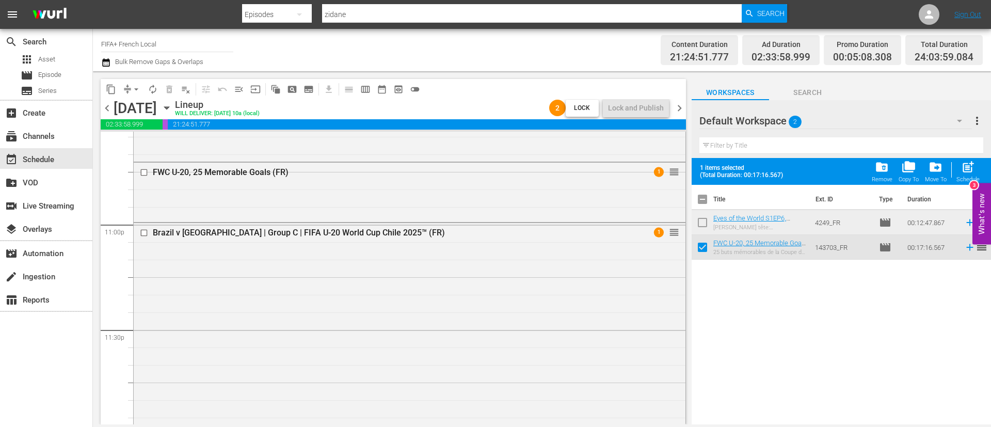
click at [700, 254] on input "checkbox" at bounding box center [703, 249] width 22 height 22
checkbox input "false"
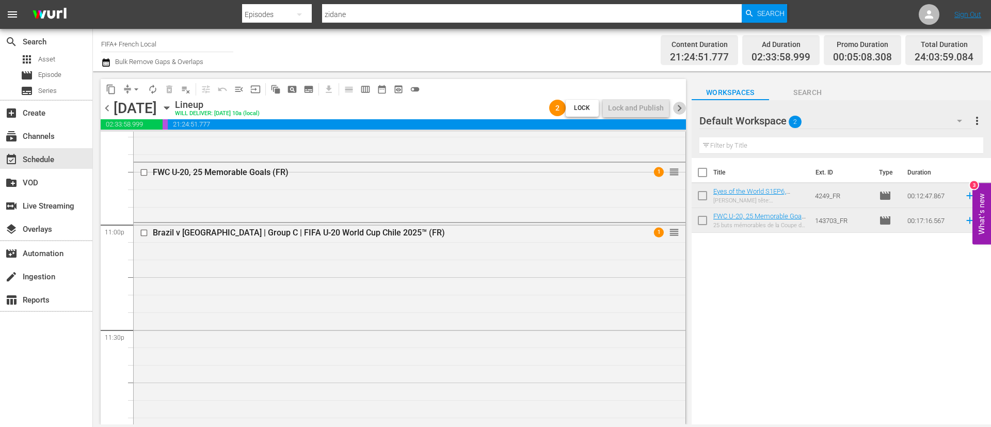
click at [679, 106] on span "chevron_right" at bounding box center [679, 108] width 13 height 13
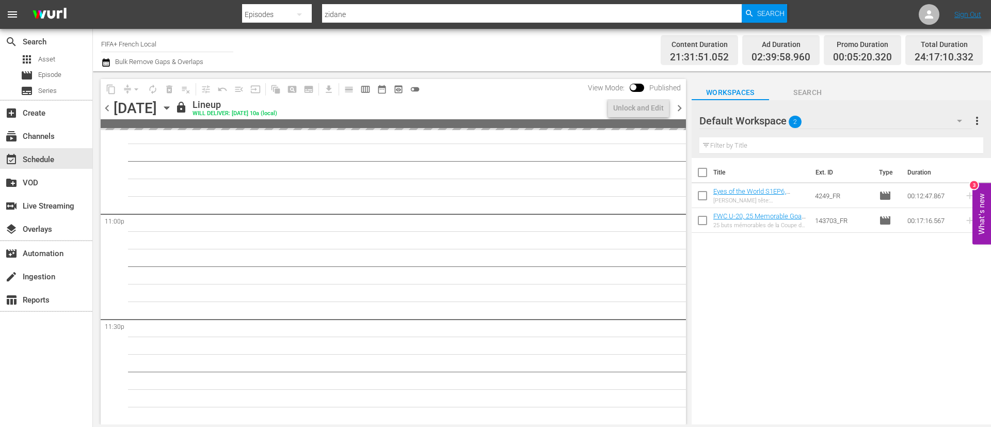
scroll to position [4734, 0]
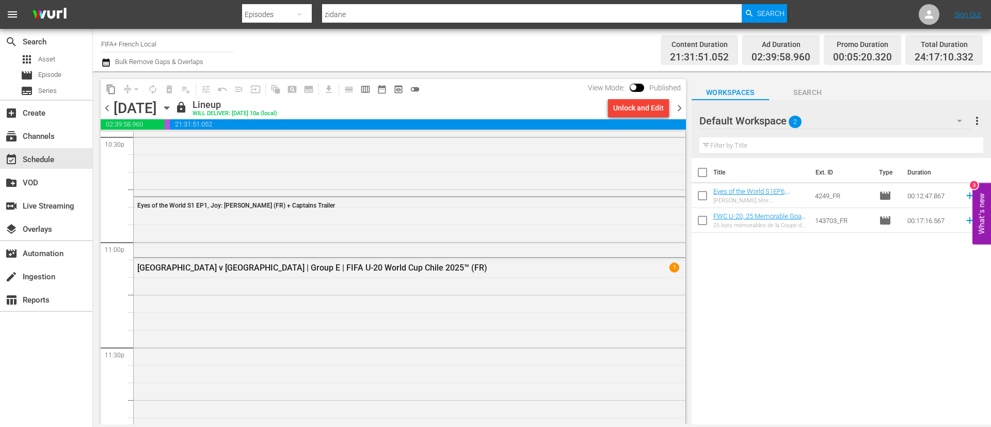
click at [624, 109] on div "Unlock and Edit" at bounding box center [638, 108] width 51 height 19
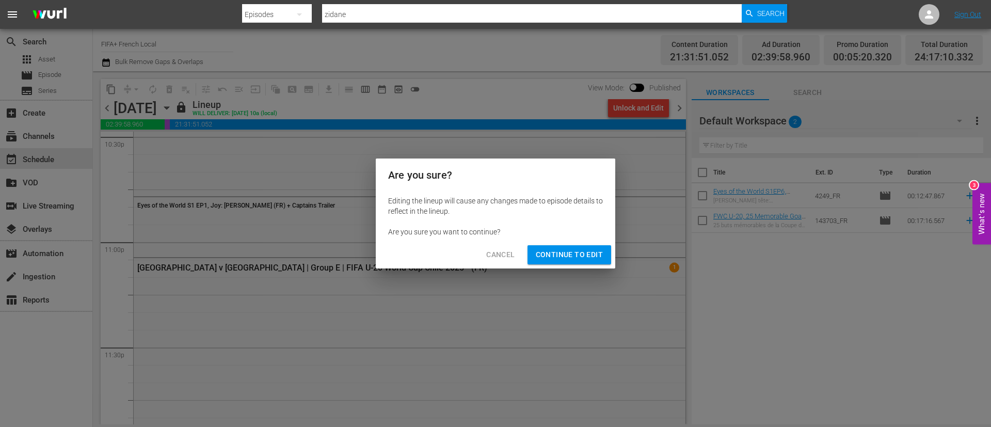
click at [584, 251] on span "Continue to Edit" at bounding box center [569, 254] width 67 height 13
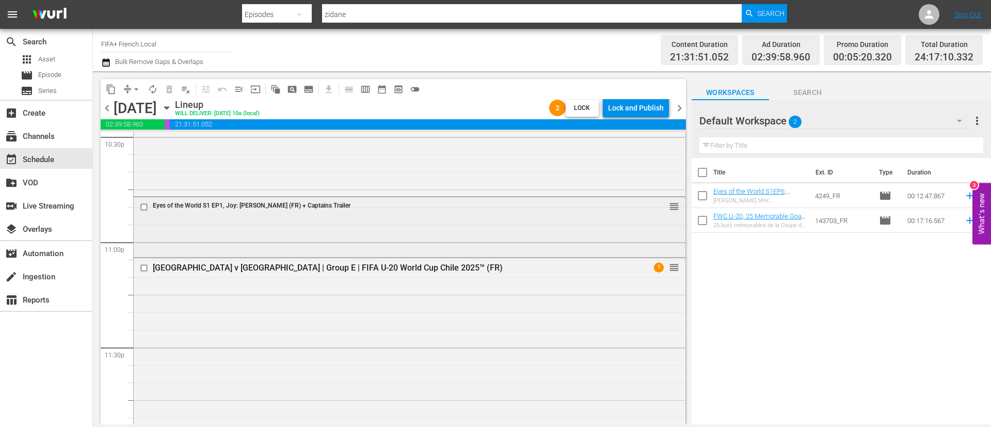
click at [144, 208] on input "checkbox" at bounding box center [145, 207] width 11 height 9
click at [164, 89] on button "delete_forever_outlined" at bounding box center [169, 89] width 17 height 17
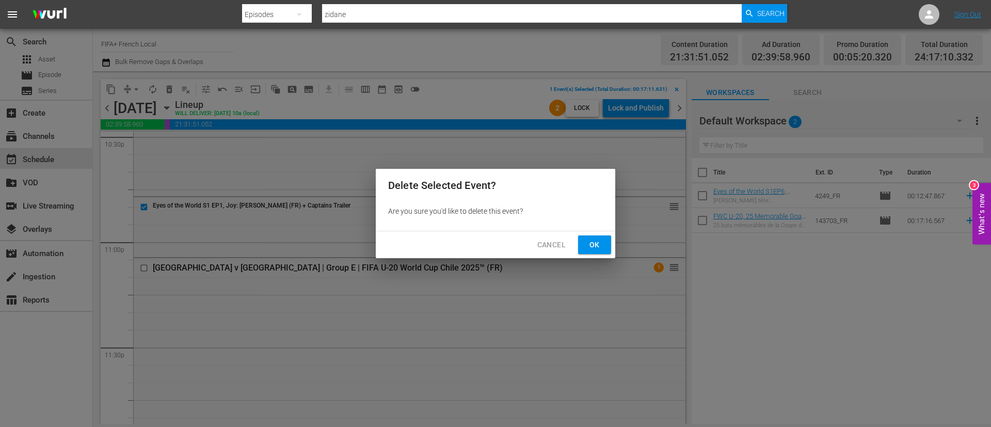
click at [604, 246] on button "Ok" at bounding box center [594, 244] width 33 height 19
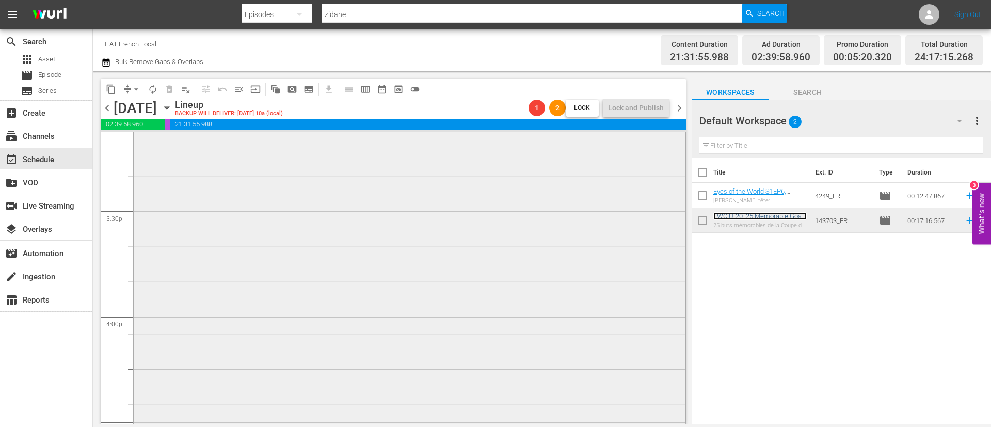
scroll to position [2953, 0]
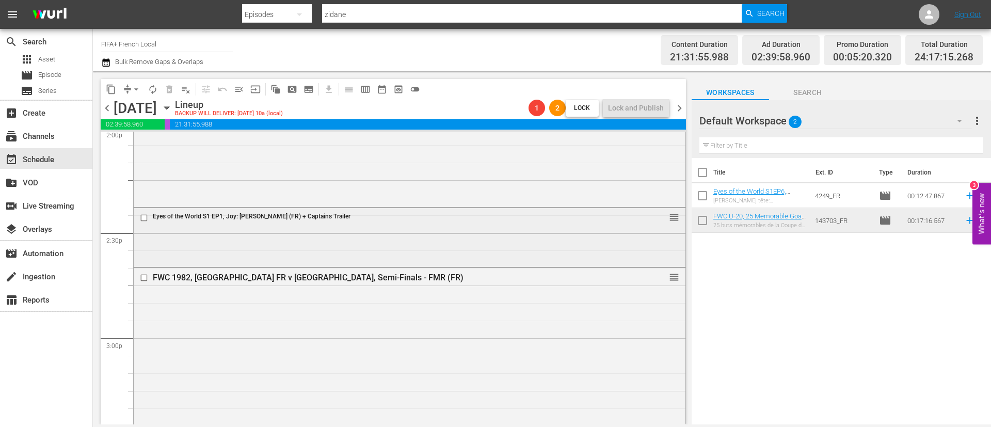
click at [140, 216] on input "checkbox" at bounding box center [145, 217] width 11 height 9
click at [170, 89] on span "delete_forever_outlined" at bounding box center [169, 89] width 10 height 10
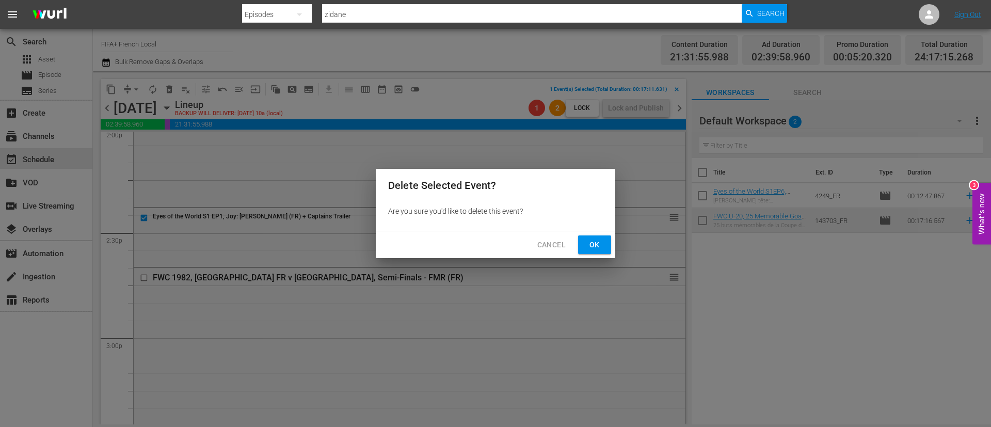
click at [592, 246] on span "Ok" at bounding box center [594, 244] width 17 height 13
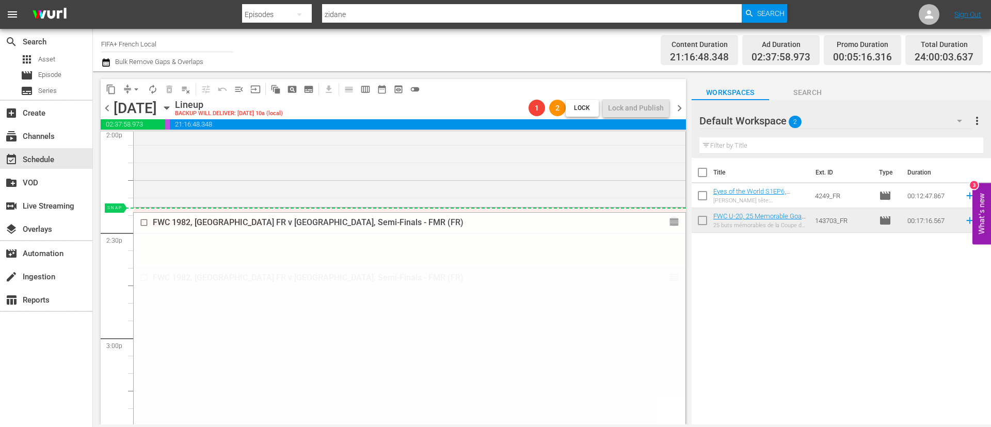
drag, startPoint x: 662, startPoint y: 276, endPoint x: 659, endPoint y: 208, distance: 67.7
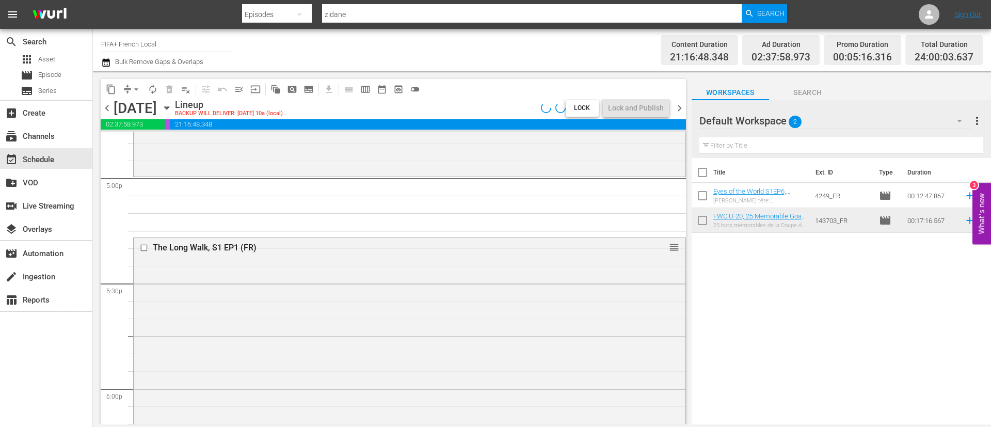
scroll to position [3572, 0]
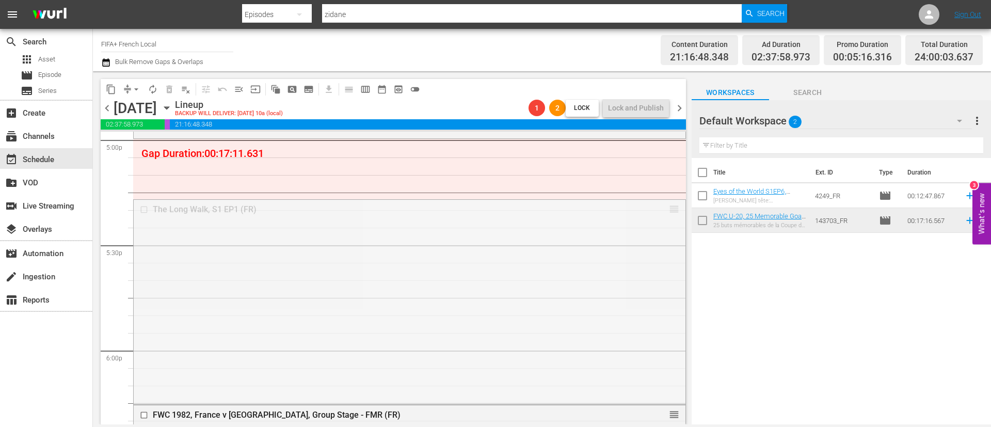
drag, startPoint x: 663, startPoint y: 205, endPoint x: 651, endPoint y: 140, distance: 65.6
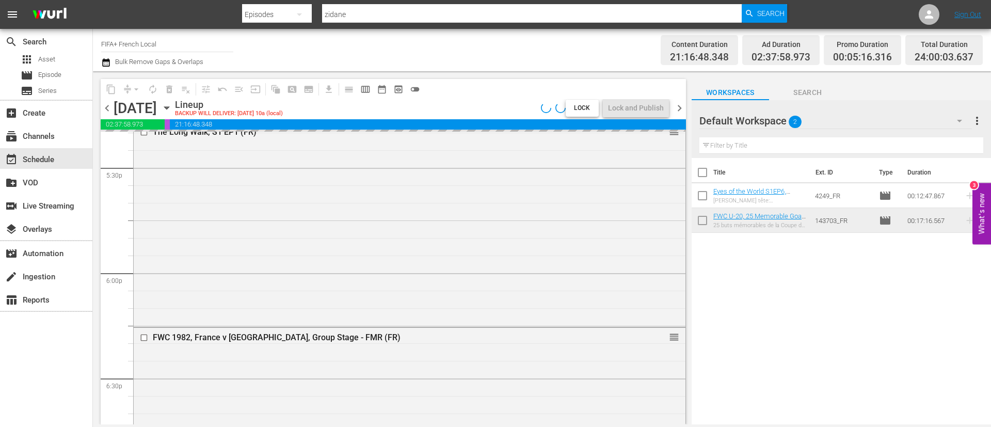
scroll to position [3727, 0]
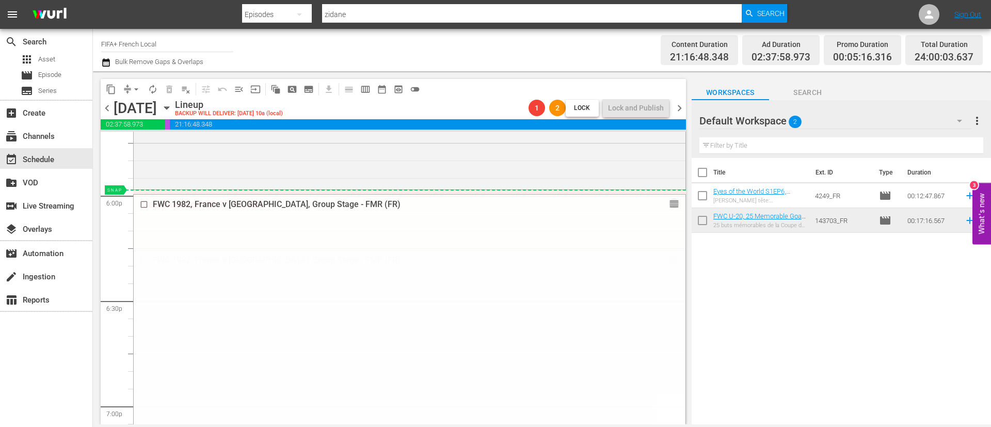
drag, startPoint x: 663, startPoint y: 260, endPoint x: 660, endPoint y: 192, distance: 68.2
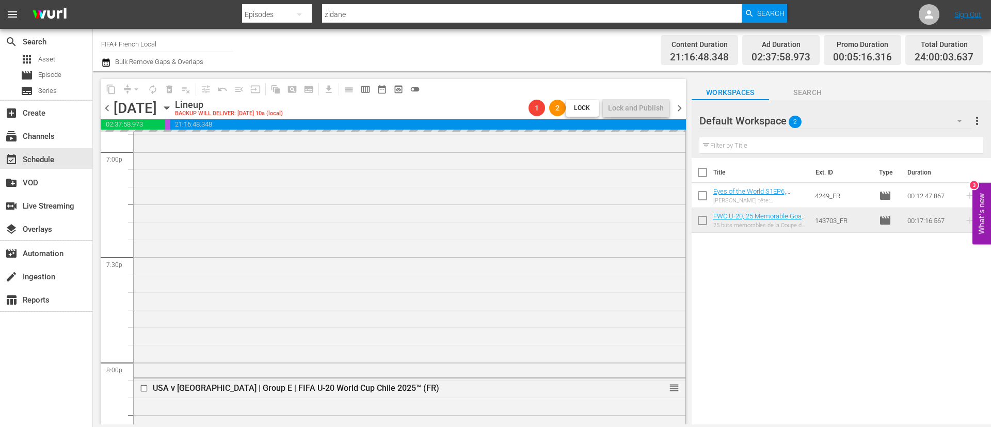
scroll to position [4037, 0]
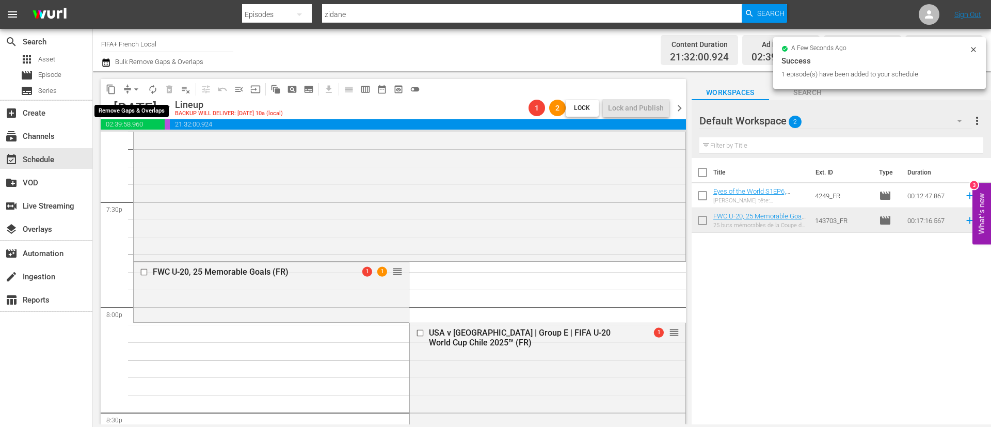
click at [131, 87] on span "arrow_drop_down" at bounding box center [136, 89] width 10 height 10
click at [138, 152] on li "Align to End of Previous Day" at bounding box center [137, 144] width 108 height 17
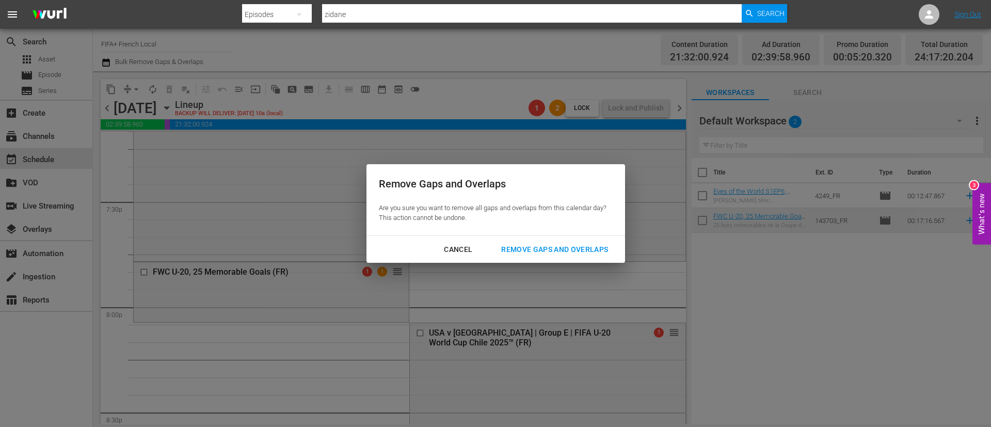
click at [578, 242] on button "Remove Gaps and Overlaps" at bounding box center [555, 249] width 132 height 19
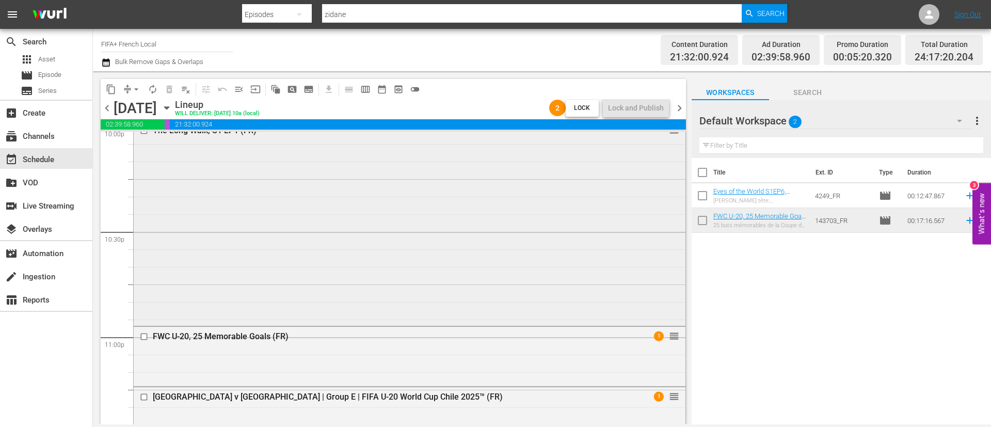
scroll to position [4983, 0]
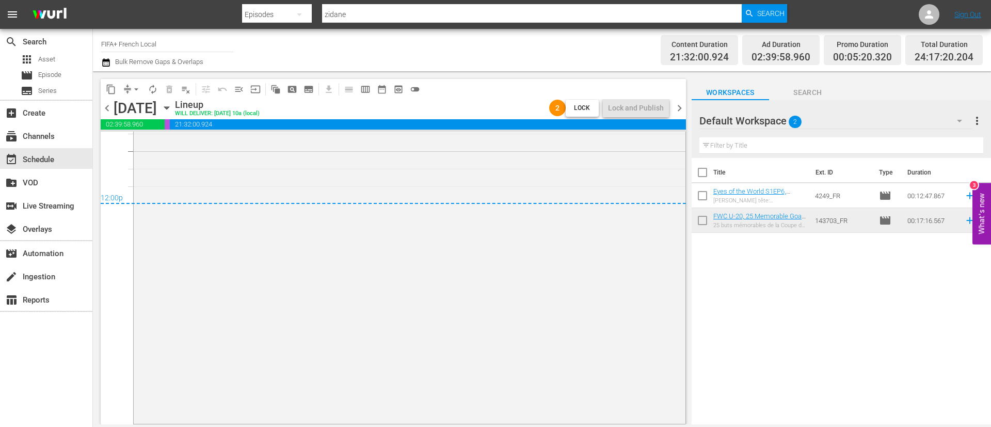
click at [678, 105] on span "chevron_right" at bounding box center [679, 108] width 13 height 13
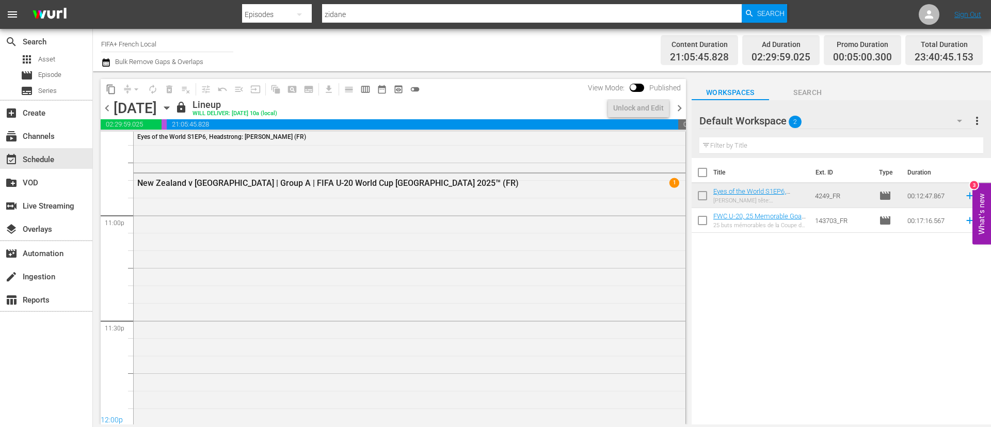
scroll to position [4881, 0]
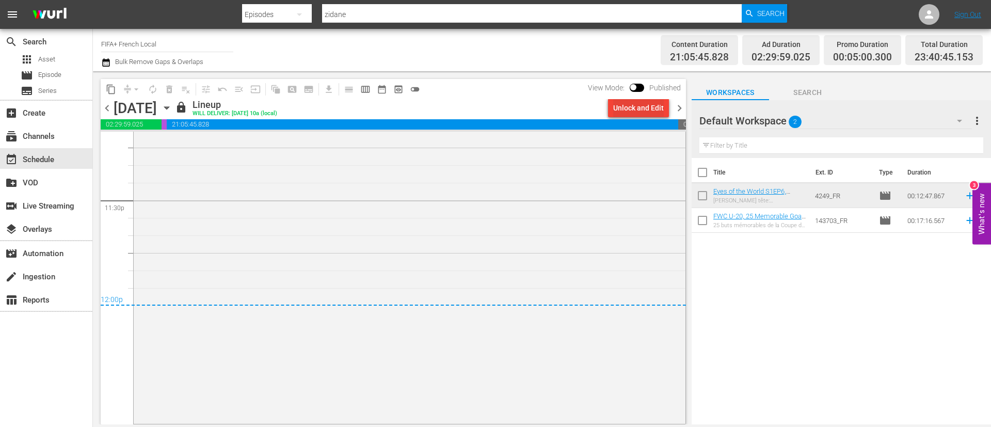
click at [653, 106] on div "Unlock and Edit" at bounding box center [638, 108] width 51 height 19
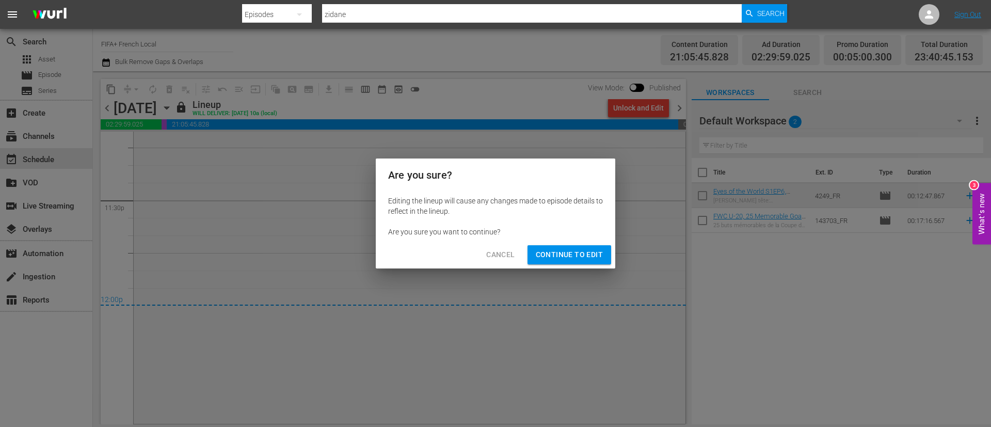
click at [591, 255] on span "Continue to Edit" at bounding box center [569, 254] width 67 height 13
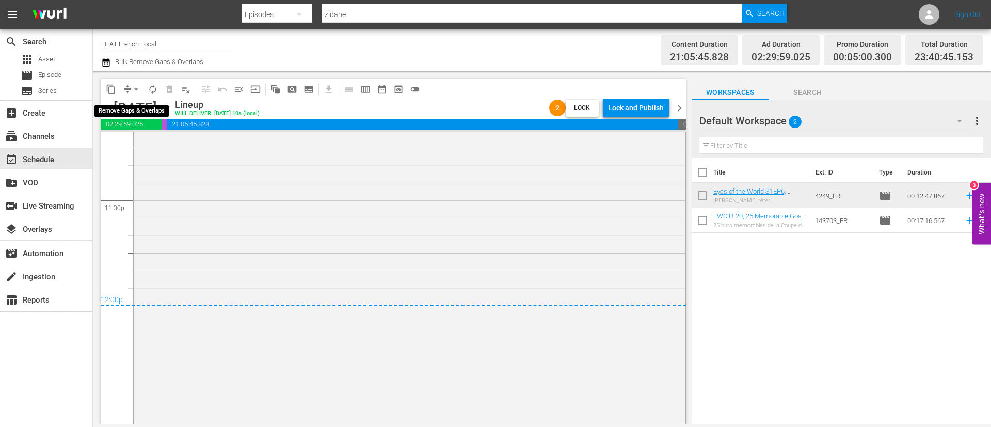
click at [134, 86] on span "arrow_drop_down" at bounding box center [136, 89] width 10 height 10
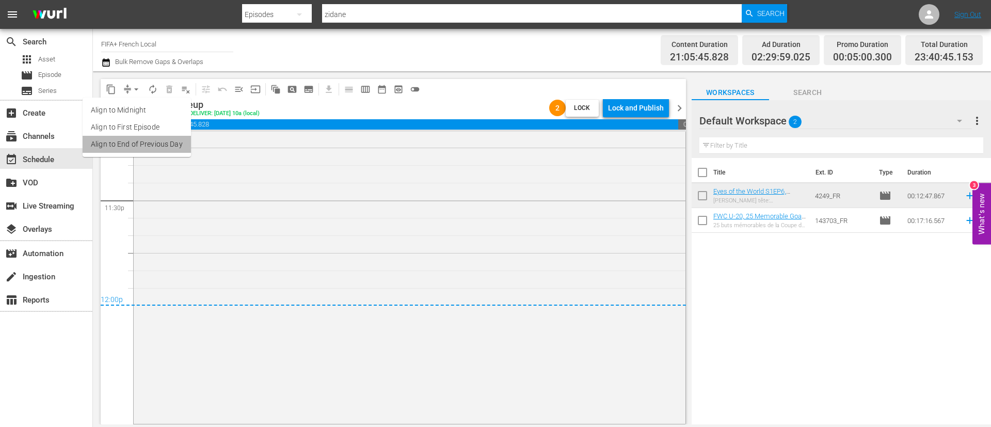
click at [151, 145] on li "Align to End of Previous Day" at bounding box center [137, 144] width 108 height 17
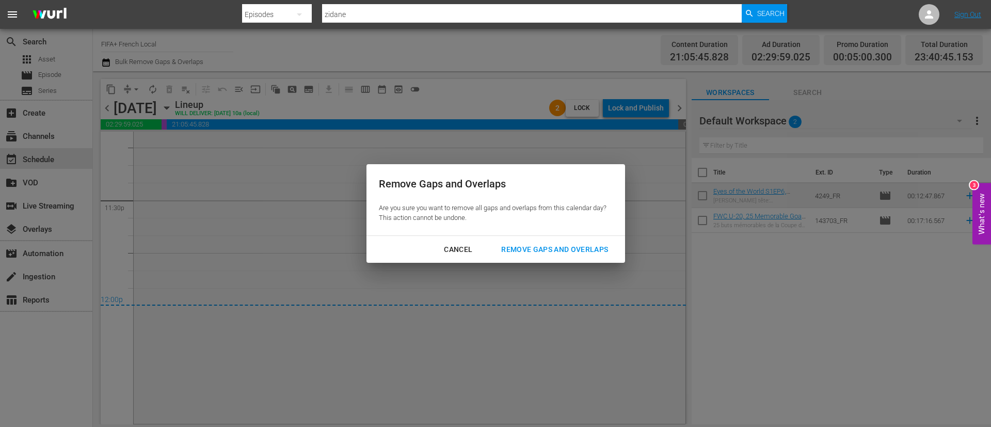
click at [614, 248] on div "Remove Gaps and Overlaps" at bounding box center [554, 249] width 123 height 13
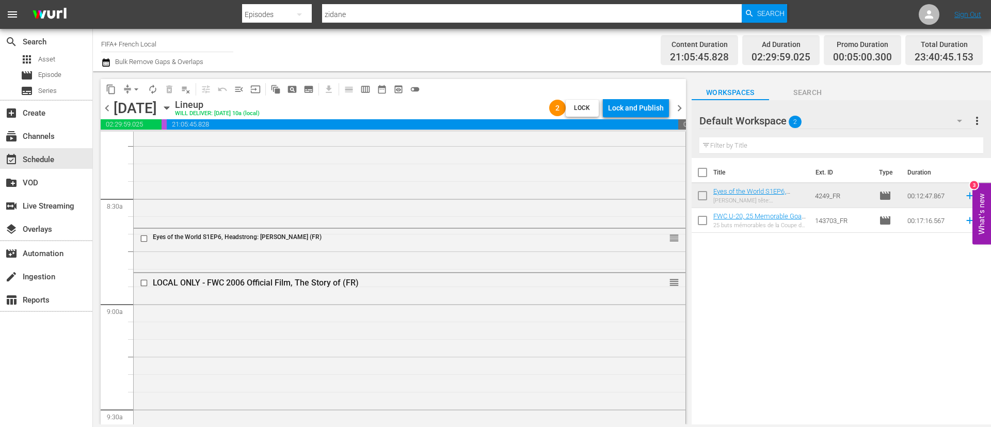
scroll to position [1626, 0]
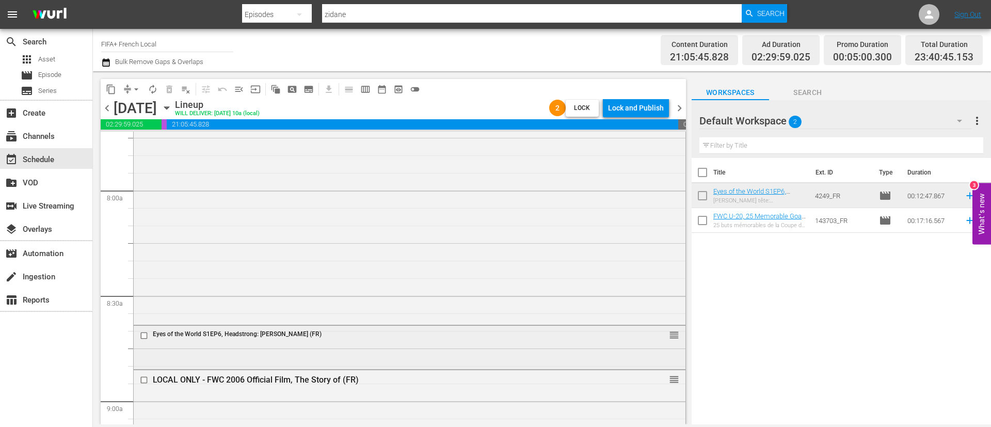
click at [146, 335] on input "checkbox" at bounding box center [145, 335] width 11 height 9
click at [171, 94] on button "delete_forever_outlined" at bounding box center [169, 89] width 17 height 17
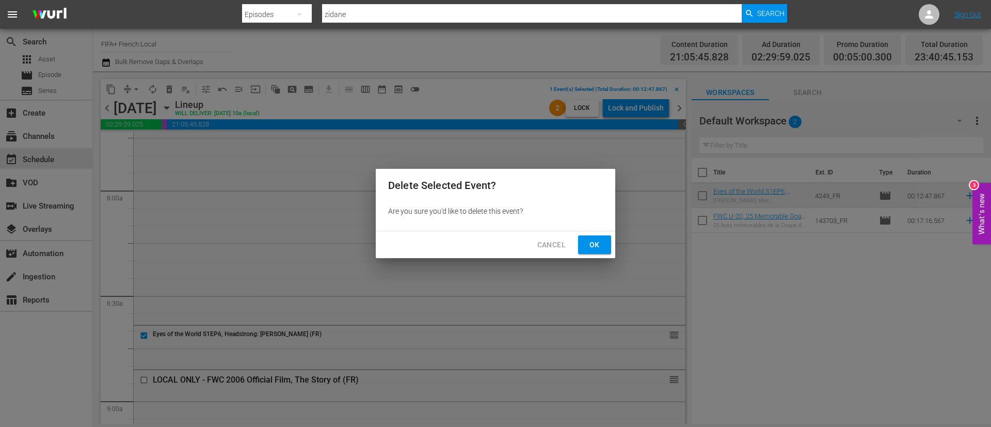
click at [601, 248] on span "Ok" at bounding box center [594, 244] width 17 height 13
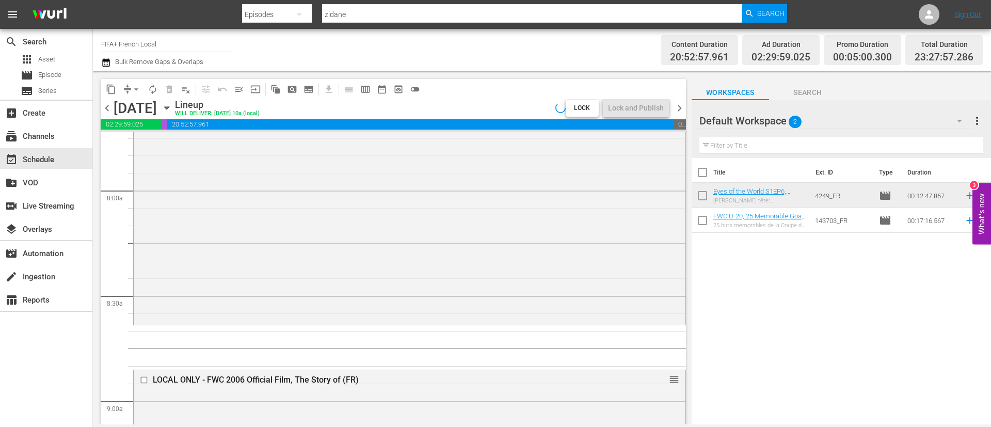
scroll to position [1704, 0]
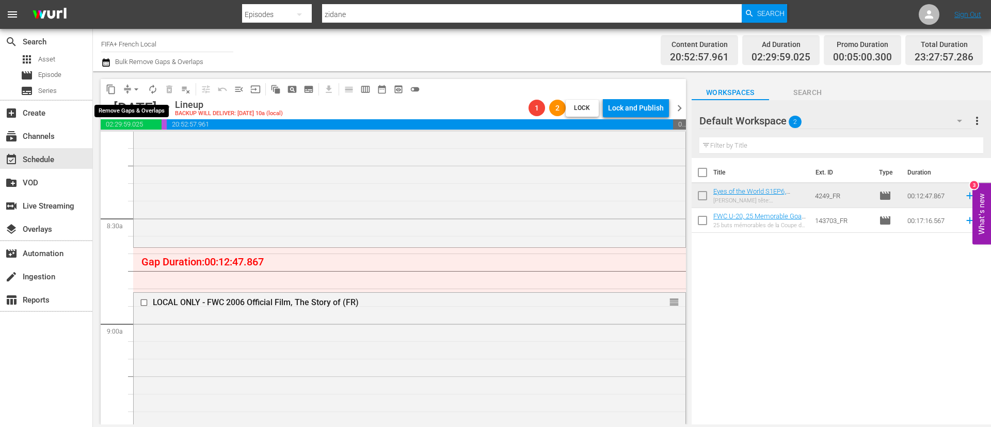
click at [133, 91] on span "arrow_drop_down" at bounding box center [136, 89] width 10 height 10
click at [156, 146] on li "Align to End of Previous Day" at bounding box center [137, 144] width 108 height 17
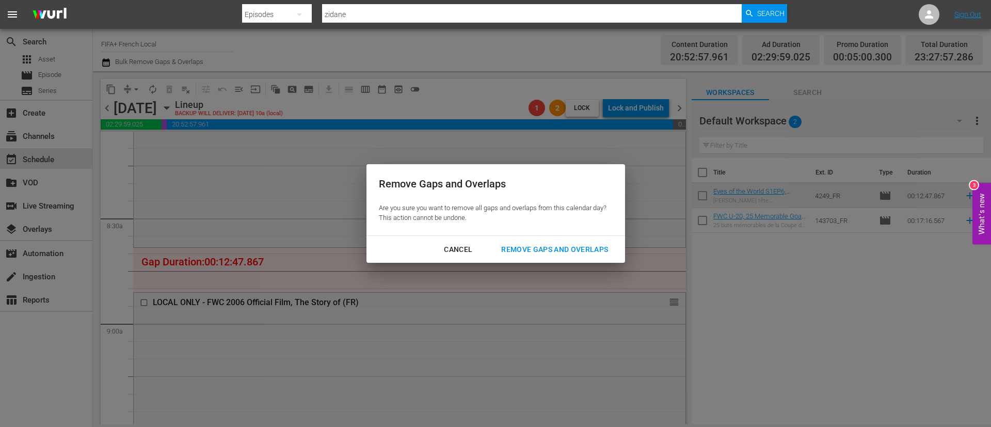
click at [518, 243] on div "Remove Gaps and Overlaps" at bounding box center [554, 249] width 123 height 13
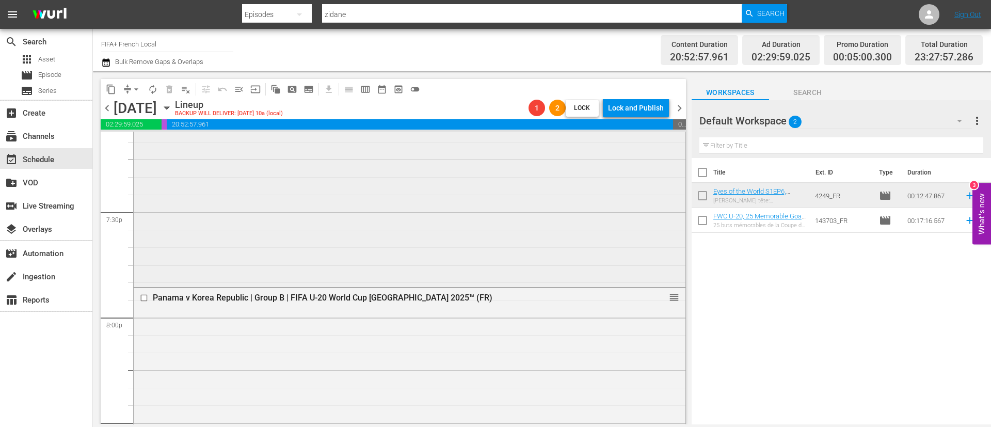
scroll to position [4104, 0]
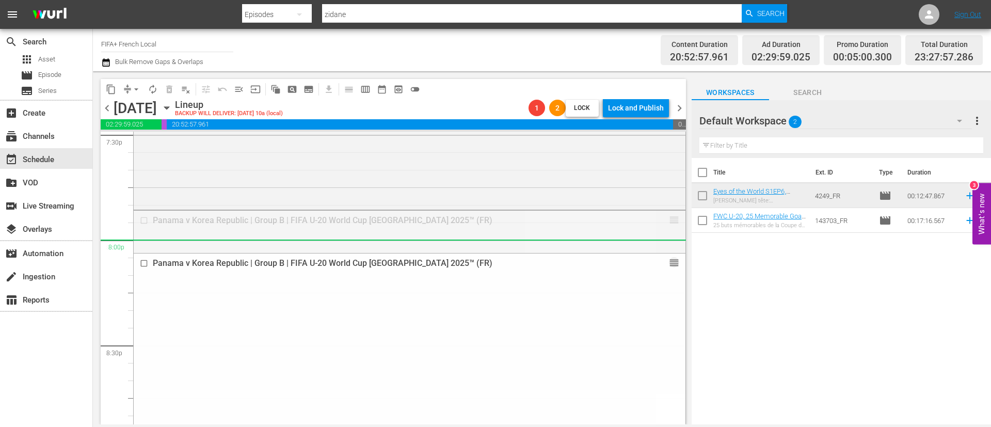
drag, startPoint x: 667, startPoint y: 217, endPoint x: 663, endPoint y: 256, distance: 38.9
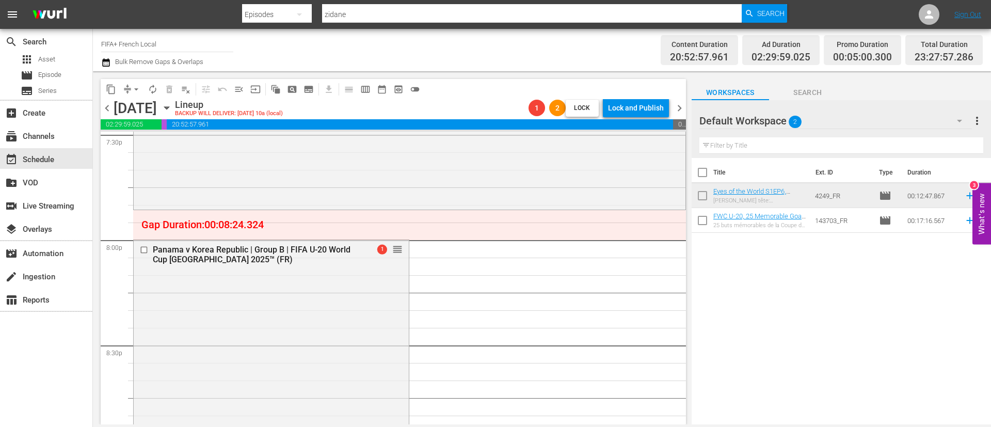
scroll to position [4026, 0]
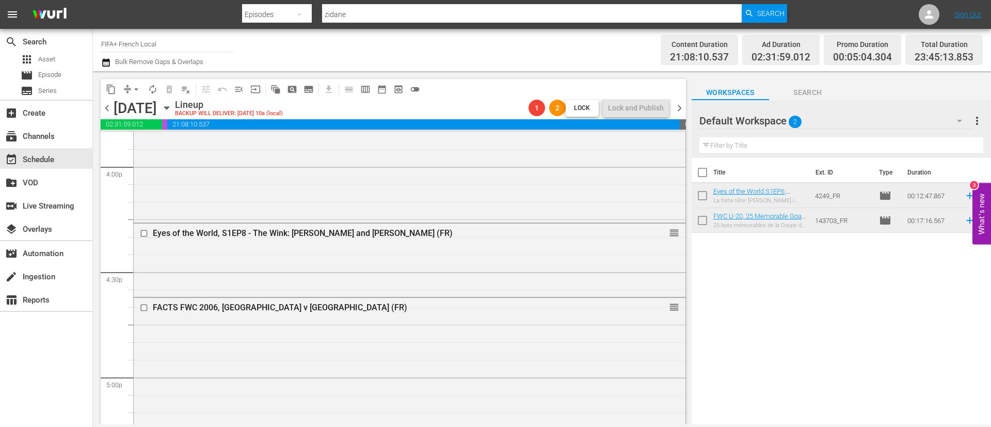
scroll to position [3330, 0]
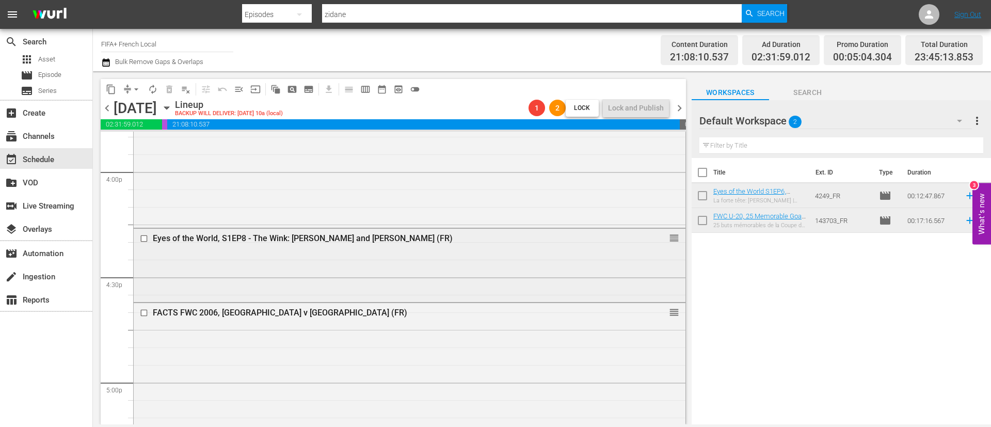
click at [249, 263] on div "Eyes of the World, S1EP8 - The Wink: [PERSON_NAME] and [PERSON_NAME] (FR) reord…" at bounding box center [410, 265] width 552 height 72
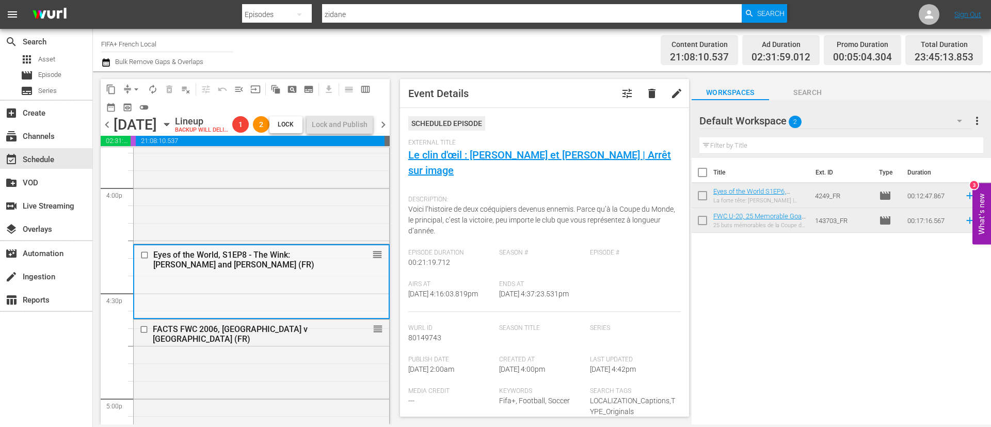
click at [146, 260] on input "checkbox" at bounding box center [145, 255] width 11 height 9
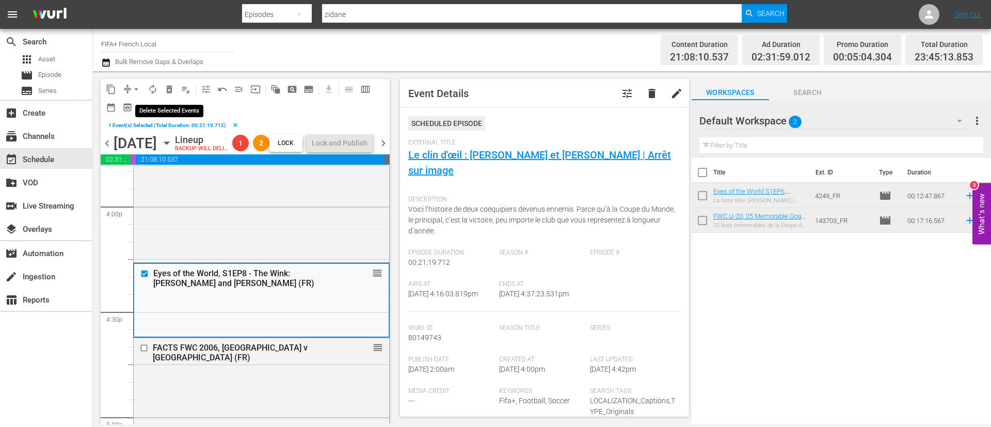
click at [171, 88] on span "delete_forever_outlined" at bounding box center [169, 89] width 10 height 10
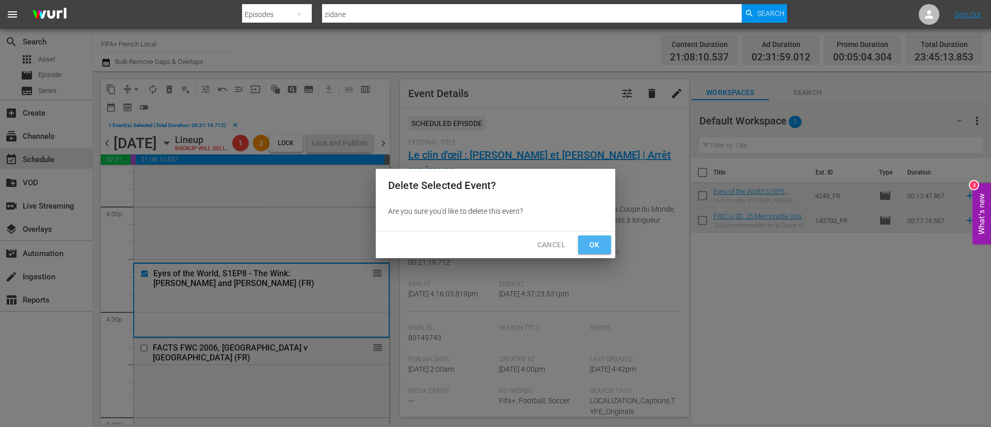
click at [587, 249] on span "Ok" at bounding box center [594, 244] width 17 height 13
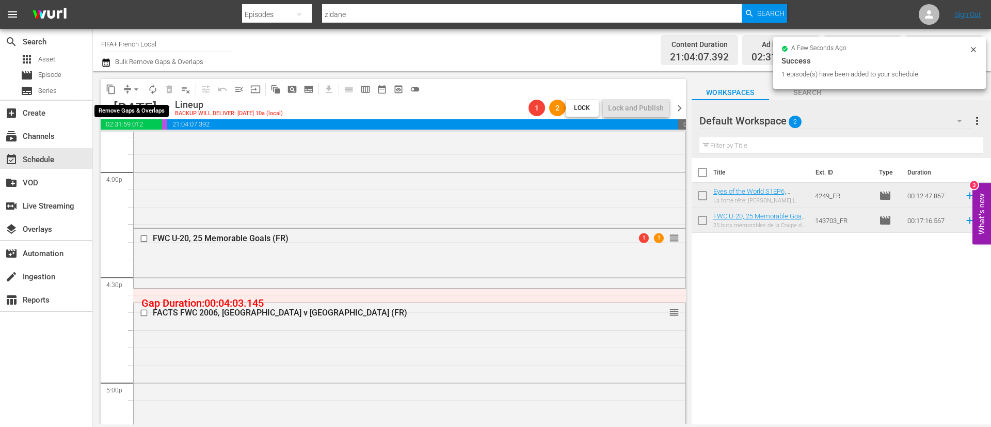
click at [132, 86] on span "arrow_drop_down" at bounding box center [136, 89] width 10 height 10
click at [174, 142] on li "Align to End of Previous Day" at bounding box center [137, 144] width 108 height 17
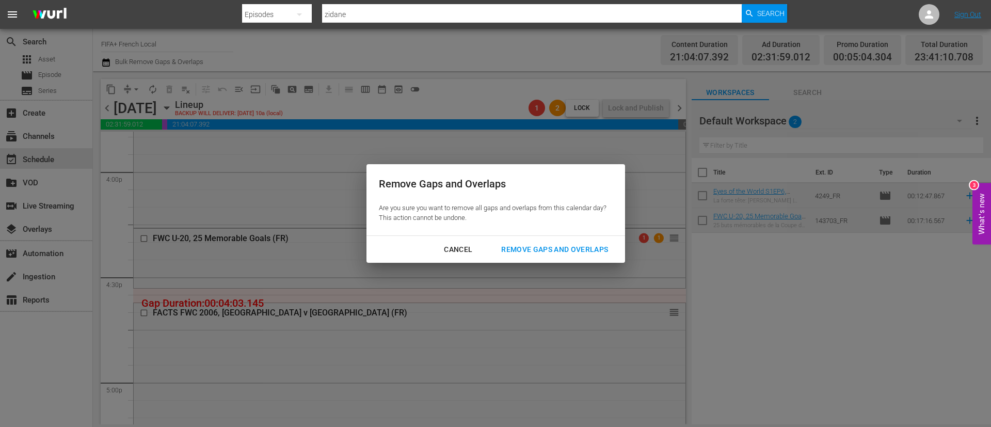
click at [588, 257] on button "Remove Gaps and Overlaps" at bounding box center [555, 249] width 132 height 19
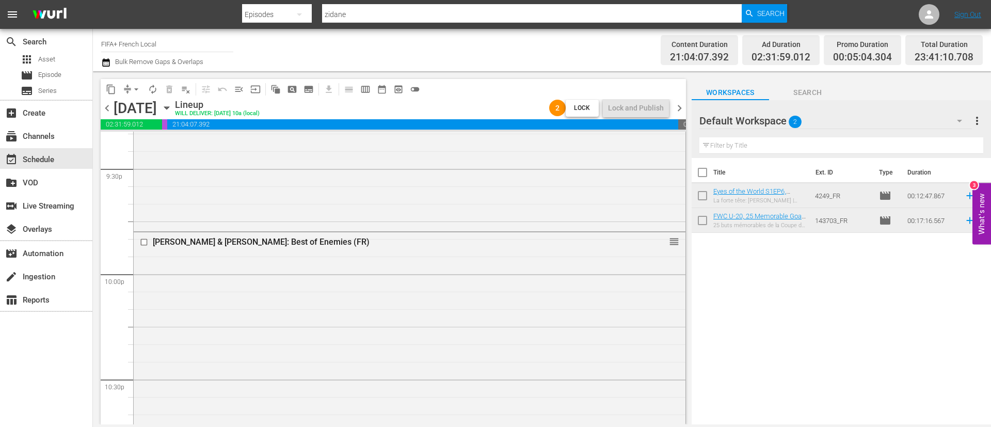
scroll to position [4723, 0]
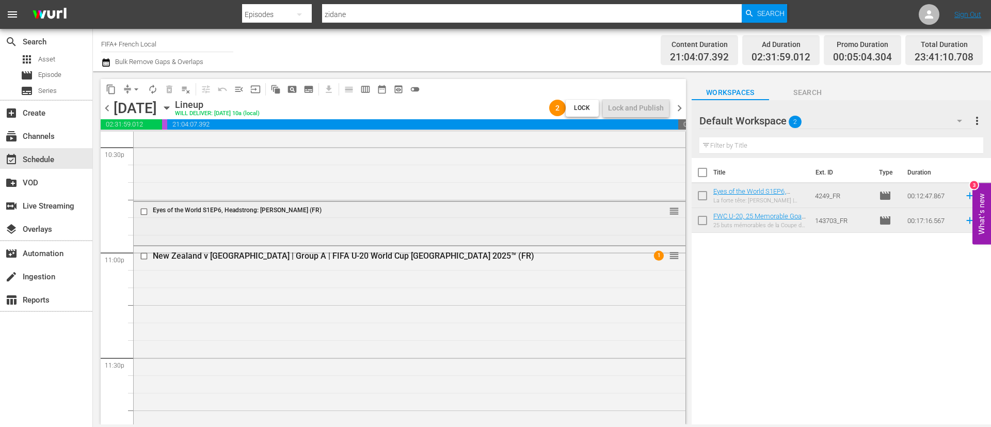
click at [140, 208] on input "checkbox" at bounding box center [145, 212] width 11 height 9
click at [162, 90] on button "delete_forever_outlined" at bounding box center [169, 89] width 17 height 17
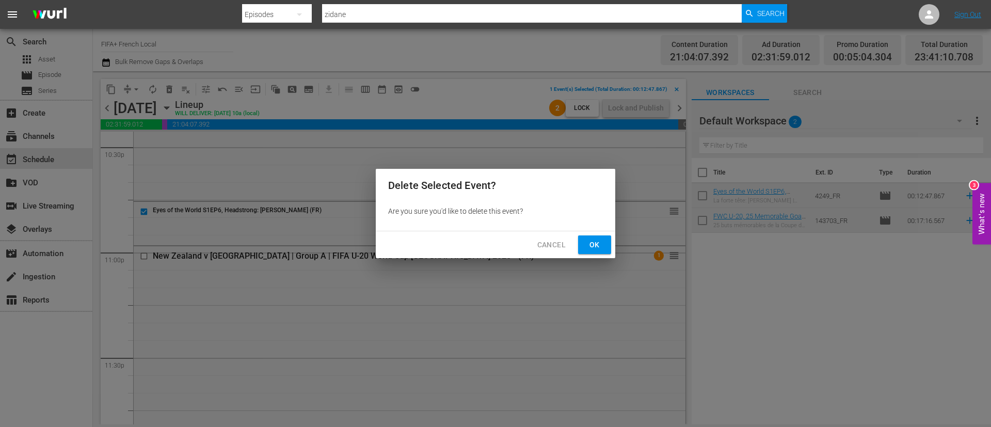
click at [599, 242] on span "Ok" at bounding box center [594, 244] width 17 height 13
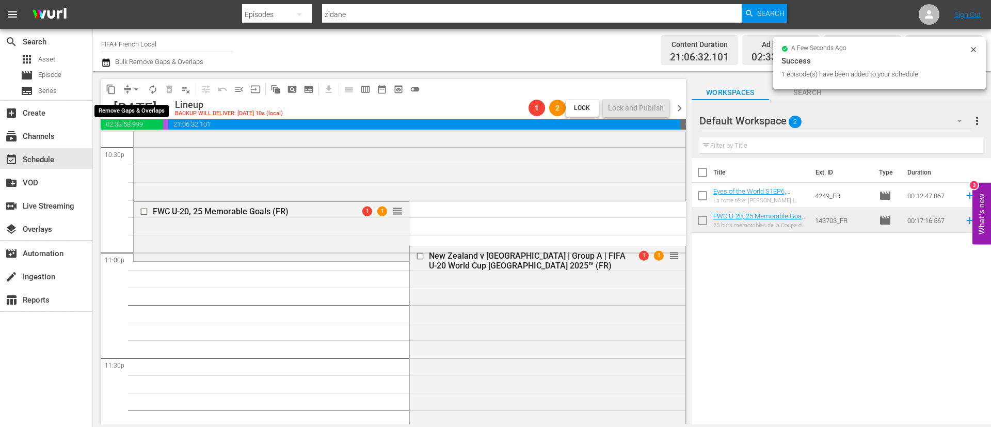
click at [136, 88] on span "arrow_drop_down" at bounding box center [136, 89] width 10 height 10
click at [151, 139] on li "Align to End of Previous Day" at bounding box center [137, 144] width 108 height 17
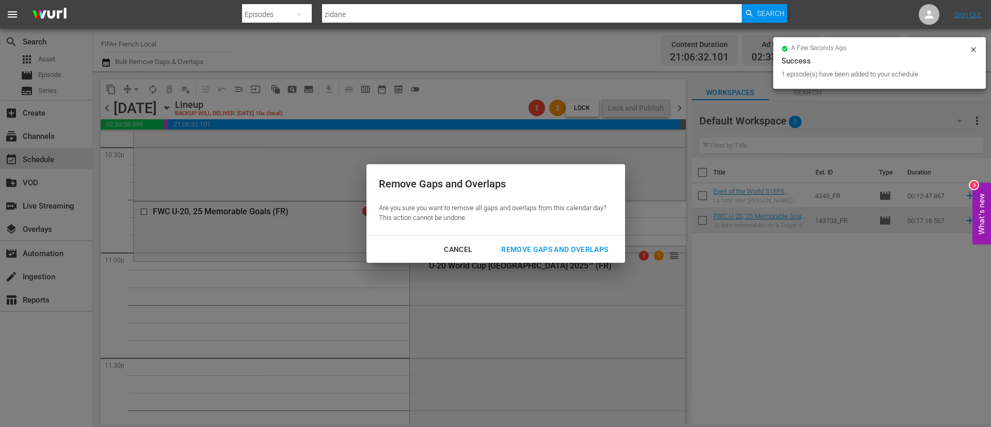
click at [598, 238] on div "Cancel Remove Gaps and Overlaps" at bounding box center [496, 249] width 259 height 27
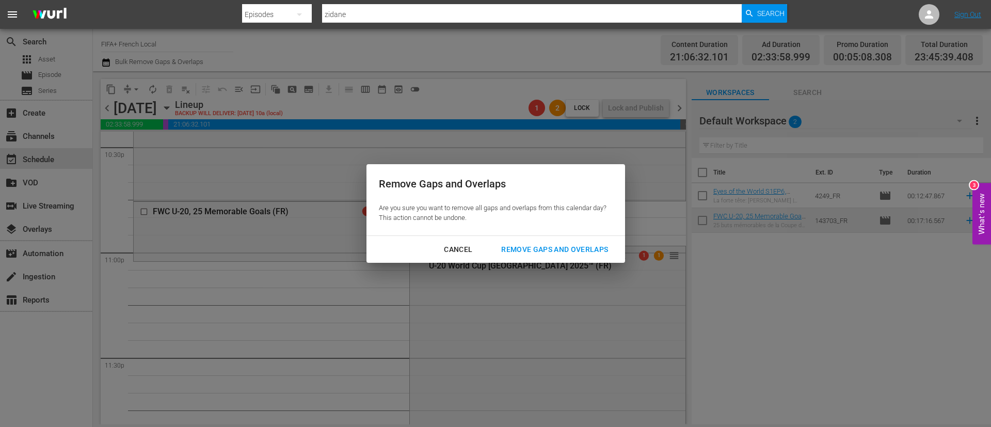
click at [595, 248] on div "Remove Gaps and Overlaps" at bounding box center [554, 249] width 123 height 13
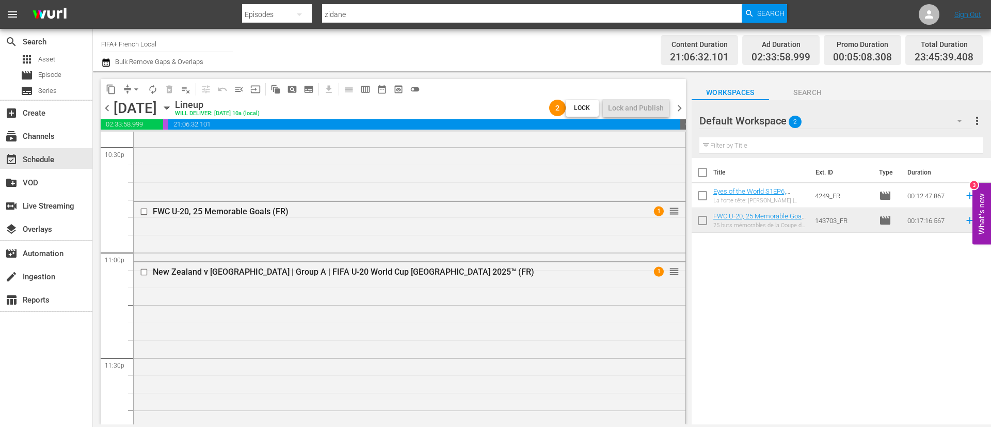
click at [680, 112] on span "chevron_right" at bounding box center [679, 108] width 13 height 13
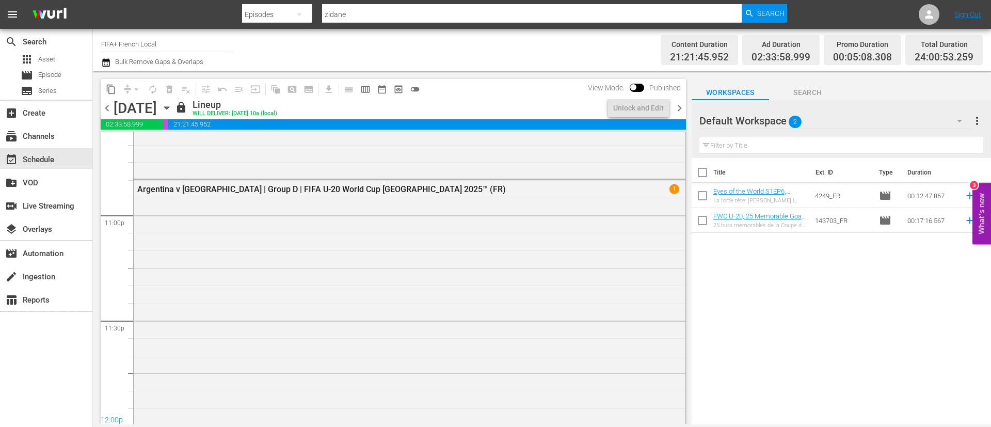
scroll to position [4741, 0]
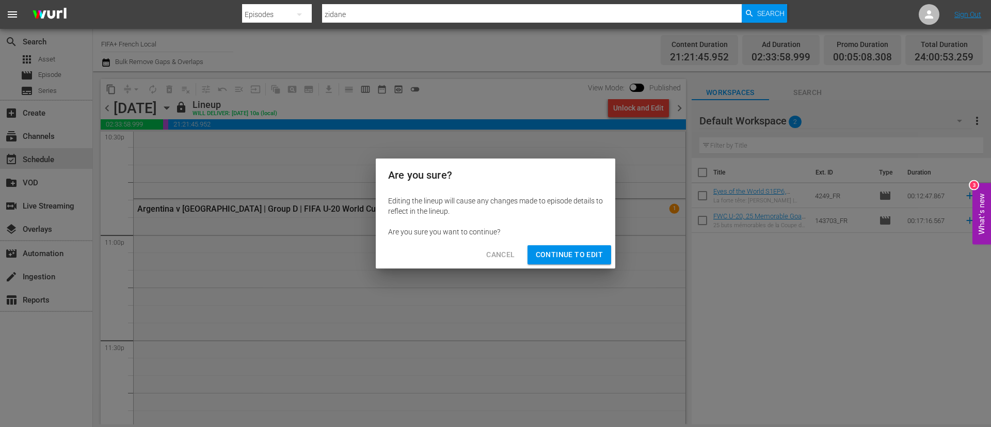
click at [581, 252] on span "Continue to Edit" at bounding box center [569, 254] width 67 height 13
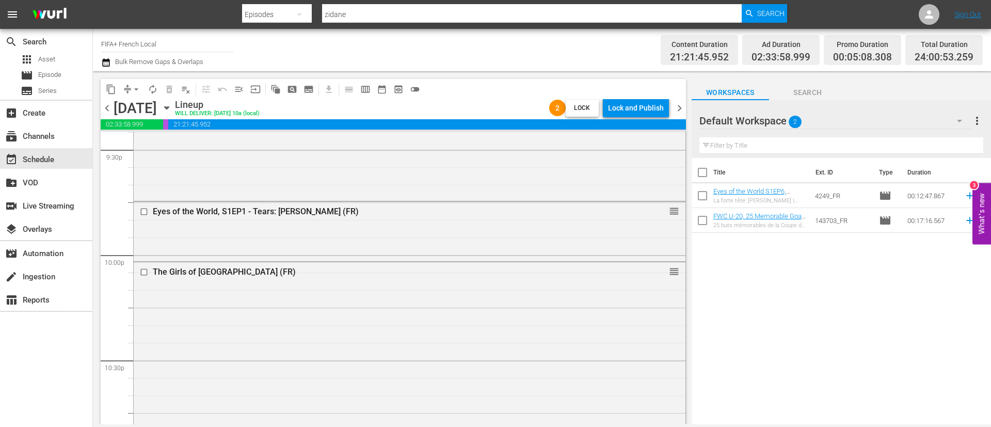
scroll to position [4509, 0]
click at [127, 97] on button "compress" at bounding box center [127, 89] width 17 height 17
click at [130, 93] on button "arrow_drop_down" at bounding box center [136, 89] width 17 height 17
click at [152, 151] on li "Align to End of Previous Day" at bounding box center [137, 144] width 108 height 17
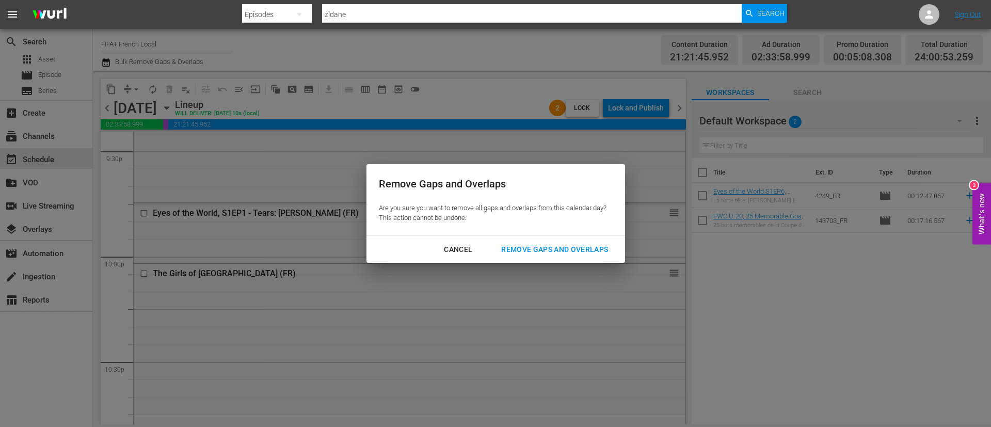
click at [557, 253] on div "Remove Gaps and Overlaps" at bounding box center [554, 249] width 123 height 13
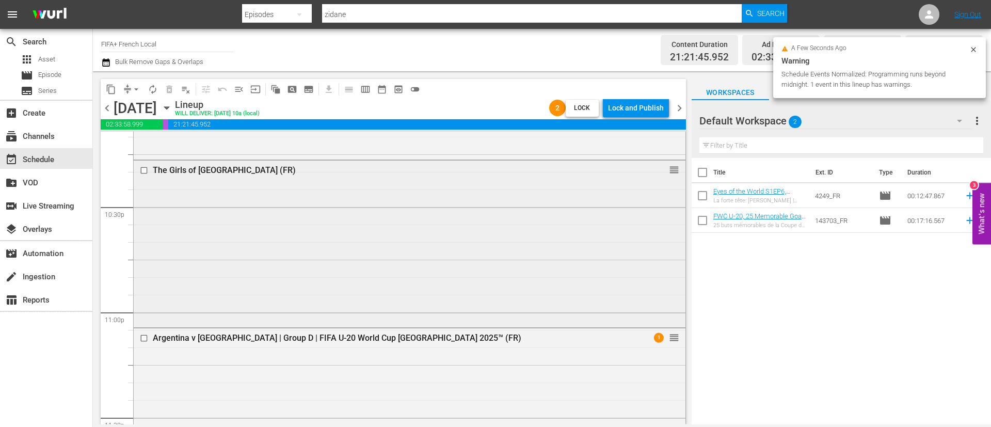
scroll to position [4586, 0]
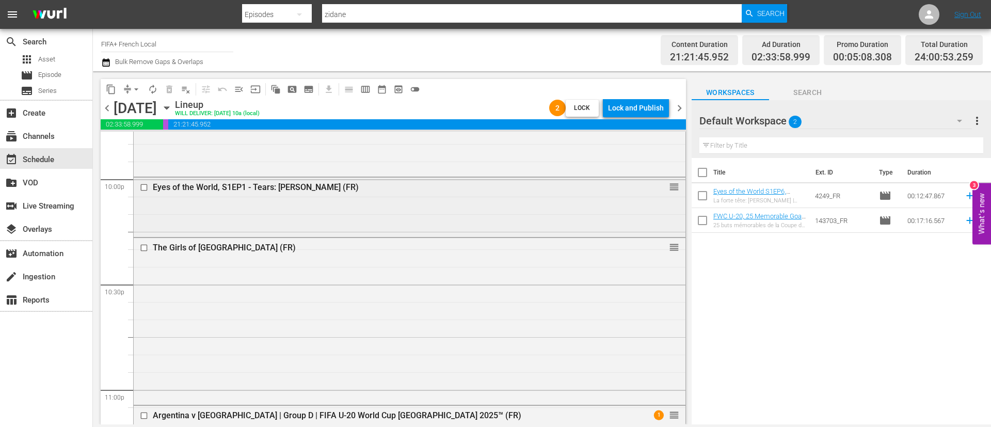
click at [140, 187] on input "checkbox" at bounding box center [145, 187] width 11 height 9
click at [172, 87] on span "delete_forever_outlined" at bounding box center [169, 89] width 10 height 10
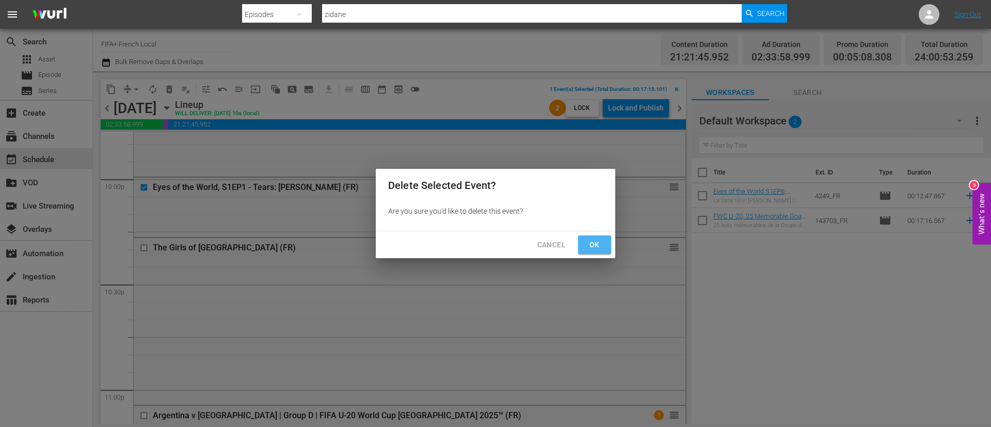
click at [583, 245] on button "Ok" at bounding box center [594, 244] width 33 height 19
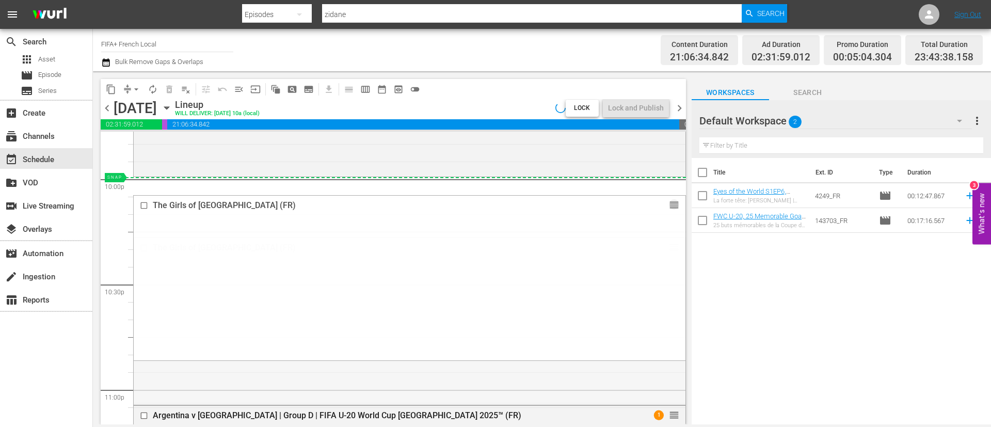
drag, startPoint x: 664, startPoint y: 248, endPoint x: 665, endPoint y: 185, distance: 63.0
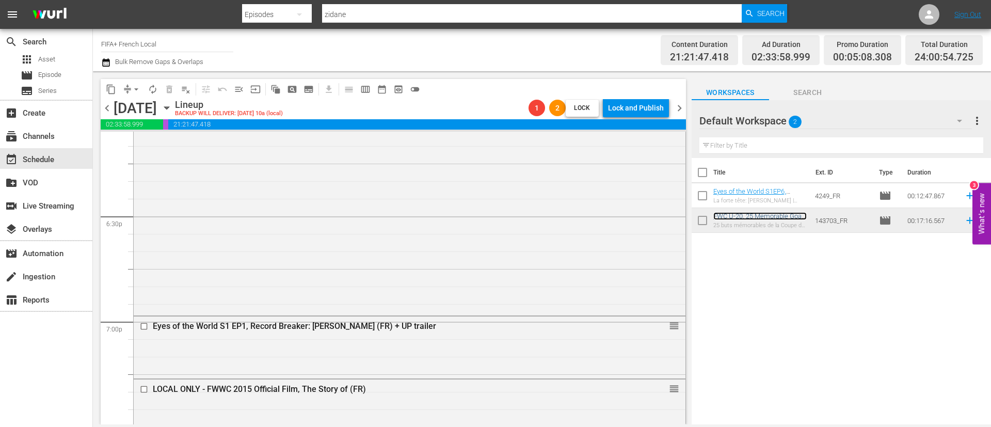
scroll to position [3967, 0]
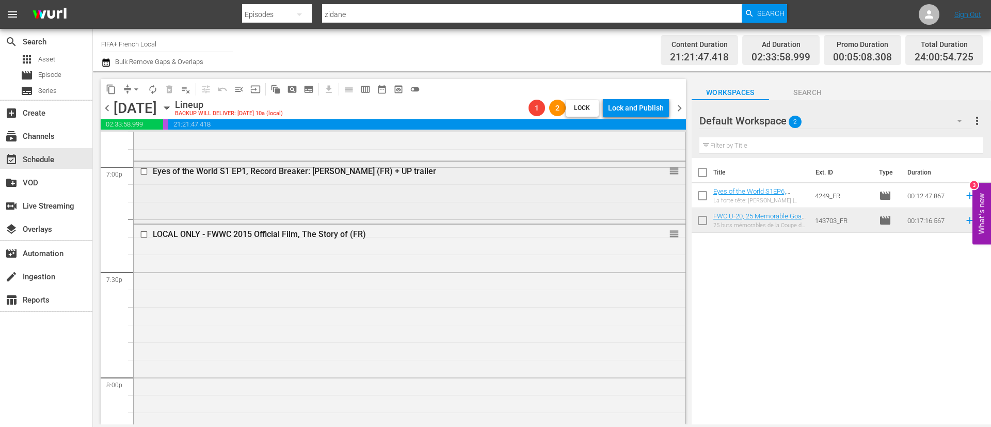
click at [147, 171] on input "checkbox" at bounding box center [145, 171] width 11 height 9
click at [168, 89] on span "delete_forever_outlined" at bounding box center [169, 89] width 10 height 10
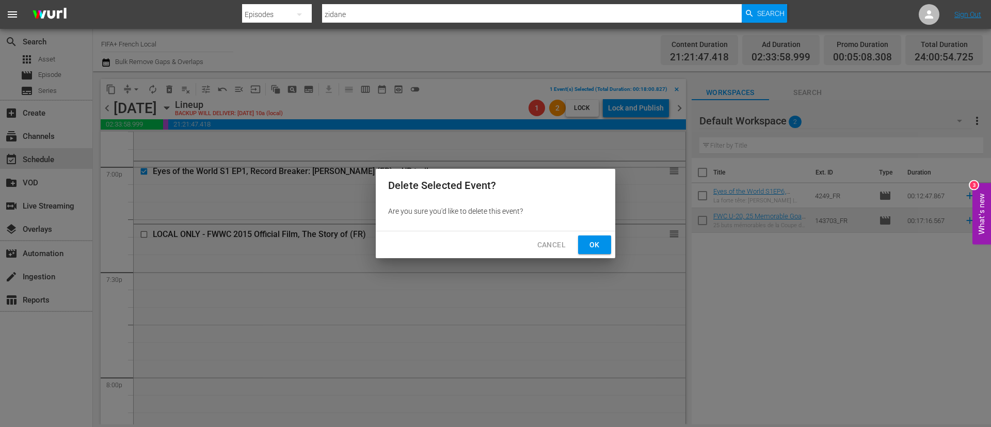
click at [609, 244] on button "Ok" at bounding box center [594, 244] width 33 height 19
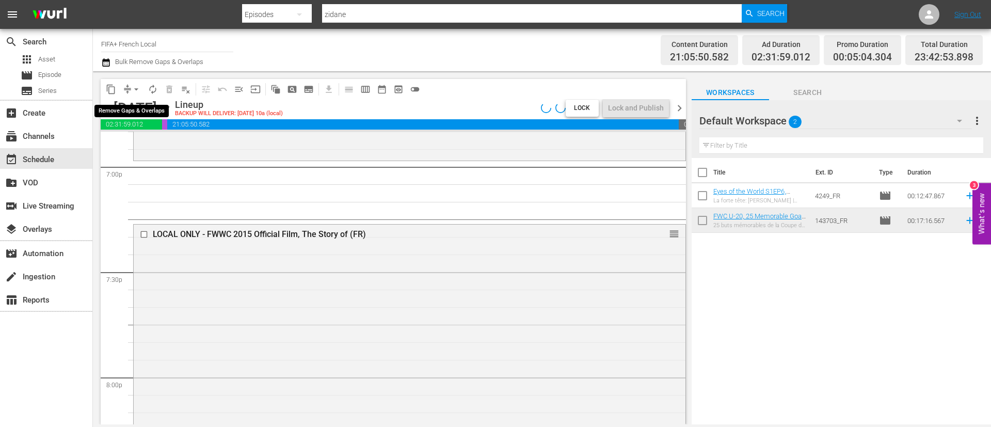
click at [131, 89] on button "arrow_drop_down" at bounding box center [136, 89] width 17 height 17
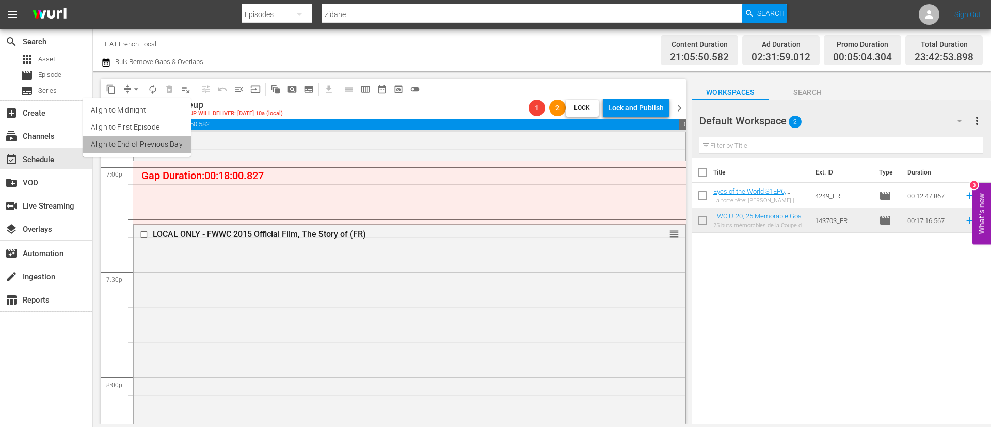
click at [165, 140] on li "Align to End of Previous Day" at bounding box center [137, 144] width 108 height 17
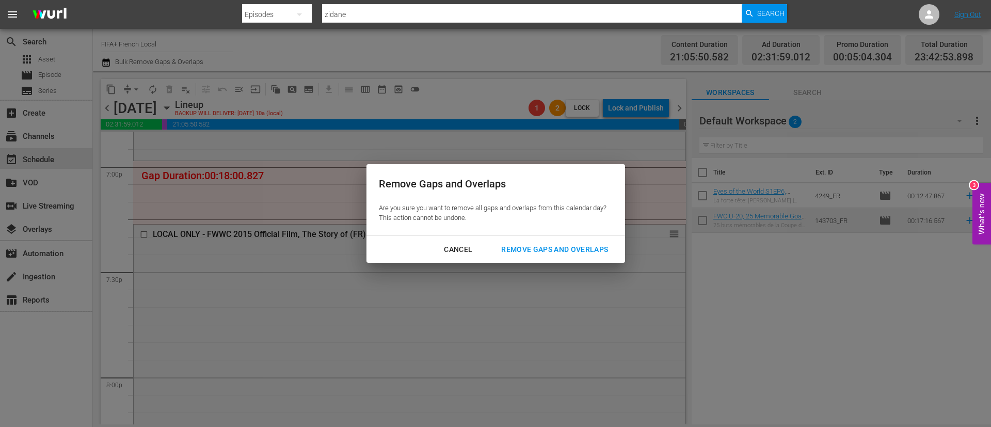
click at [549, 244] on div "Remove Gaps and Overlaps" at bounding box center [554, 249] width 123 height 13
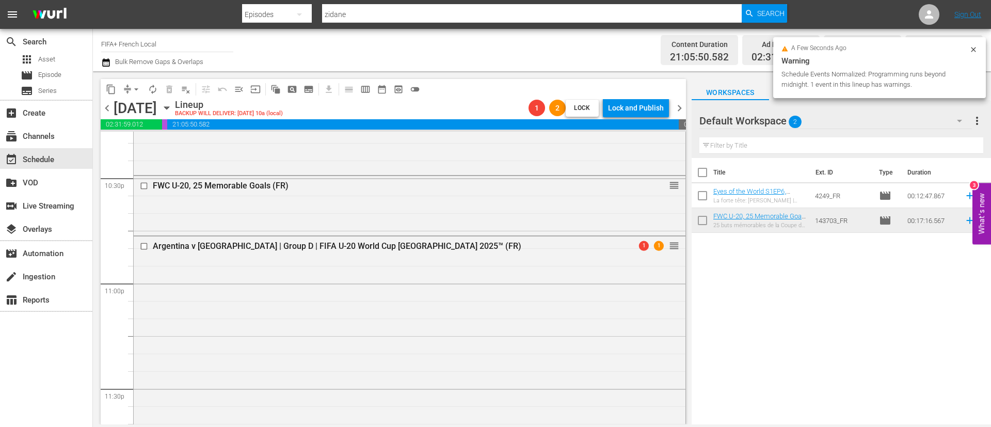
scroll to position [4723, 0]
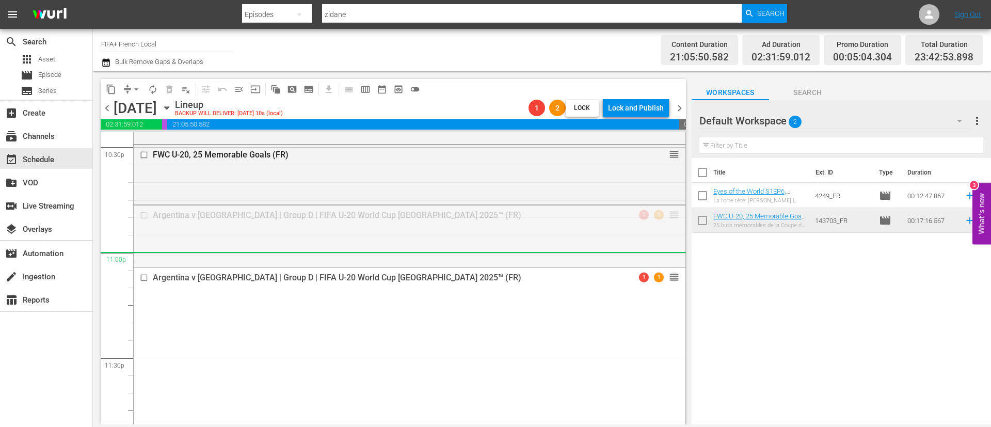
drag, startPoint x: 660, startPoint y: 216, endPoint x: 642, endPoint y: 265, distance: 52.1
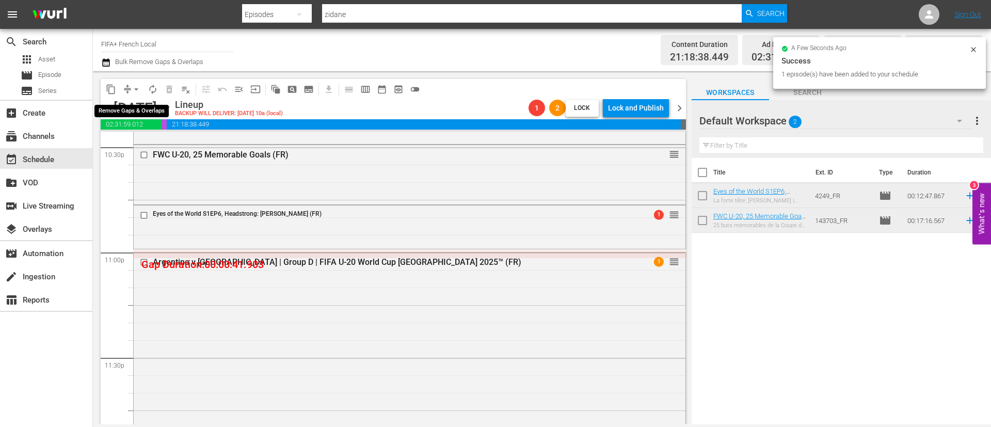
click at [138, 88] on span "arrow_drop_down" at bounding box center [136, 89] width 10 height 10
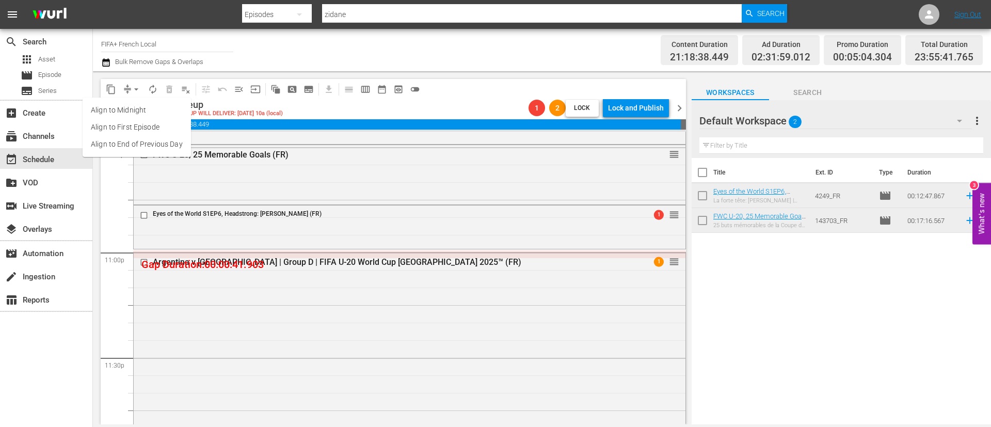
click at [151, 144] on li "Align to End of Previous Day" at bounding box center [137, 144] width 108 height 17
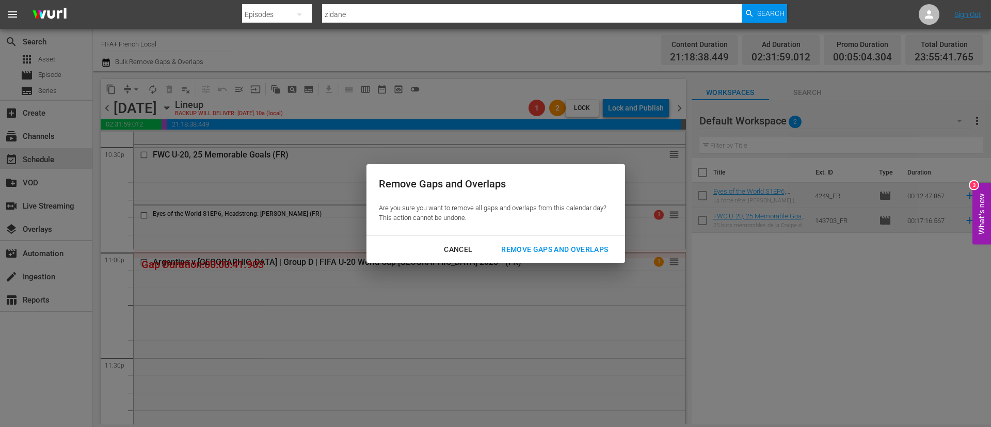
click at [540, 247] on div "Remove Gaps and Overlaps" at bounding box center [554, 249] width 123 height 13
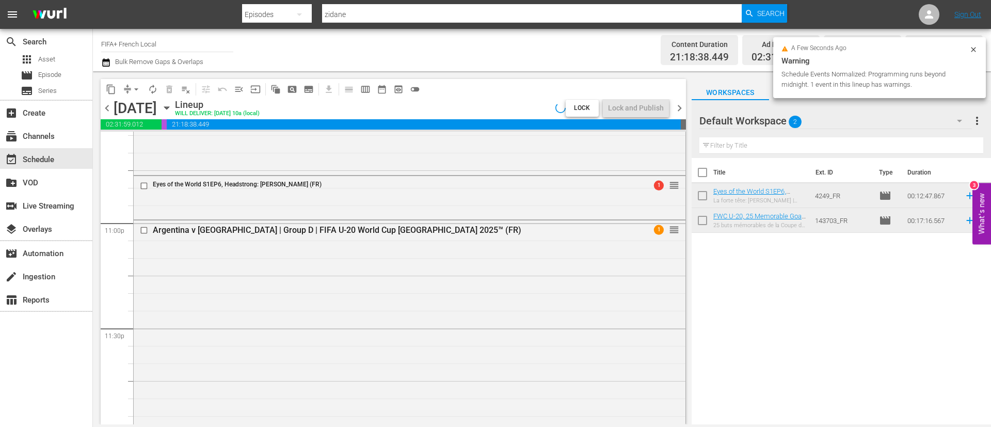
scroll to position [4685, 0]
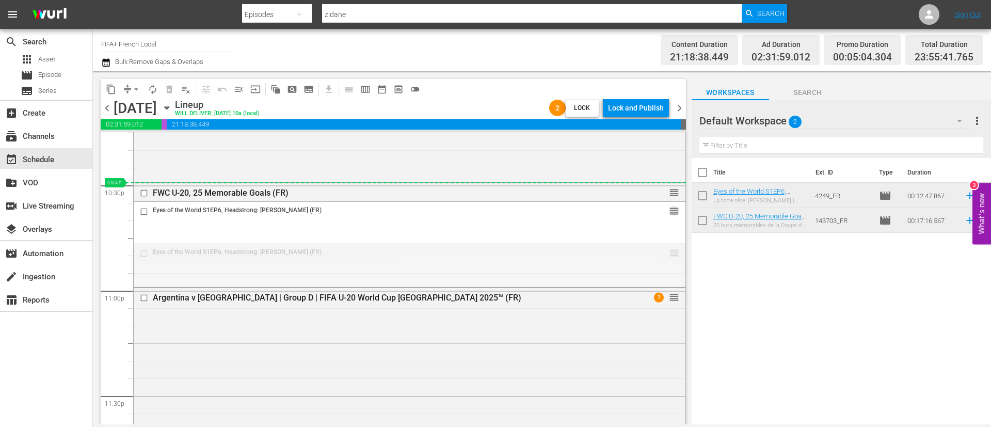
drag, startPoint x: 660, startPoint y: 250, endPoint x: 653, endPoint y: 194, distance: 56.7
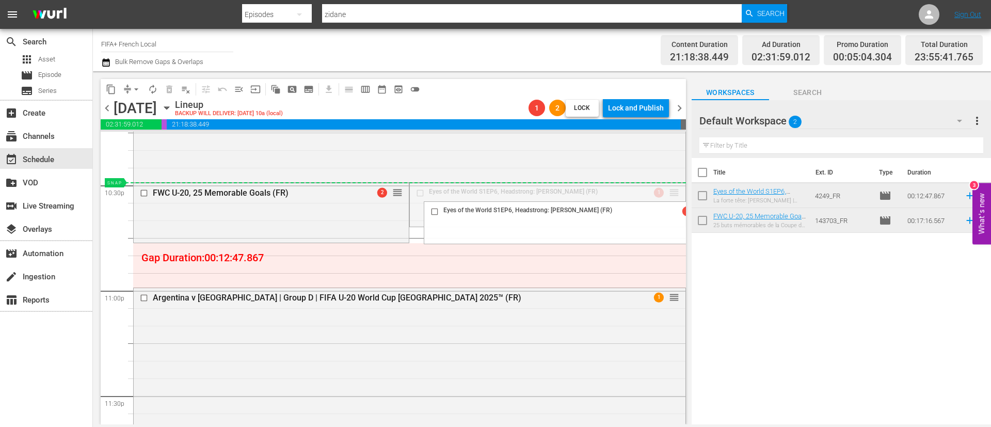
drag, startPoint x: 663, startPoint y: 197, endPoint x: 652, endPoint y: 199, distance: 11.5
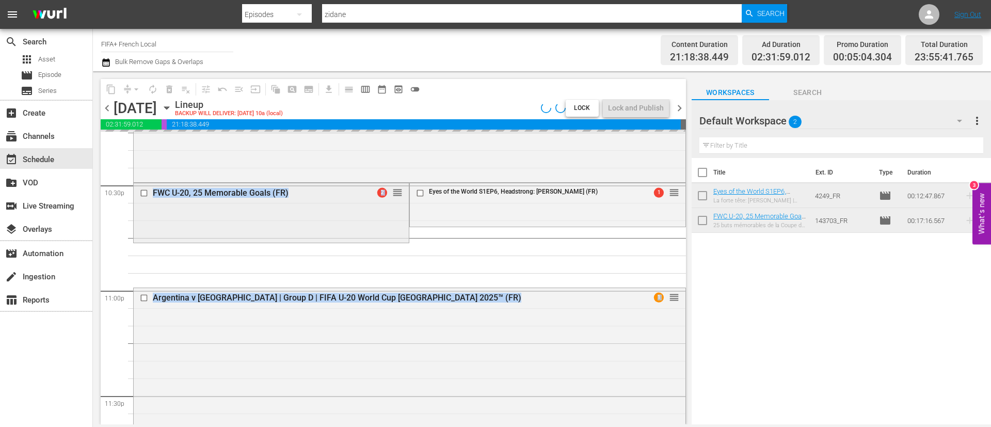
drag, startPoint x: 392, startPoint y: 199, endPoint x: 389, endPoint y: 194, distance: 5.8
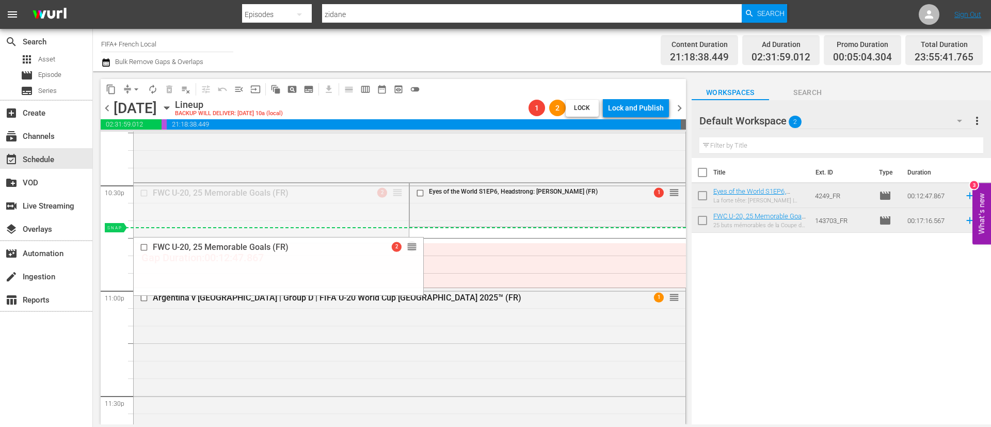
drag, startPoint x: 394, startPoint y: 191, endPoint x: 389, endPoint y: 231, distance: 40.5
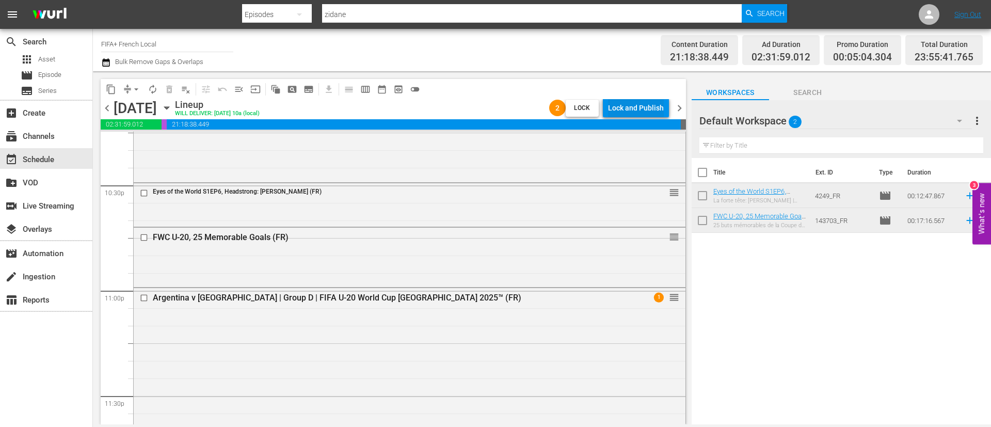
click at [636, 102] on div "Lock and Publish" at bounding box center [636, 108] width 56 height 19
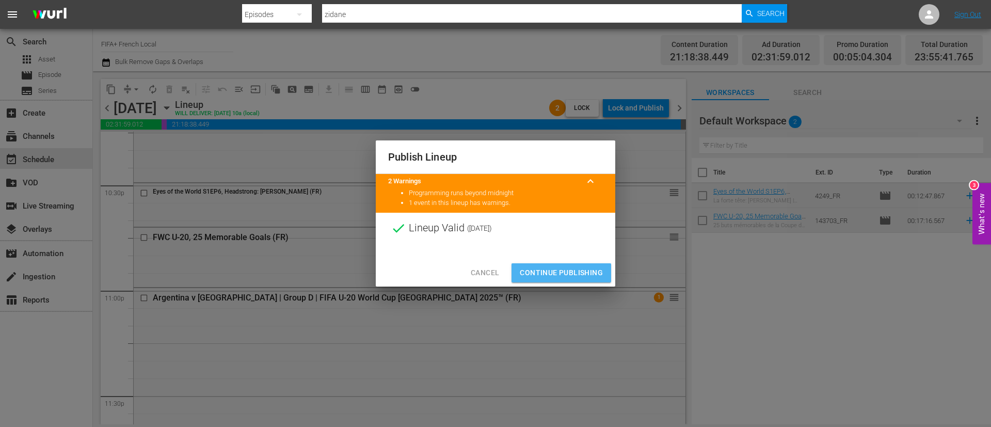
click at [591, 264] on button "Continue Publishing" at bounding box center [562, 272] width 100 height 19
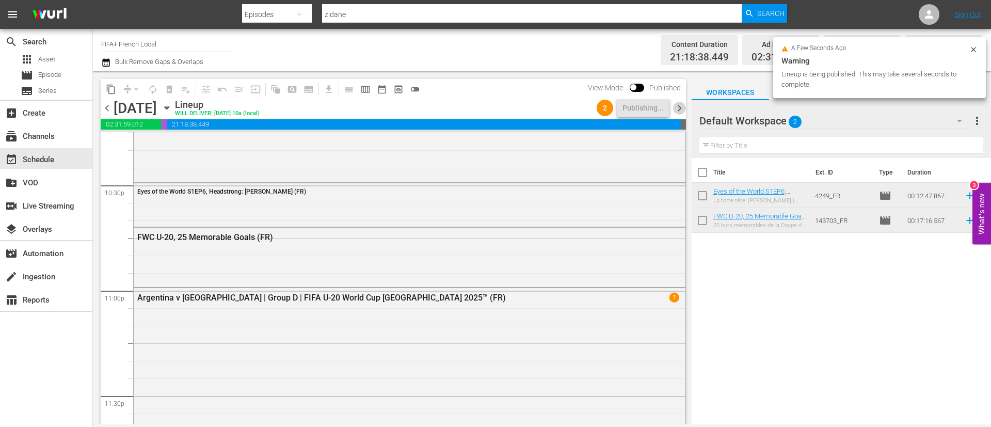
click at [675, 102] on span "chevron_right" at bounding box center [679, 108] width 13 height 13
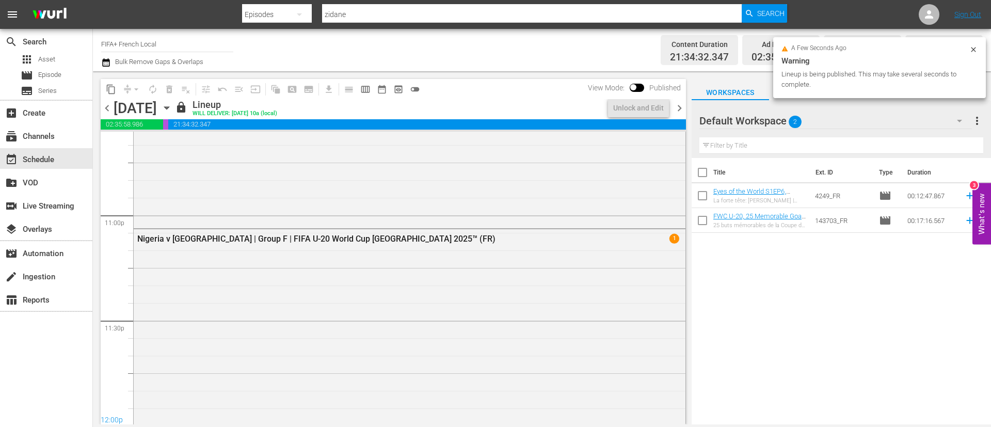
scroll to position [4755, 0]
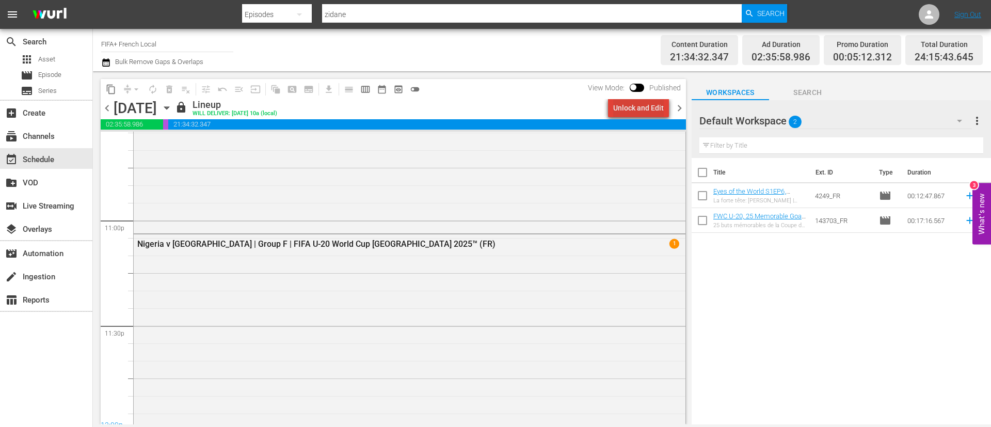
click at [650, 104] on div "Unlock and Edit" at bounding box center [638, 108] width 51 height 19
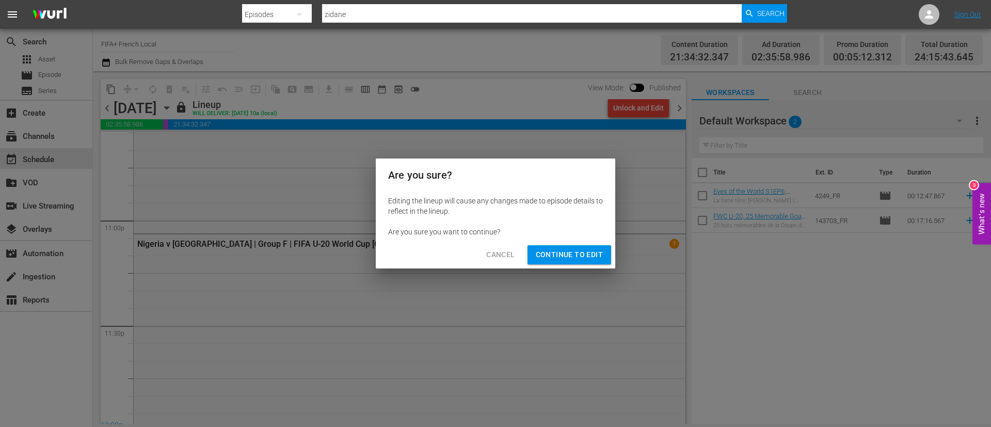
click at [586, 253] on span "Continue to Edit" at bounding box center [569, 254] width 67 height 13
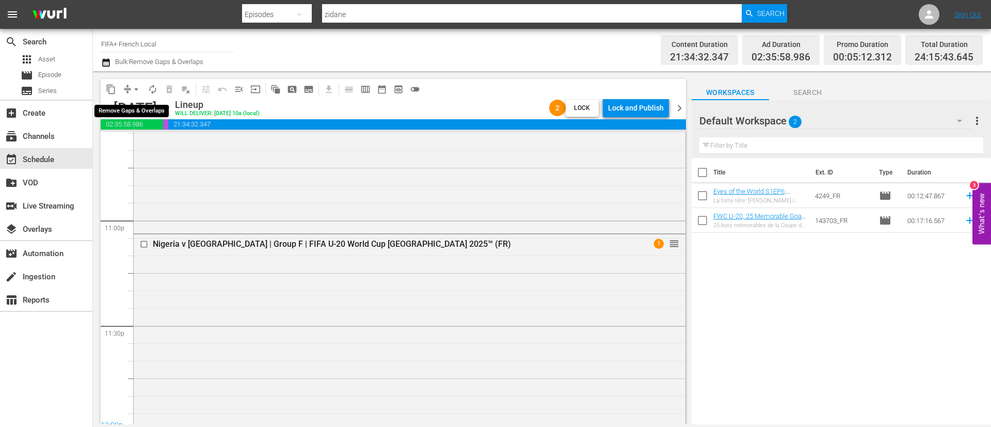
click at [131, 87] on button "arrow_drop_down" at bounding box center [136, 89] width 17 height 17
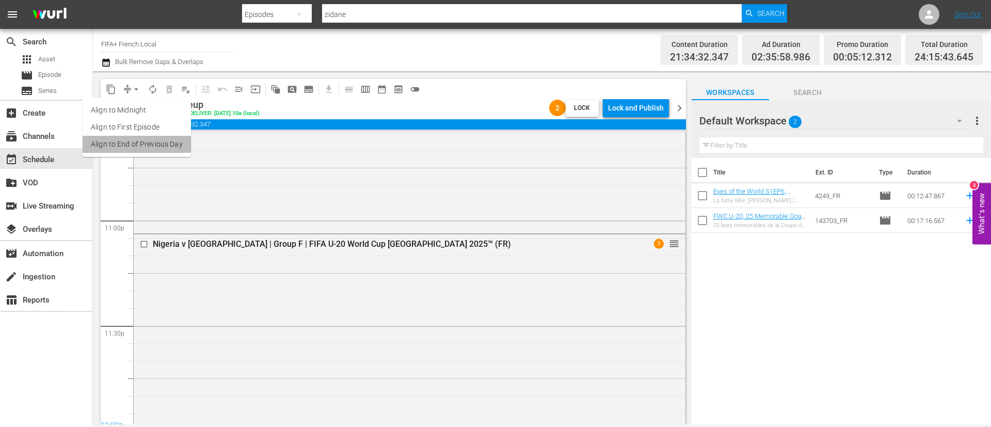
click at [162, 138] on li "Align to End of Previous Day" at bounding box center [137, 144] width 108 height 17
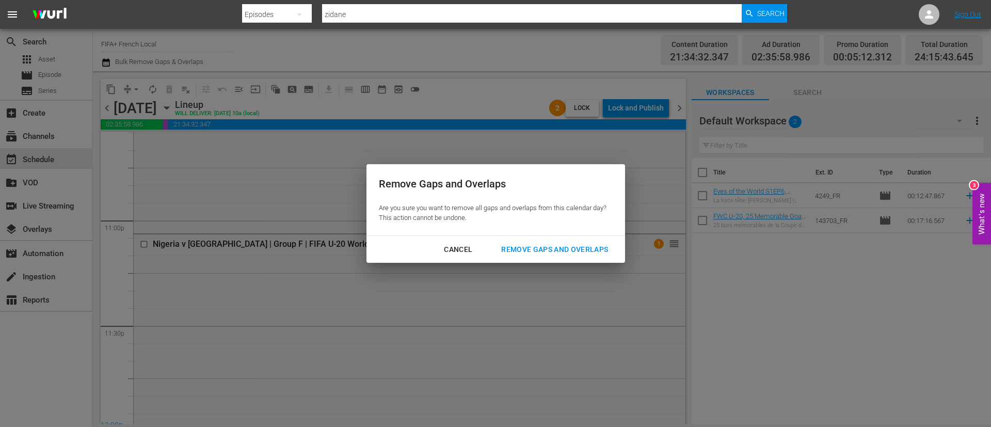
click at [518, 246] on div "Remove Gaps and Overlaps" at bounding box center [554, 249] width 123 height 13
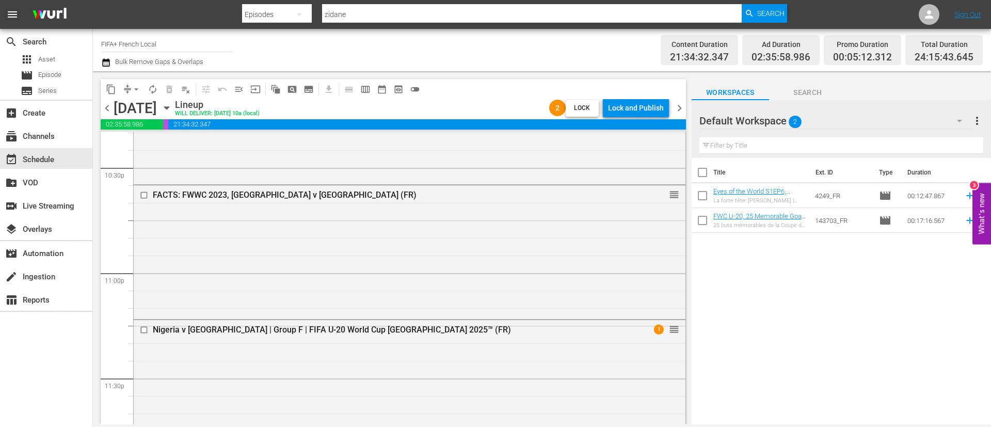
scroll to position [4625, 0]
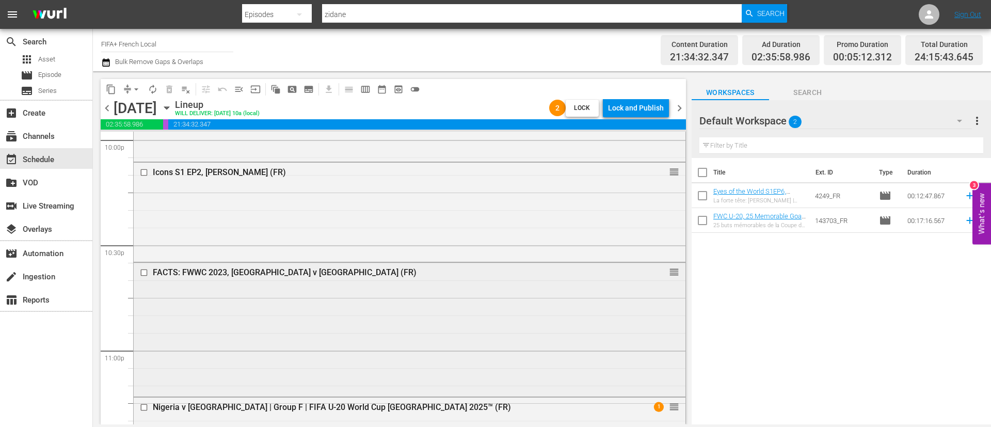
click at [318, 318] on div "FACTS: FWWC 2023, Spain v England (FR) reorder" at bounding box center [410, 329] width 552 height 132
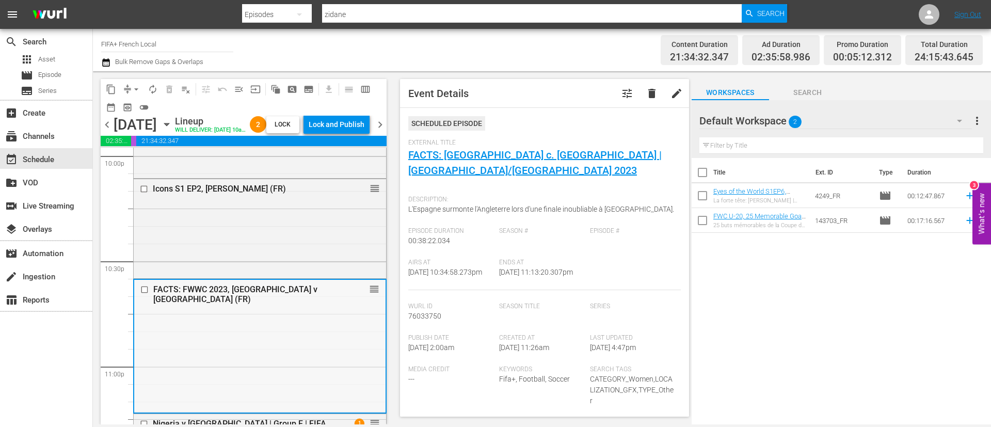
click at [148, 294] on input "checkbox" at bounding box center [145, 289] width 11 height 9
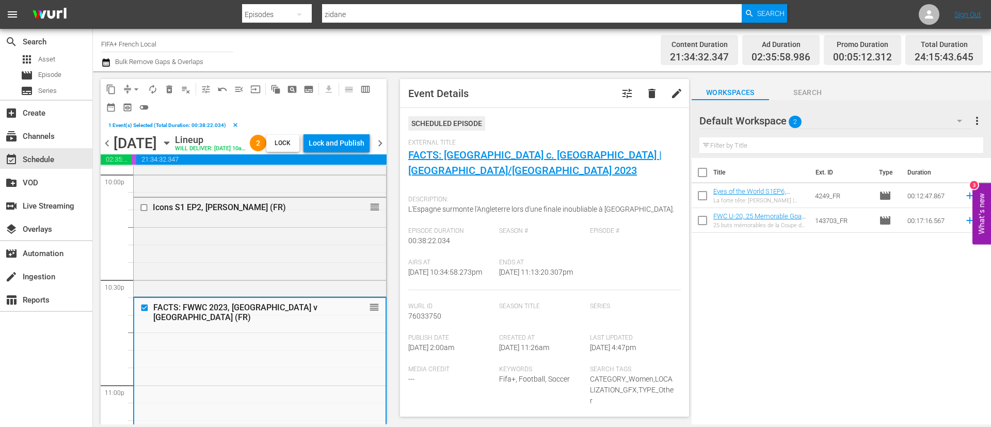
click at [164, 90] on span "delete_forever_outlined" at bounding box center [169, 89] width 10 height 10
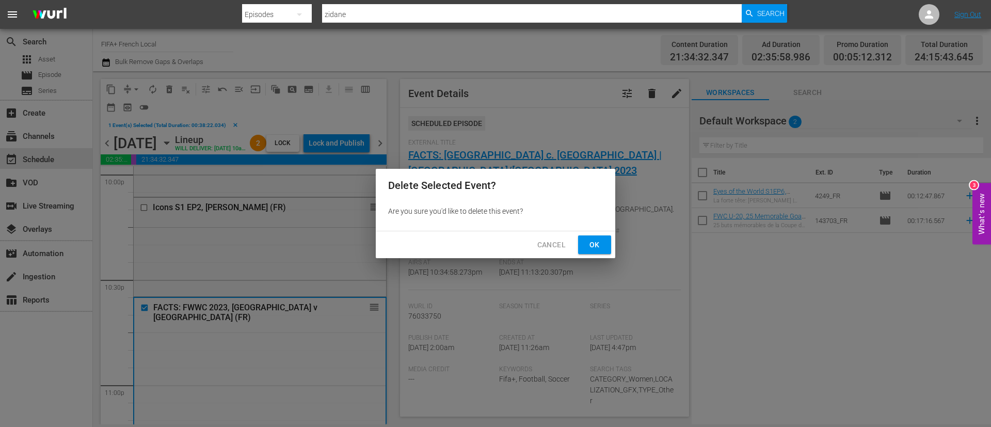
click at [596, 245] on span "Ok" at bounding box center [594, 244] width 17 height 13
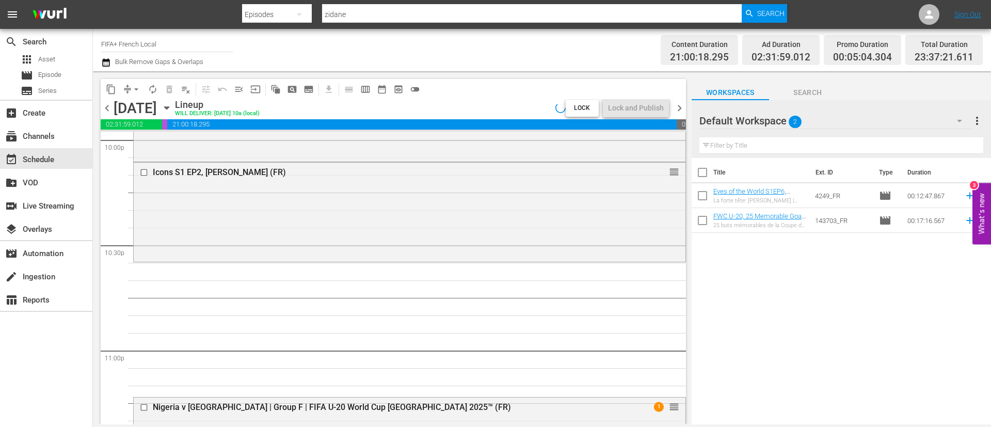
click at [701, 172] on input "checkbox" at bounding box center [703, 175] width 22 height 22
checkbox input "true"
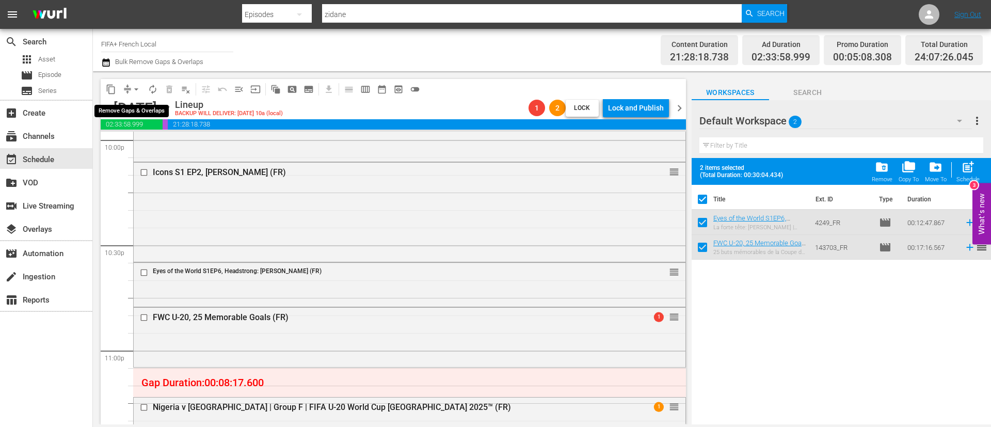
click at [140, 88] on span "arrow_drop_down" at bounding box center [136, 89] width 10 height 10
click at [125, 142] on li "Align to End of Previous Day" at bounding box center [137, 144] width 108 height 17
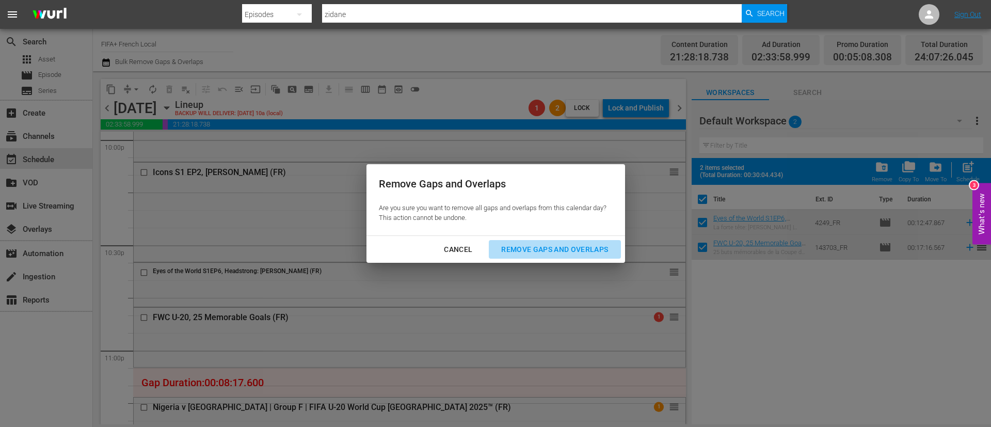
click at [536, 251] on div "Remove Gaps and Overlaps" at bounding box center [554, 249] width 123 height 13
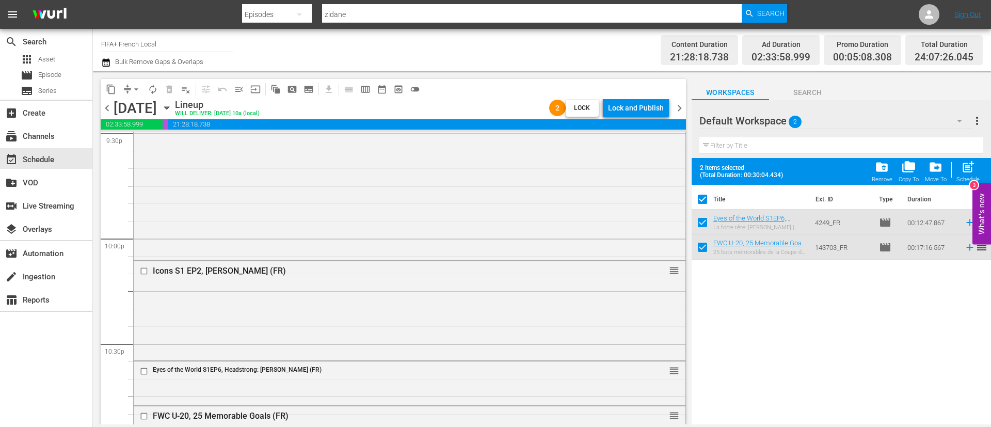
scroll to position [4548, 0]
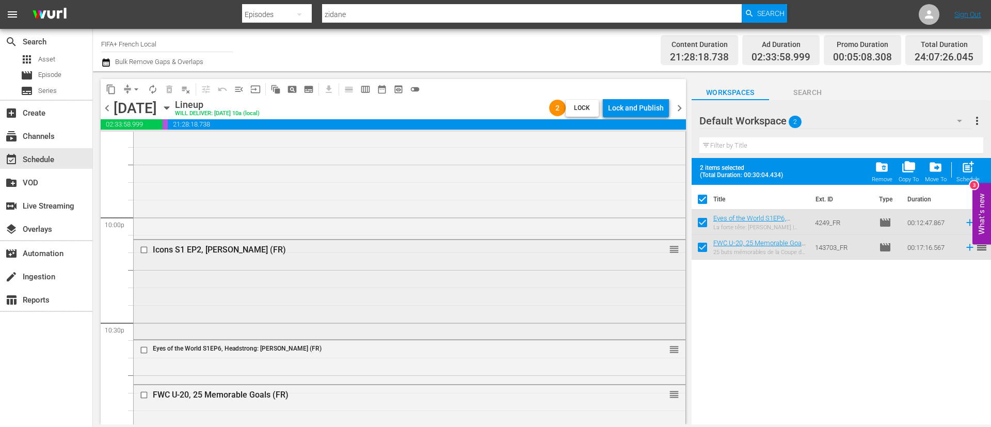
click at [139, 253] on div at bounding box center [144, 250] width 15 height 12
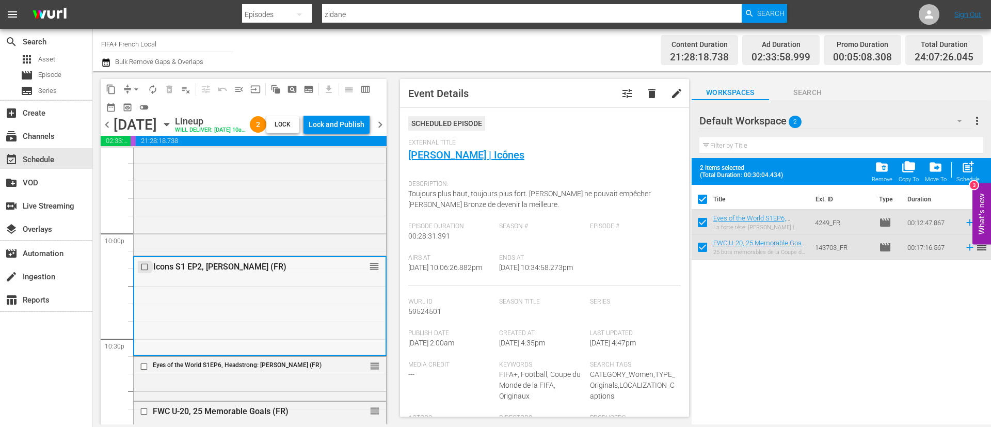
click at [146, 271] on input "checkbox" at bounding box center [145, 266] width 11 height 9
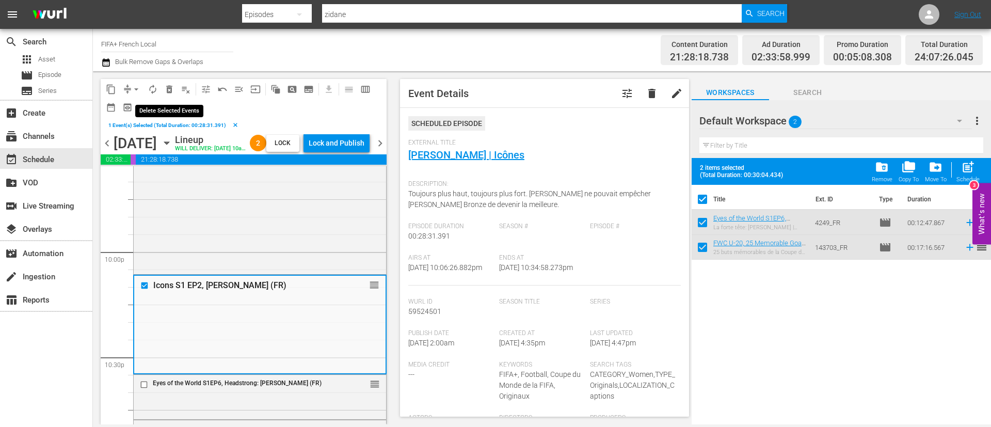
click at [171, 88] on span "delete_forever_outlined" at bounding box center [169, 89] width 10 height 10
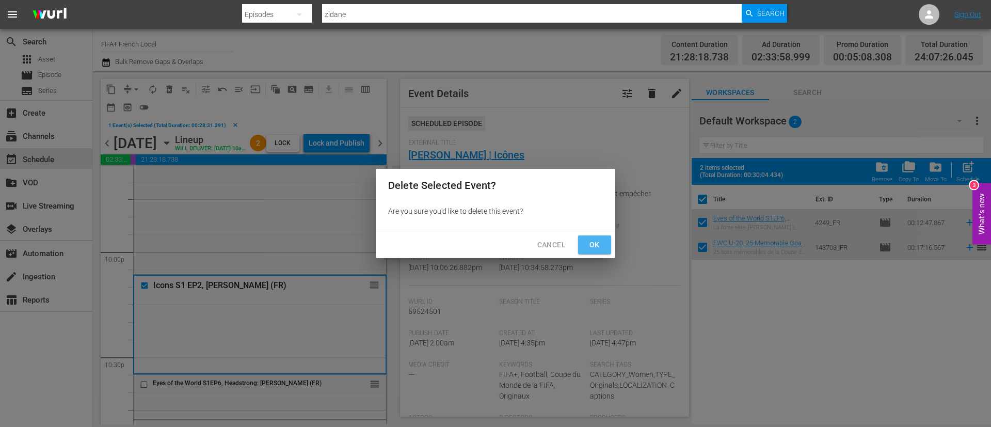
click at [595, 247] on span "Ok" at bounding box center [594, 244] width 17 height 13
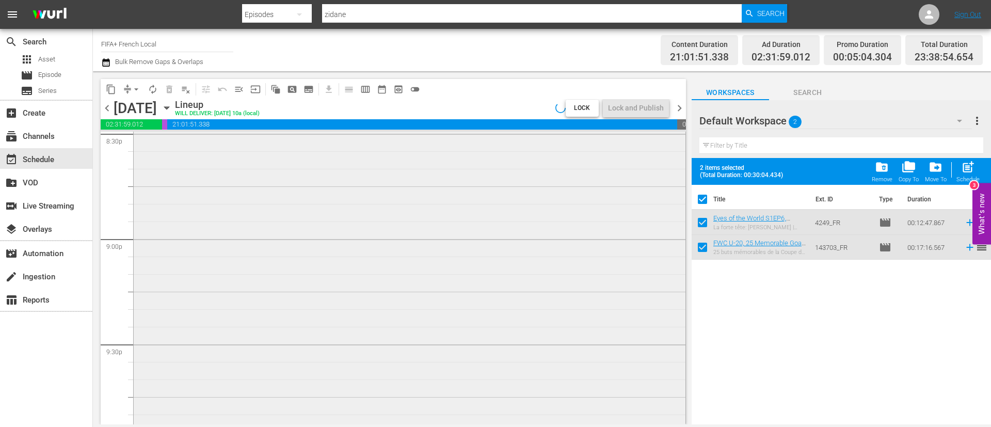
scroll to position [4238, 0]
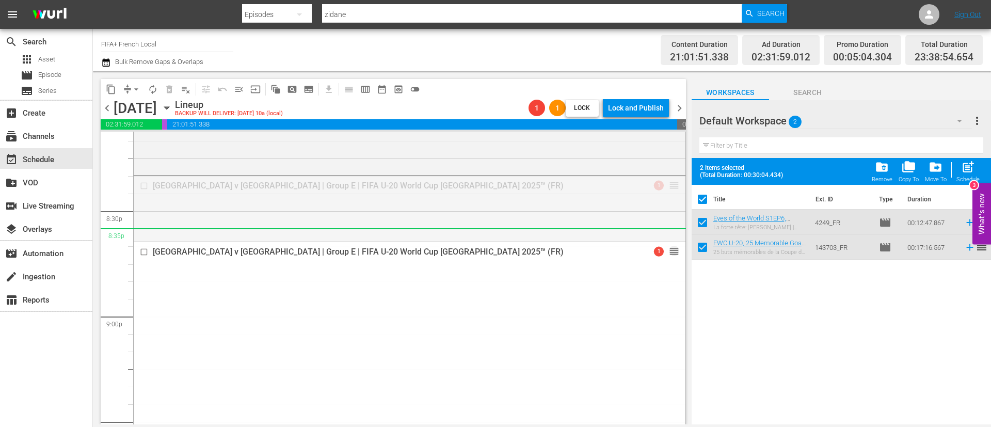
drag, startPoint x: 671, startPoint y: 185, endPoint x: 652, endPoint y: 228, distance: 46.7
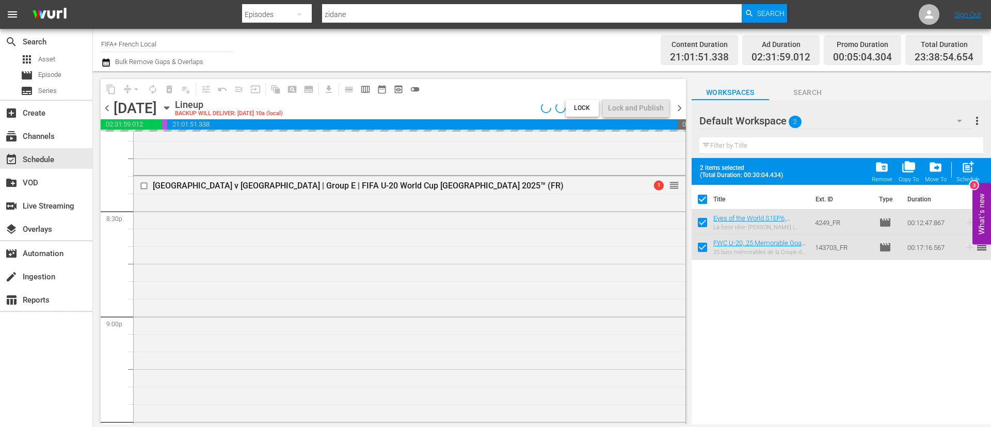
click at [707, 197] on input "checkbox" at bounding box center [703, 201] width 22 height 22
checkbox input "false"
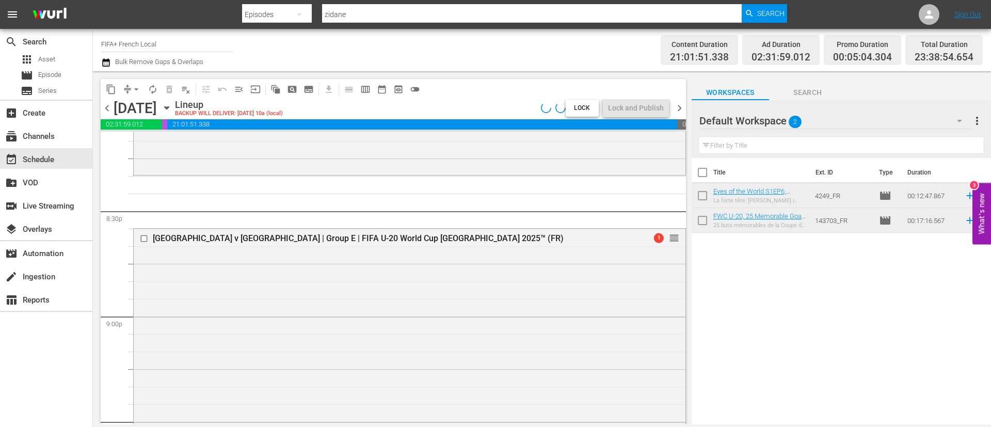
checkbox input "false"
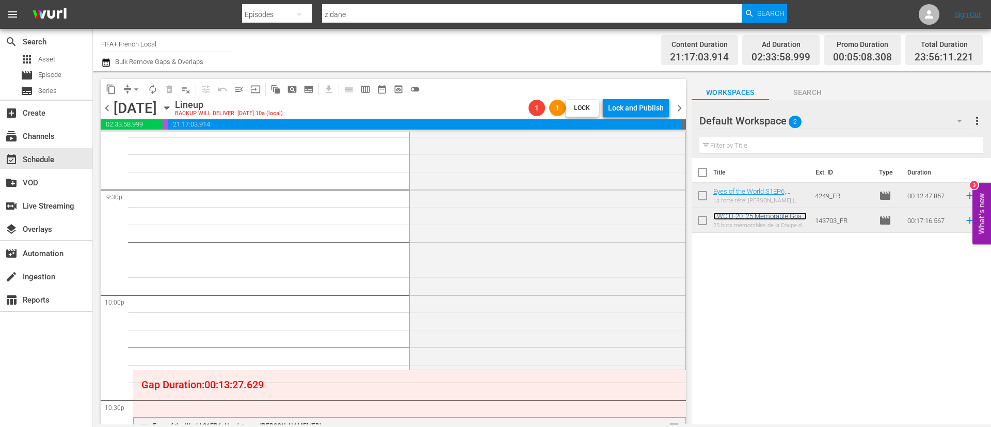
scroll to position [4548, 0]
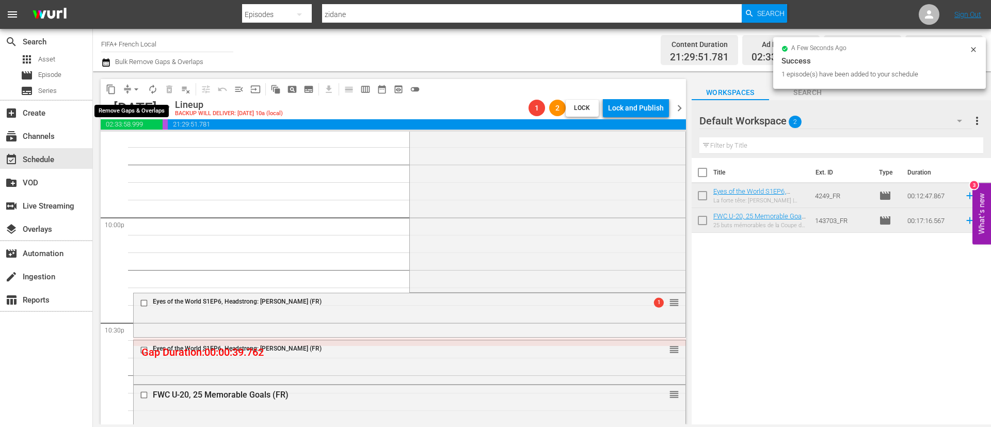
click at [133, 88] on span "arrow_drop_down" at bounding box center [136, 89] width 10 height 10
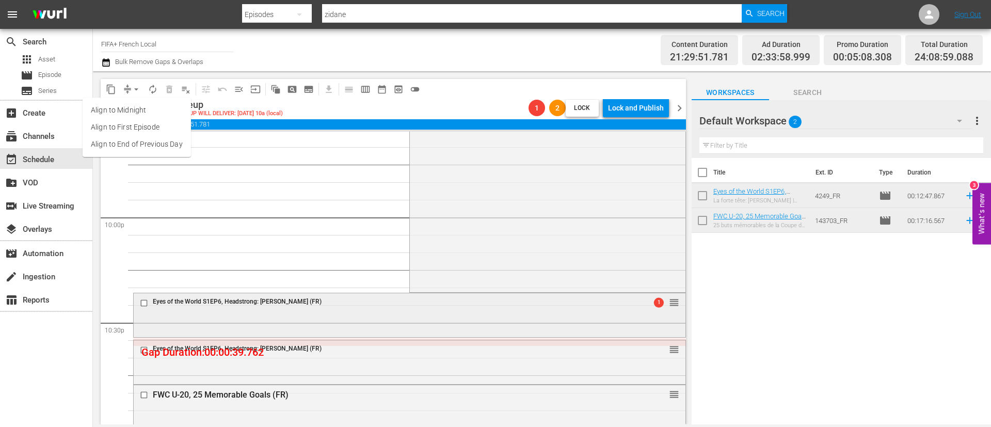
click at [144, 309] on div at bounding box center [144, 303] width 15 height 12
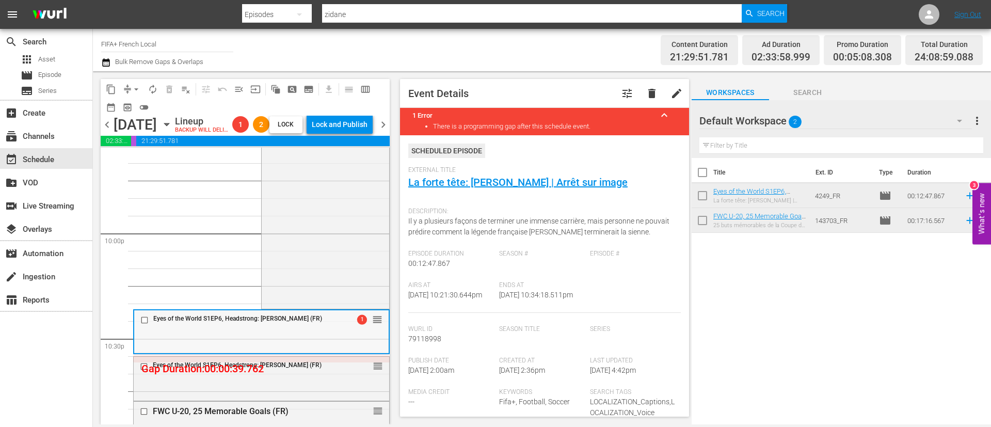
click at [142, 326] on div at bounding box center [145, 320] width 15 height 12
click at [145, 324] on input "checkbox" at bounding box center [145, 319] width 11 height 9
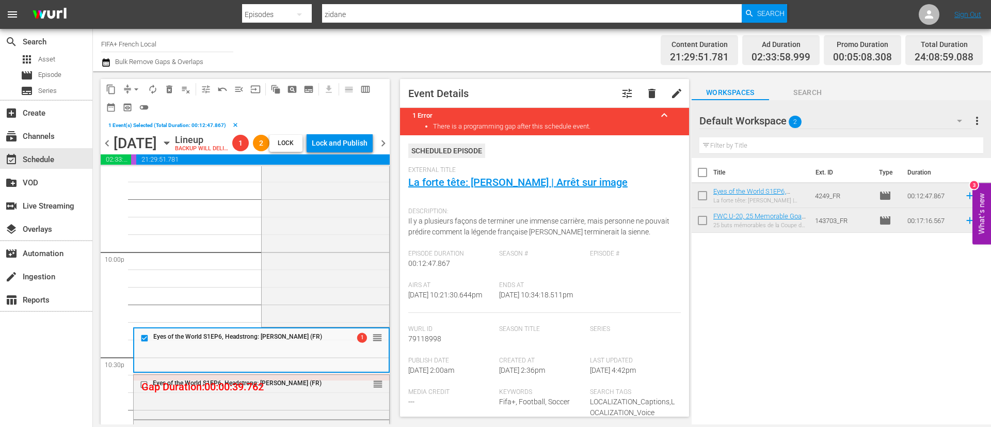
click at [169, 84] on span "delete_forever_outlined" at bounding box center [169, 89] width 10 height 10
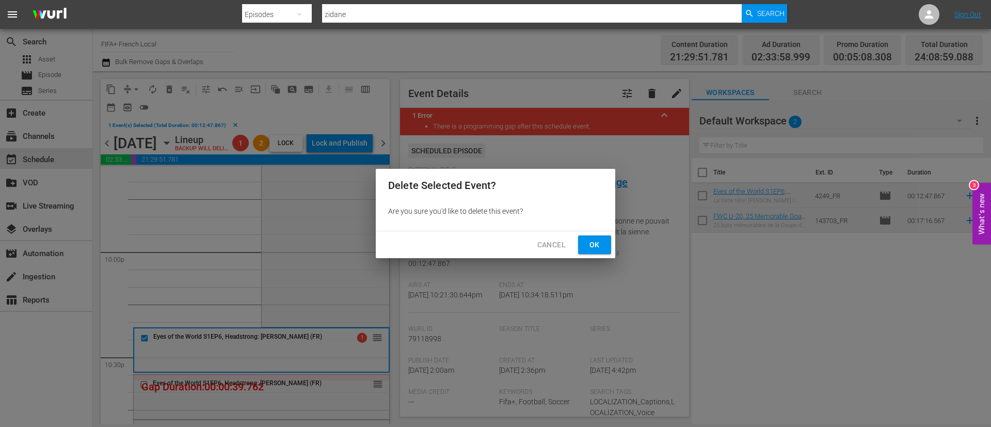
click at [596, 250] on span "Ok" at bounding box center [594, 244] width 17 height 13
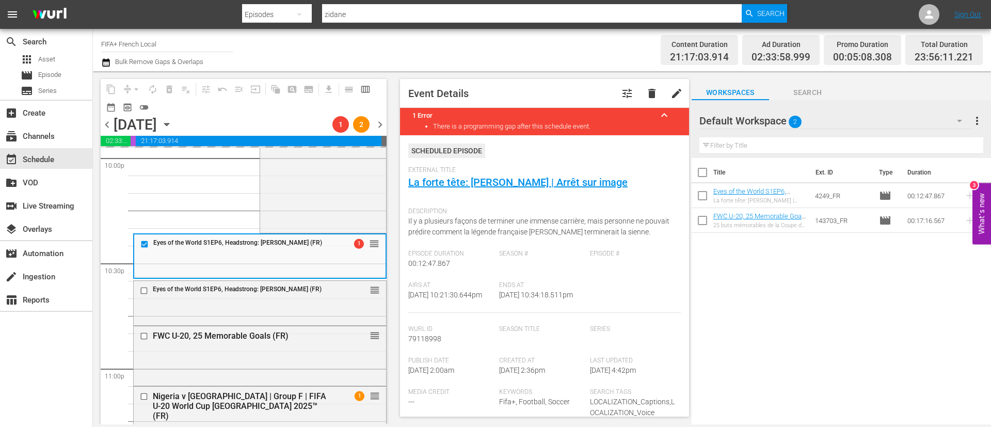
scroll to position [4625, 0]
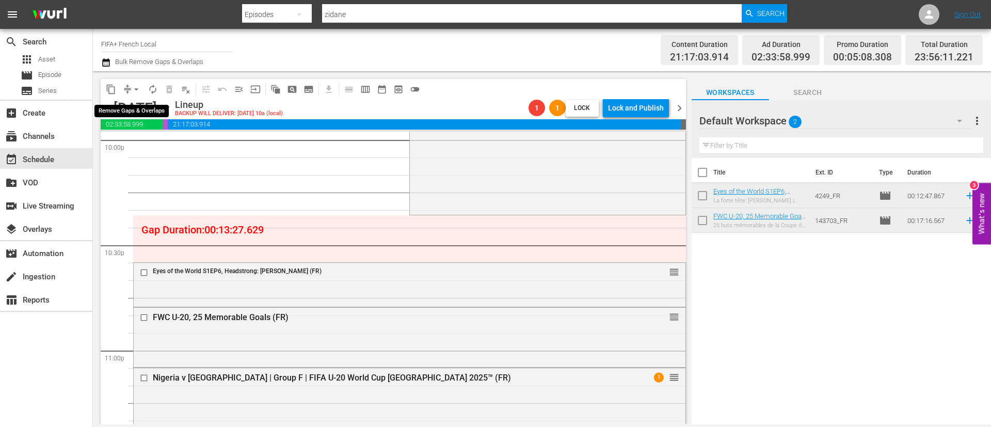
click at [139, 96] on button "arrow_drop_down" at bounding box center [136, 89] width 17 height 17
click at [151, 138] on li "Align to End of Previous Day" at bounding box center [137, 144] width 108 height 17
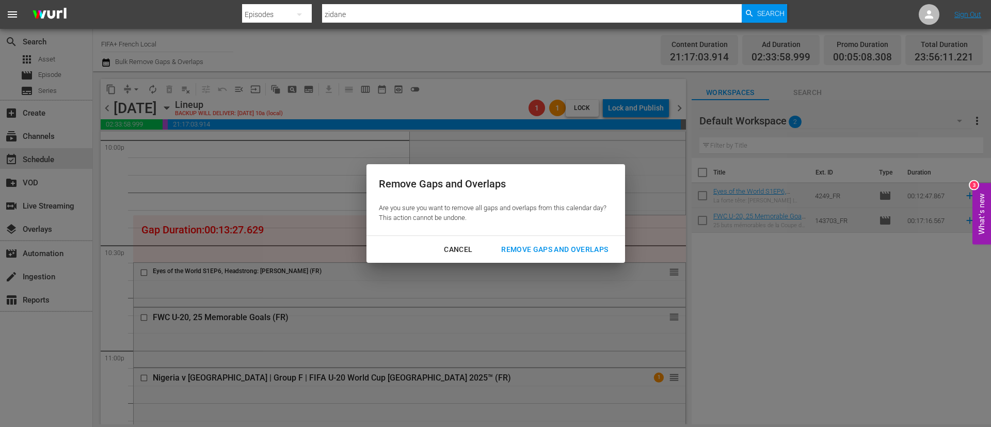
click at [564, 258] on button "Remove Gaps and Overlaps" at bounding box center [555, 249] width 132 height 19
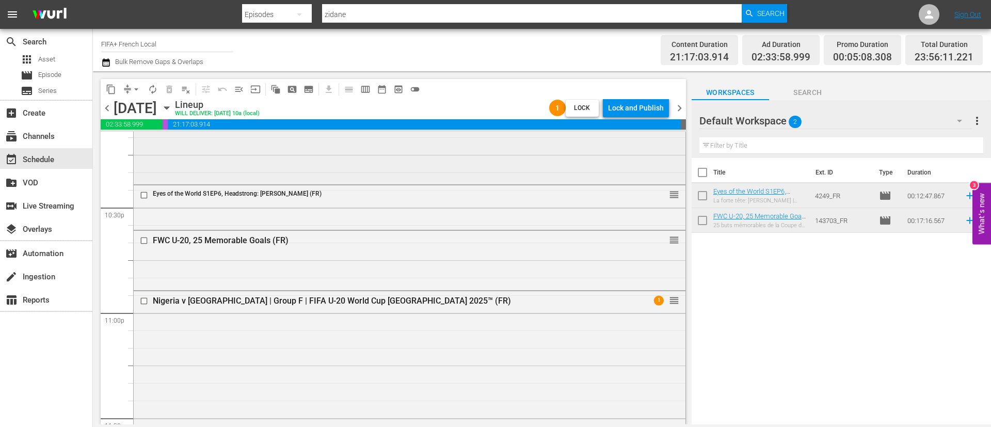
scroll to position [4362, 0]
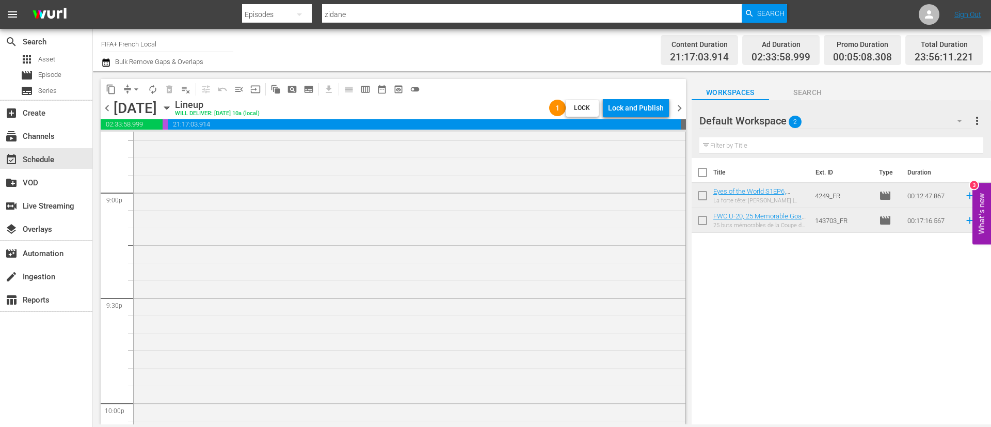
click at [639, 118] on div "chevron_left Sunday, October 5th October 5th Lineup WILL DELIVER: 10/4 @ 10a (l…" at bounding box center [393, 109] width 585 height 20
click at [644, 104] on div "Lock and Publish" at bounding box center [636, 108] width 56 height 19
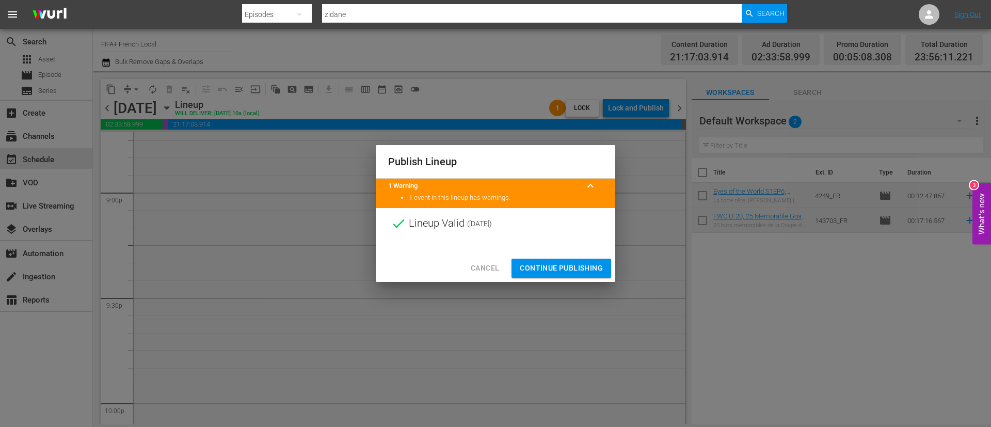
click at [566, 271] on span "Continue Publishing" at bounding box center [561, 268] width 83 height 13
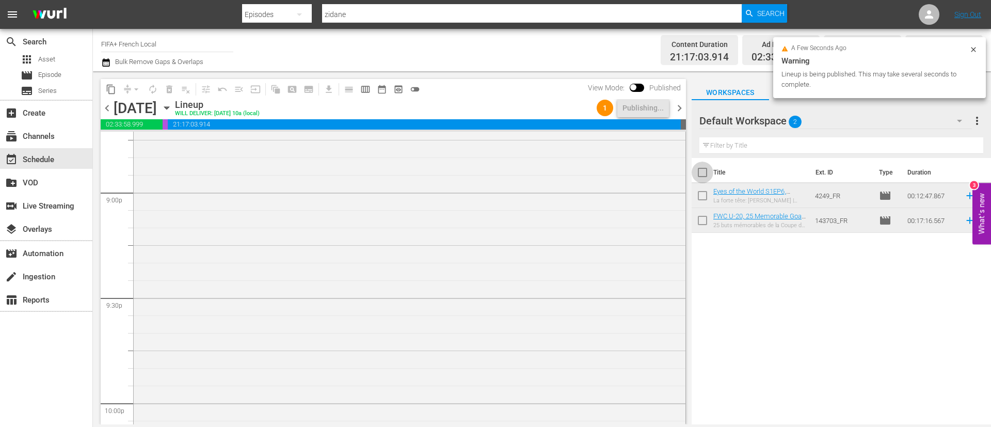
click at [697, 170] on input "checkbox" at bounding box center [703, 175] width 22 height 22
checkbox input "true"
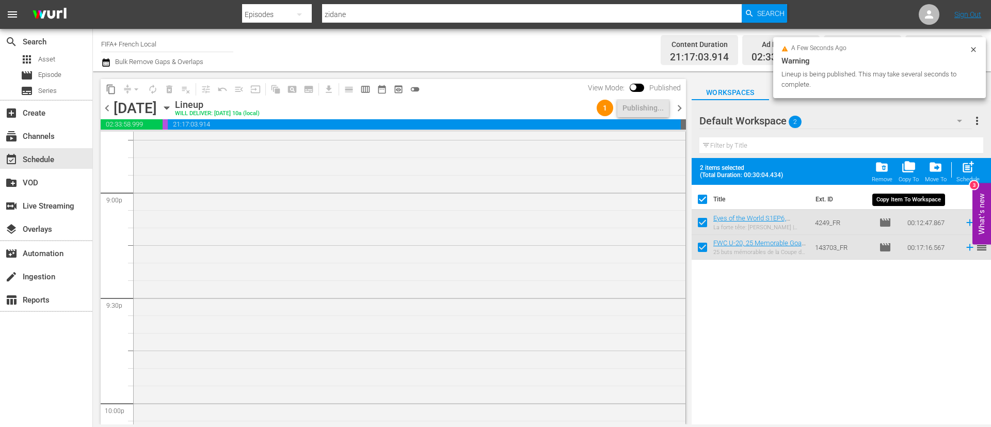
click at [896, 166] on span "folder_copy Copy To" at bounding box center [909, 171] width 26 height 29
click at [879, 169] on span "folder_delete" at bounding box center [882, 167] width 14 height 14
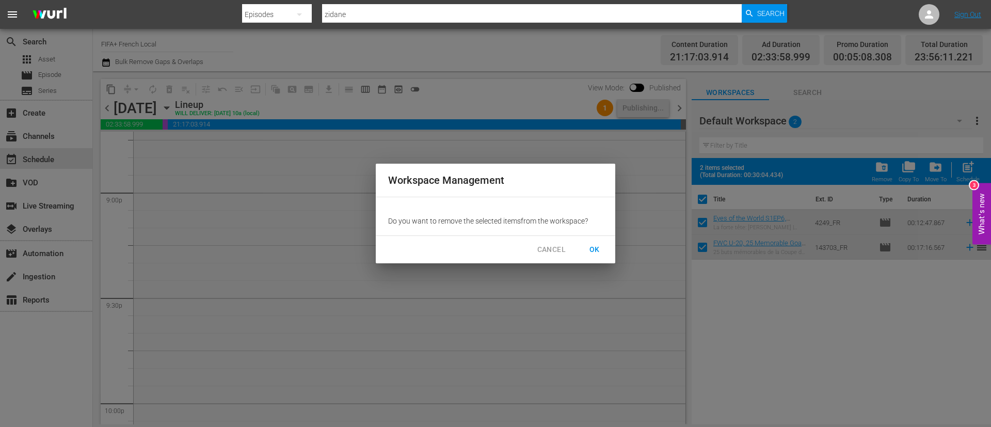
click at [607, 247] on button "OK" at bounding box center [594, 249] width 33 height 19
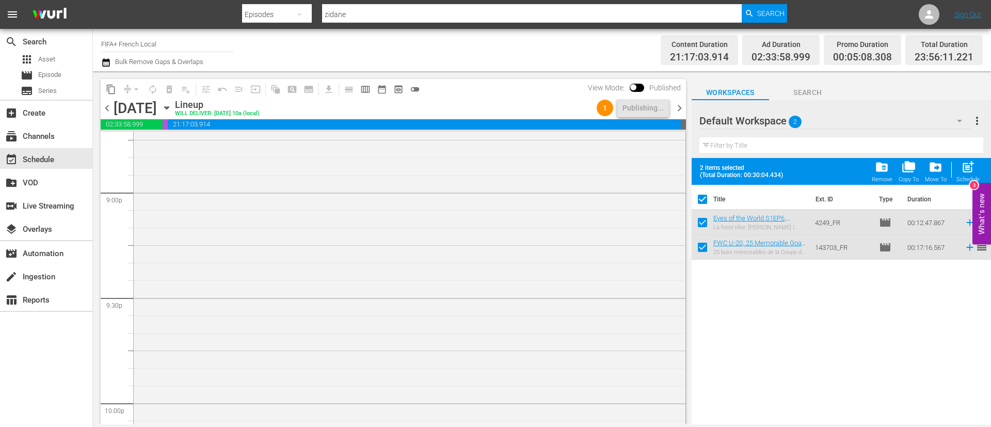
checkbox input "false"
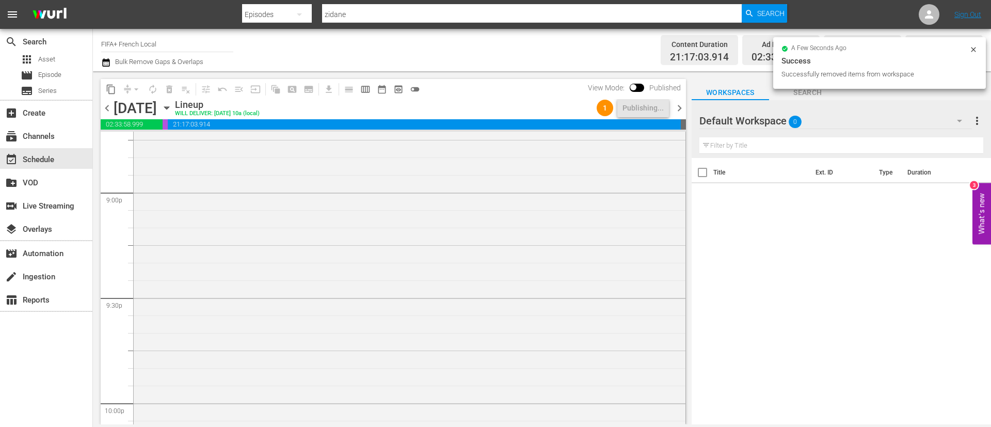
click at [107, 61] on icon "button" at bounding box center [105, 62] width 7 height 8
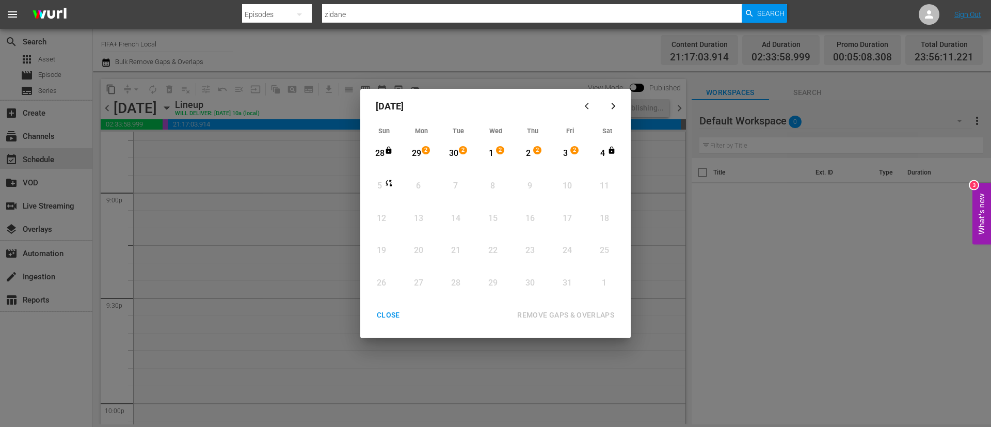
click at [399, 309] on div "CLOSE" at bounding box center [389, 315] width 40 height 13
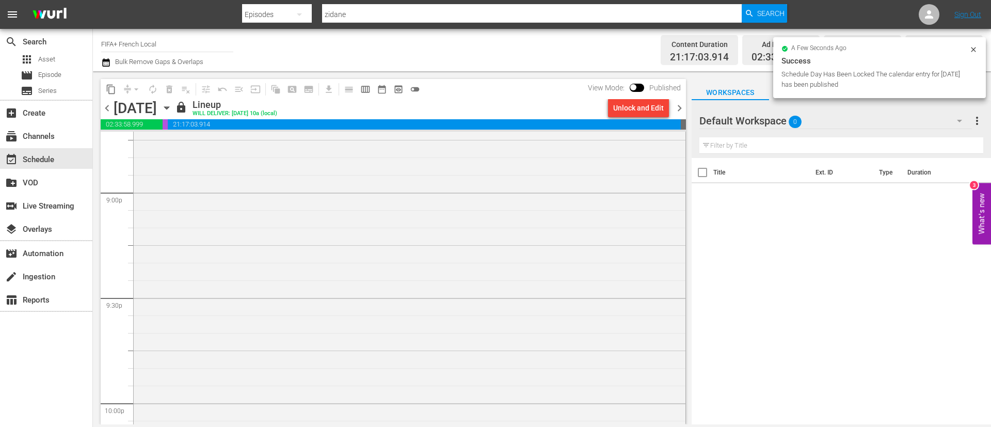
click at [172, 108] on icon "button" at bounding box center [166, 107] width 11 height 11
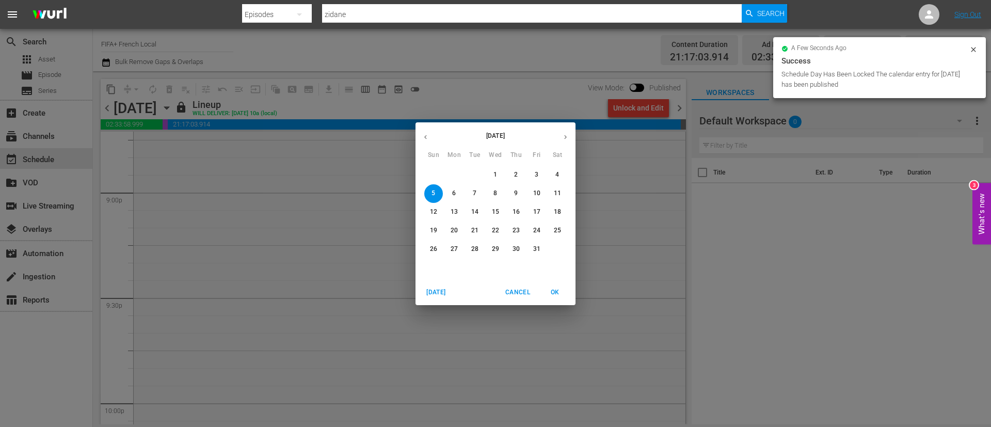
click at [423, 133] on icon "button" at bounding box center [426, 137] width 8 height 8
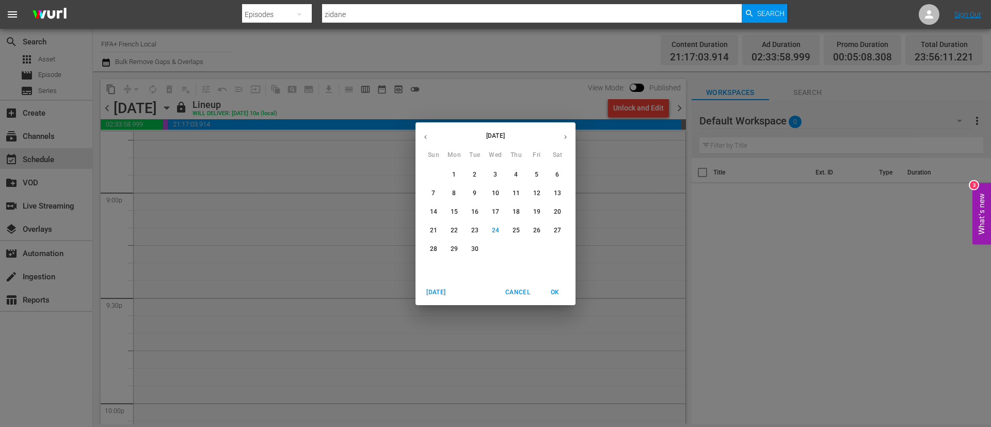
click at [462, 246] on span "29" at bounding box center [454, 249] width 19 height 9
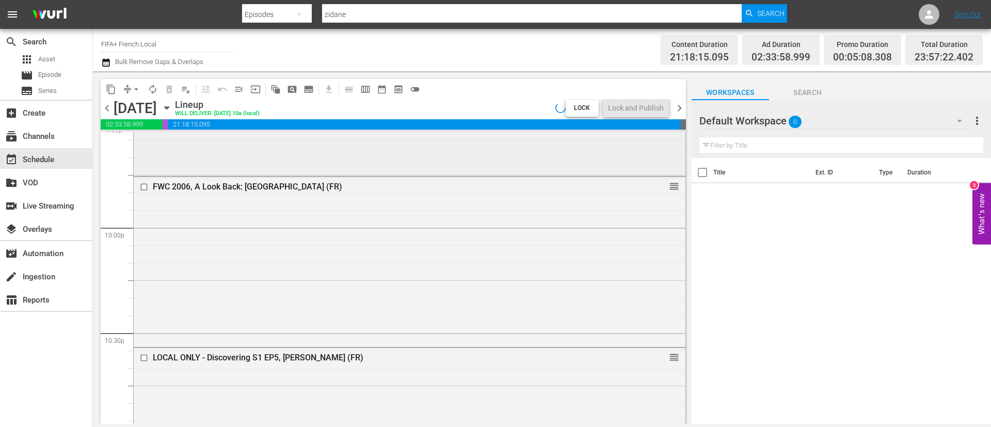
scroll to position [4397, 0]
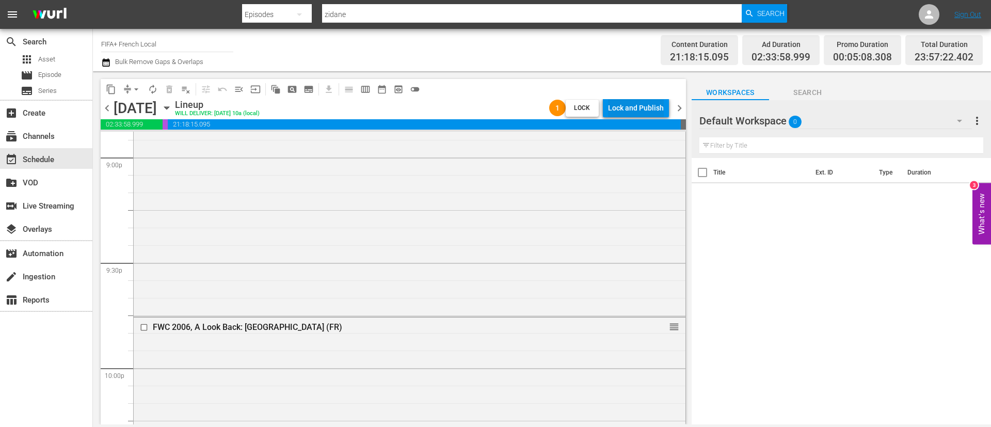
click at [635, 110] on div "Lock and Publish" at bounding box center [636, 108] width 56 height 19
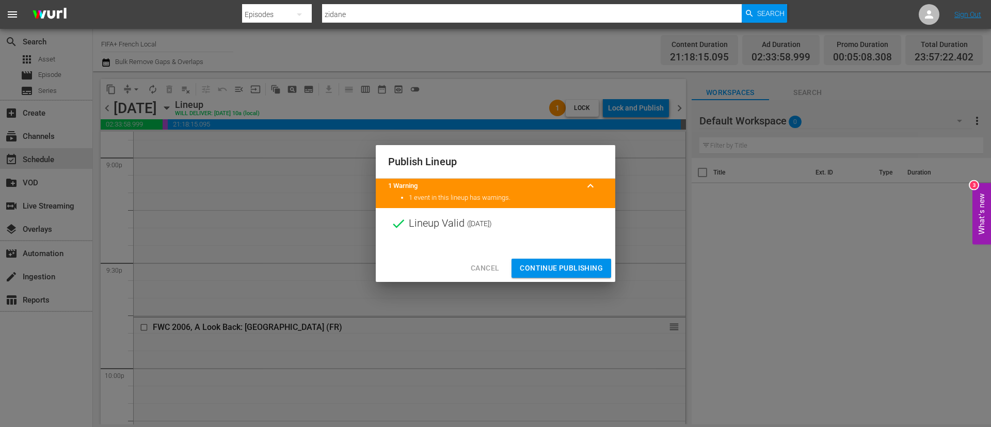
click at [577, 272] on span "Continue Publishing" at bounding box center [561, 268] width 83 height 13
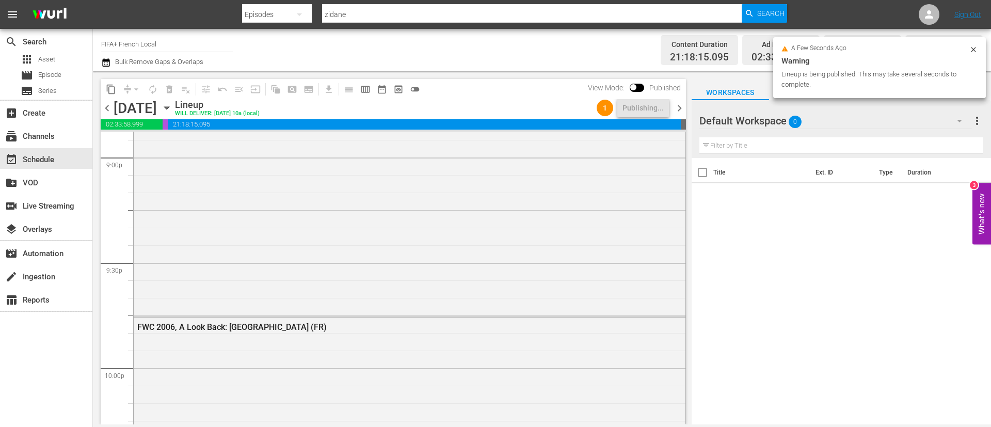
click at [678, 109] on span "chevron_right" at bounding box center [679, 108] width 13 height 13
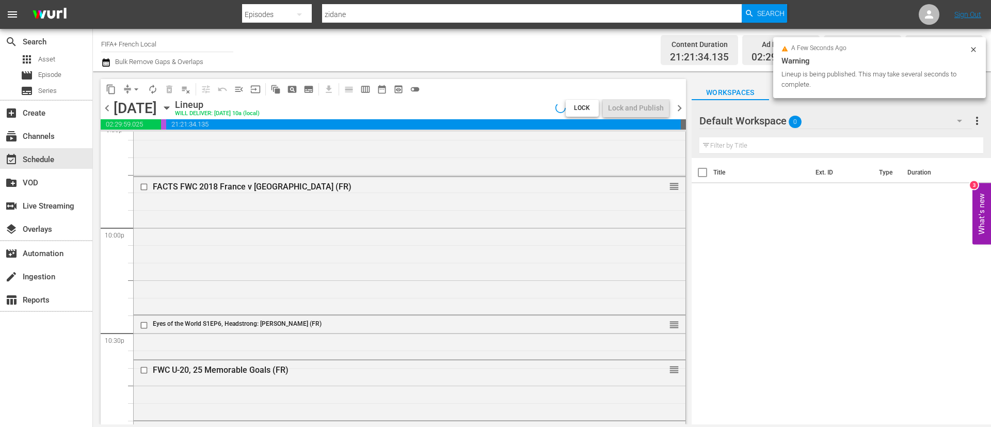
scroll to position [4432, 0]
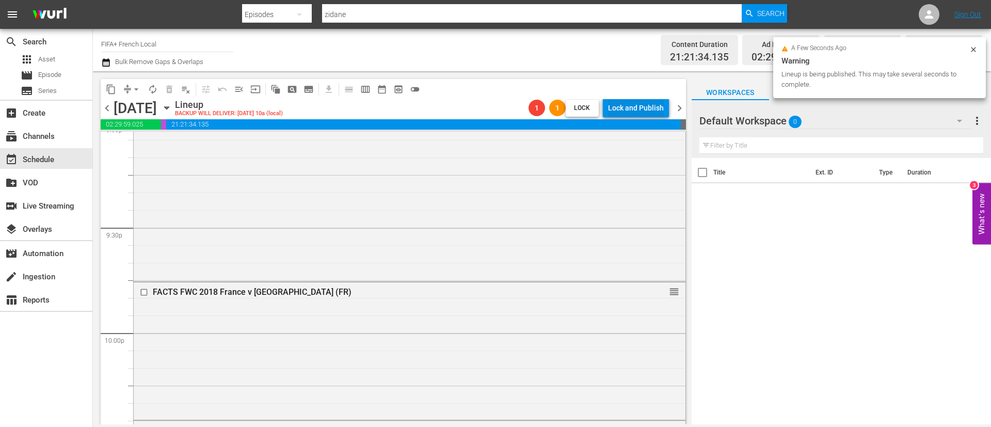
click at [645, 104] on div "Lock and Publish" at bounding box center [636, 108] width 56 height 19
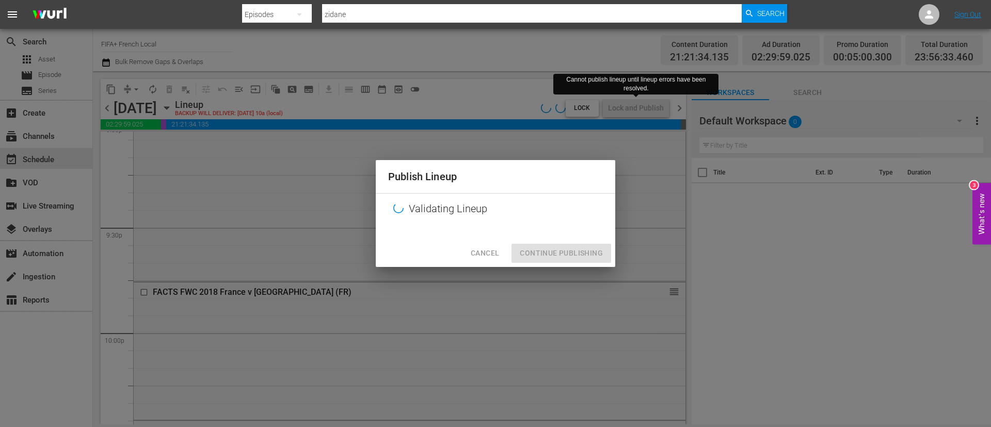
click at [555, 55] on div "Publish Lineup Validating Lineup Cancel Continue Publishing" at bounding box center [495, 213] width 991 height 427
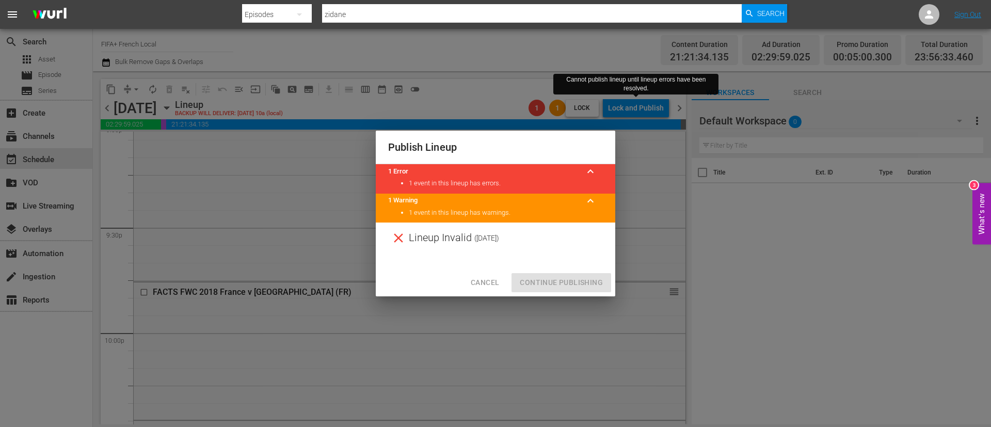
click at [476, 284] on span "Cancel" at bounding box center [485, 282] width 28 height 13
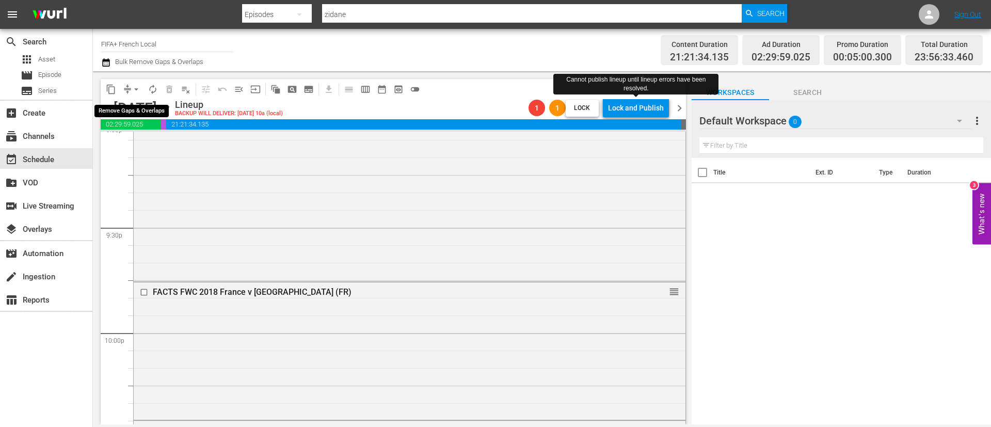
click at [128, 92] on span "compress" at bounding box center [127, 89] width 10 height 10
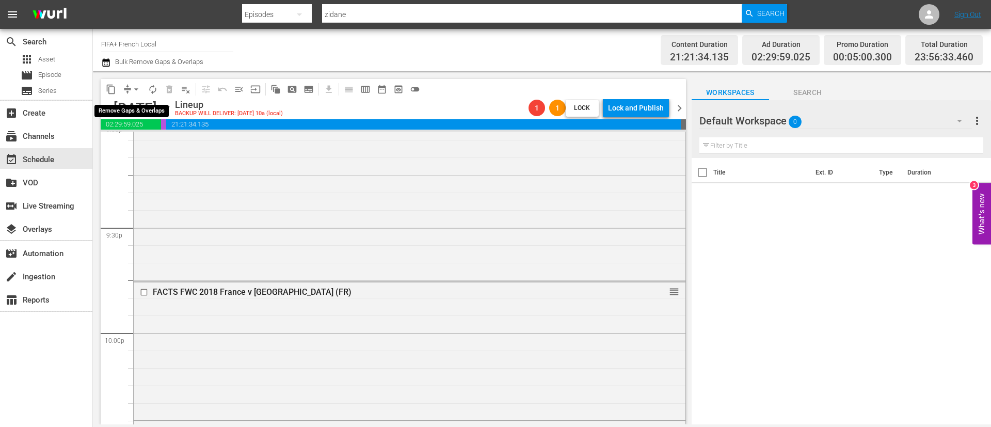
click at [137, 91] on span "arrow_drop_down" at bounding box center [136, 89] width 10 height 10
click at [151, 145] on li "Align to End of Previous Day" at bounding box center [137, 144] width 108 height 17
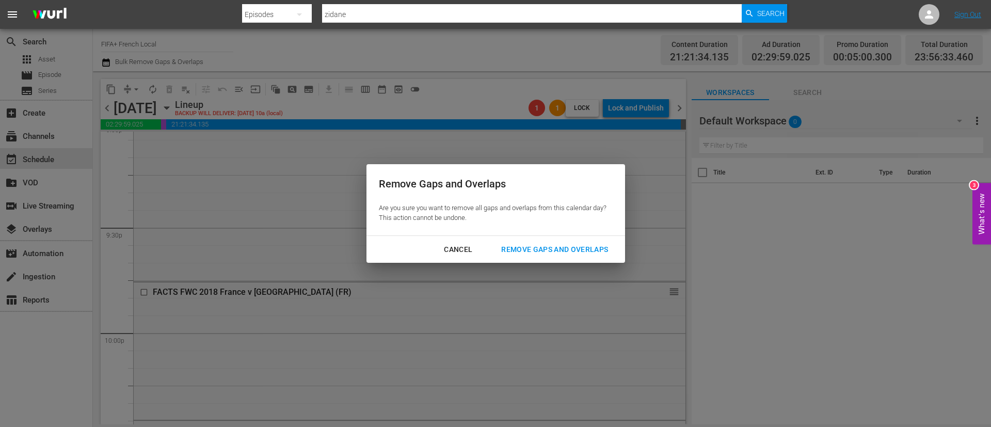
click at [514, 241] on button "Remove Gaps and Overlaps" at bounding box center [555, 249] width 132 height 19
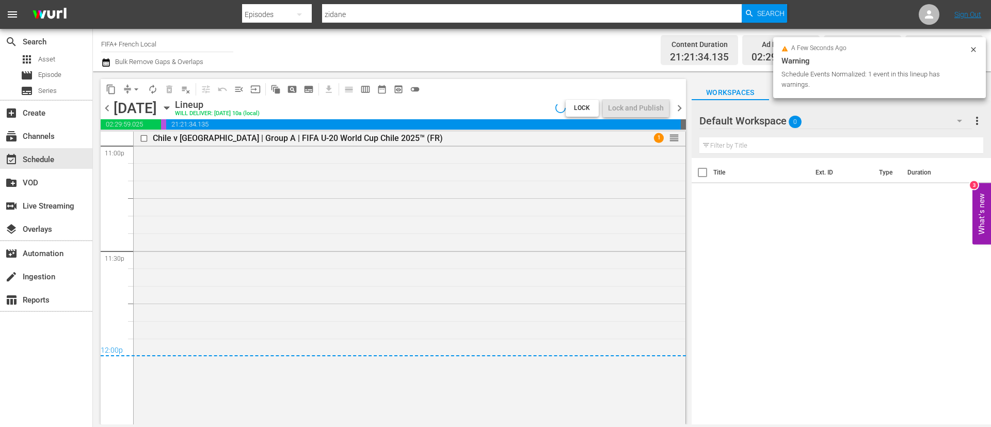
scroll to position [4753, 0]
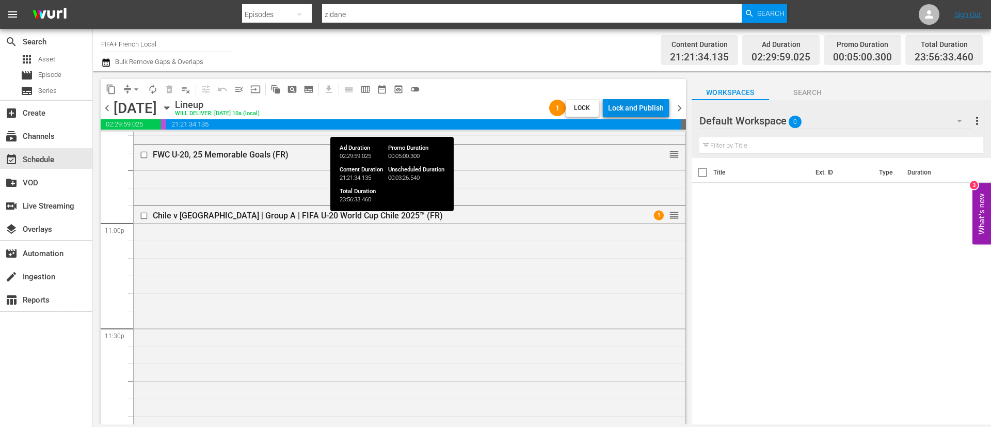
click at [650, 114] on div "Lock and Publish" at bounding box center [636, 108] width 56 height 19
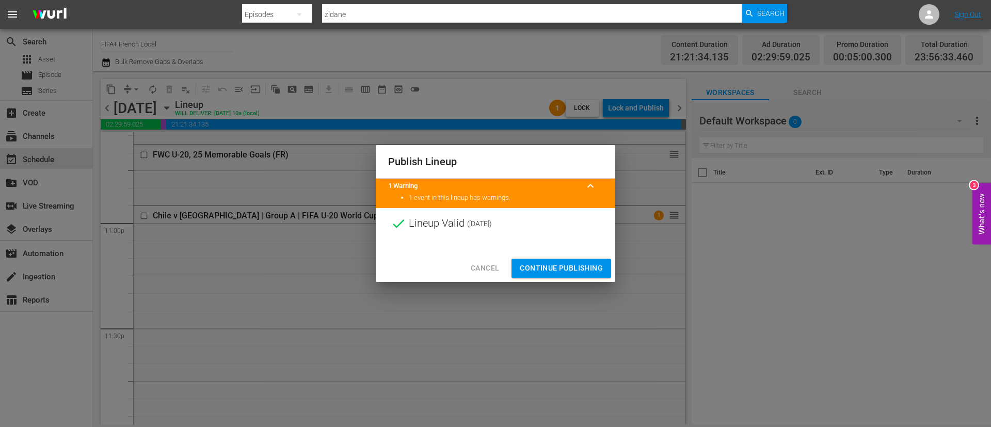
click at [583, 279] on div "Cancel Continue Publishing" at bounding box center [496, 267] width 240 height 27
click at [585, 263] on span "Continue Publishing" at bounding box center [561, 268] width 83 height 13
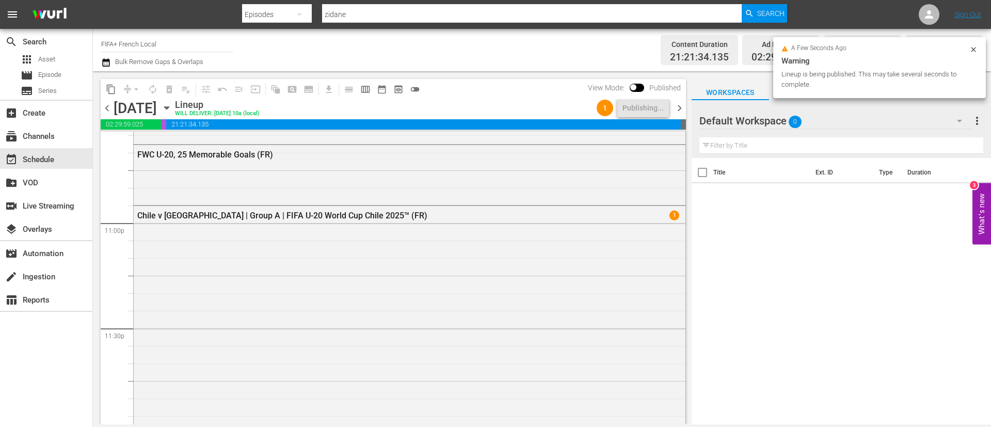
click at [677, 104] on span "chevron_right" at bounding box center [679, 108] width 13 height 13
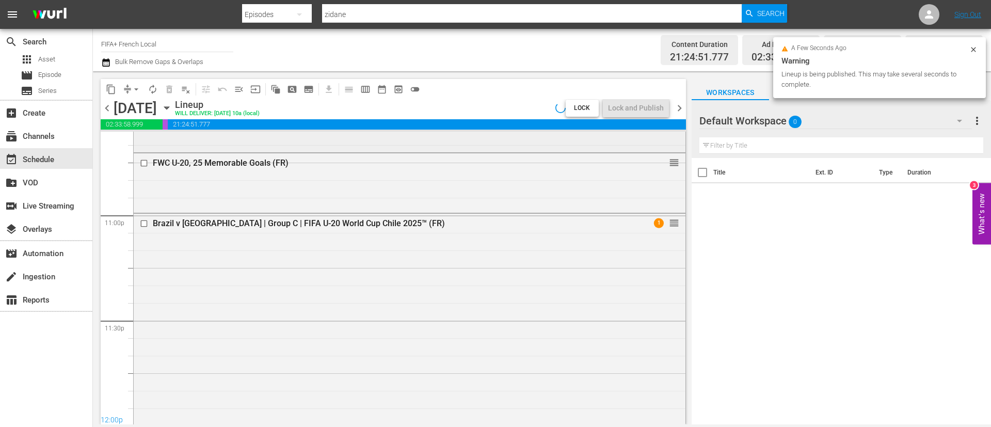
scroll to position [4718, 0]
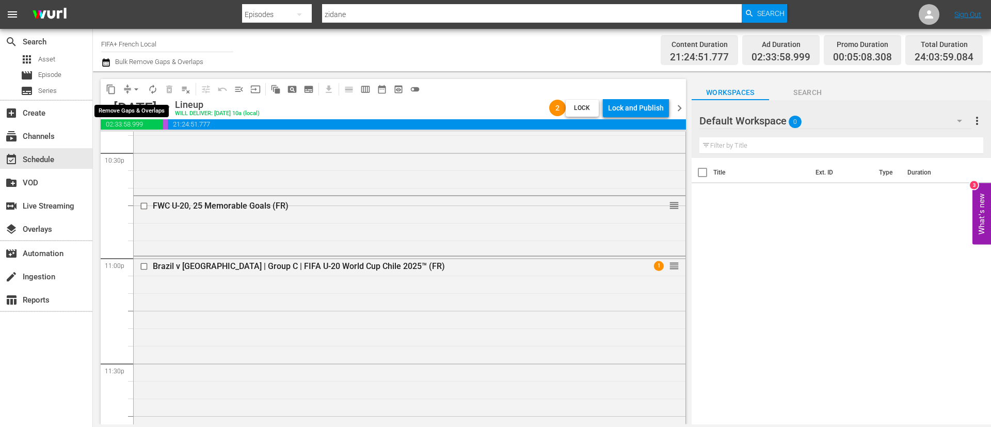
click at [126, 90] on span "compress" at bounding box center [127, 89] width 10 height 10
click at [137, 91] on span "arrow_drop_down" at bounding box center [136, 89] width 10 height 10
click at [149, 143] on li "Align to End of Previous Day" at bounding box center [137, 144] width 108 height 17
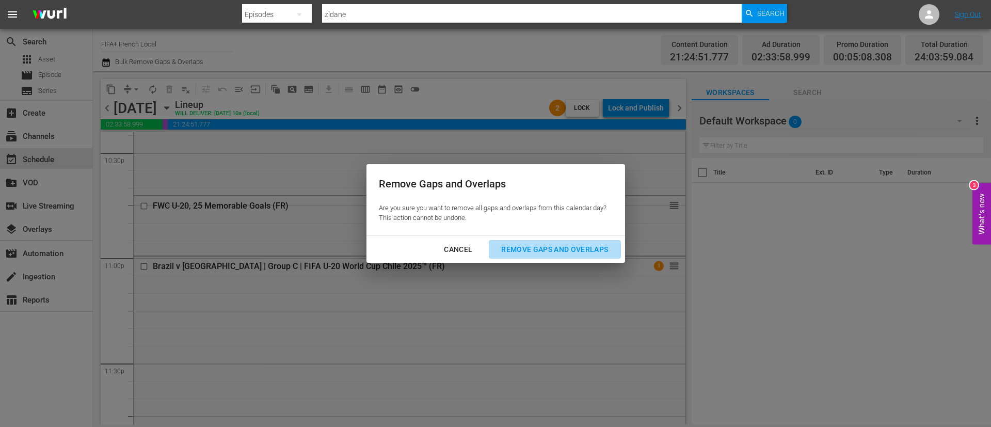
click at [591, 248] on div "Remove Gaps and Overlaps" at bounding box center [554, 249] width 123 height 13
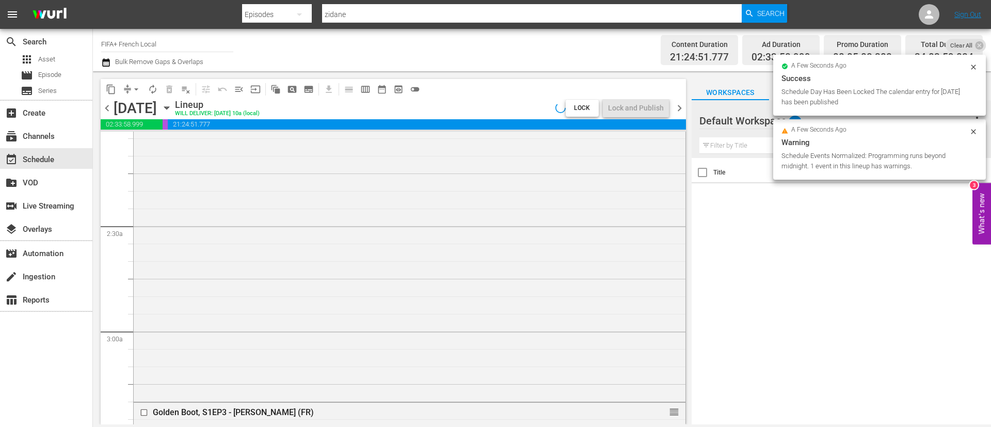
scroll to position [0, 0]
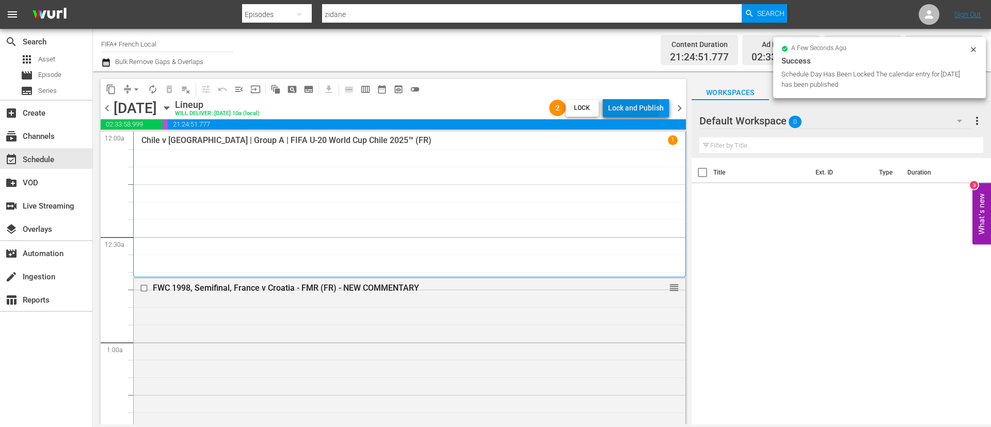
click at [632, 108] on div "Lock and Publish" at bounding box center [636, 108] width 56 height 19
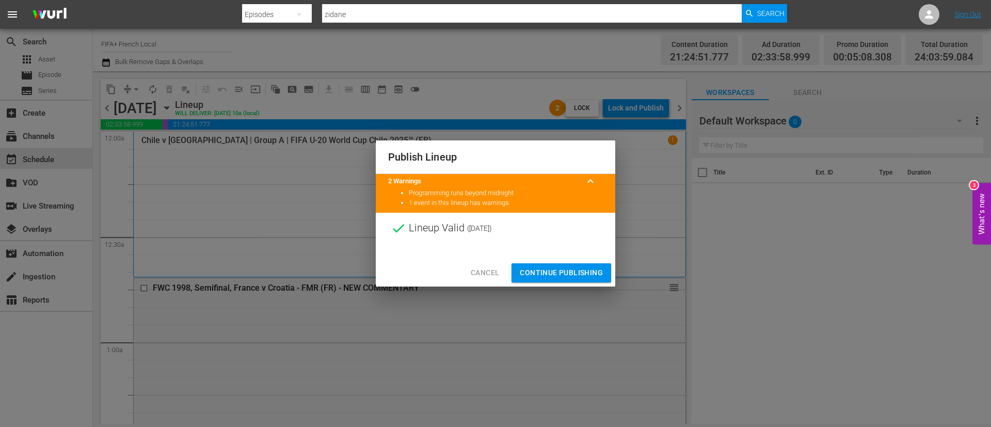
click at [587, 276] on span "Continue Publishing" at bounding box center [561, 272] width 83 height 13
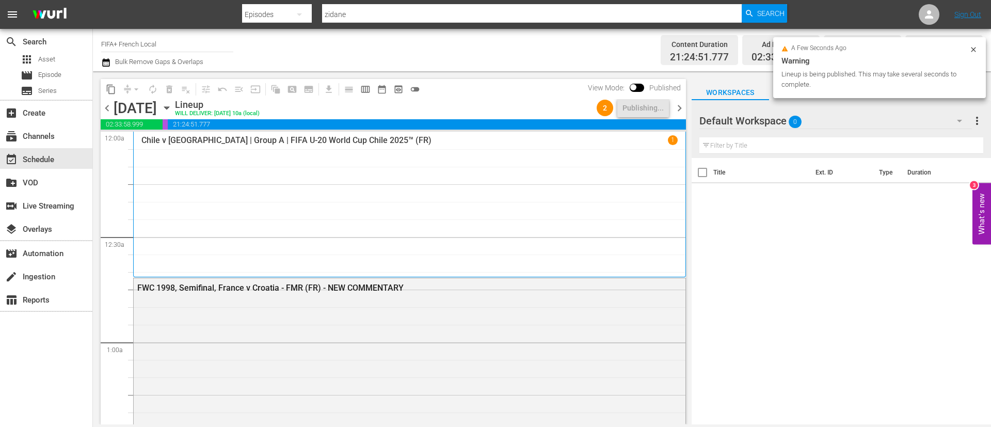
click at [677, 108] on span "chevron_right" at bounding box center [679, 108] width 13 height 13
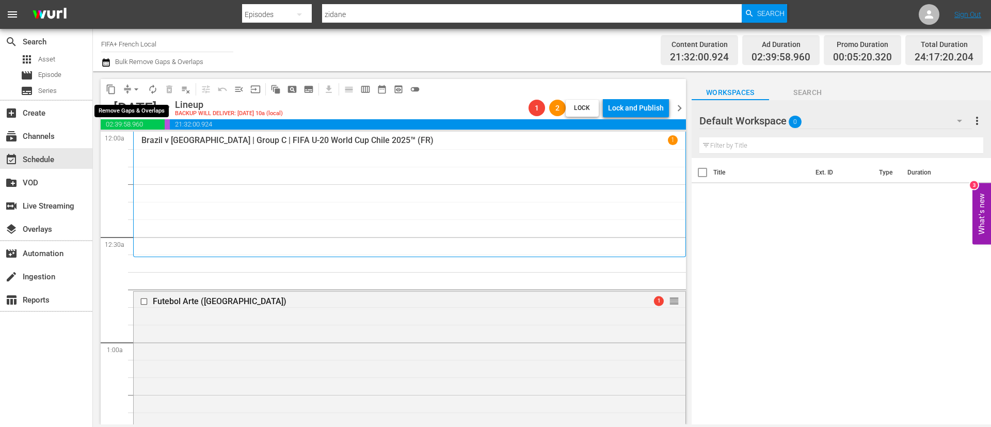
click at [141, 91] on span "arrow_drop_down" at bounding box center [136, 89] width 10 height 10
click at [155, 141] on li "Align to End of Previous Day" at bounding box center [137, 144] width 108 height 17
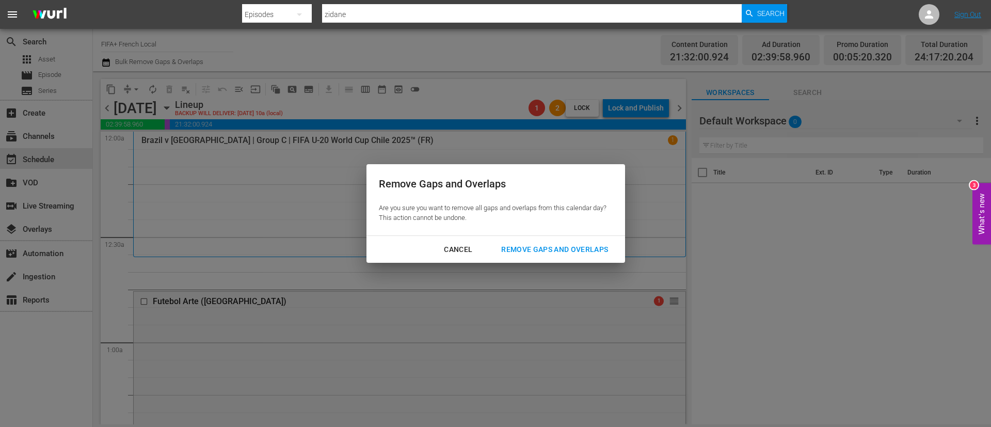
click at [568, 250] on div "Remove Gaps and Overlaps" at bounding box center [554, 249] width 123 height 13
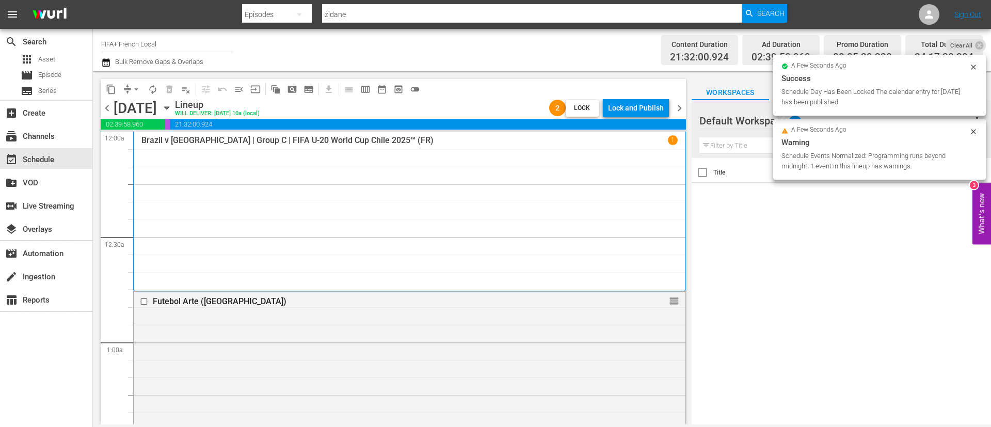
click at [624, 103] on div "Lock and Publish" at bounding box center [636, 108] width 56 height 19
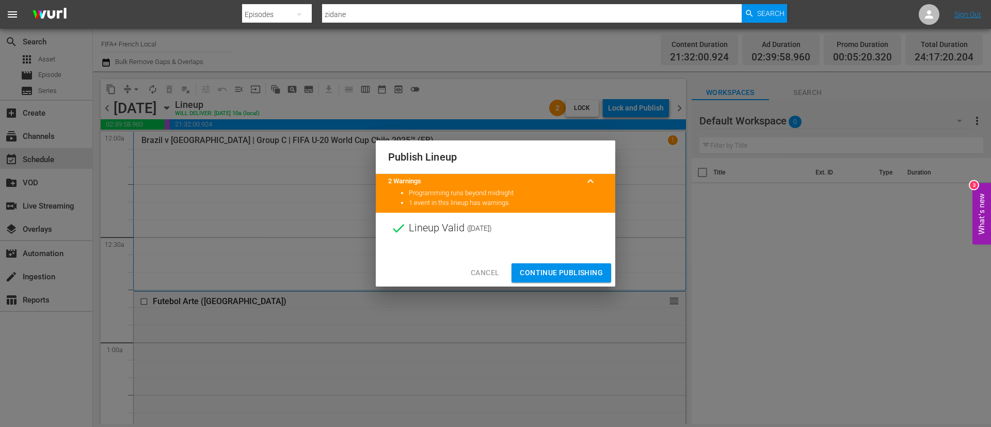
click at [593, 279] on span "Continue Publishing" at bounding box center [561, 272] width 83 height 13
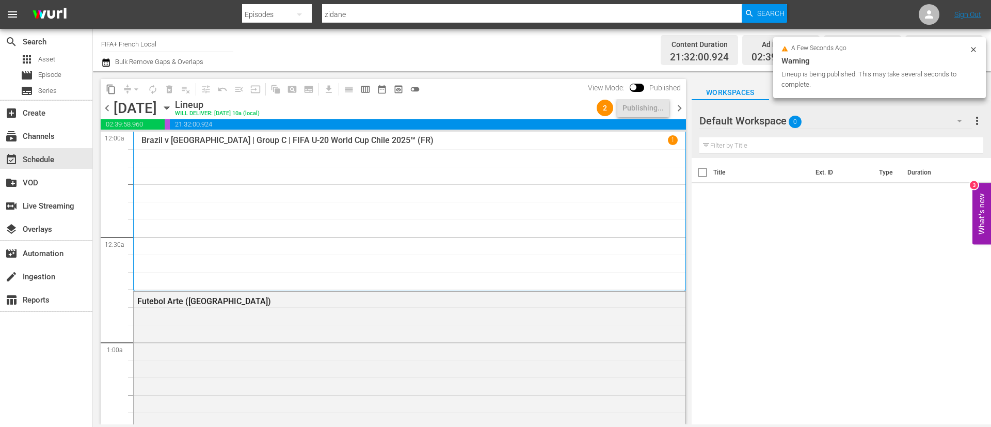
click at [685, 110] on span "chevron_right" at bounding box center [679, 108] width 13 height 13
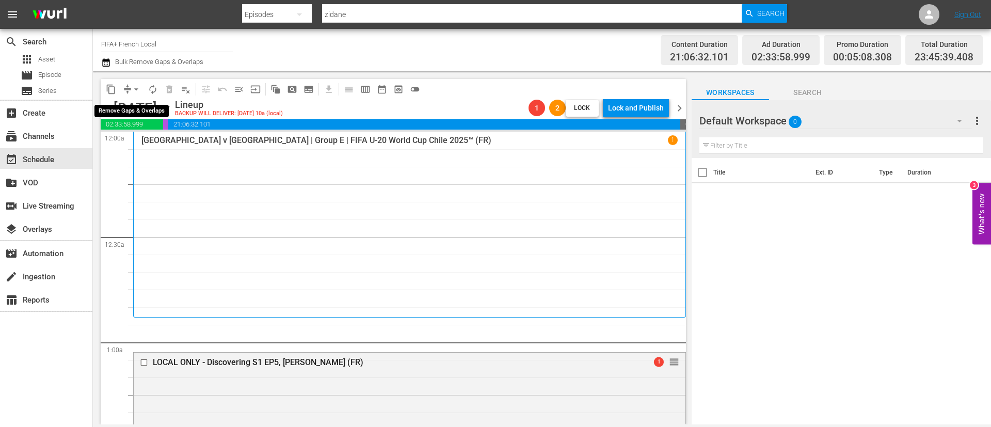
click at [135, 90] on span "arrow_drop_down" at bounding box center [136, 89] width 10 height 10
click at [152, 136] on li "Align to End of Previous Day" at bounding box center [137, 144] width 108 height 17
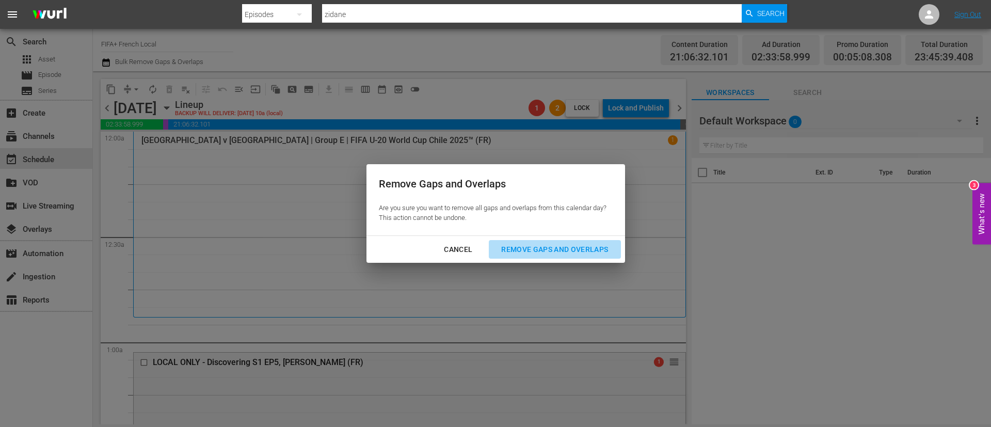
click at [580, 252] on div "Remove Gaps and Overlaps" at bounding box center [554, 249] width 123 height 13
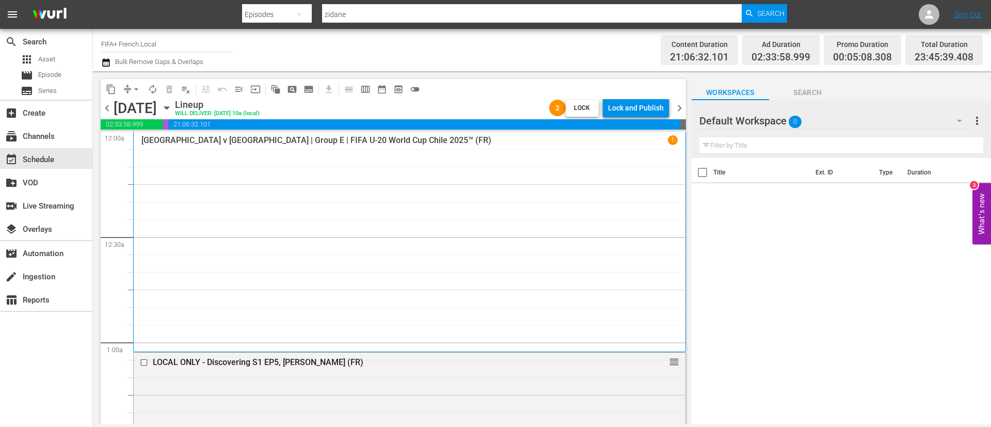
click at [635, 106] on div "Lock and Publish" at bounding box center [636, 108] width 56 height 19
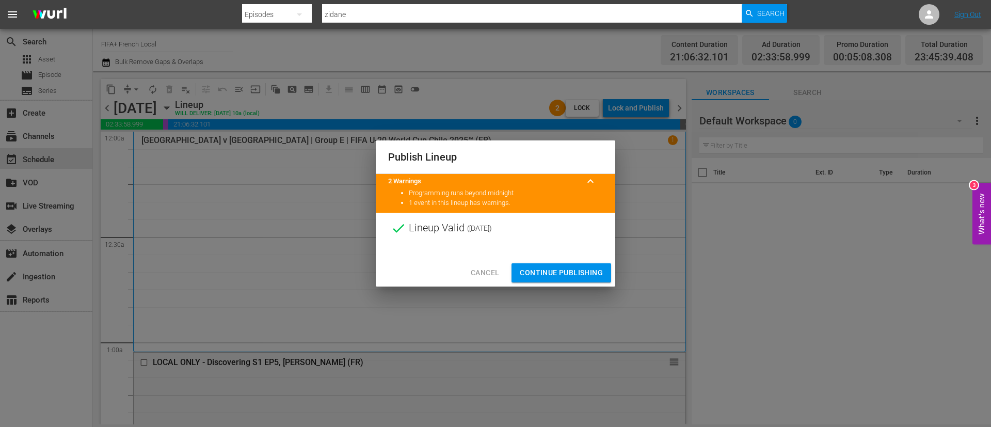
click at [544, 268] on span "Continue Publishing" at bounding box center [561, 272] width 83 height 13
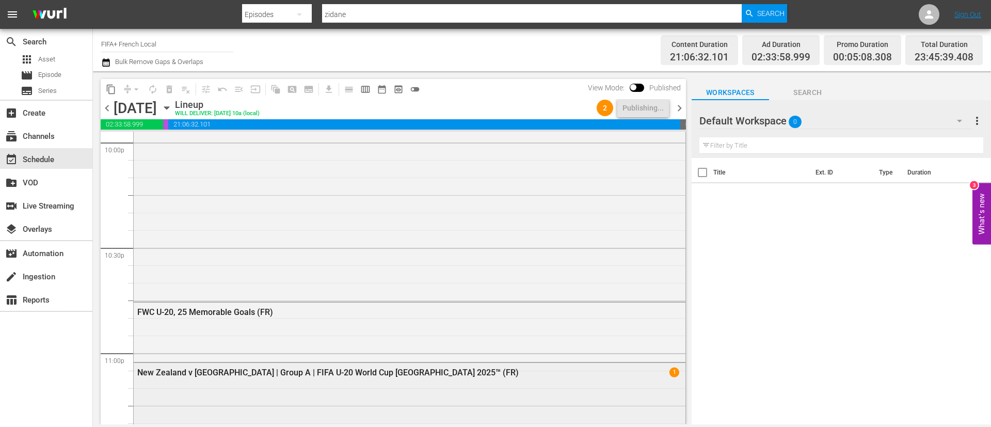
scroll to position [4700, 0]
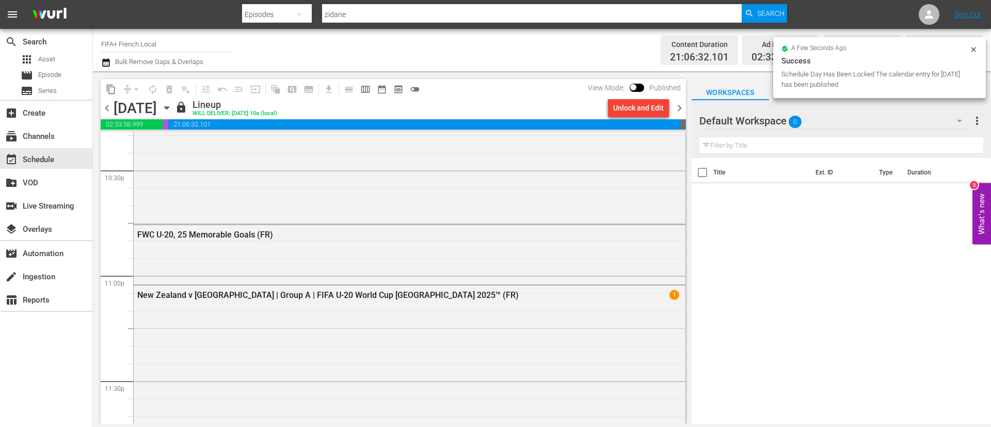
click at [683, 107] on span "chevron_right" at bounding box center [679, 108] width 13 height 13
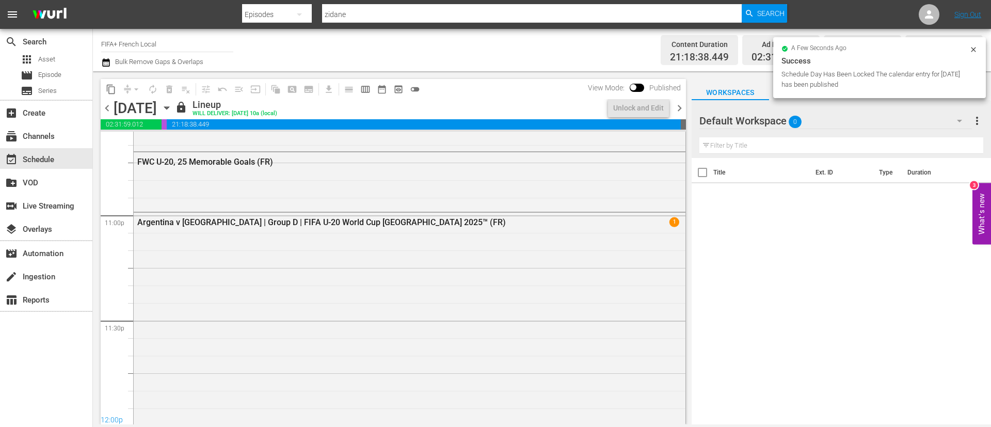
scroll to position [4718, 0]
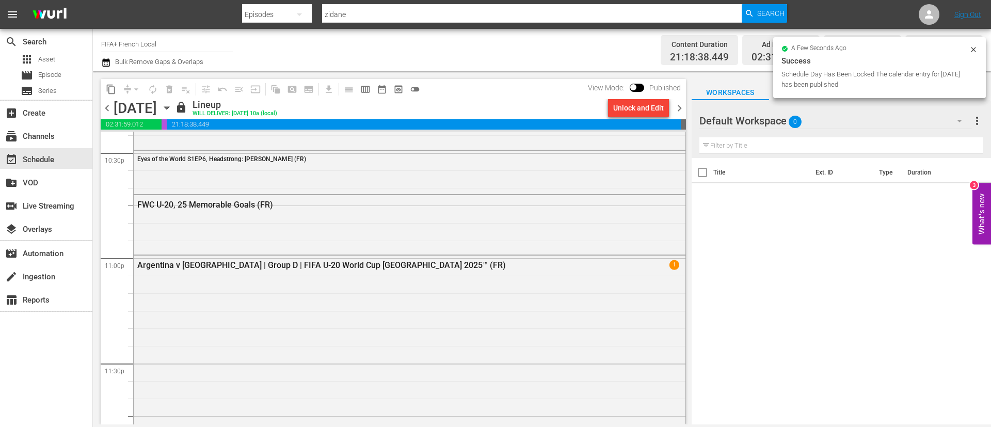
click at [638, 108] on div "Unlock and Edit" at bounding box center [638, 108] width 51 height 19
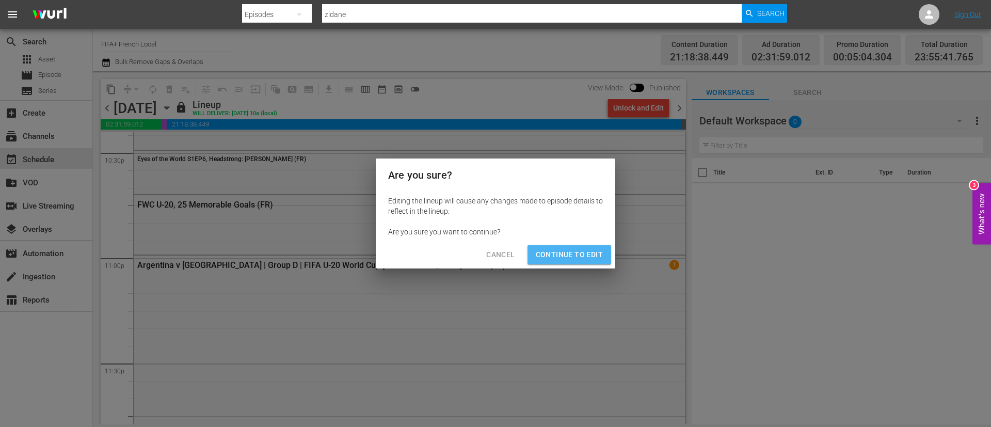
click at [577, 254] on span "Continue to Edit" at bounding box center [569, 254] width 67 height 13
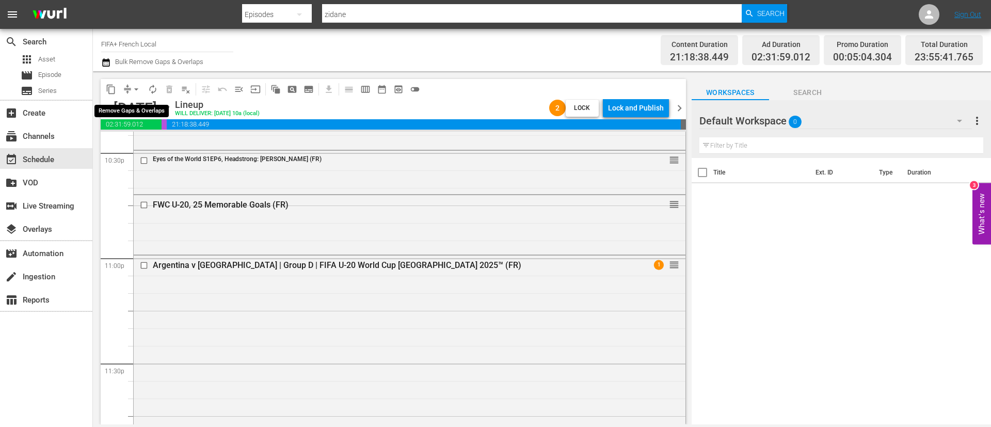
click at [134, 87] on span "arrow_drop_down" at bounding box center [136, 89] width 10 height 10
click at [139, 144] on li "Align to End of Previous Day" at bounding box center [137, 144] width 108 height 17
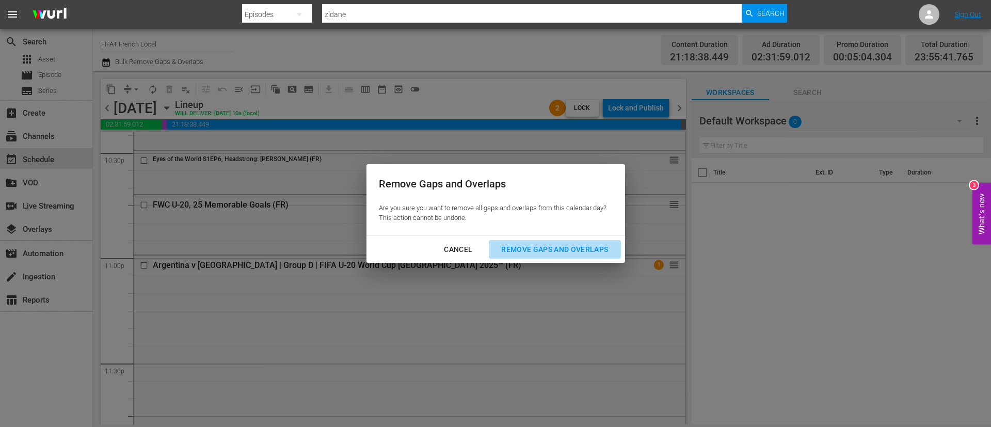
click at [535, 245] on div "Remove Gaps and Overlaps" at bounding box center [554, 249] width 123 height 13
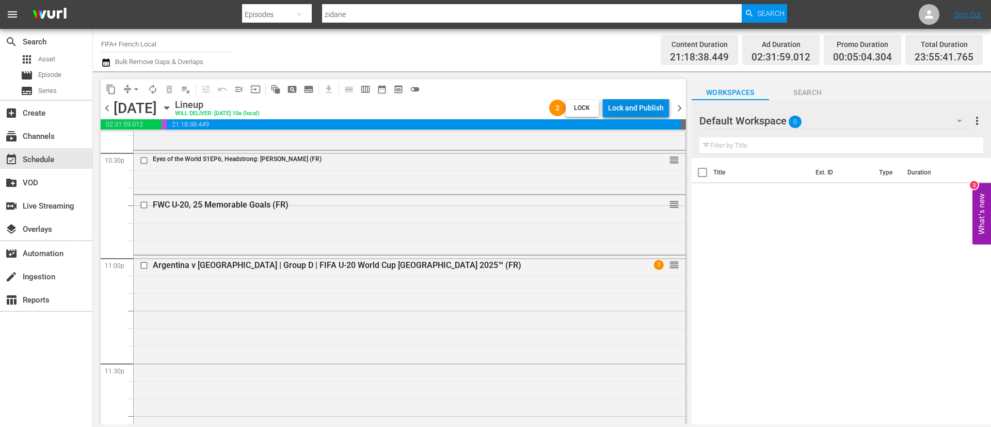
click at [654, 105] on div "Lock and Publish" at bounding box center [636, 108] width 56 height 19
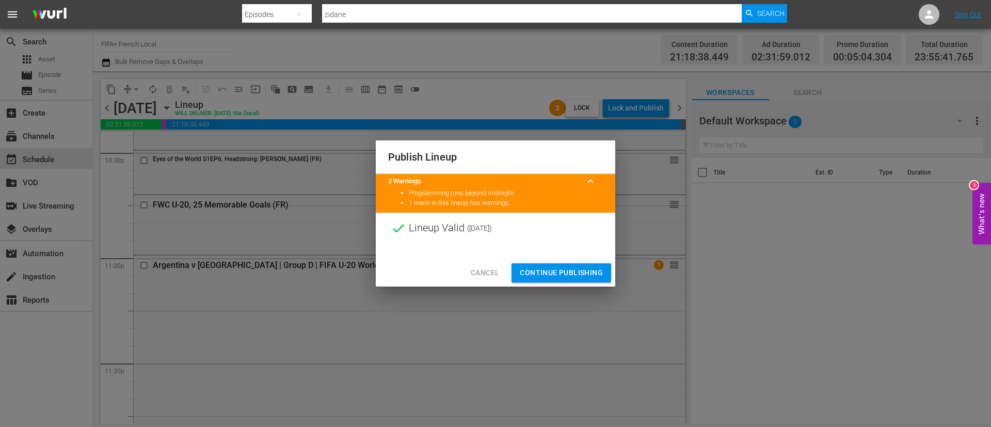
click at [580, 276] on span "Continue Publishing" at bounding box center [561, 272] width 83 height 13
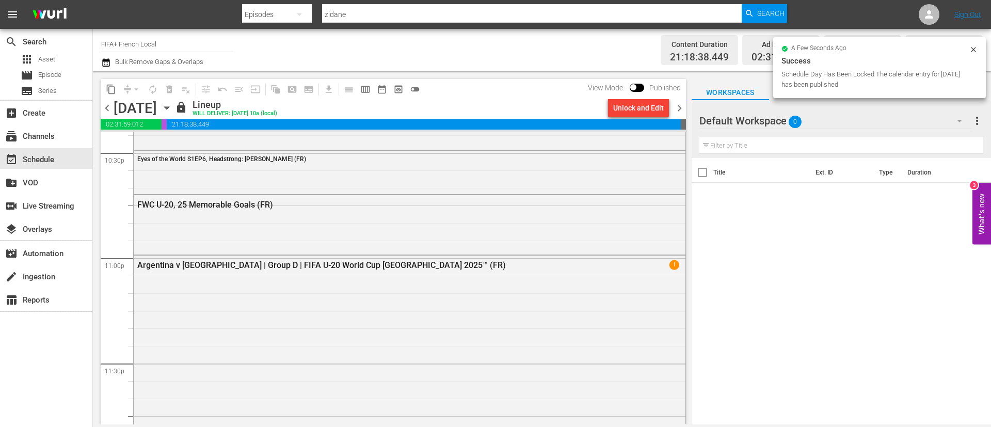
click at [680, 112] on span "chevron_right" at bounding box center [679, 108] width 13 height 13
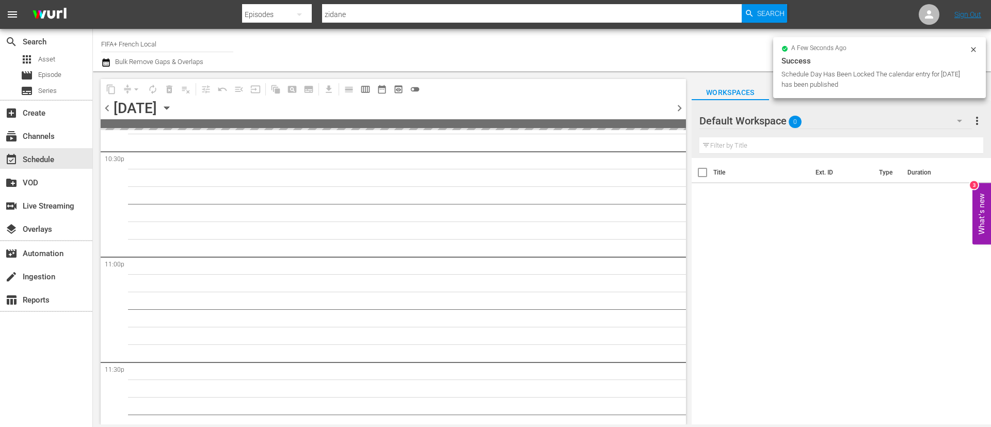
scroll to position [4761, 0]
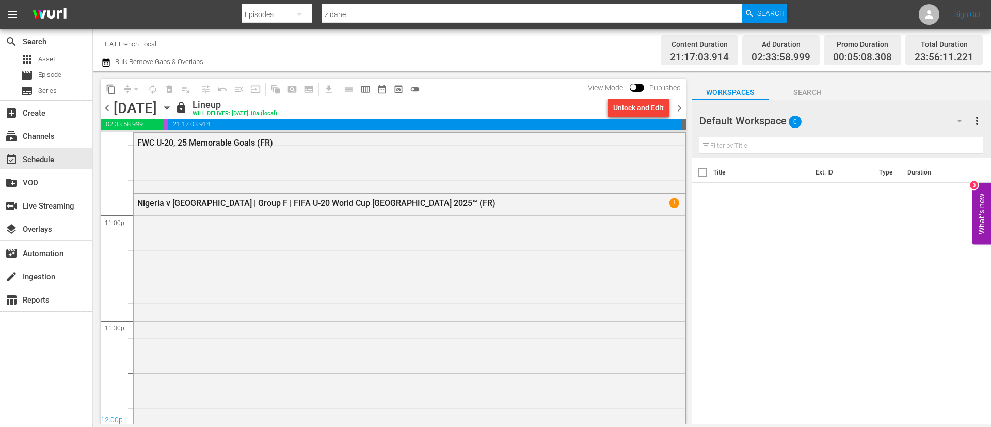
click at [628, 111] on div "Unlock and Edit" at bounding box center [638, 108] width 51 height 19
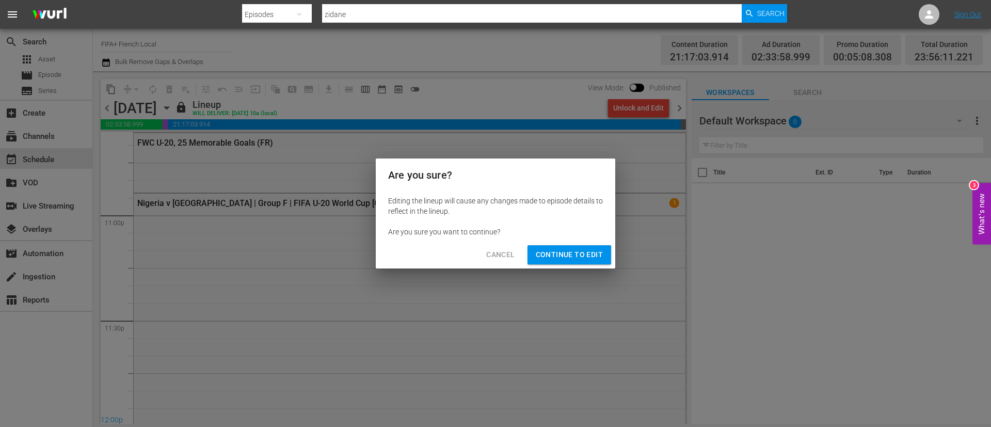
click at [560, 251] on span "Continue to Edit" at bounding box center [569, 254] width 67 height 13
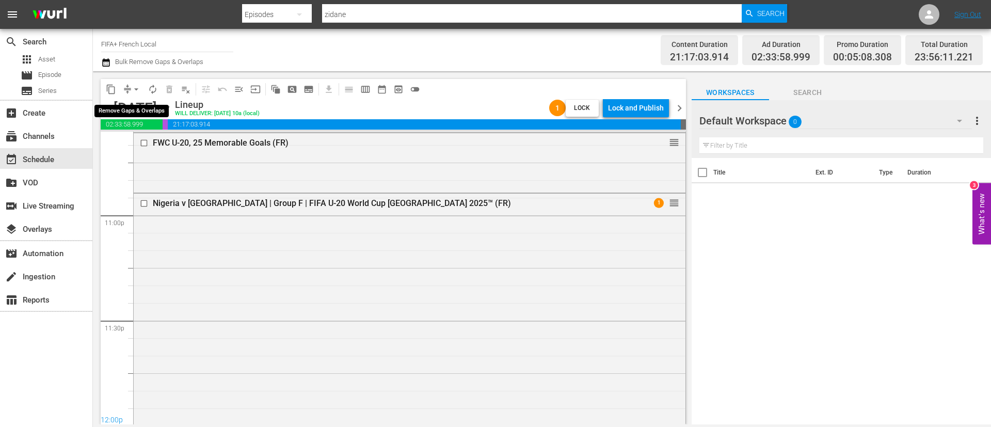
click at [135, 90] on span "arrow_drop_down" at bounding box center [136, 89] width 10 height 10
click at [142, 140] on li "Align to End of Previous Day" at bounding box center [137, 144] width 108 height 17
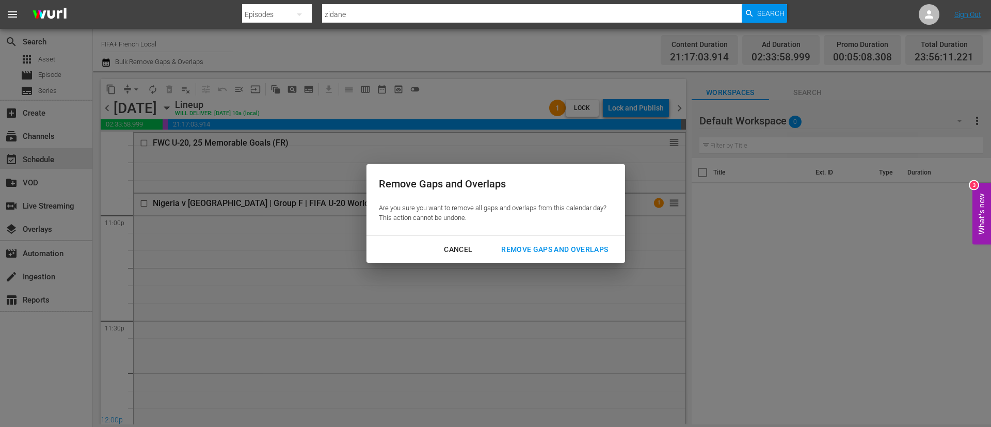
click at [591, 245] on div "Remove Gaps and Overlaps" at bounding box center [554, 249] width 123 height 13
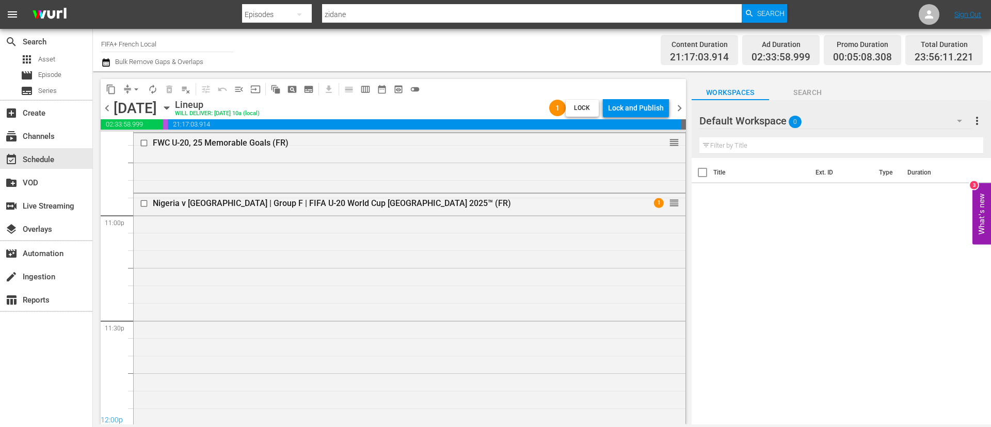
click at [652, 107] on div "Lock and Publish" at bounding box center [636, 108] width 56 height 19
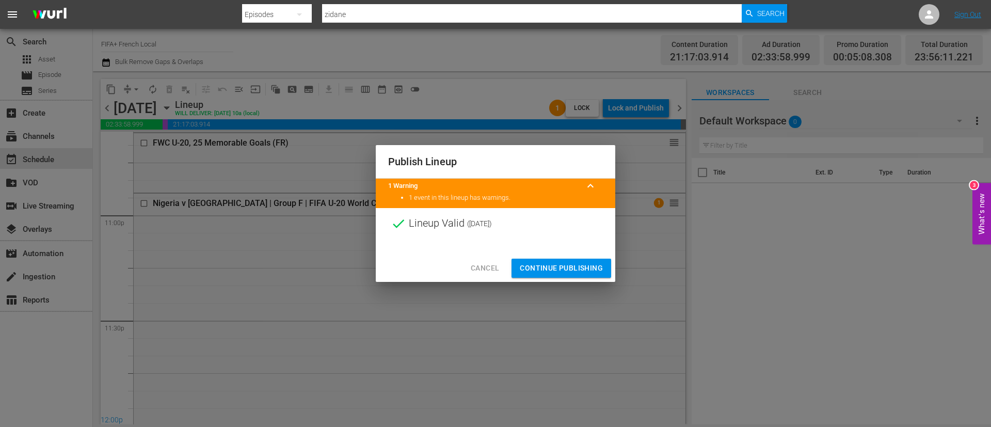
click at [572, 267] on span "Continue Publishing" at bounding box center [561, 268] width 83 height 13
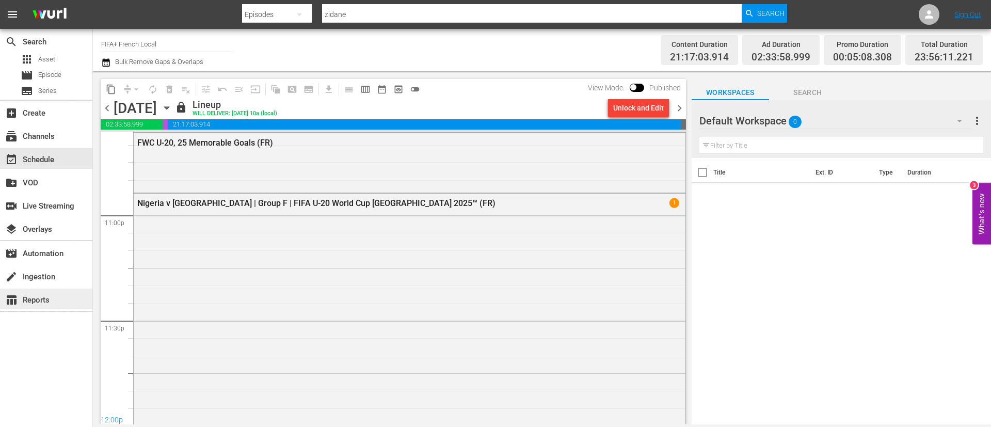
click at [53, 304] on div "table_chart Reports" at bounding box center [46, 299] width 92 height 21
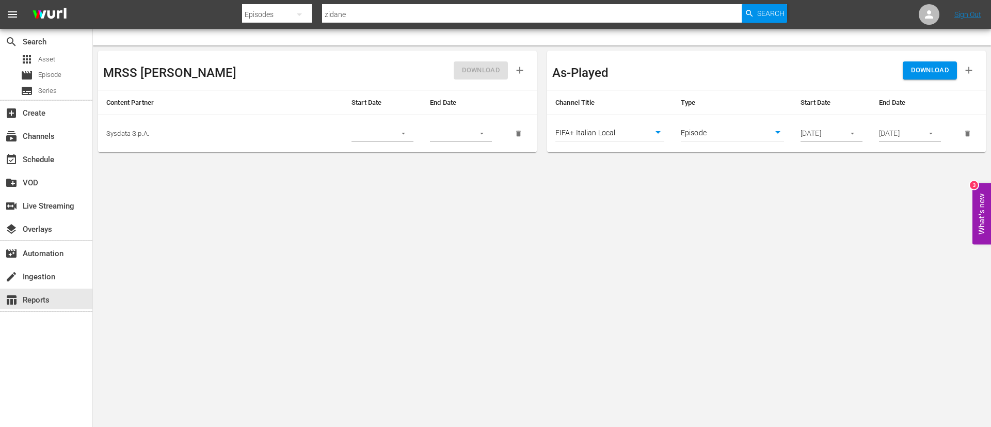
click at [629, 130] on body "menu Search By Episodes Search ID, Title, Description, Keywords, or Category zi…" at bounding box center [495, 213] width 991 height 427
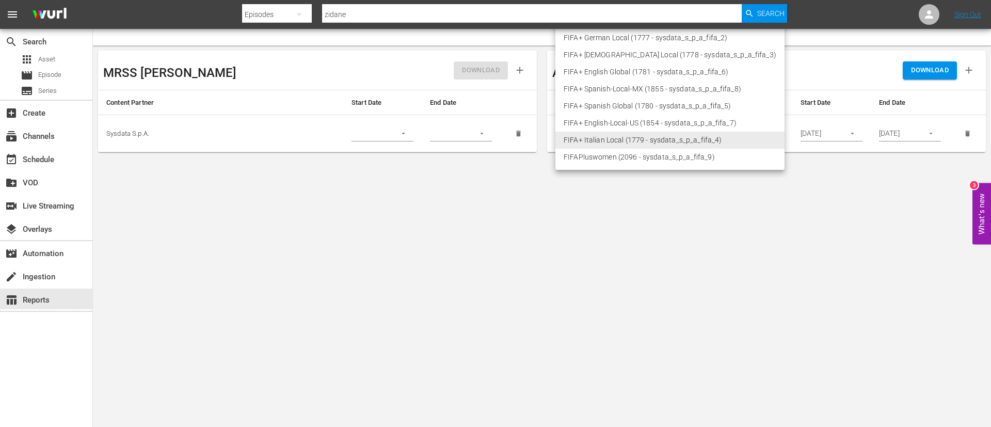
click at [617, 54] on li "FIFA+ [DEMOGRAPHIC_DATA] Local (1778 - sysdata_s_p_a_fifa_3)" at bounding box center [669, 54] width 229 height 17
type input "1778"
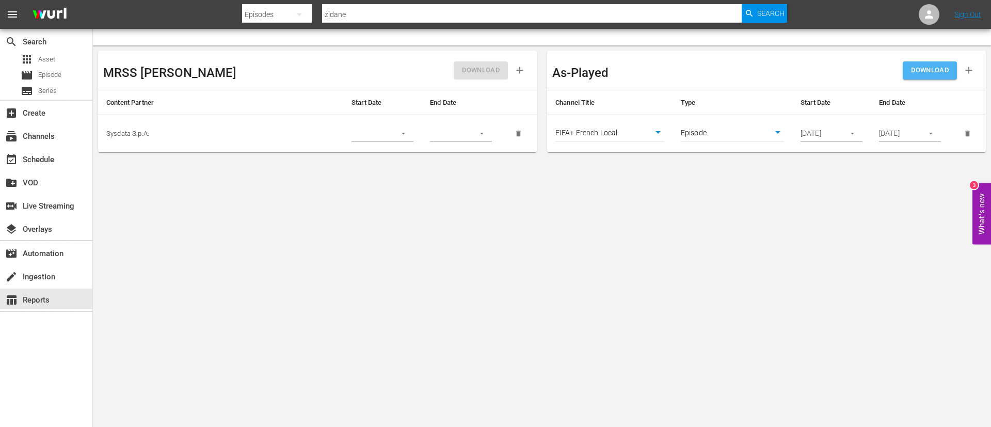
click at [934, 69] on span "DOWNLOAD" at bounding box center [930, 71] width 38 height 12
